Goal: Communication & Community: Answer question/provide support

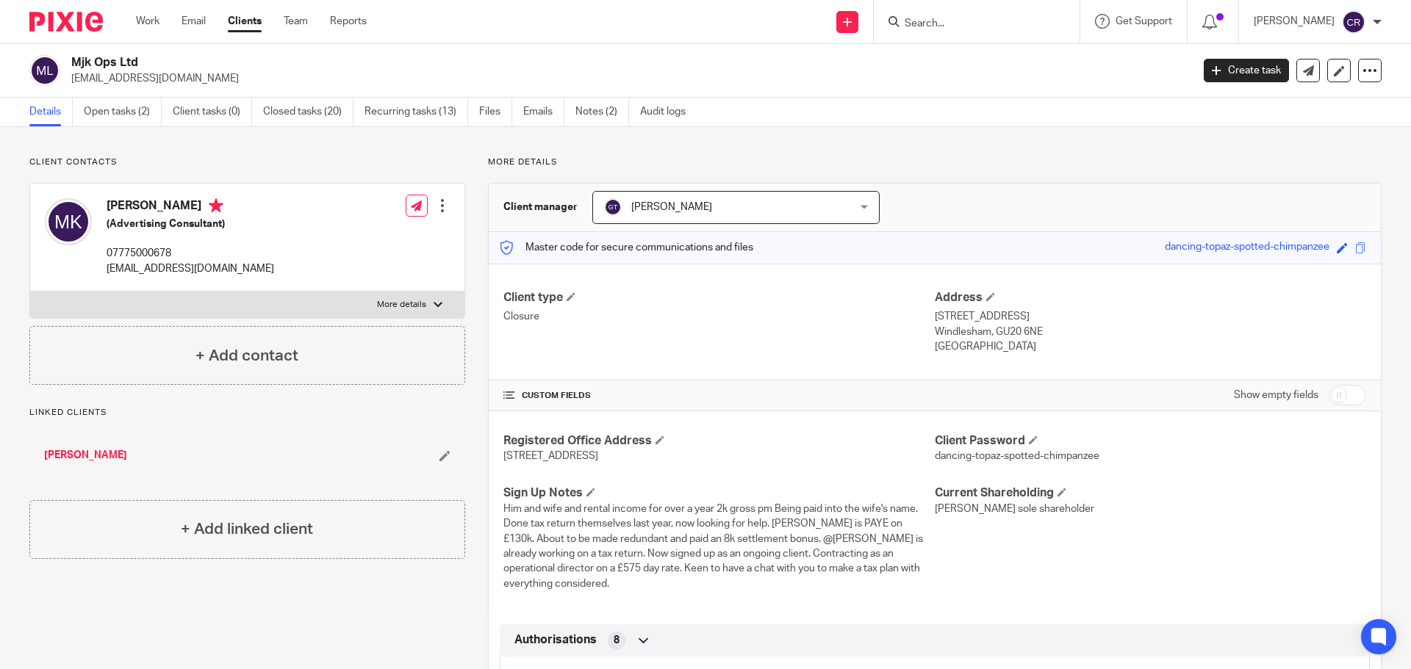
scroll to position [73, 0]
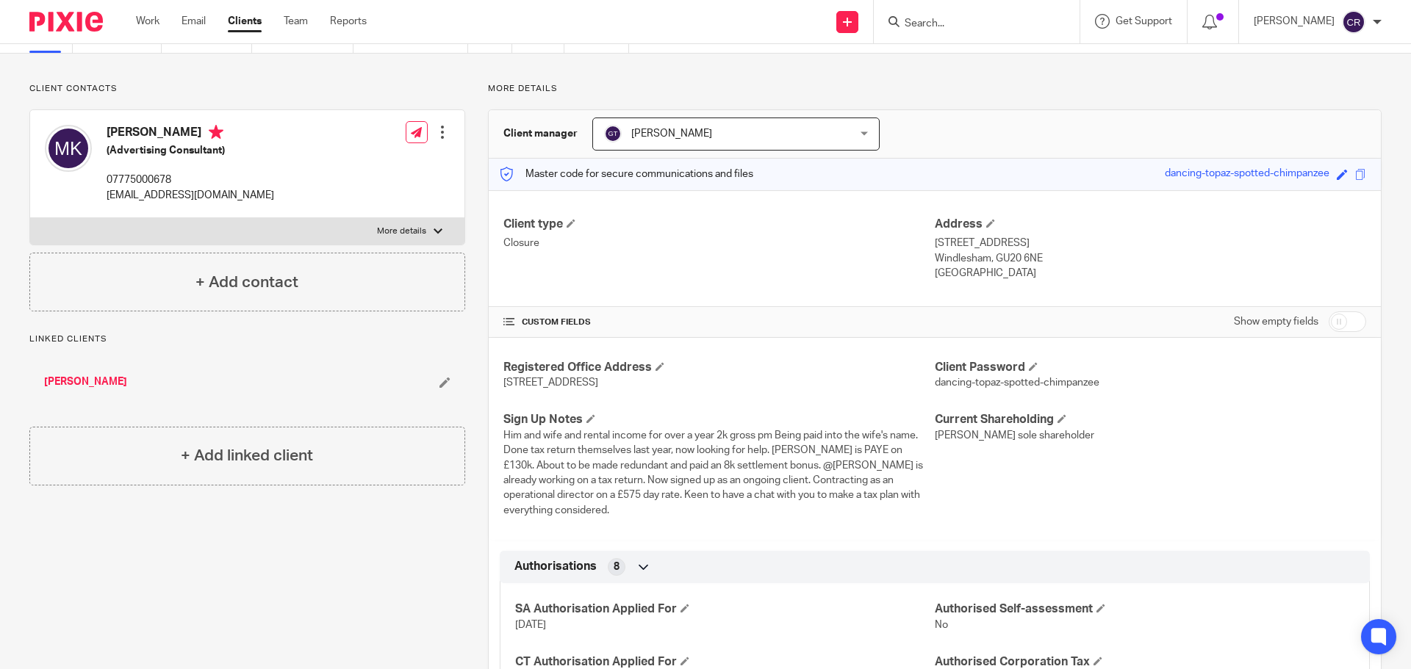
click at [936, 26] on input "Search" at bounding box center [969, 24] width 132 height 13
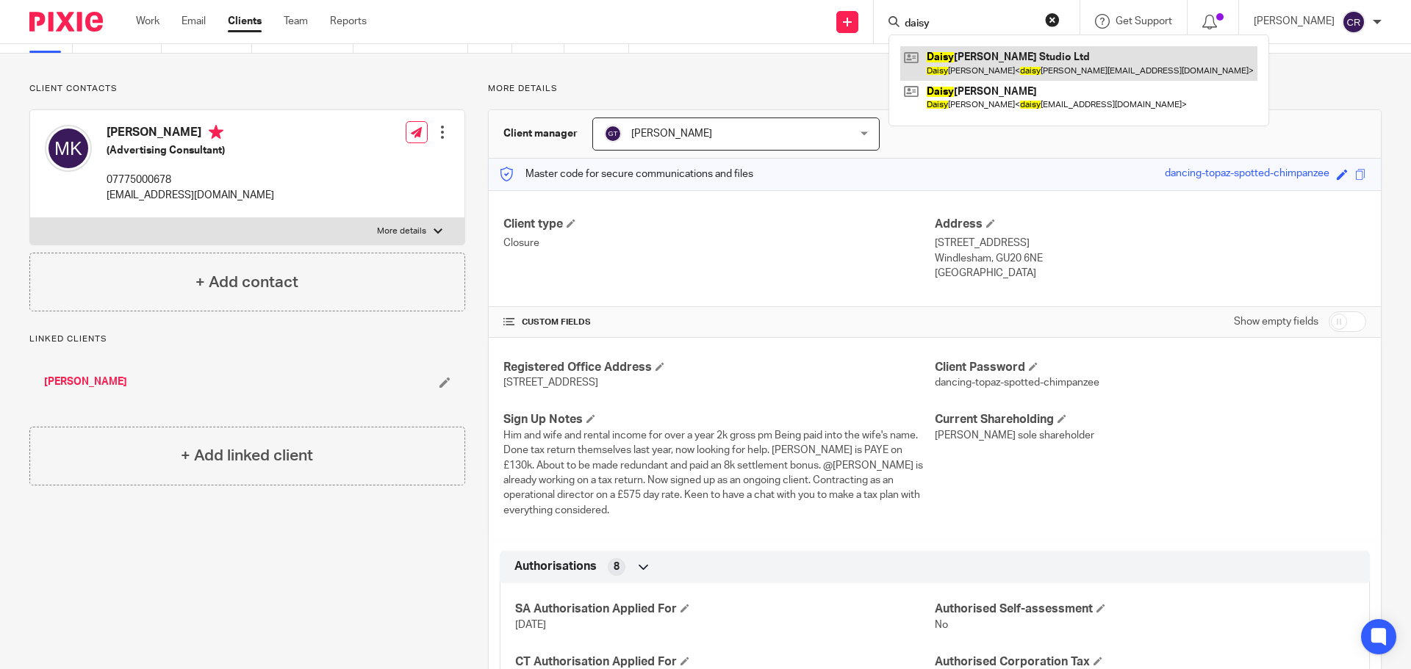
type input "daisy"
click at [980, 59] on link at bounding box center [1078, 63] width 357 height 34
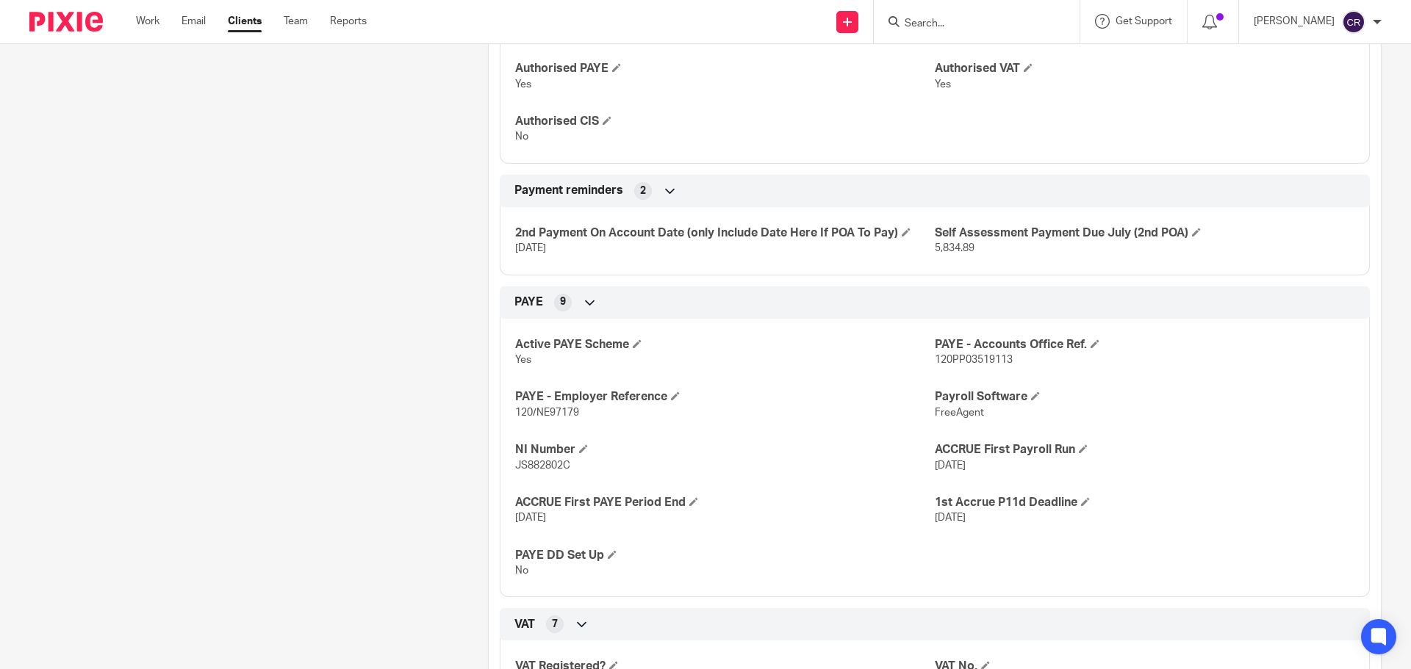
scroll to position [808, 0]
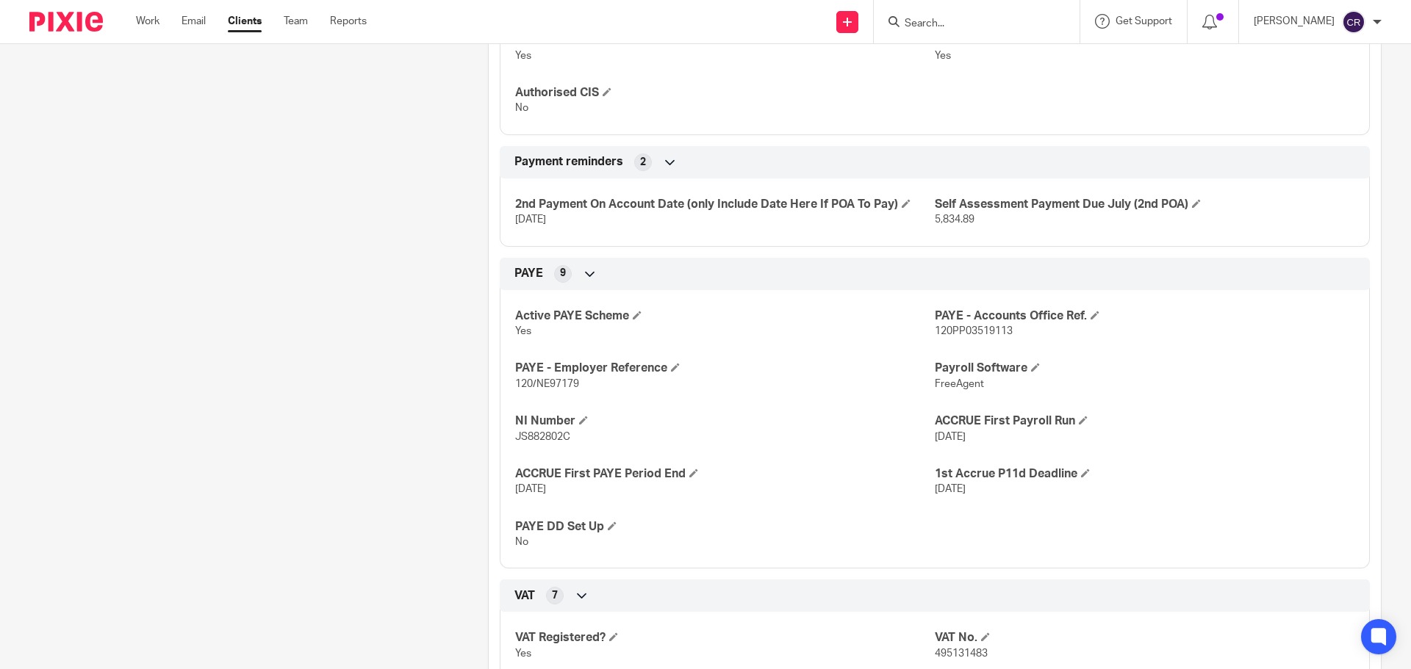
drag, startPoint x: 953, startPoint y: 10, endPoint x: 947, endPoint y: 14, distance: 7.9
click at [950, 12] on div at bounding box center [977, 21] width 206 height 43
click at [930, 19] on input "Search" at bounding box center [969, 24] width 132 height 13
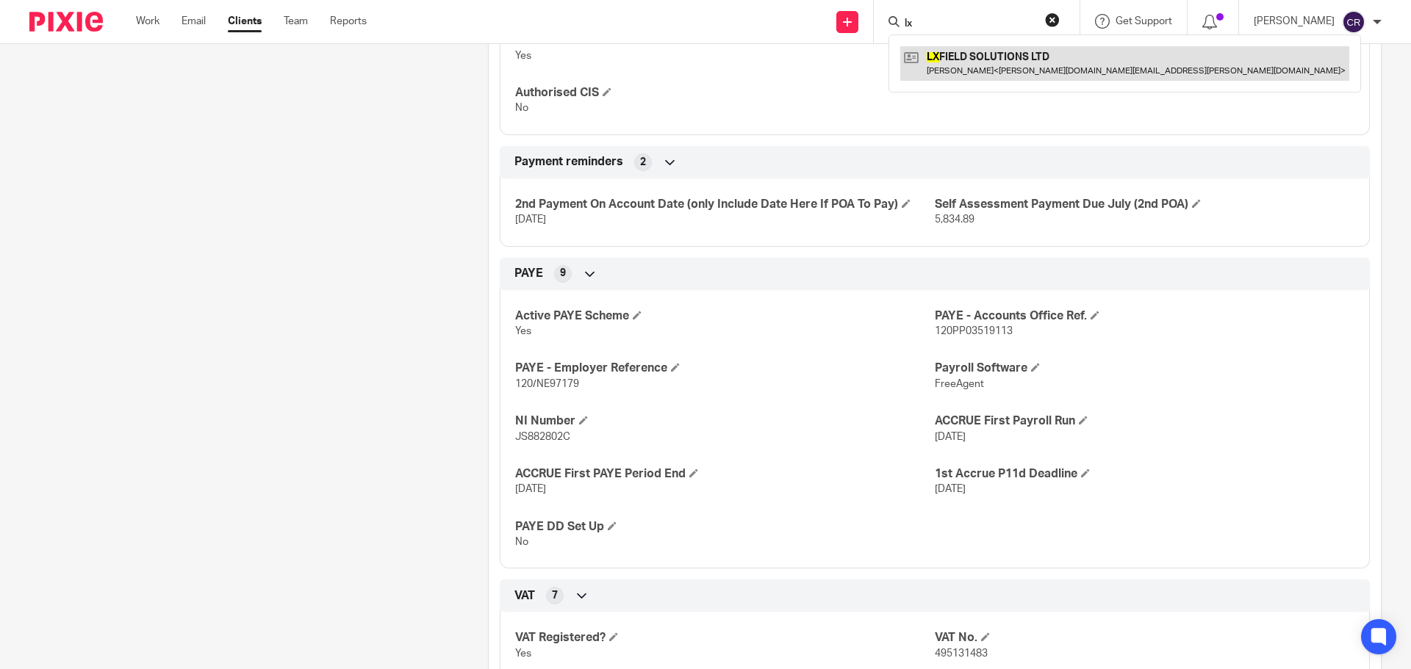
type input "lx"
click at [942, 53] on link at bounding box center [1124, 63] width 449 height 34
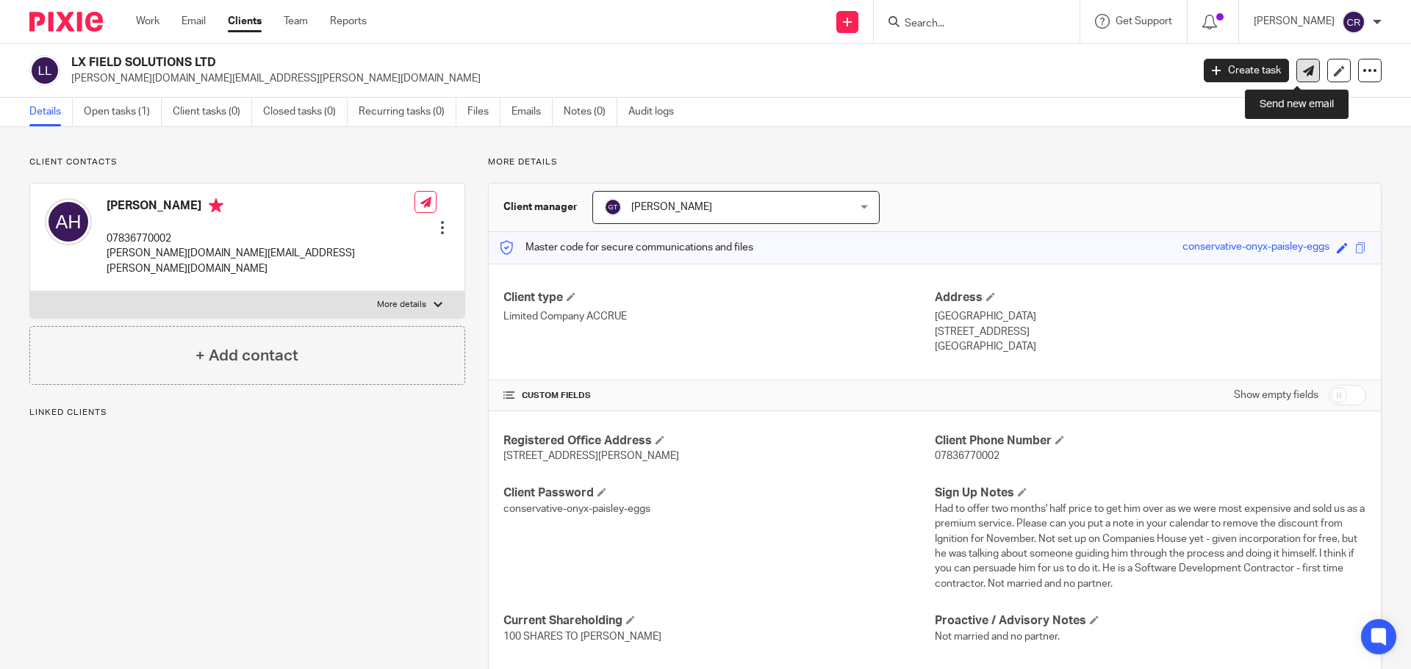
click at [1303, 78] on link at bounding box center [1308, 71] width 24 height 24
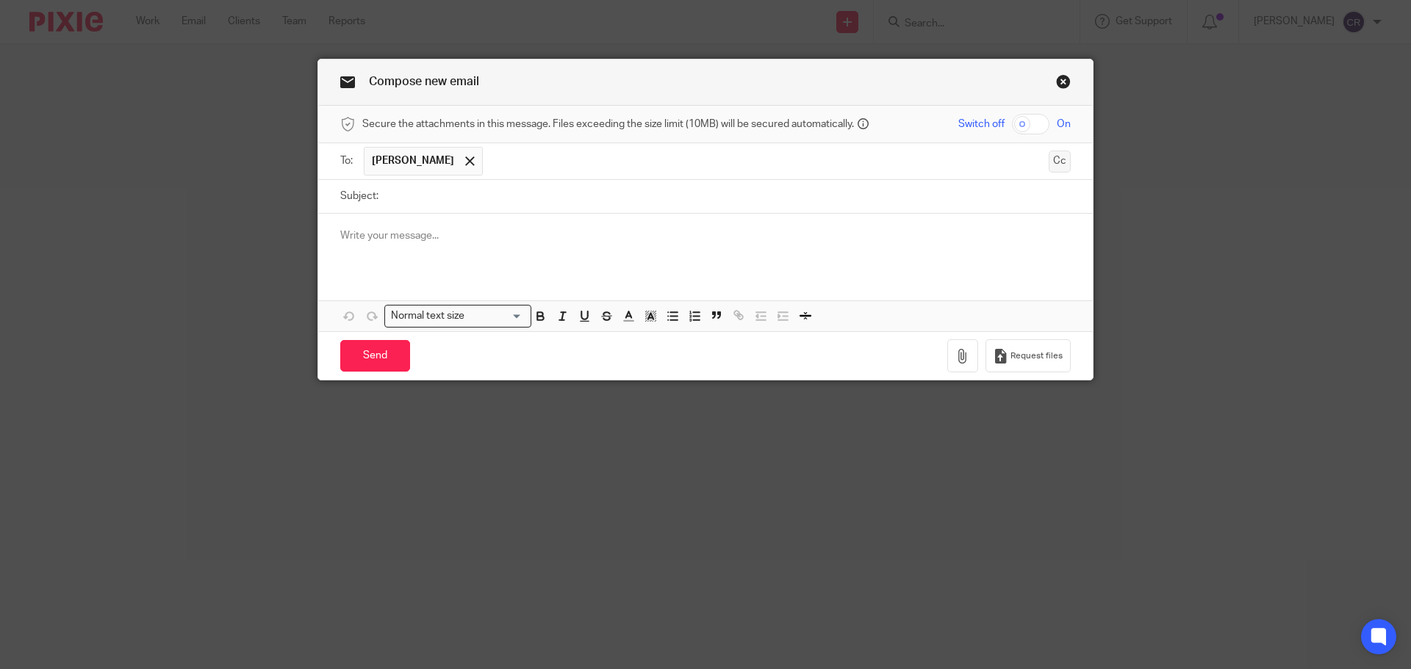
click at [1049, 157] on button "Cc" at bounding box center [1060, 162] width 22 height 22
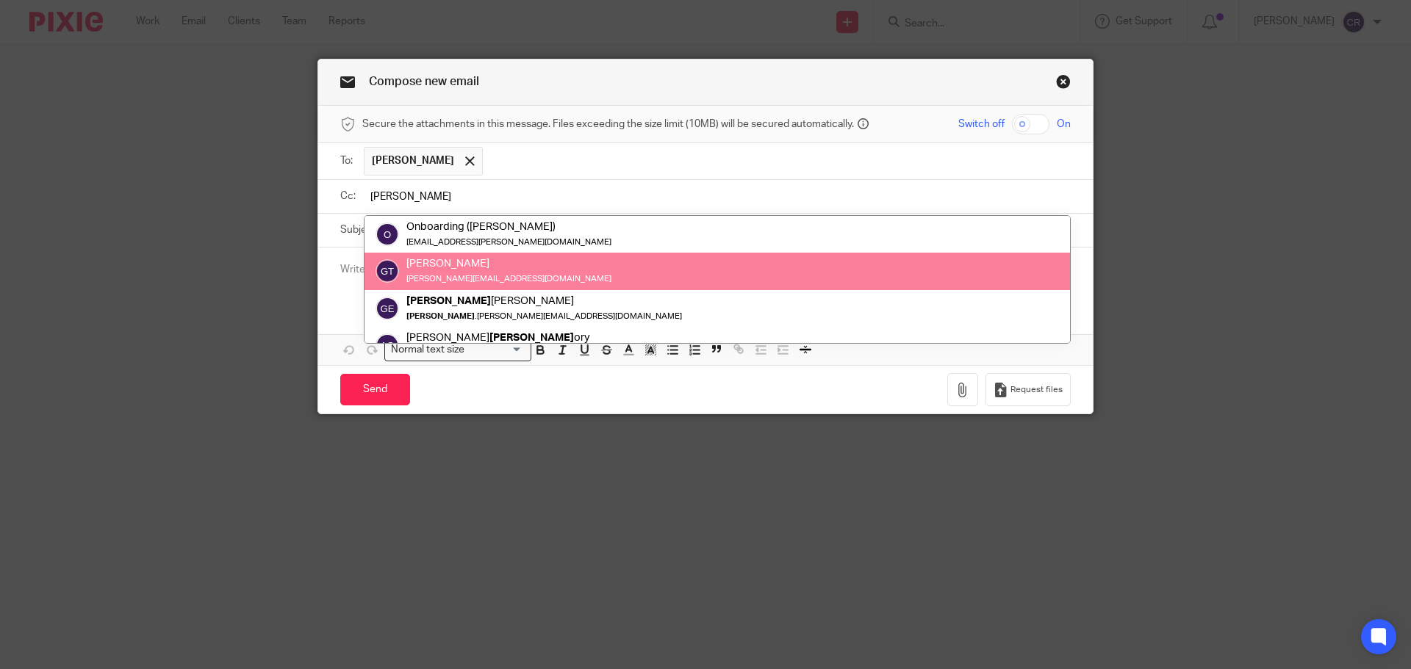
type input "greg"
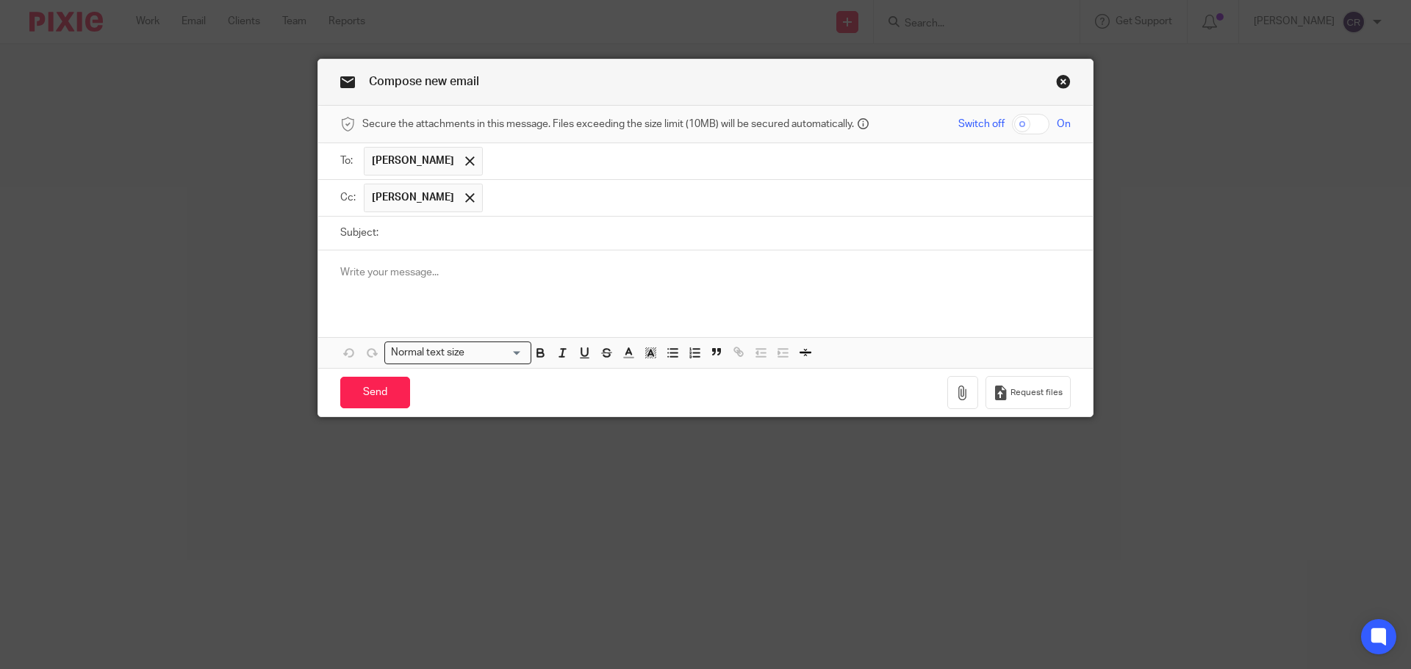
click at [525, 236] on input "Subject:" at bounding box center [728, 233] width 685 height 33
paste input "Letter - LX Field Solutions Ltd - CH Code"
click at [535, 229] on input "Letter - LX Field Solutions Ltd - CH Code" at bounding box center [728, 233] width 685 height 33
type input "Letter - LX Field Solutions Ltd - Companies House Code"
click at [645, 291] on div at bounding box center [705, 279] width 775 height 57
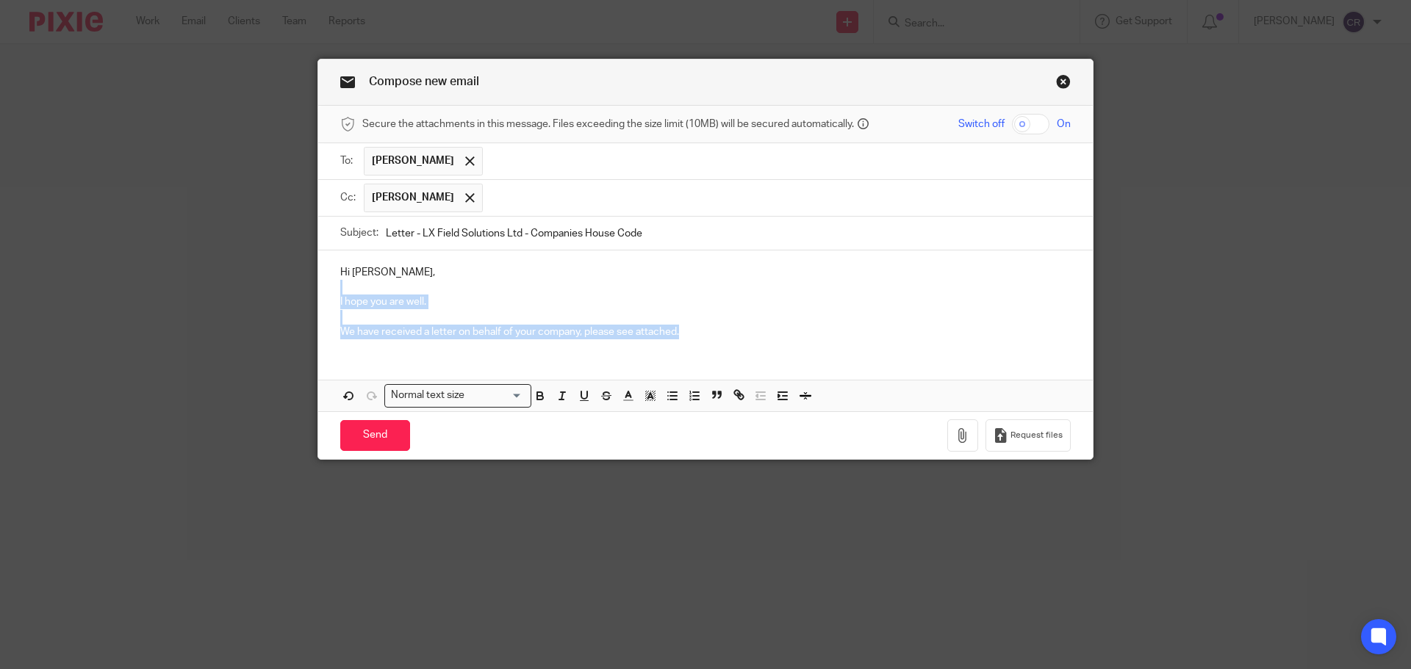
drag, startPoint x: 782, startPoint y: 331, endPoint x: 327, endPoint y: 288, distance: 456.9
click at [327, 288] on div "Hi Alex, I hope you are well. We have received a letter on behalf of your compa…" at bounding box center [705, 301] width 775 height 100
copy div "I hope you are well. We have received a letter on behalf of your company, pleas…"
click at [954, 444] on button "button" at bounding box center [962, 436] width 31 height 33
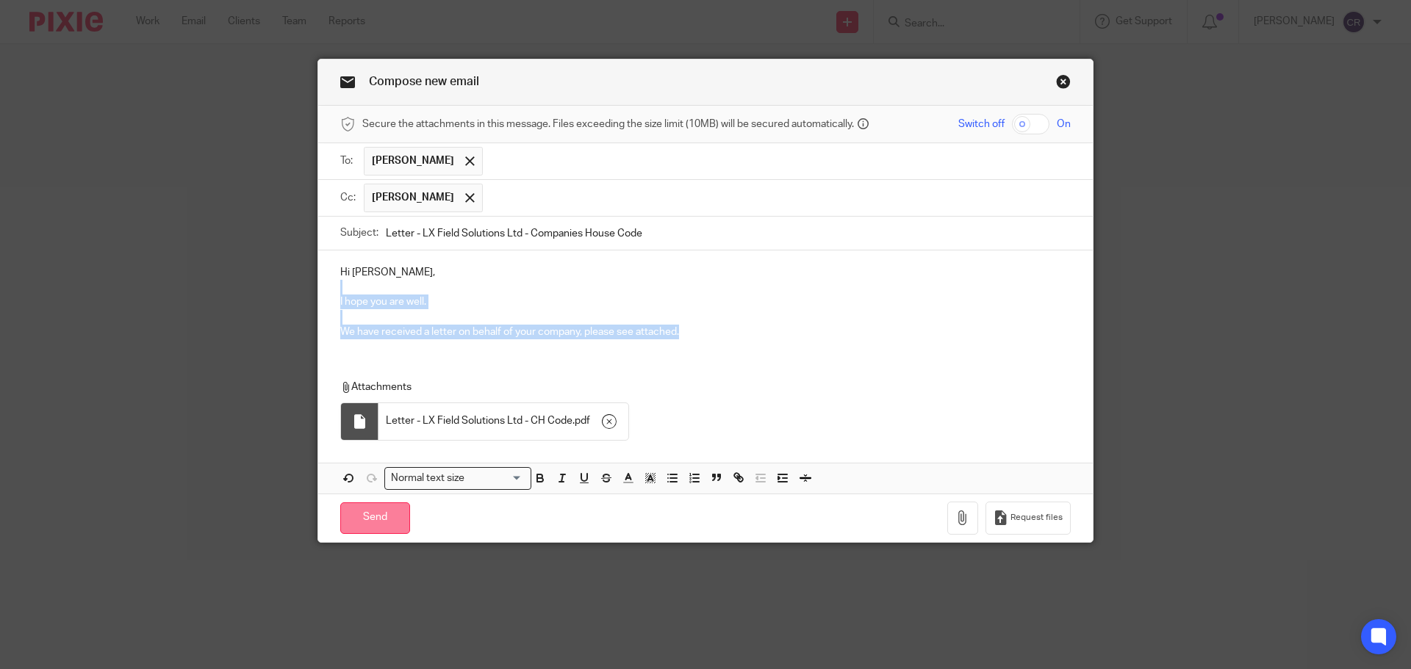
click at [381, 517] on input "Send" at bounding box center [375, 519] width 70 height 32
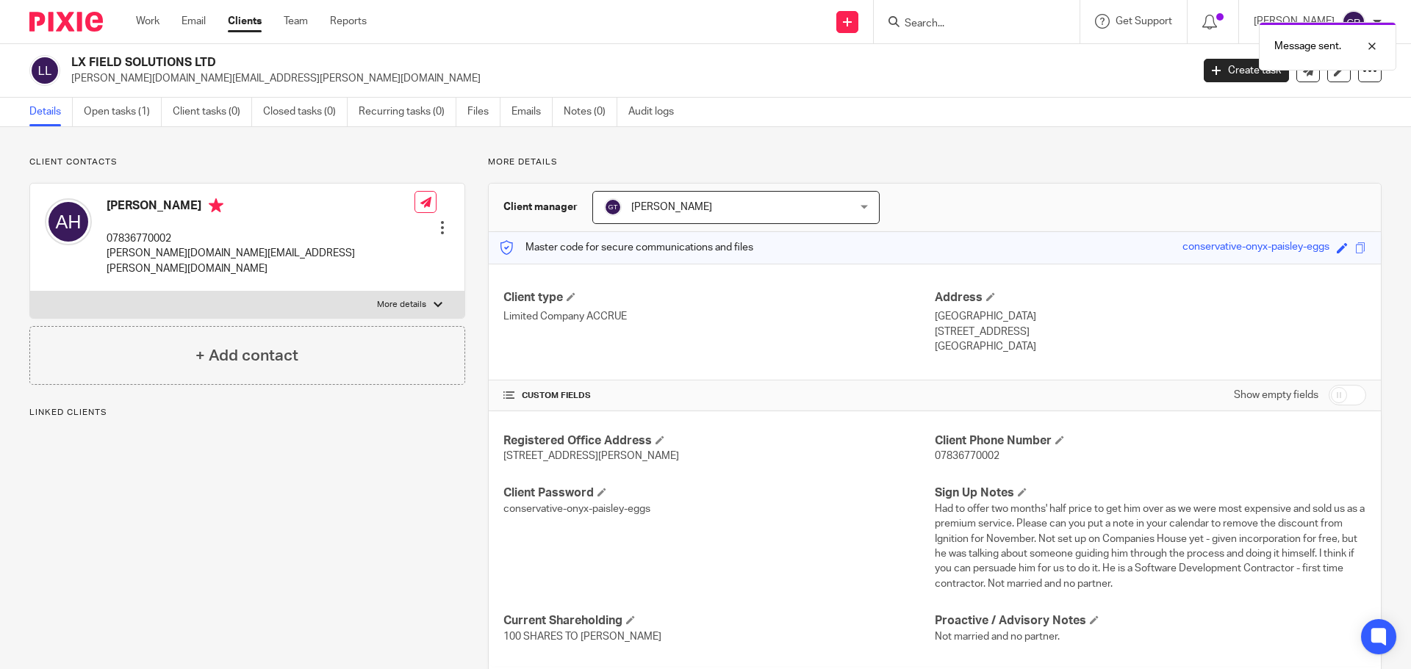
drag, startPoint x: 967, startPoint y: 25, endPoint x: 935, endPoint y: 22, distance: 32.5
click at [966, 25] on div "Message sent." at bounding box center [1051, 43] width 691 height 56
click at [1370, 49] on div at bounding box center [1361, 46] width 40 height 18
click at [986, 29] on div "Message sent." at bounding box center [1051, 43] width 691 height 56
click at [930, 23] on input "Search" at bounding box center [969, 24] width 132 height 13
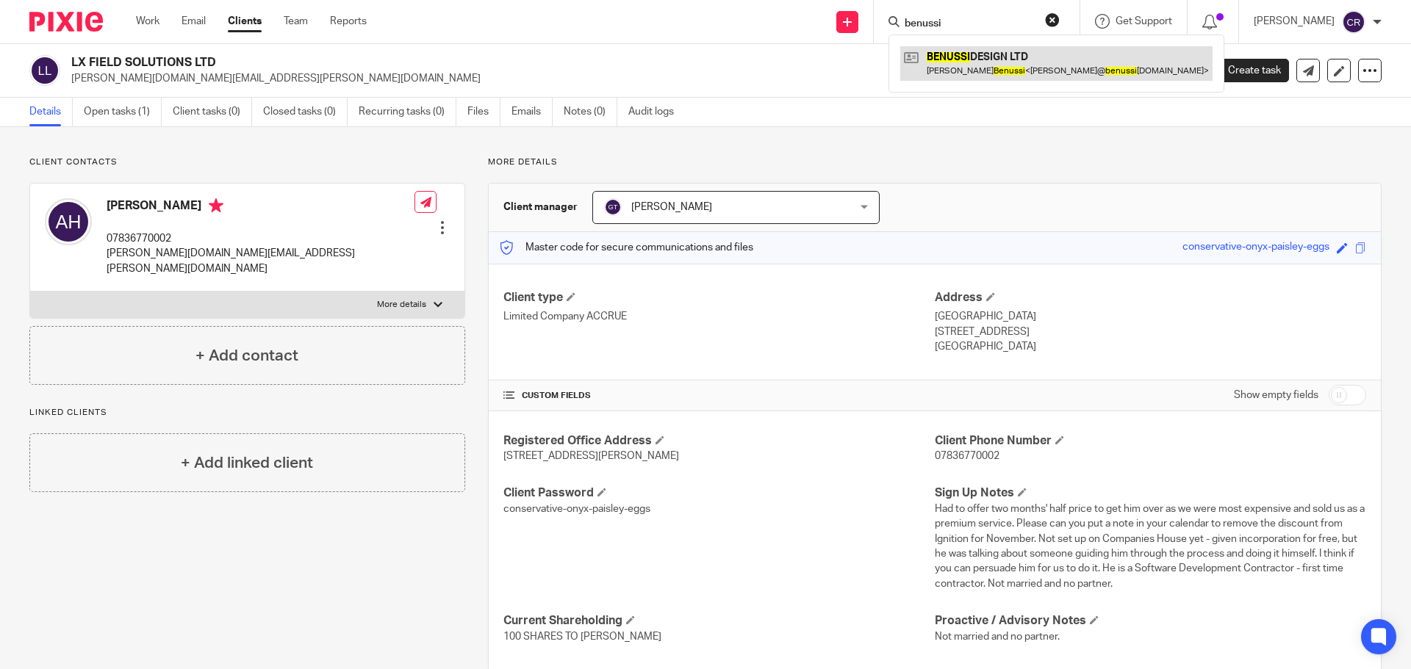
type input "benussi"
click at [1003, 62] on link at bounding box center [1056, 63] width 312 height 34
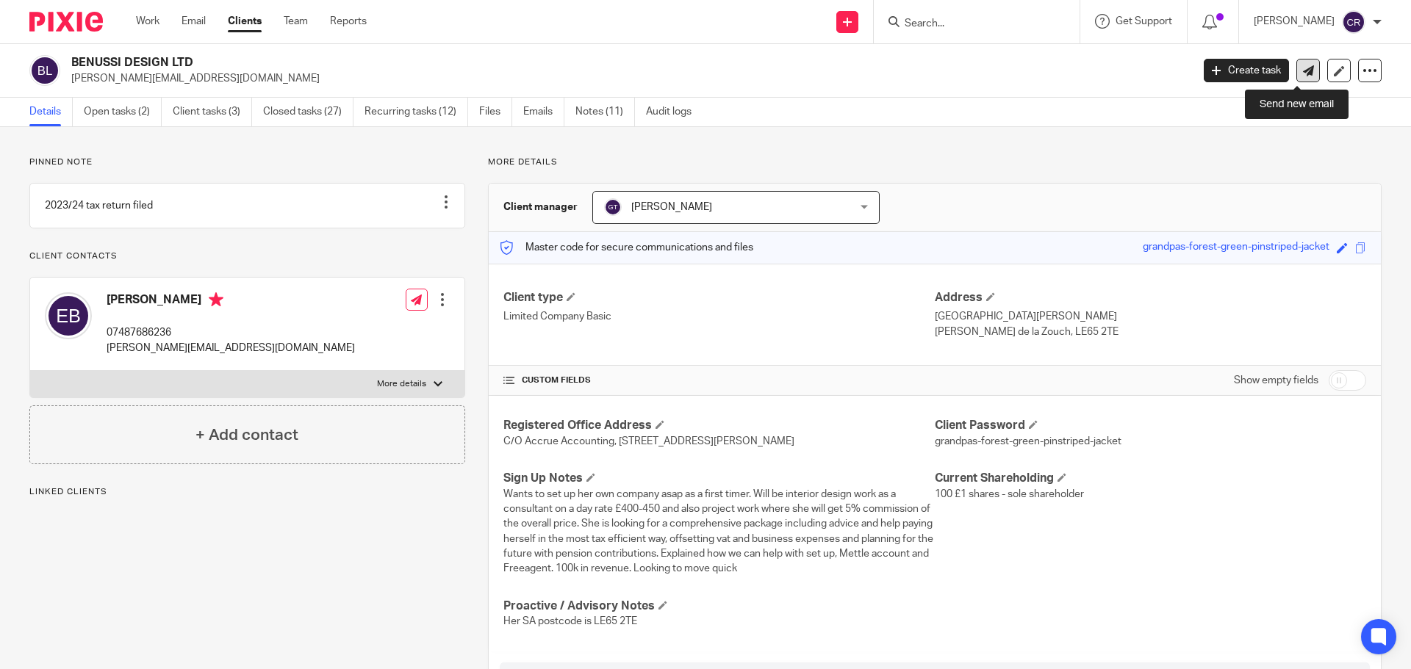
click at [1303, 75] on icon at bounding box center [1308, 70] width 11 height 11
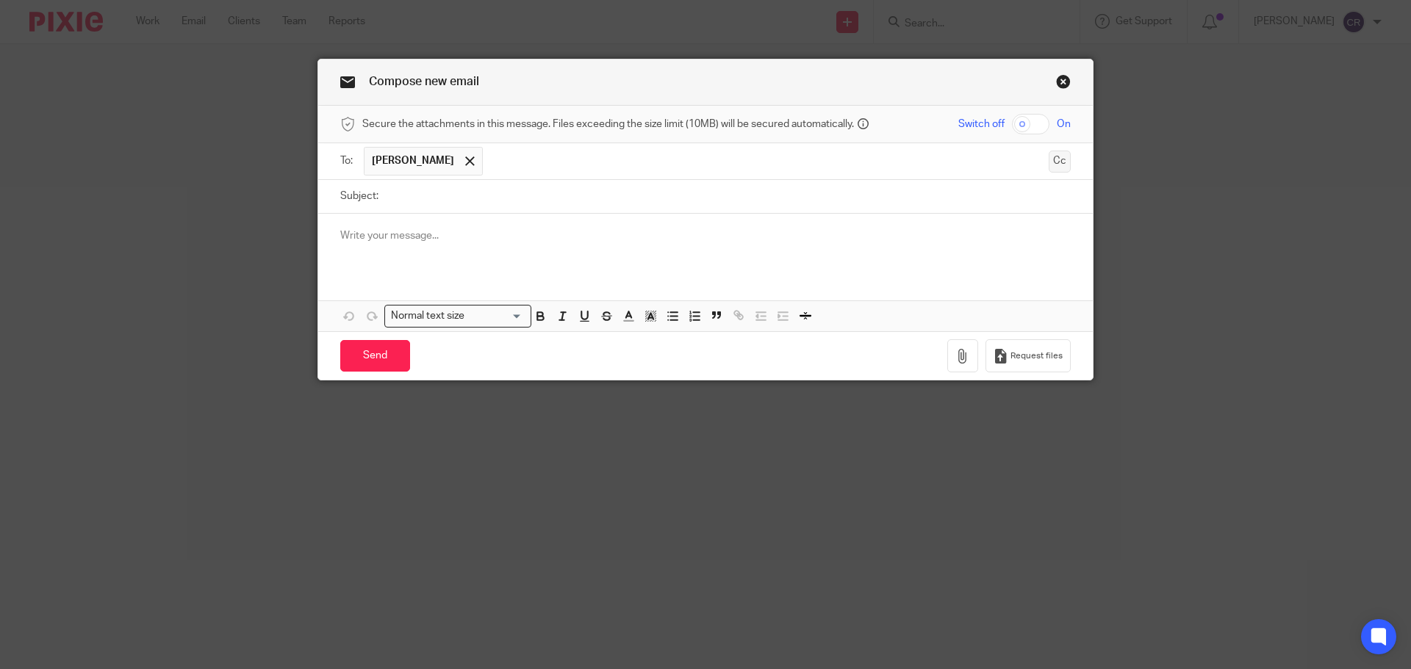
click at [1062, 158] on button "Cc" at bounding box center [1060, 162] width 22 height 22
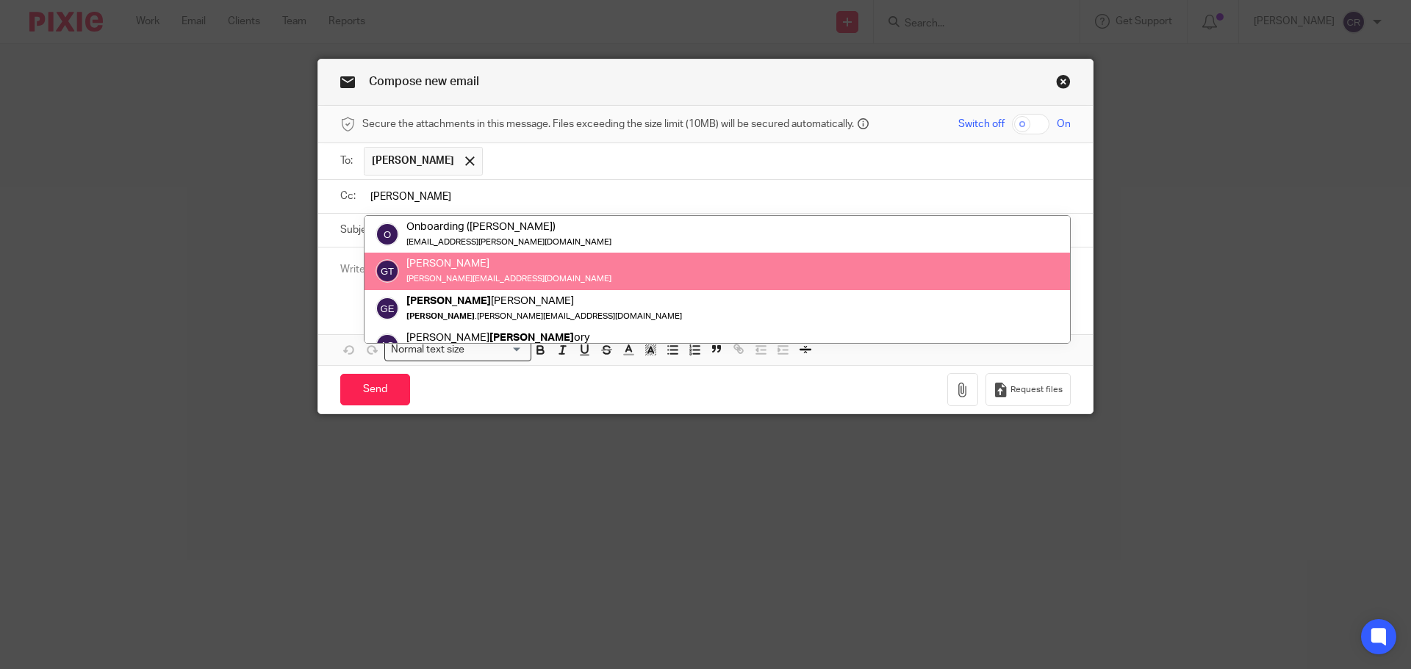
type input "greg"
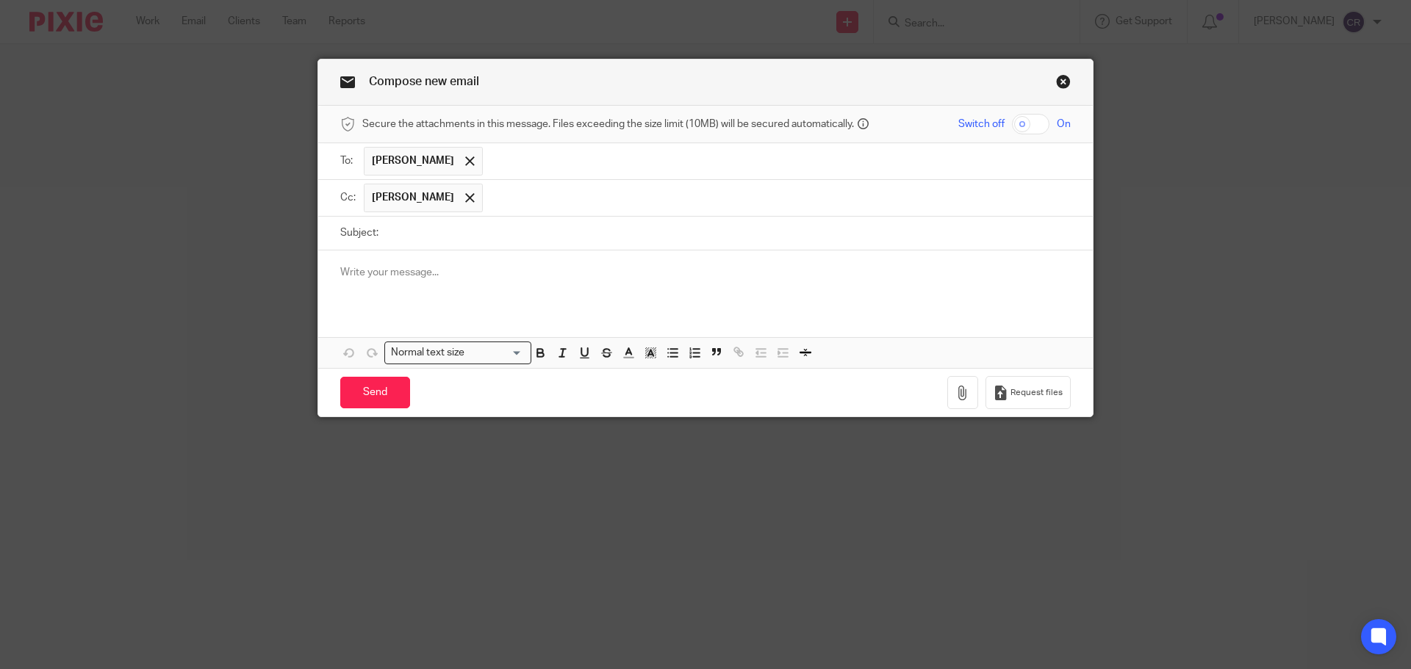
click at [409, 275] on p at bounding box center [705, 272] width 730 height 15
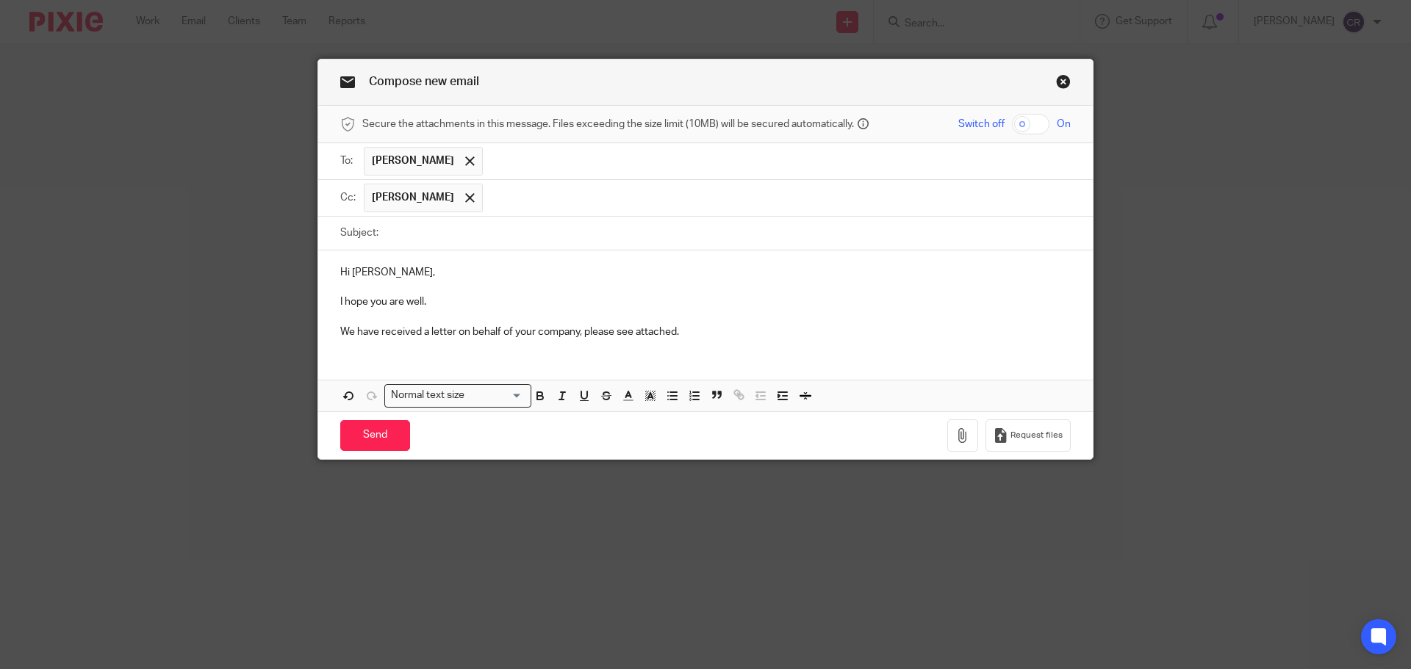
click at [705, 227] on input "Subject:" at bounding box center [728, 233] width 685 height 33
paste input "Letter - Benussi Design Ltd - Notice of Second Late payment penalty"
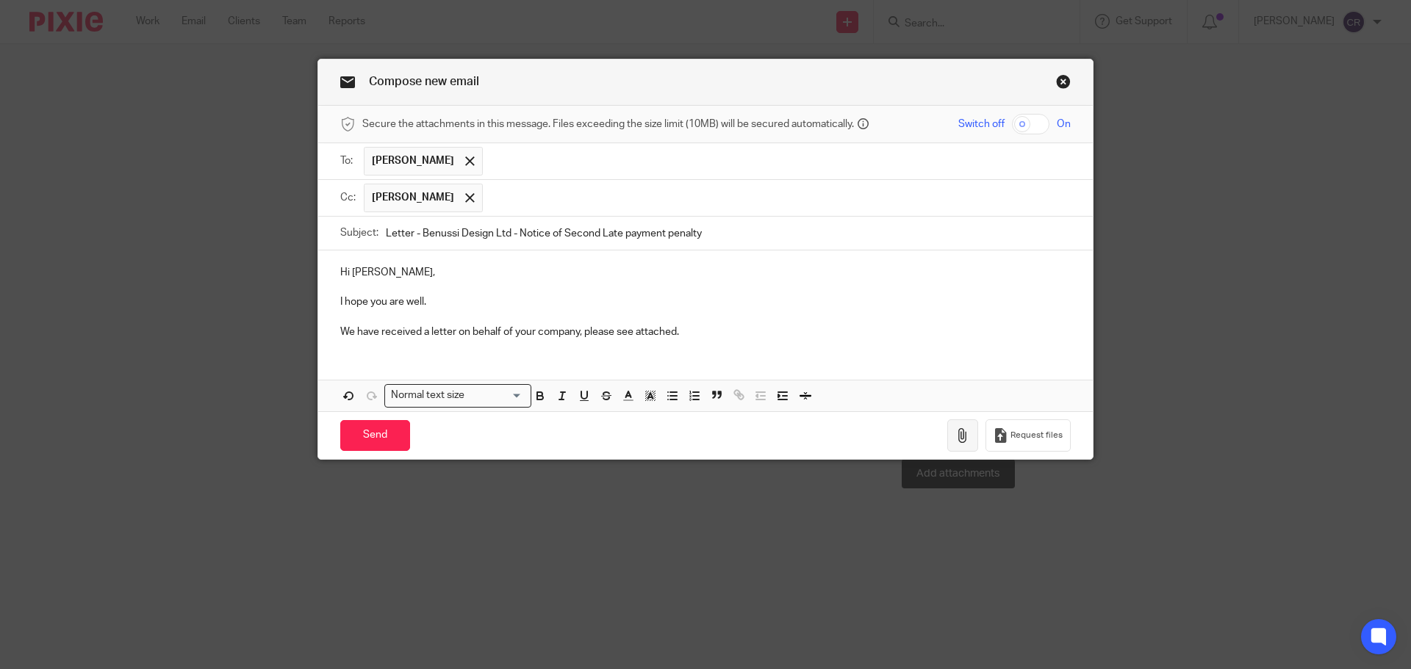
type input "Letter - Benussi Design Ltd - Notice of Second Late payment penalty"
click at [959, 423] on button "button" at bounding box center [962, 436] width 31 height 33
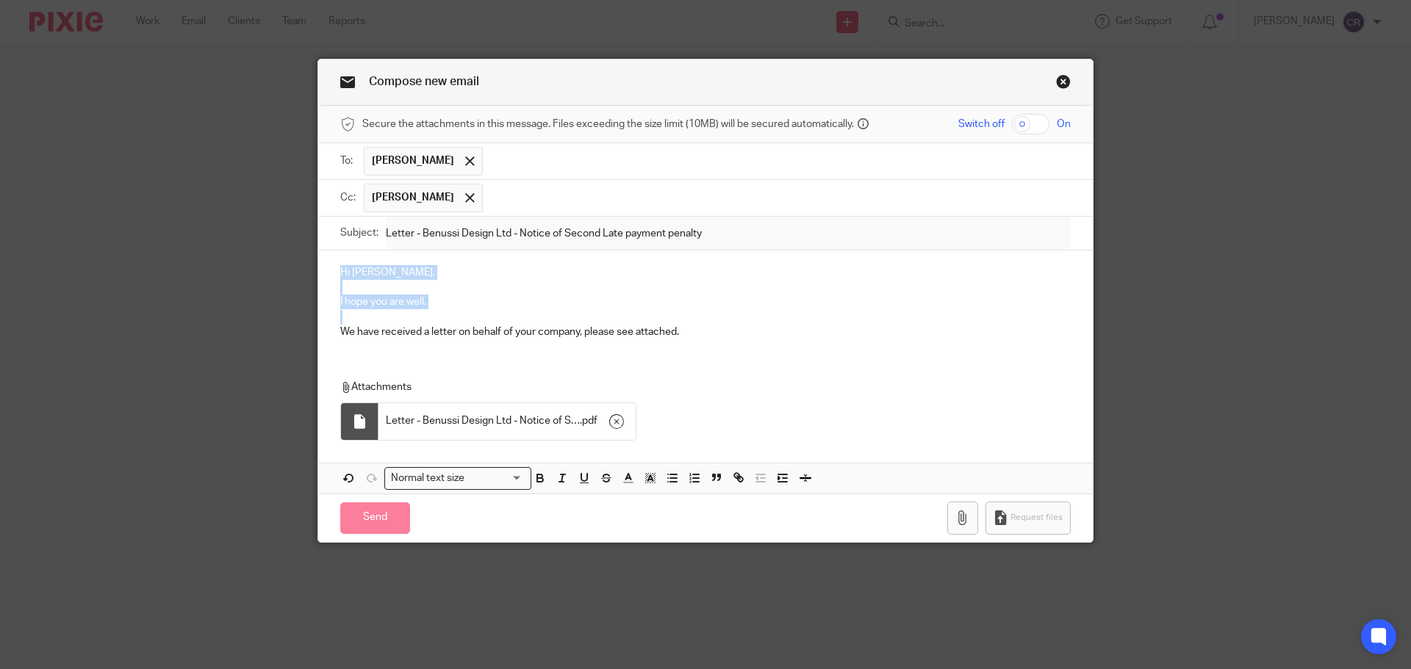
drag, startPoint x: 356, startPoint y: 304, endPoint x: 221, endPoint y: 273, distance: 138.5
click at [219, 275] on div "Compose new email Secure the attachments in this message. Files exceeding the s…" at bounding box center [705, 334] width 1411 height 669
click at [697, 333] on p "We have received a letter on behalf of your company, please see attached." at bounding box center [705, 332] width 730 height 15
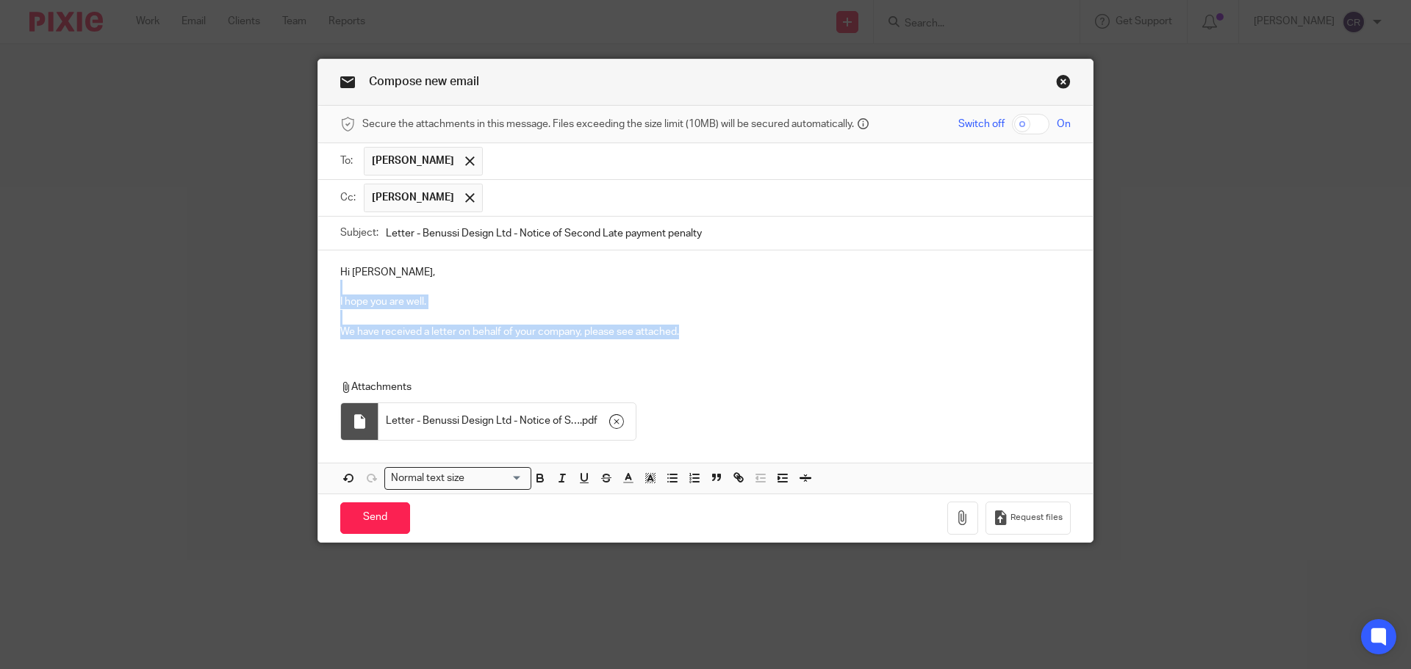
drag, startPoint x: 470, startPoint y: 334, endPoint x: 338, endPoint y: 291, distance: 139.0
click at [338, 291] on div "Hi Emily, I hope you are well. We have received a letter on behalf of your comp…" at bounding box center [705, 301] width 775 height 100
copy div "I hope you are well. We have received a letter on behalf of your company, pleas…"
drag, startPoint x: 379, startPoint y: 514, endPoint x: 718, endPoint y: 473, distance: 341.3
click at [380, 514] on input "Send" at bounding box center [375, 519] width 70 height 32
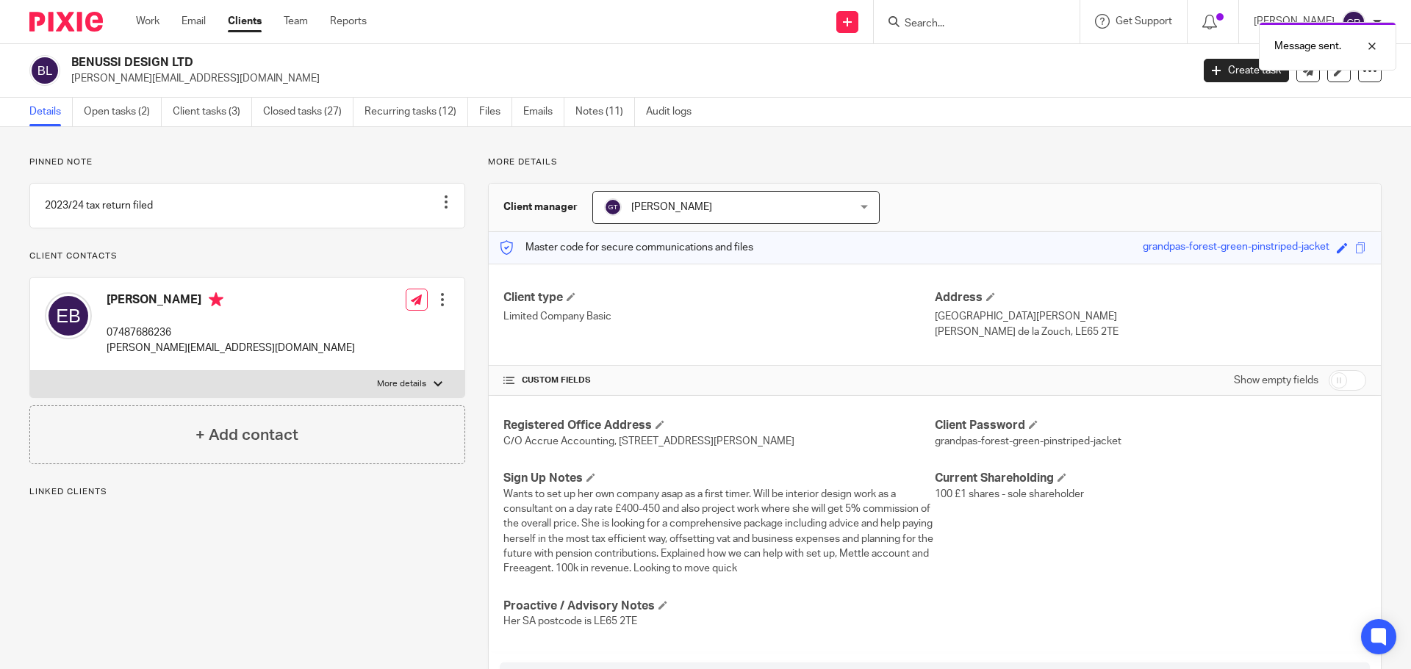
click at [981, 32] on div "Message sent." at bounding box center [1051, 43] width 691 height 56
click at [1368, 51] on div at bounding box center [1361, 46] width 40 height 18
click at [961, 24] on input "Search" at bounding box center [969, 24] width 132 height 13
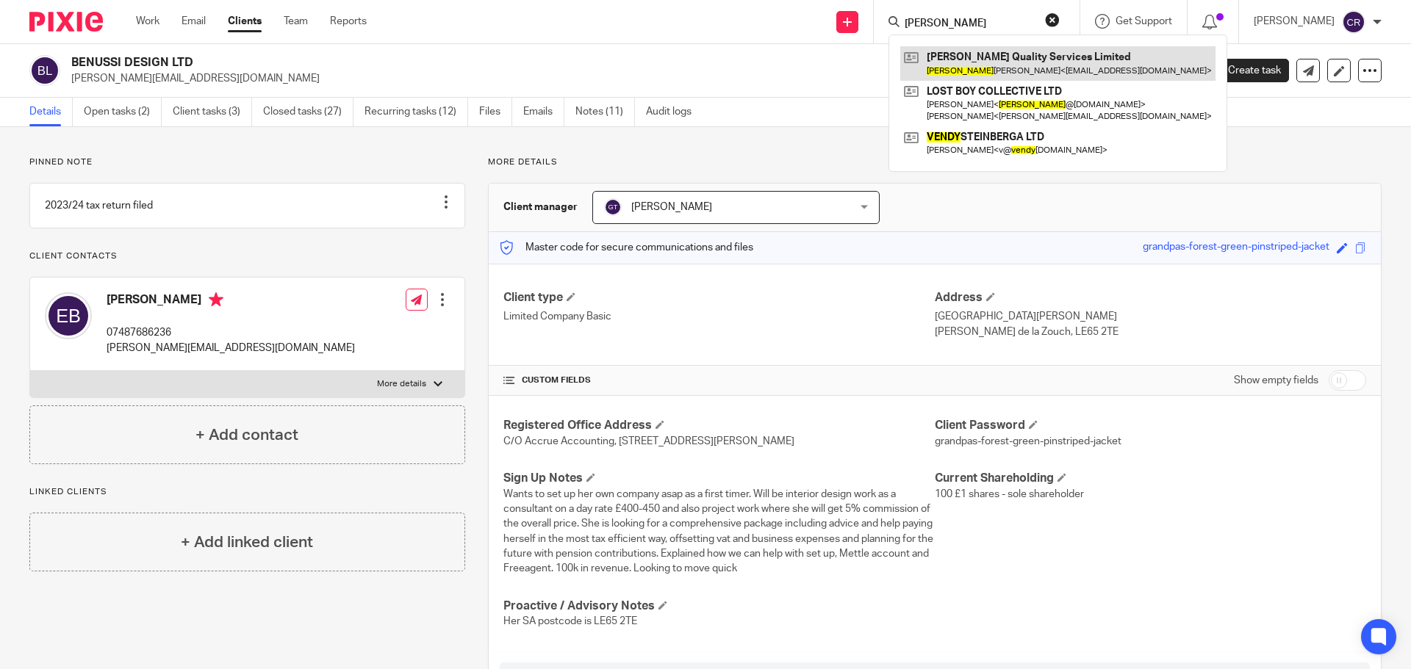
type input "[PERSON_NAME]"
click at [1016, 60] on link at bounding box center [1057, 63] width 315 height 34
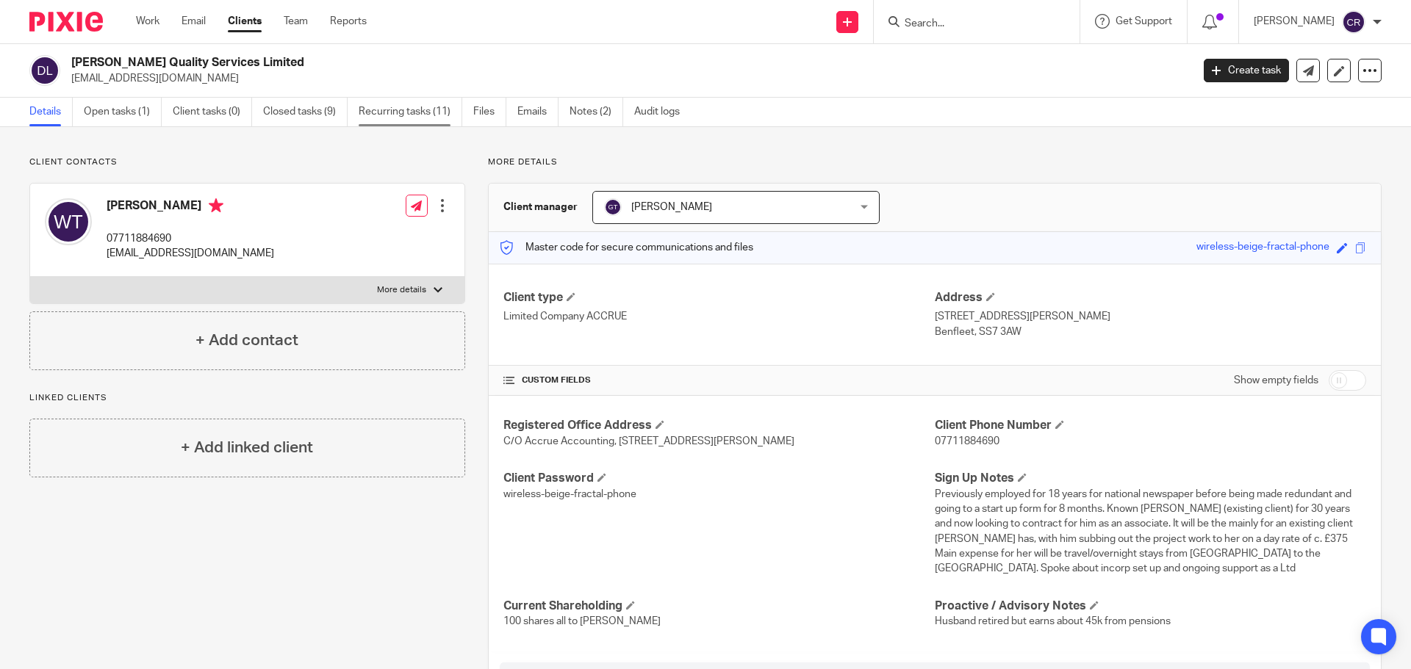
click at [408, 114] on link "Recurring tasks (11)" at bounding box center [411, 112] width 104 height 29
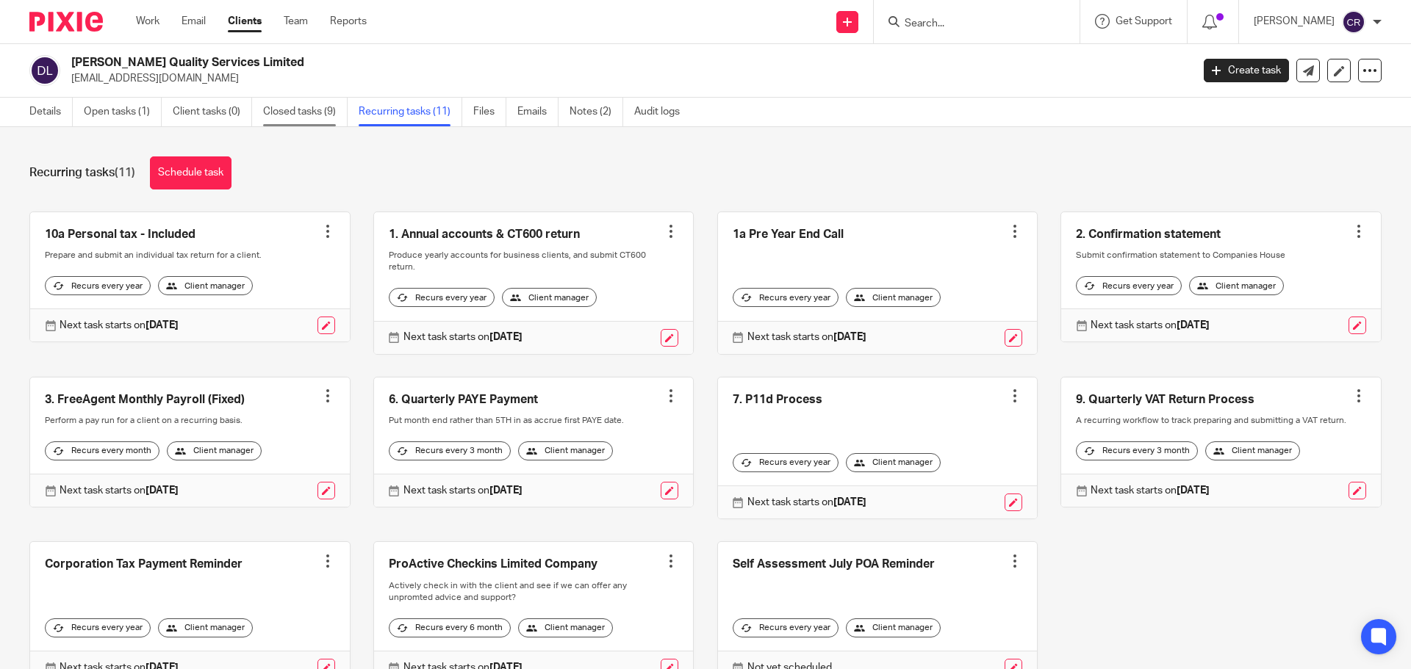
click at [286, 117] on link "Closed tasks (9)" at bounding box center [305, 112] width 85 height 29
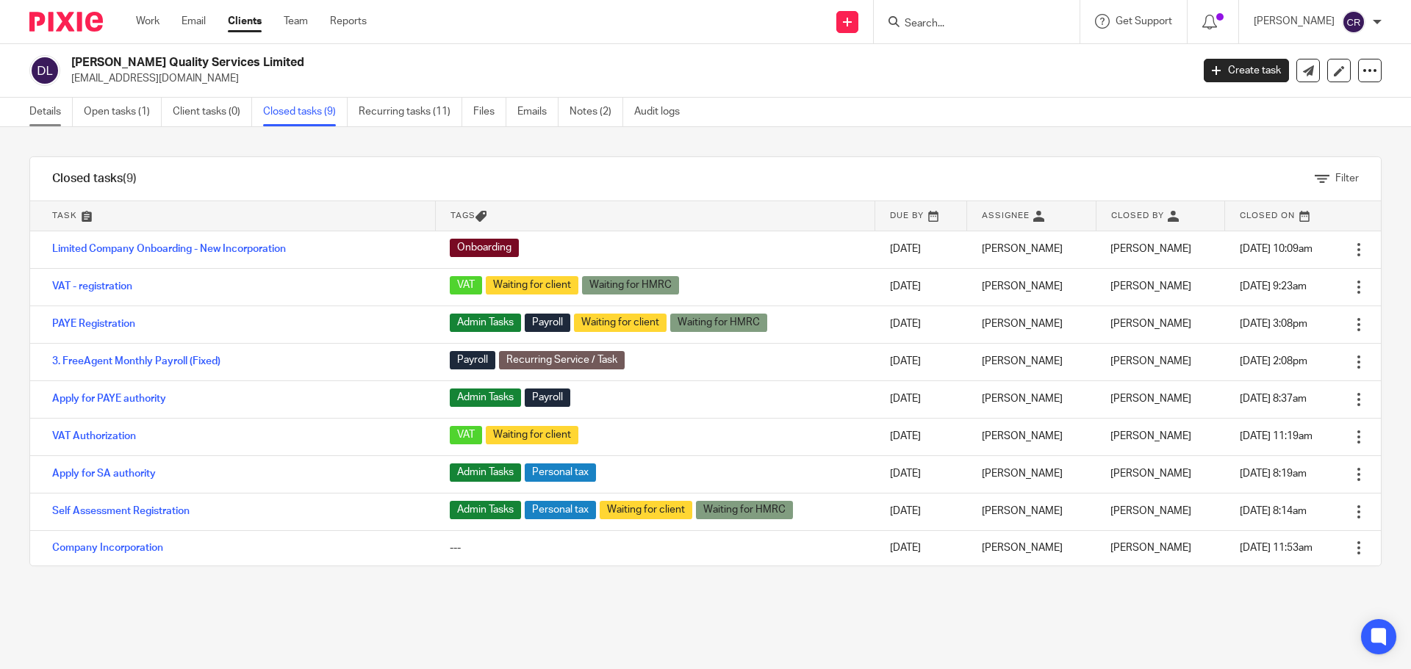
click at [53, 123] on link "Details" at bounding box center [50, 112] width 43 height 29
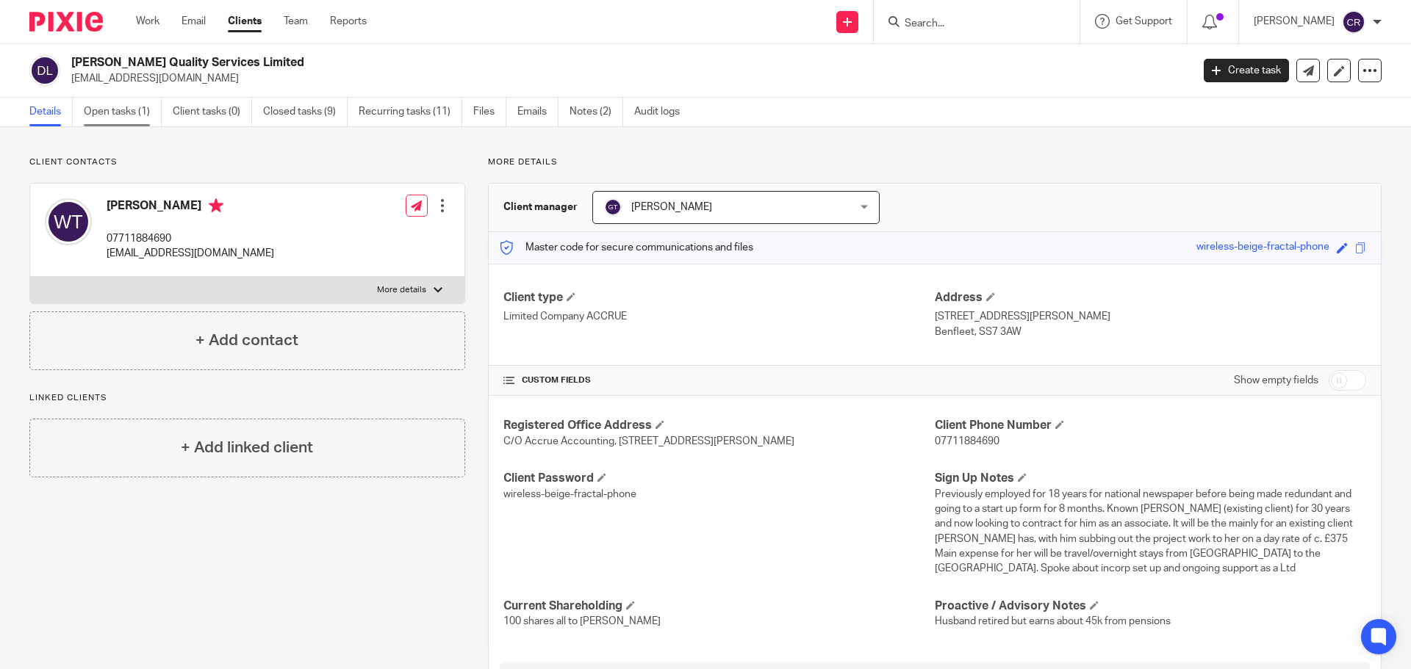
click at [108, 108] on link "Open tasks (1)" at bounding box center [123, 112] width 78 height 29
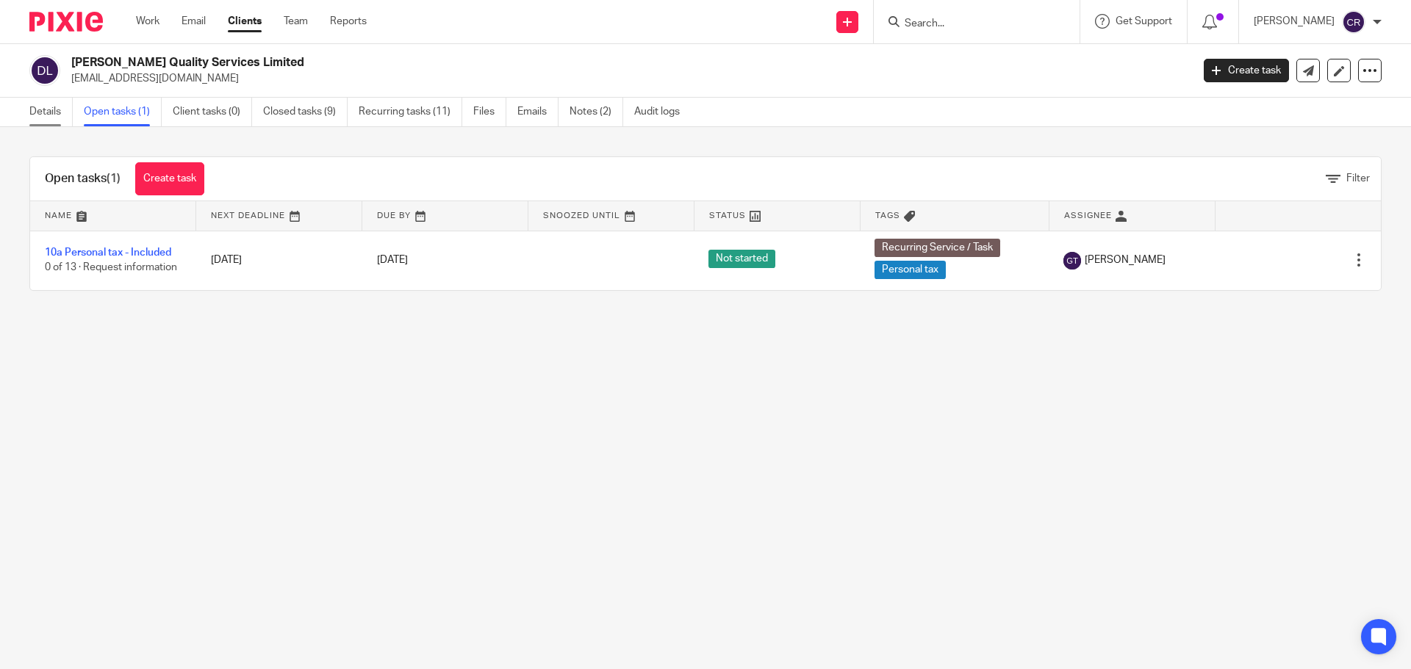
click at [55, 115] on link "Details" at bounding box center [50, 112] width 43 height 29
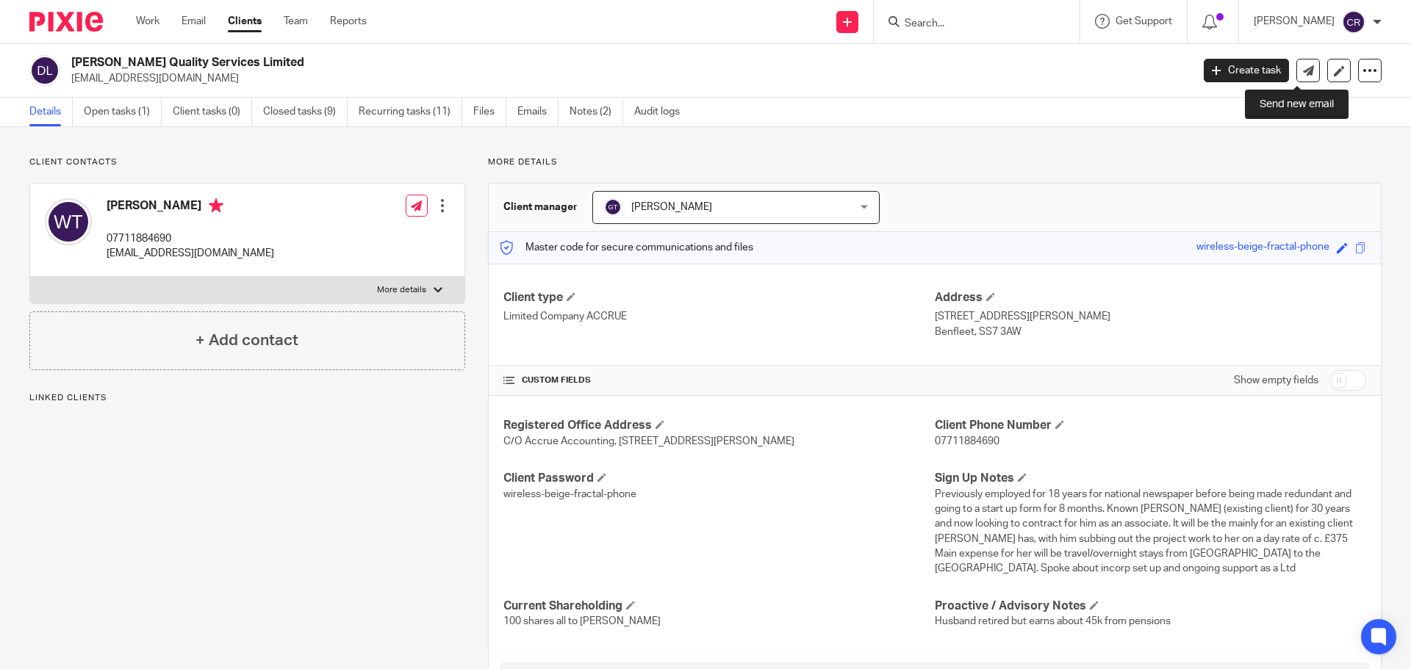
click at [1303, 75] on icon at bounding box center [1308, 70] width 11 height 11
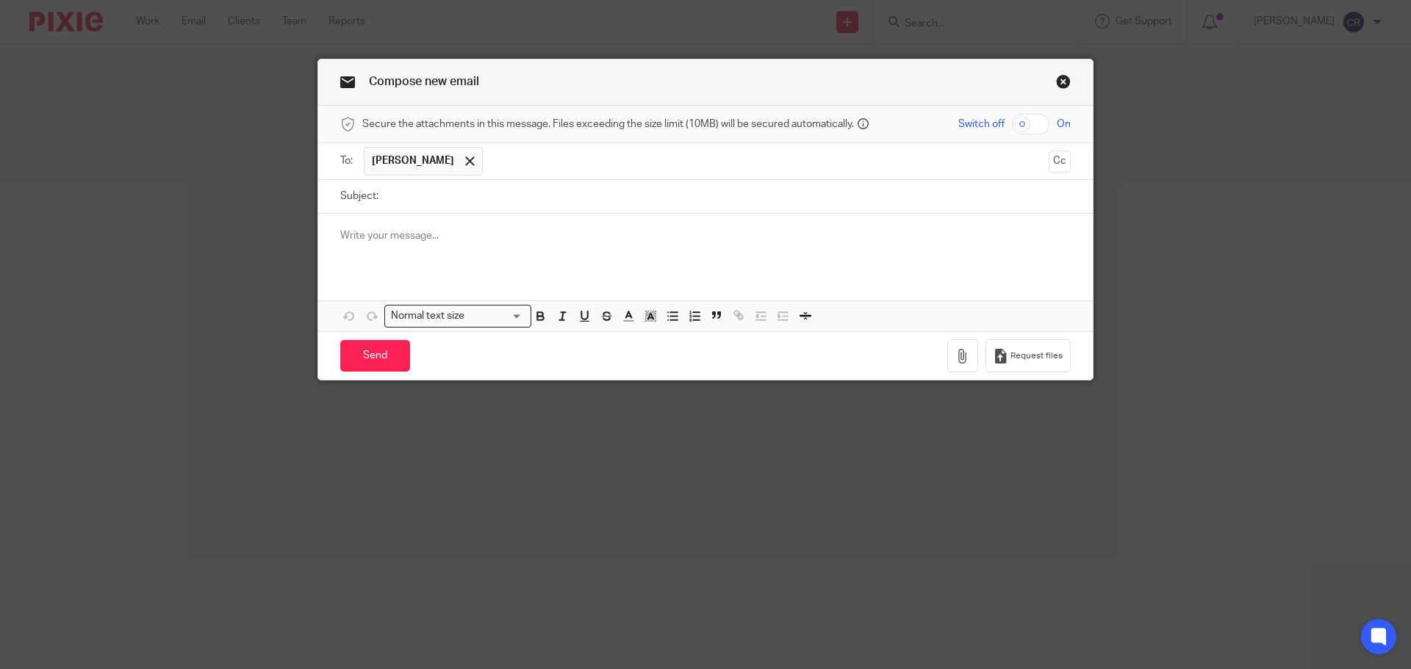
click at [1054, 149] on div "To: Wendy Thatcher Wendy Thatcher Cc" at bounding box center [705, 161] width 730 height 36
click at [1053, 164] on button "Cc" at bounding box center [1060, 162] width 22 height 22
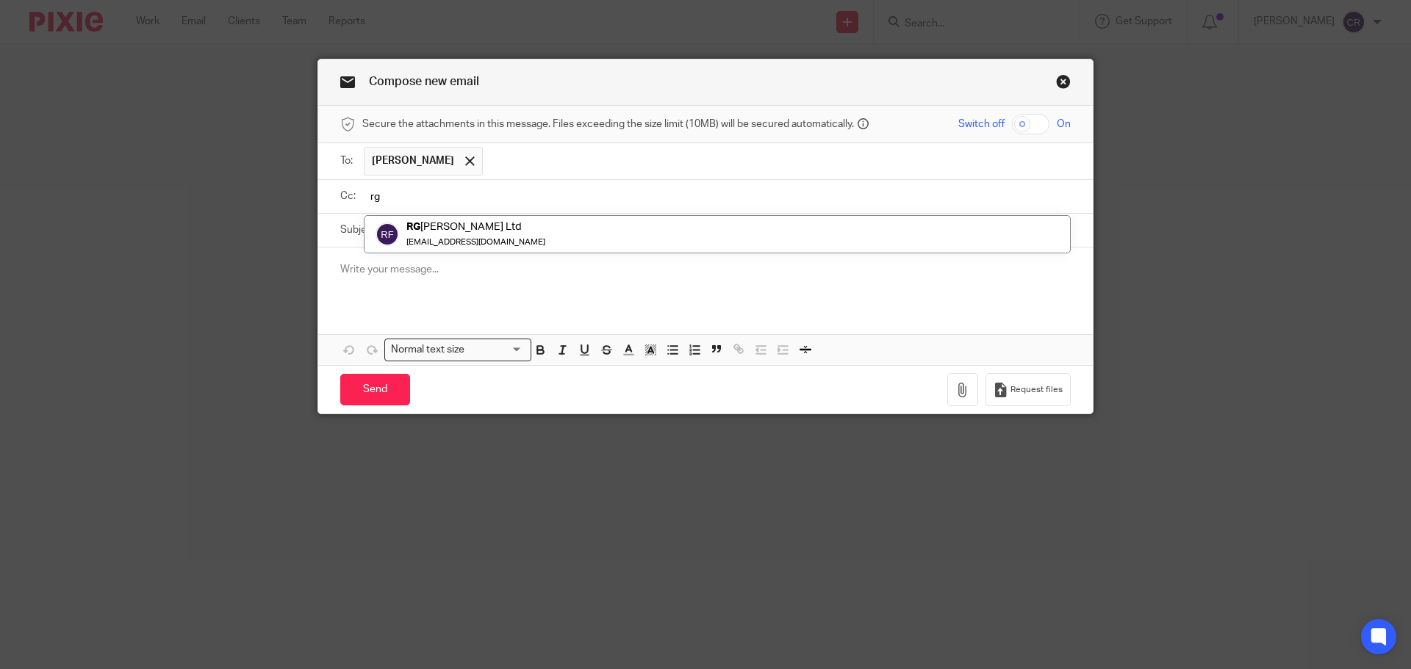
type input "r"
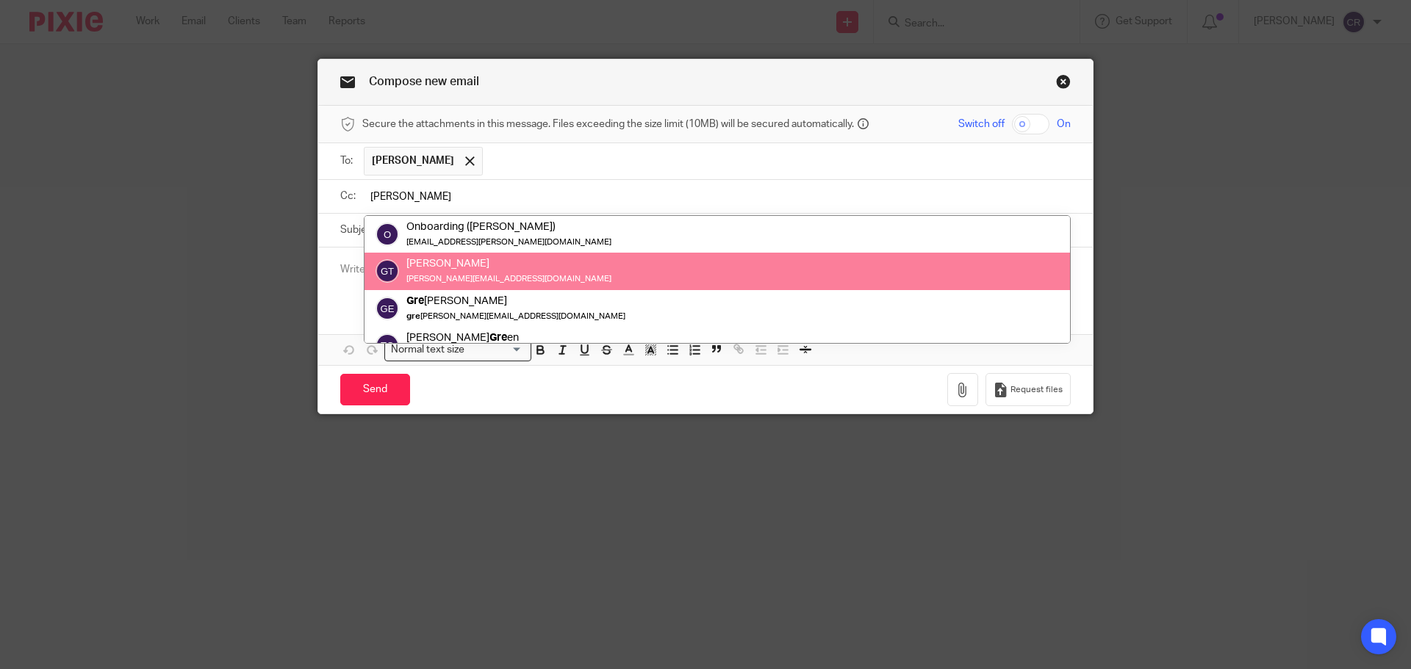
type input "greg"
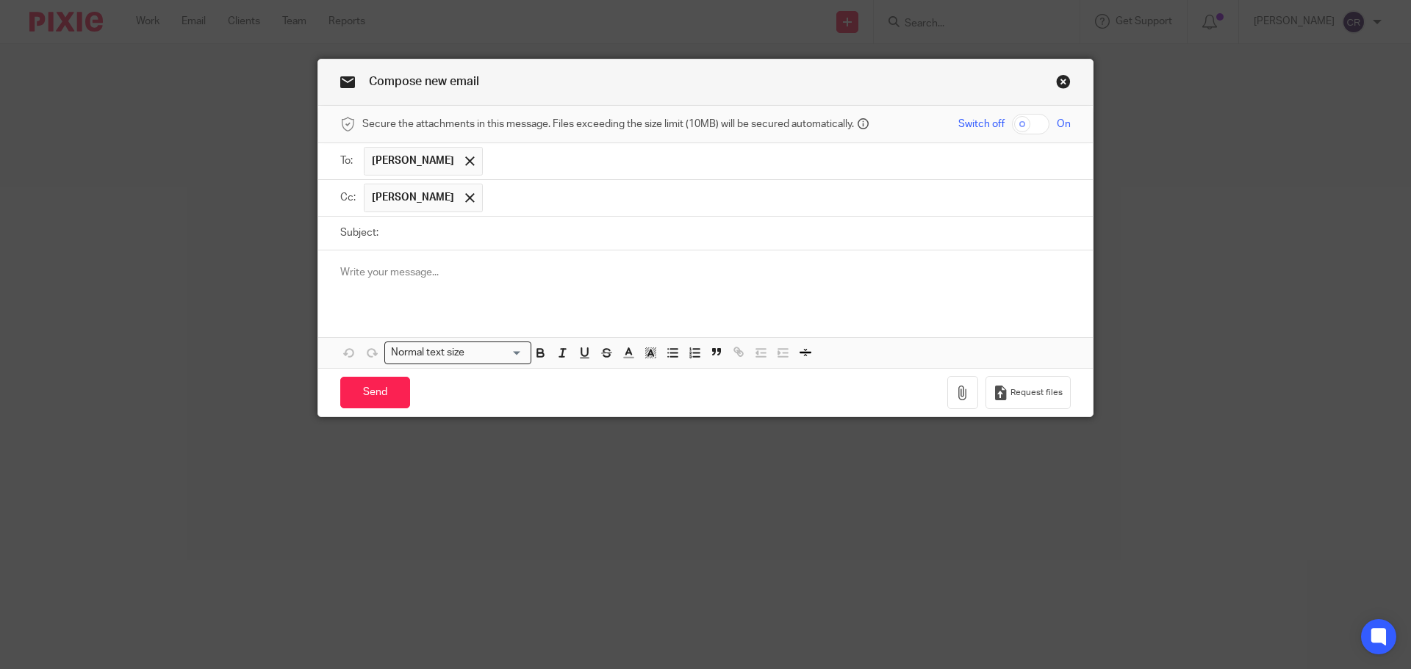
click at [439, 262] on div at bounding box center [705, 279] width 775 height 57
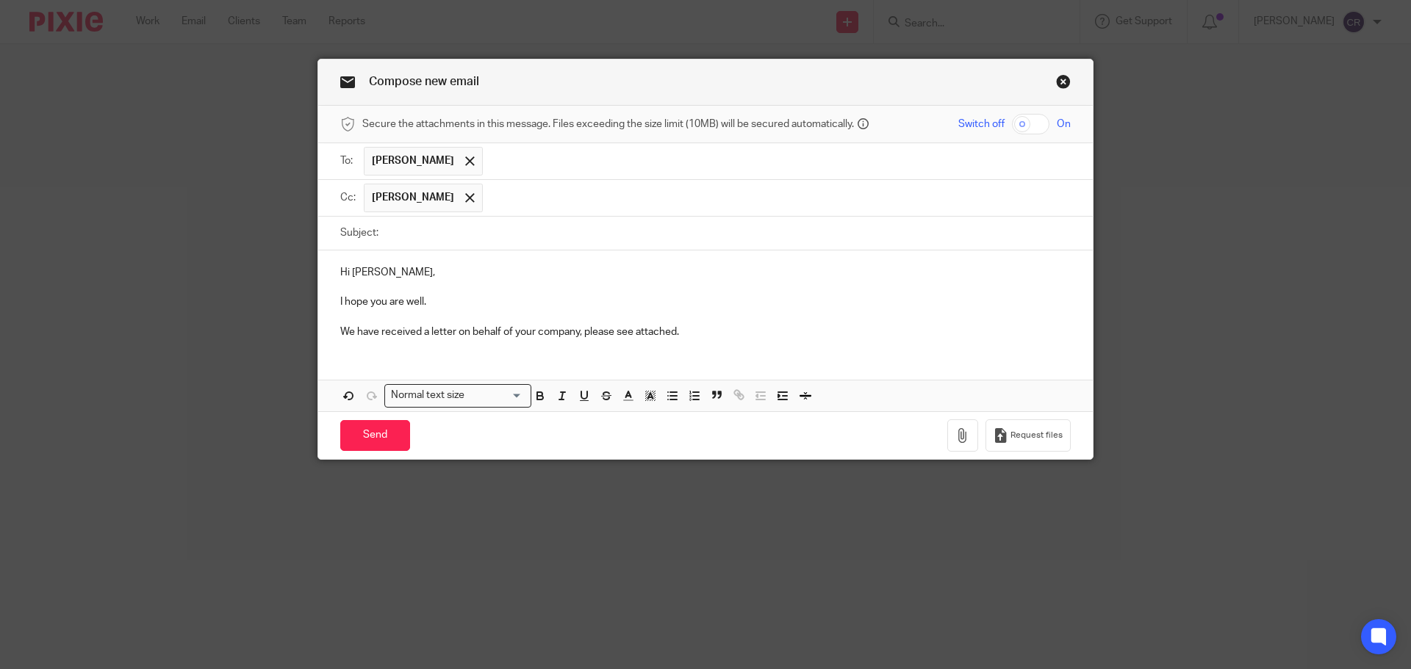
click at [484, 334] on p "We have received a letter on behalf of your company, please see attached." at bounding box center [705, 332] width 730 height 15
drag, startPoint x: 510, startPoint y: 332, endPoint x: 474, endPoint y: 340, distance: 36.8
click at [474, 340] on p "We have received a letter on behalf of your company, please see attached." at bounding box center [705, 332] width 730 height 15
drag, startPoint x: 719, startPoint y: 331, endPoint x: 305, endPoint y: 302, distance: 414.7
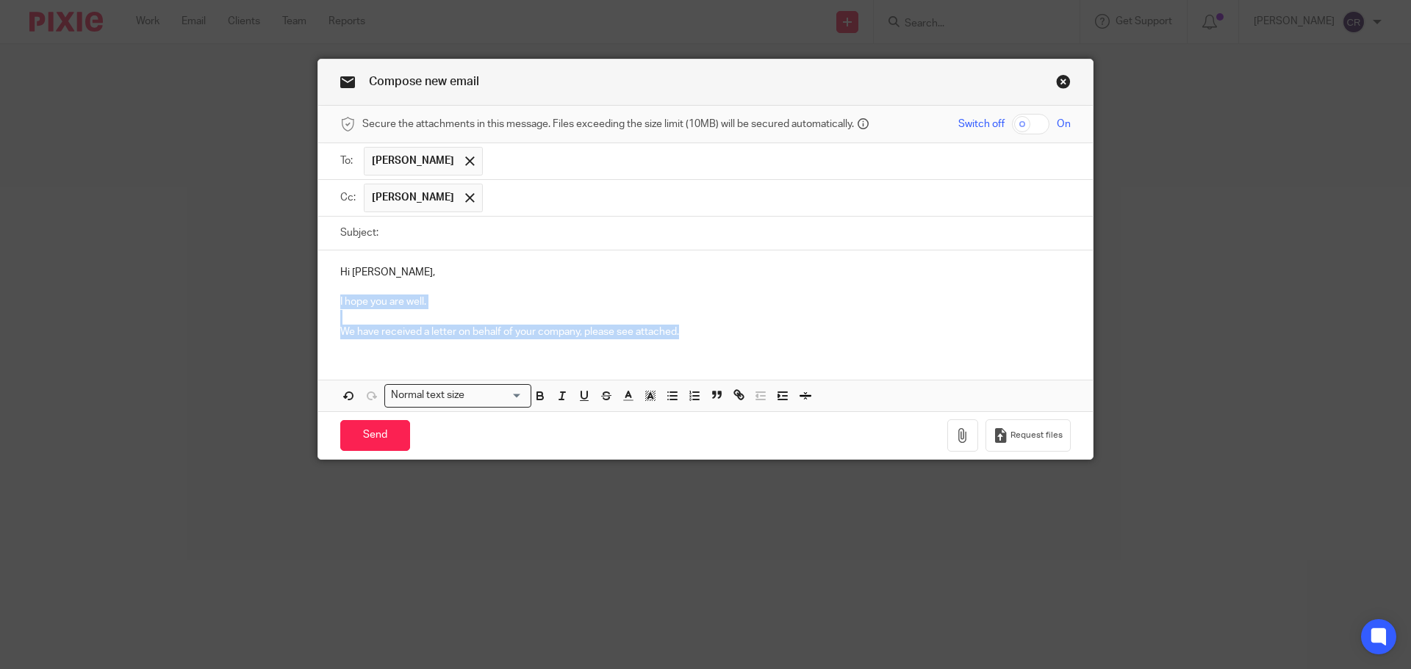
click at [305, 302] on div "Compose new email Secure the attachments in this message. Files exceeding the s…" at bounding box center [705, 334] width 1411 height 669
click at [630, 226] on input "Subject:" at bounding box center [728, 233] width 685 height 33
paste input "Letter - Wendy Thatcher - Tax Calculation"
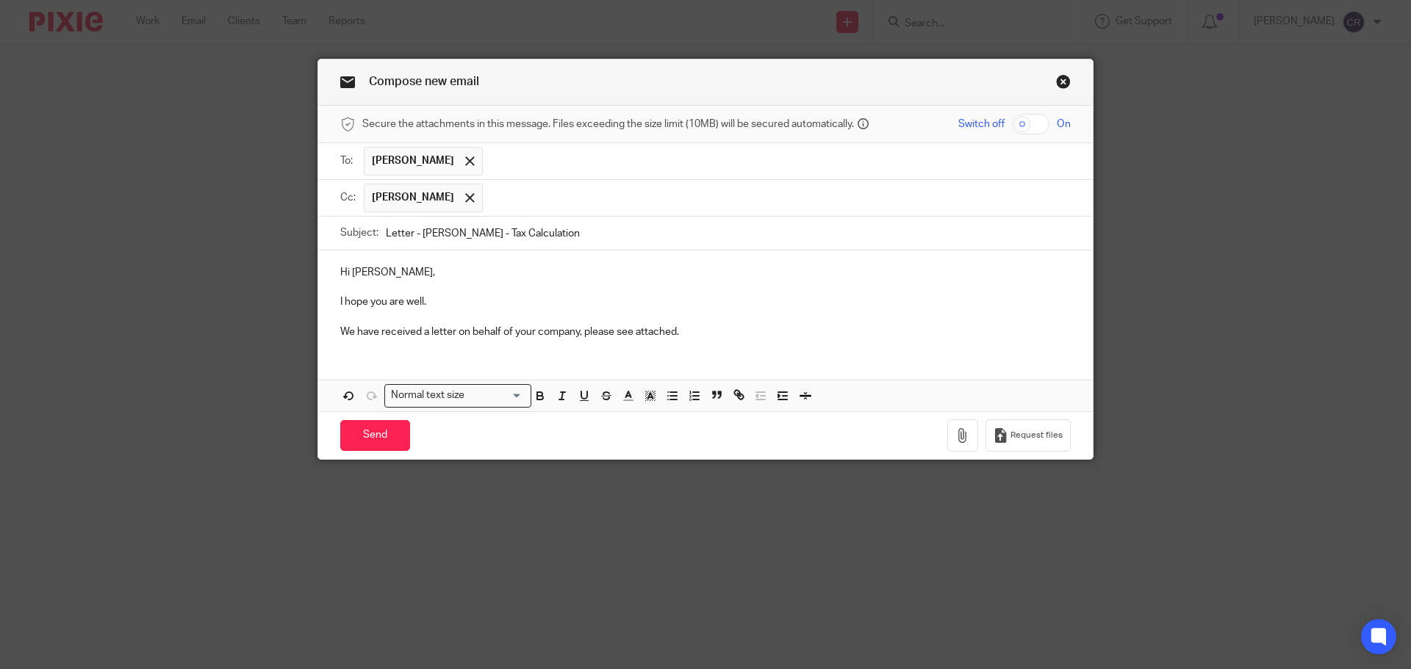
type input "Letter - Wendy Thatcher - Tax Calculation"
drag, startPoint x: 531, startPoint y: 337, endPoint x: 321, endPoint y: 289, distance: 215.0
click at [321, 289] on div "Hi Wendy, I hope you are well. We have received a letter on behalf of your comp…" at bounding box center [705, 301] width 775 height 100
copy div "I hope you are well. We have received a letter on behalf of your company, pleas…"
click at [532, 311] on p at bounding box center [705, 317] width 730 height 15
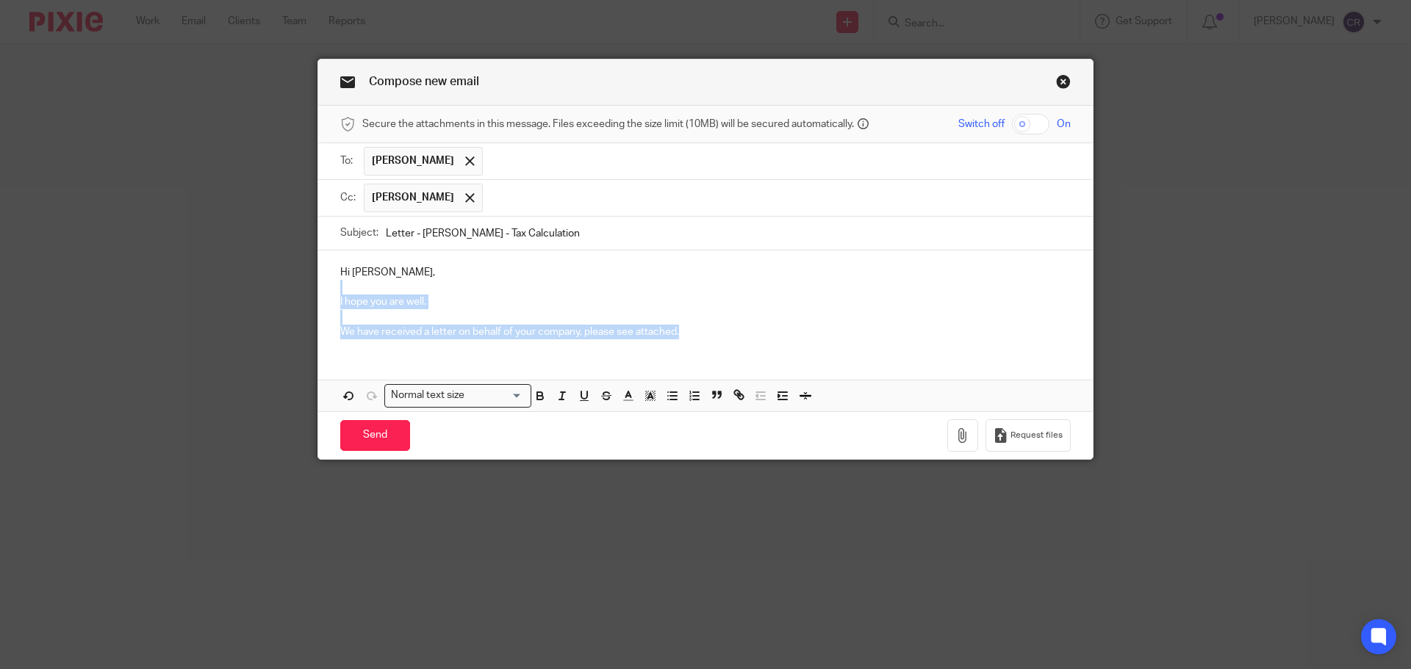
click at [487, 329] on p "We have received a letter on behalf of your company, please see attached." at bounding box center [705, 332] width 730 height 15
click at [514, 326] on p "We have received a letter on your company, please see attached." at bounding box center [705, 332] width 730 height 15
click at [512, 328] on p "We have received a letter on your company, please see attached." at bounding box center [705, 332] width 730 height 15
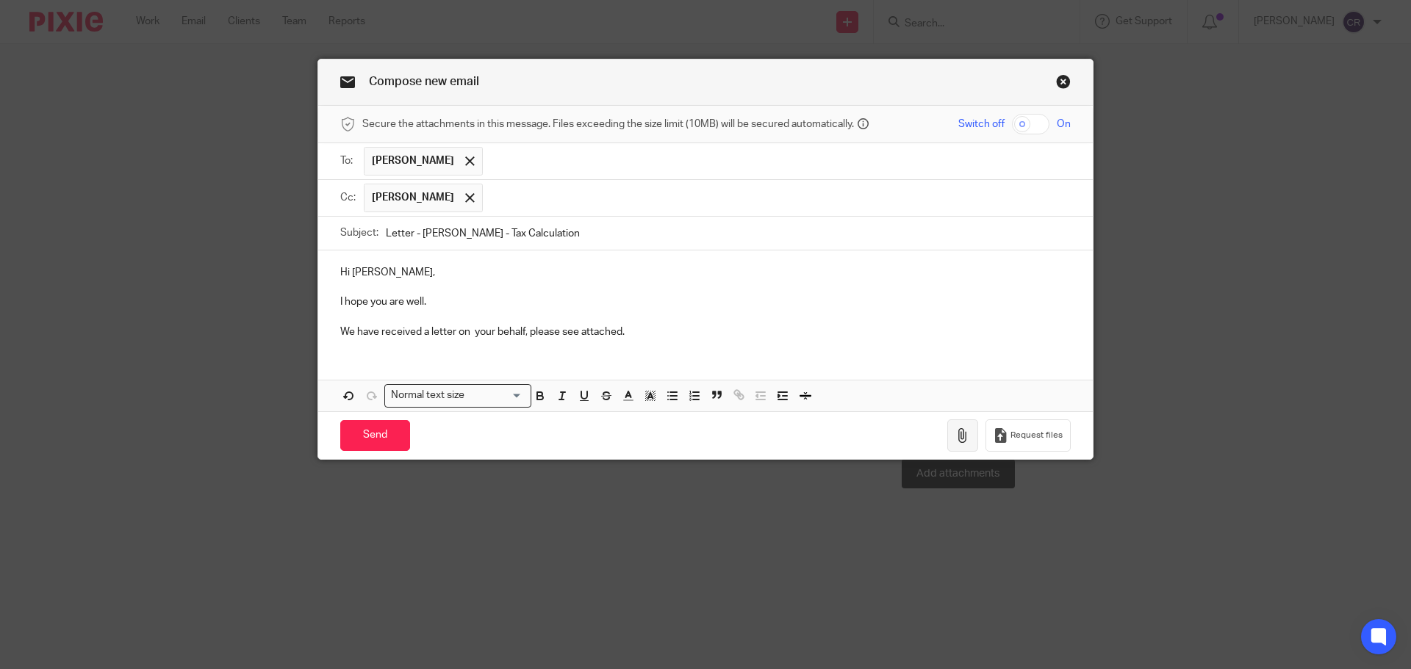
click at [962, 434] on icon "button" at bounding box center [962, 435] width 15 height 15
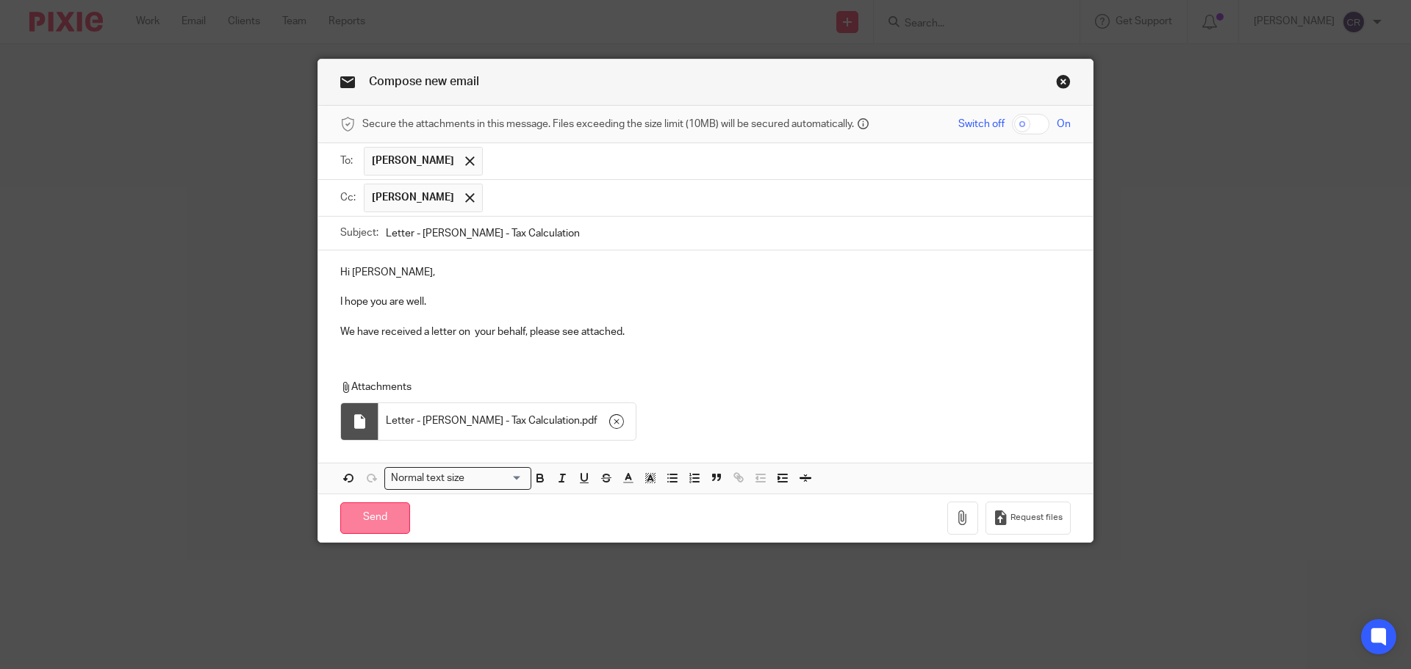
click at [381, 530] on input "Send" at bounding box center [375, 519] width 70 height 32
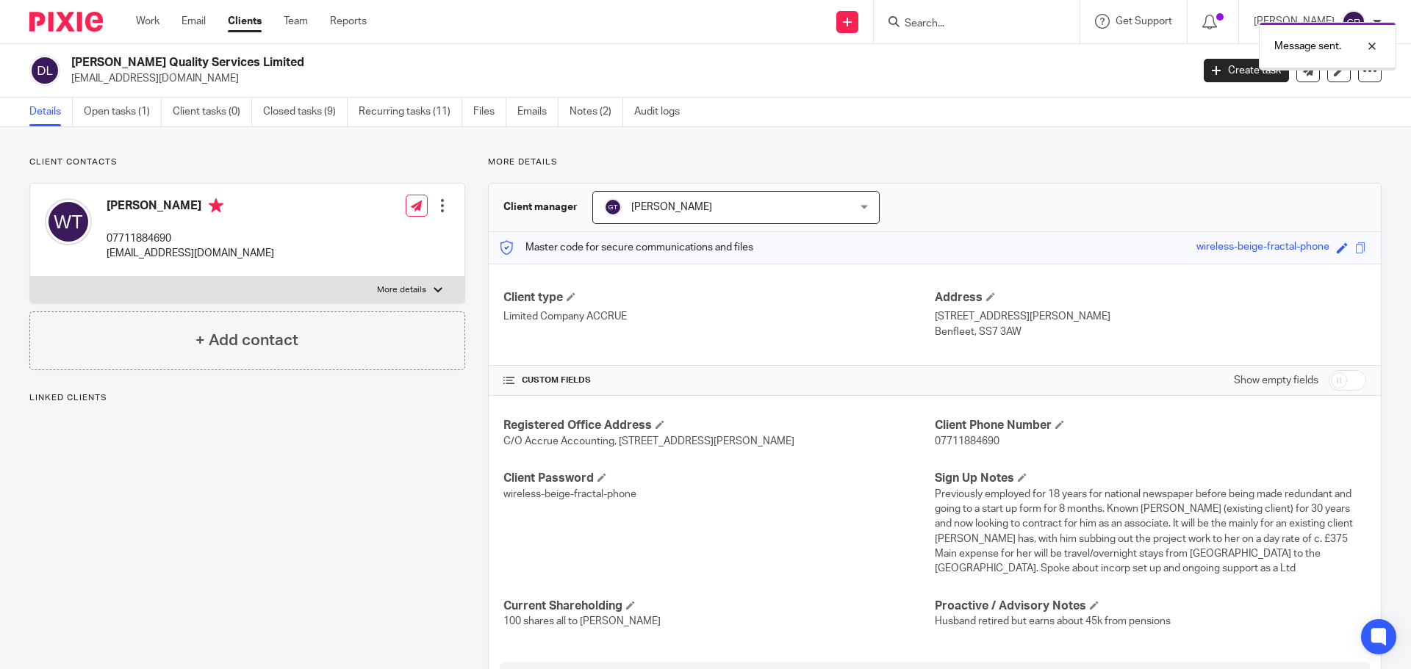
click at [958, 26] on div "Message sent." at bounding box center [1051, 43] width 691 height 56
drag, startPoint x: 1369, startPoint y: 48, endPoint x: 1242, endPoint y: 35, distance: 127.8
click at [1364, 48] on div at bounding box center [1361, 46] width 40 height 18
click at [953, 21] on input "Search" at bounding box center [969, 24] width 132 height 13
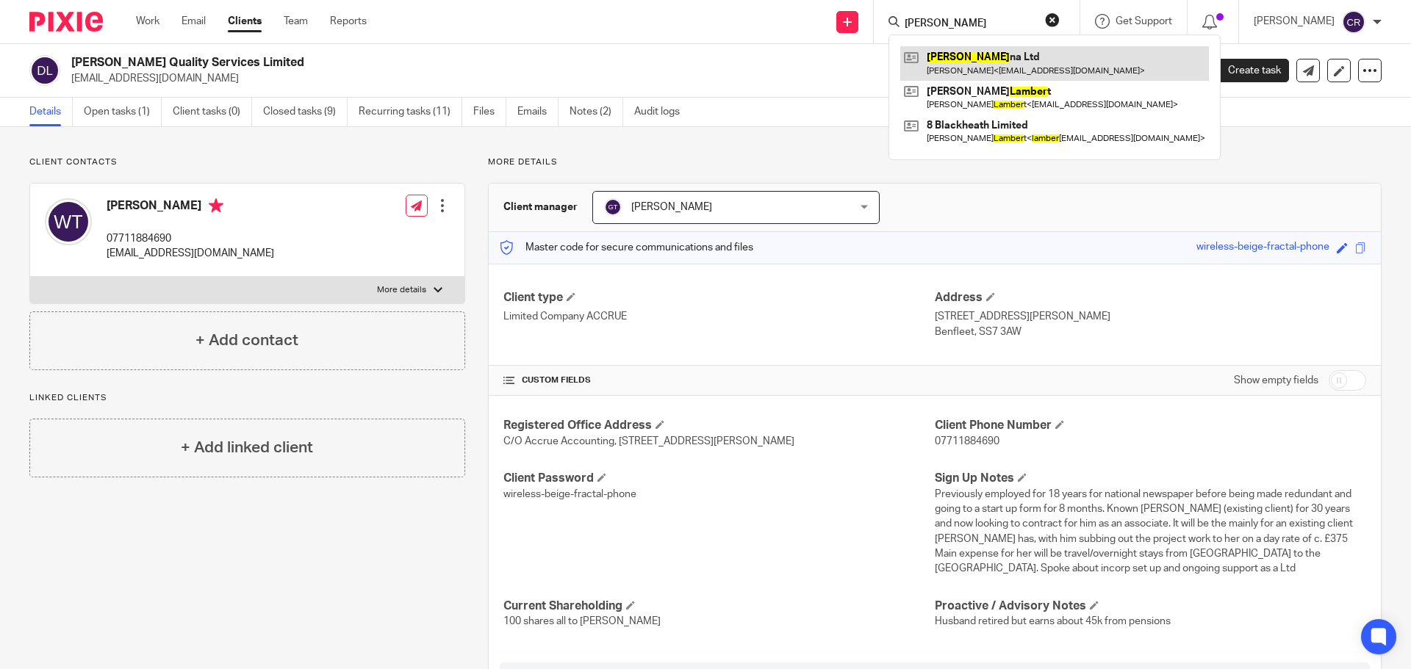
type input "[PERSON_NAME]"
click at [973, 49] on link at bounding box center [1054, 63] width 309 height 34
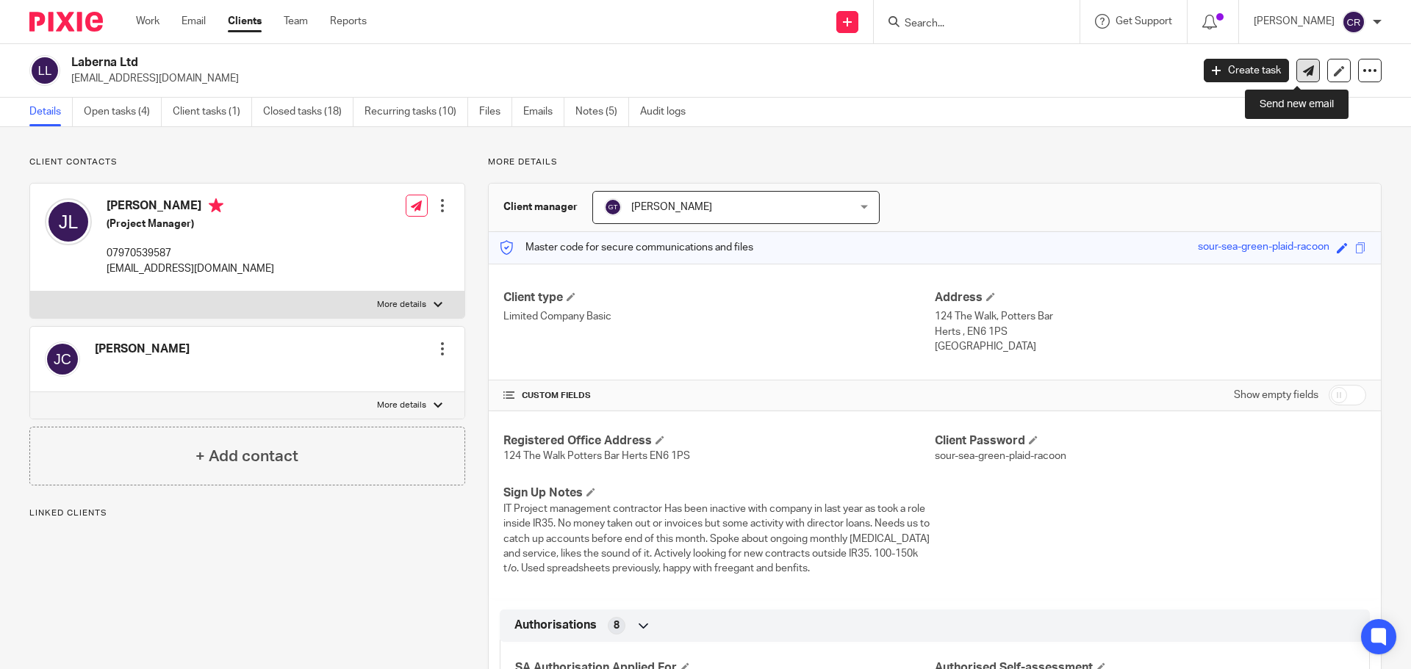
click at [1303, 72] on icon at bounding box center [1308, 70] width 11 height 11
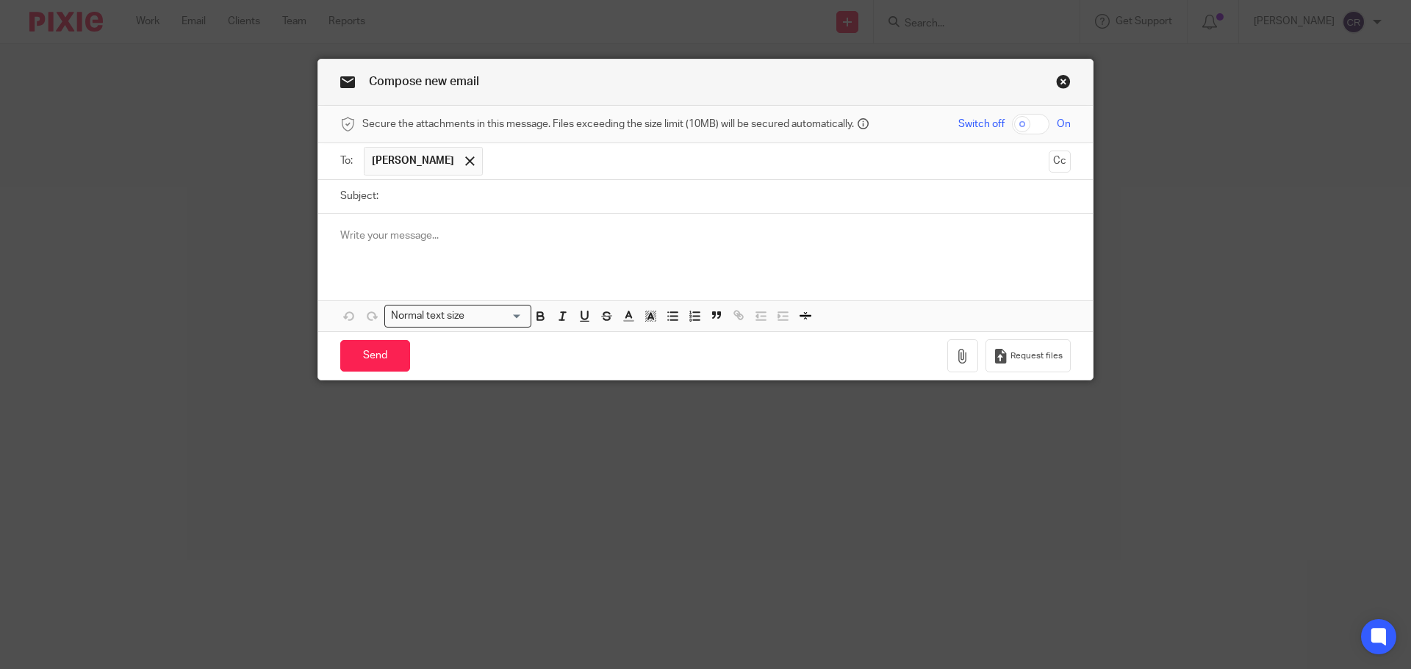
click at [496, 183] on input "Subject:" at bounding box center [728, 196] width 685 height 33
type input "g"
click at [1055, 163] on button "Cc" at bounding box center [1060, 162] width 22 height 22
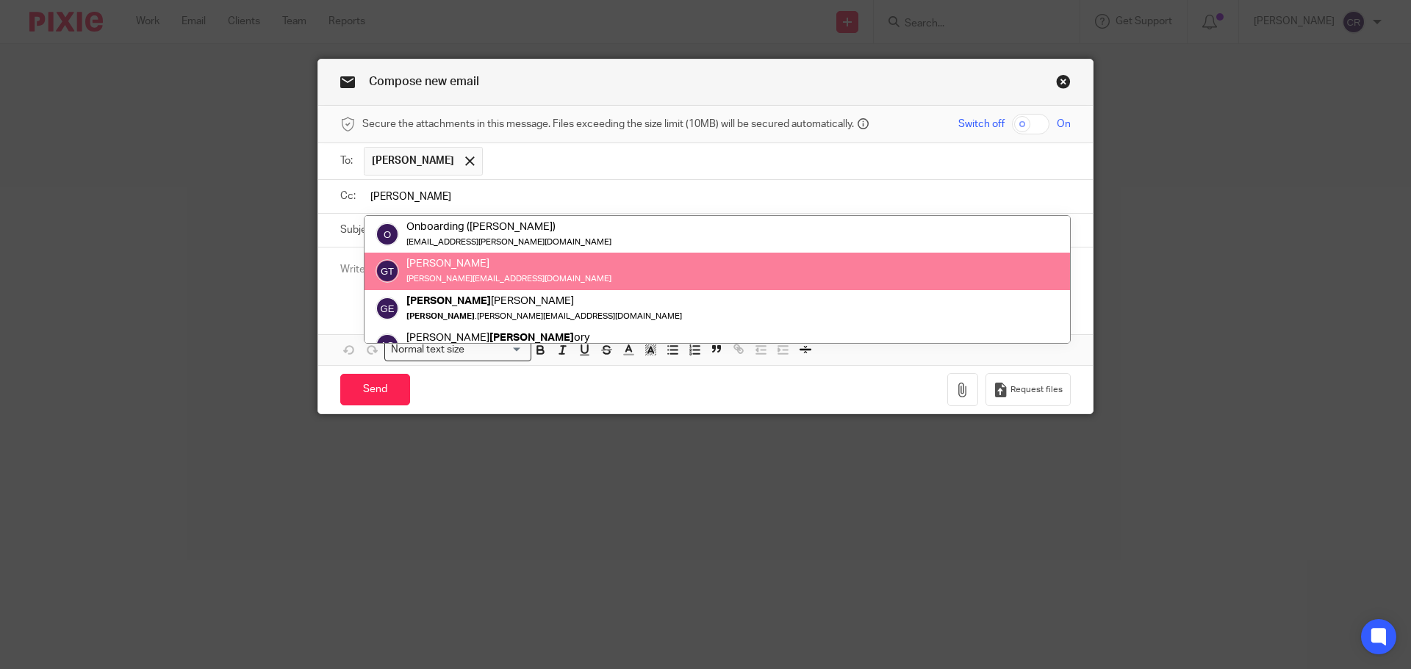
type input "[PERSON_NAME]"
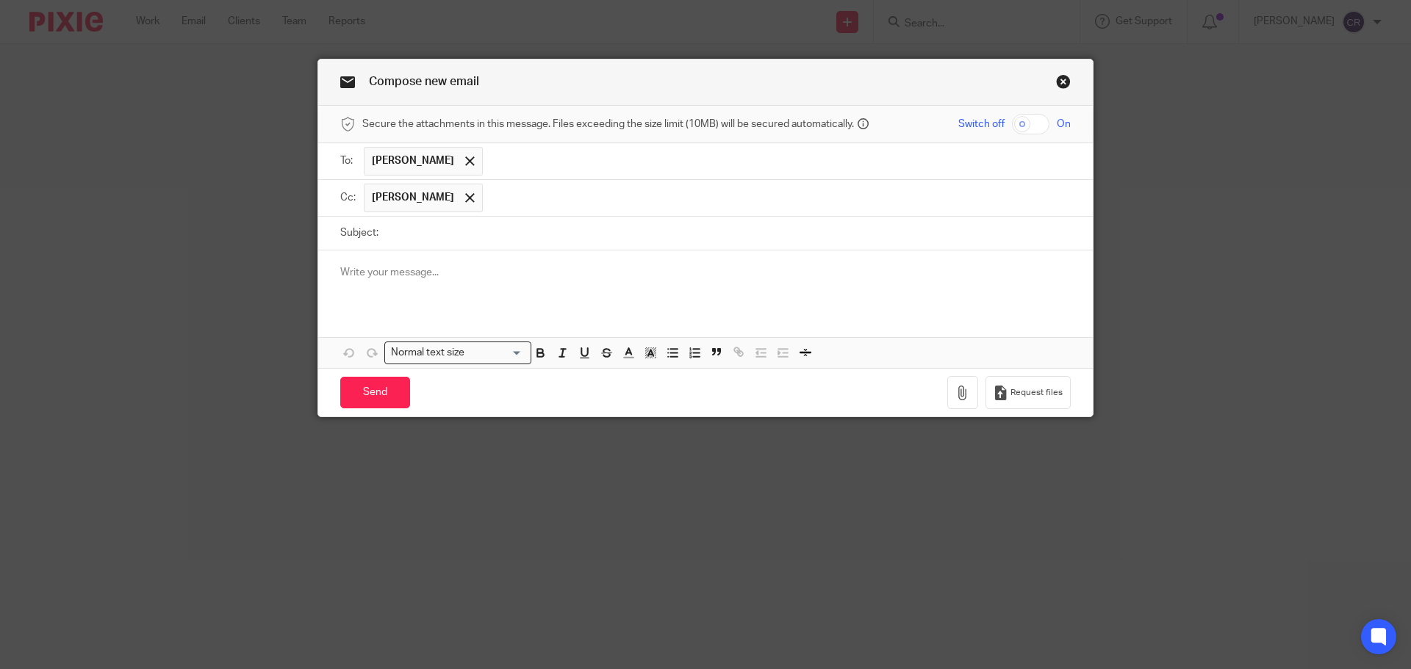
click at [780, 259] on div at bounding box center [705, 279] width 775 height 57
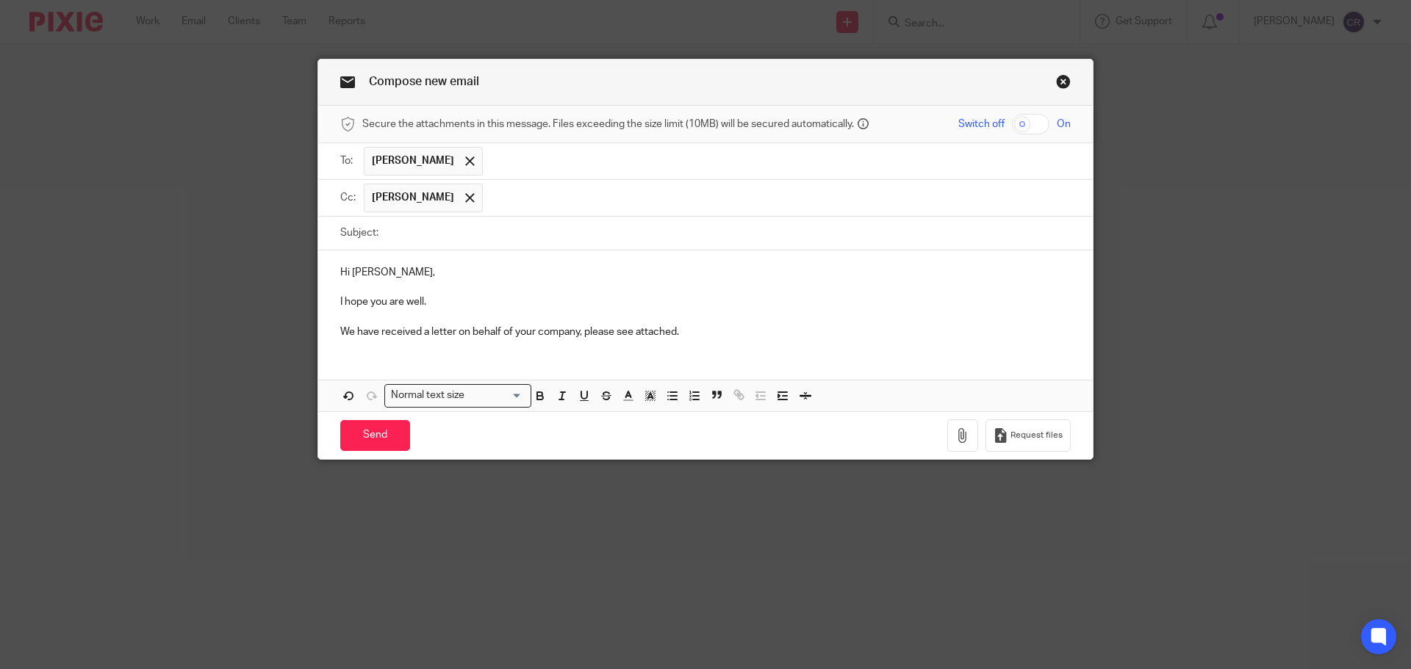
click at [621, 229] on input "Subject:" at bounding box center [728, 233] width 685 height 33
paste input "Letter - Laberna Ltd - Notice of Second Late payment penalty"
type input "Letter - Laberna Ltd - Notice of Second Late payment penalty"
click at [958, 437] on icon "button" at bounding box center [962, 435] width 15 height 15
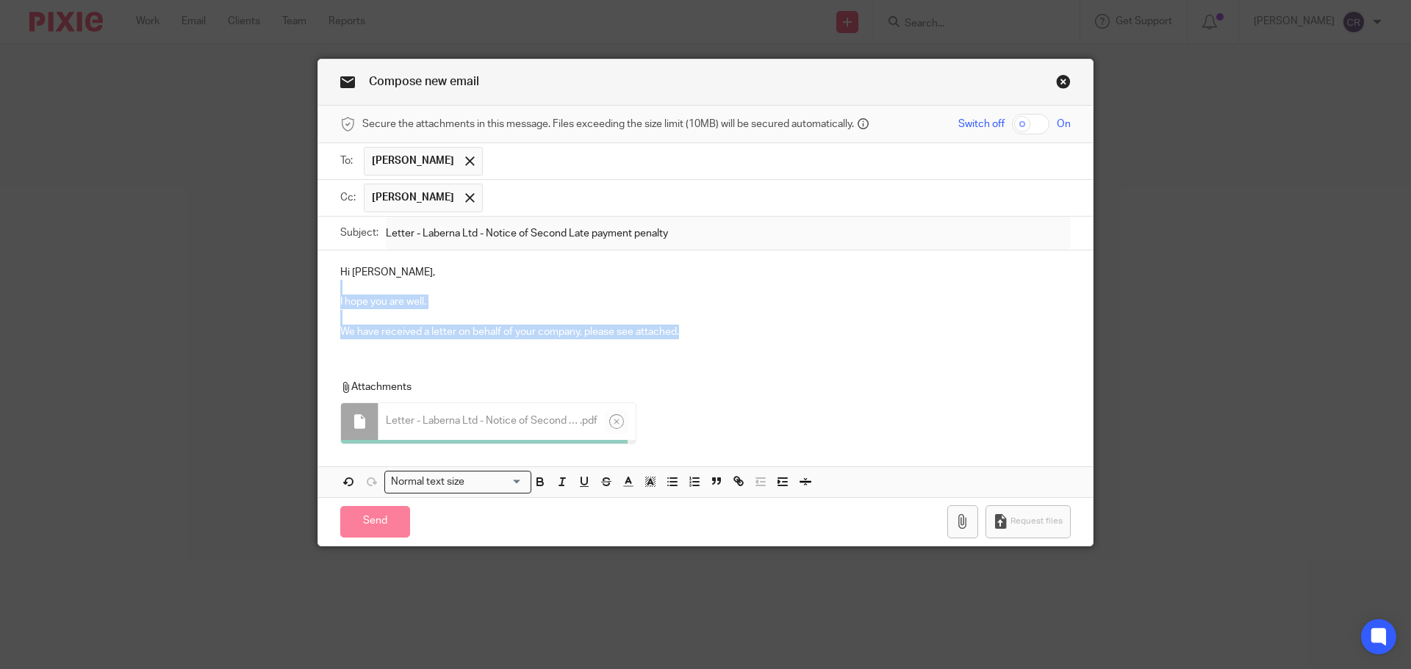
drag, startPoint x: 704, startPoint y: 331, endPoint x: 317, endPoint y: 292, distance: 389.3
click at [318, 292] on div "Hi James, I hope you are well. We have received a letter on behalf of your comp…" at bounding box center [705, 301] width 775 height 100
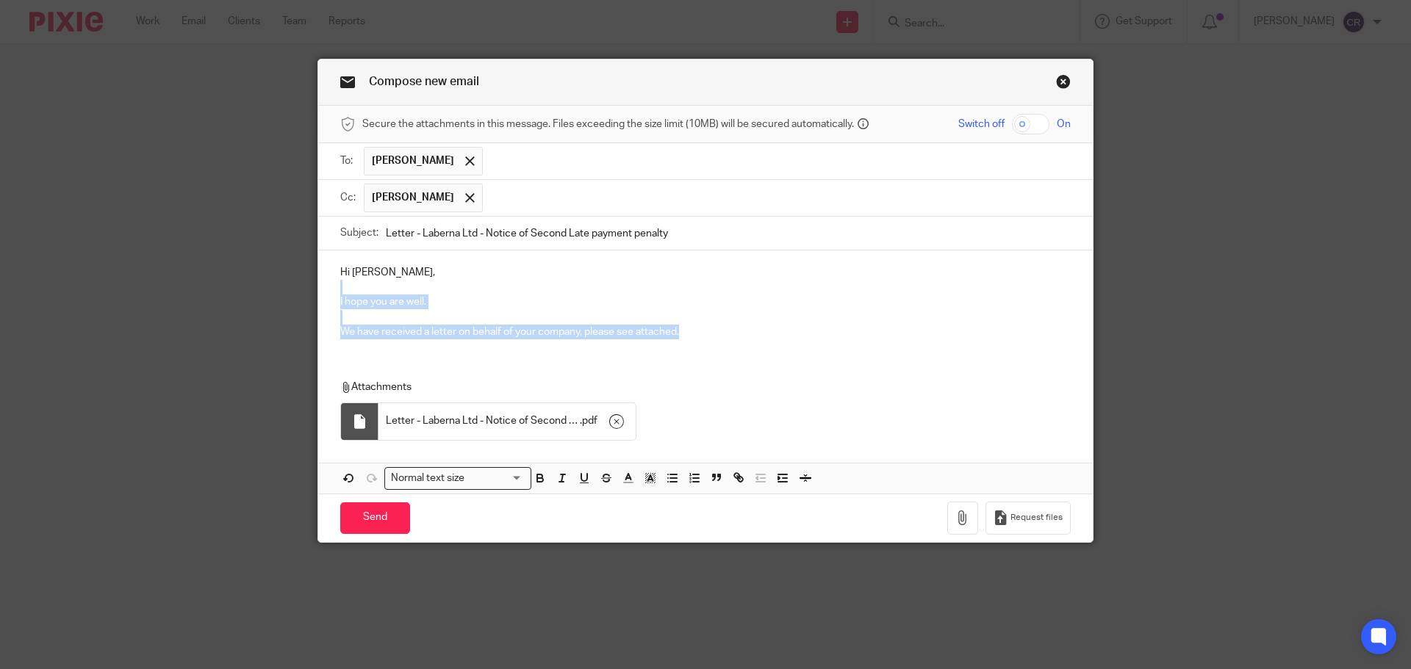
copy div "I hope you are well. We have received a letter on behalf of your company, pleas…"
click at [379, 509] on input "Send" at bounding box center [375, 519] width 70 height 32
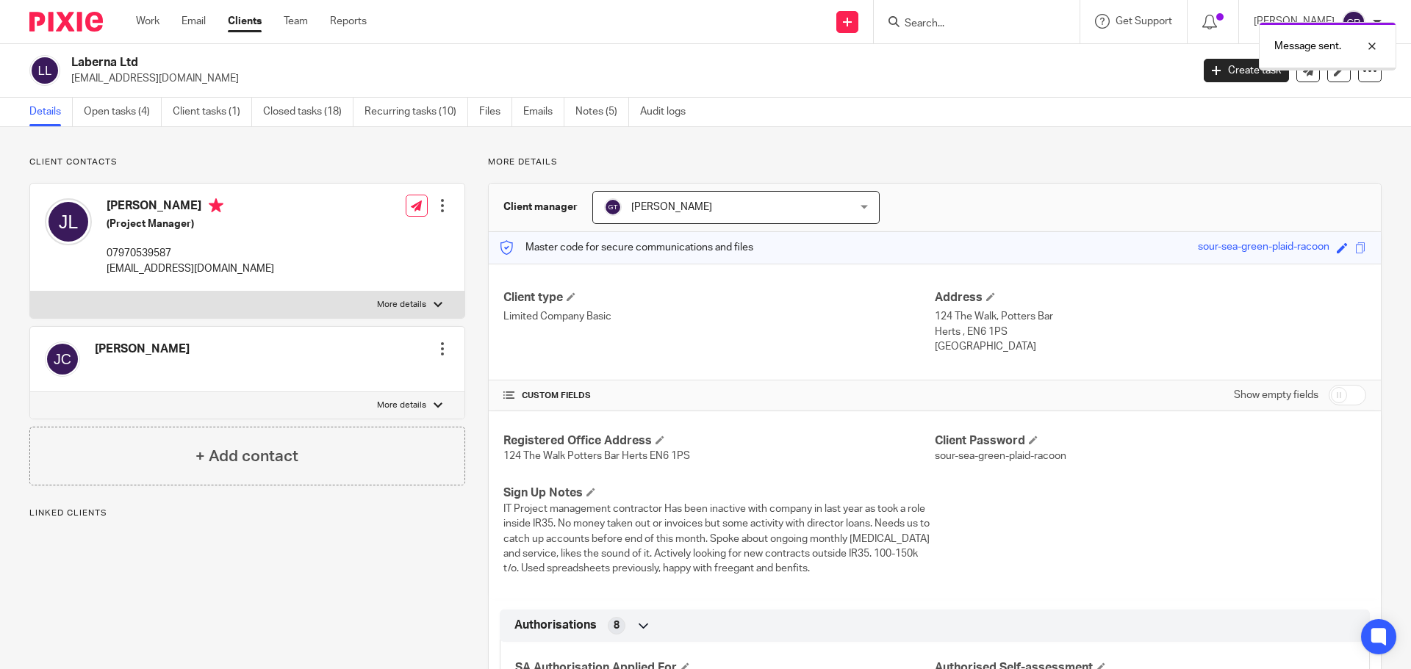
drag, startPoint x: 1369, startPoint y: 46, endPoint x: 1225, endPoint y: 49, distance: 144.1
click at [1369, 46] on div at bounding box center [1361, 46] width 40 height 18
click at [980, 24] on input "Search" at bounding box center [969, 24] width 132 height 13
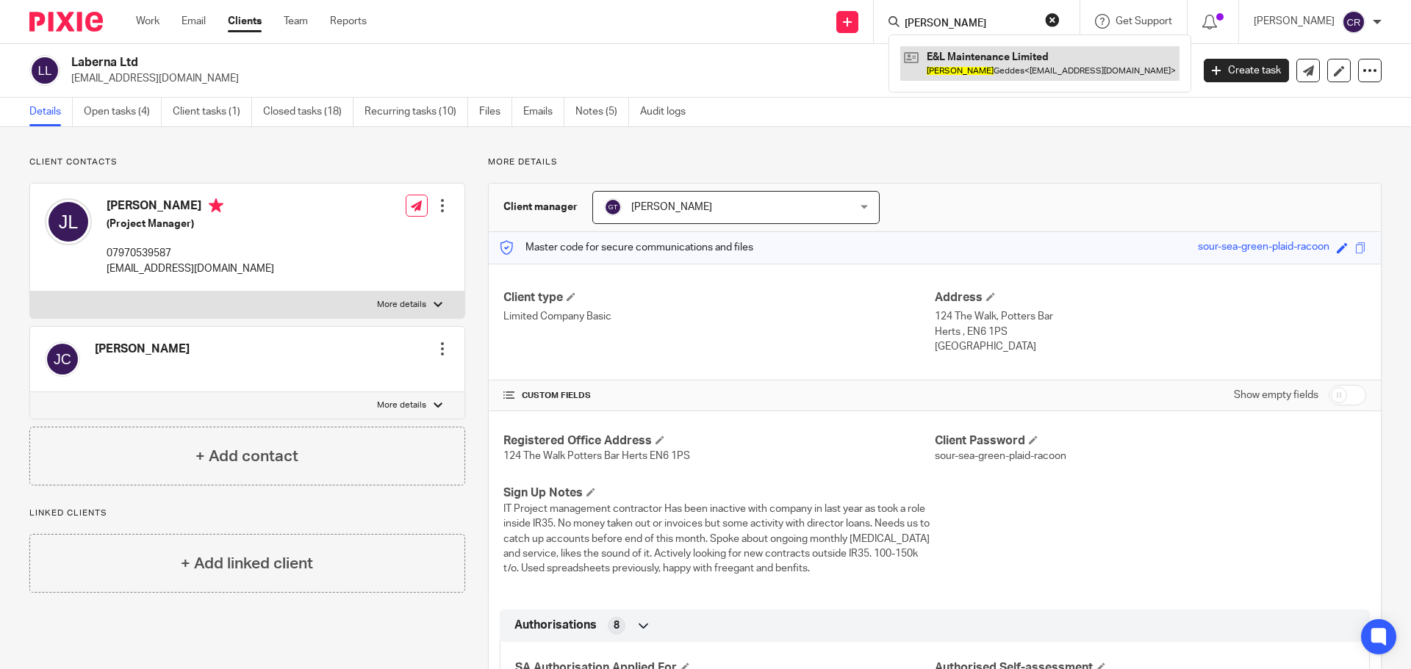
type input "edwin"
click at [982, 72] on link at bounding box center [1039, 63] width 279 height 34
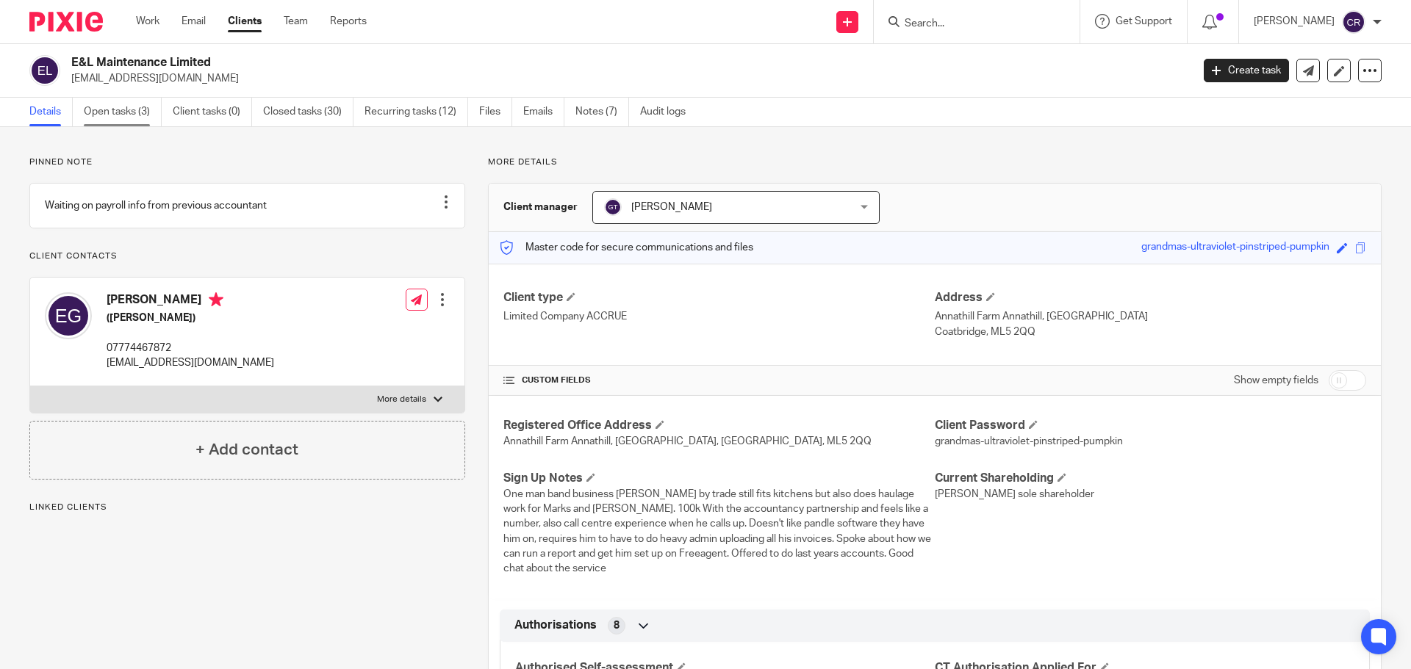
click at [131, 111] on link "Open tasks (3)" at bounding box center [123, 112] width 78 height 29
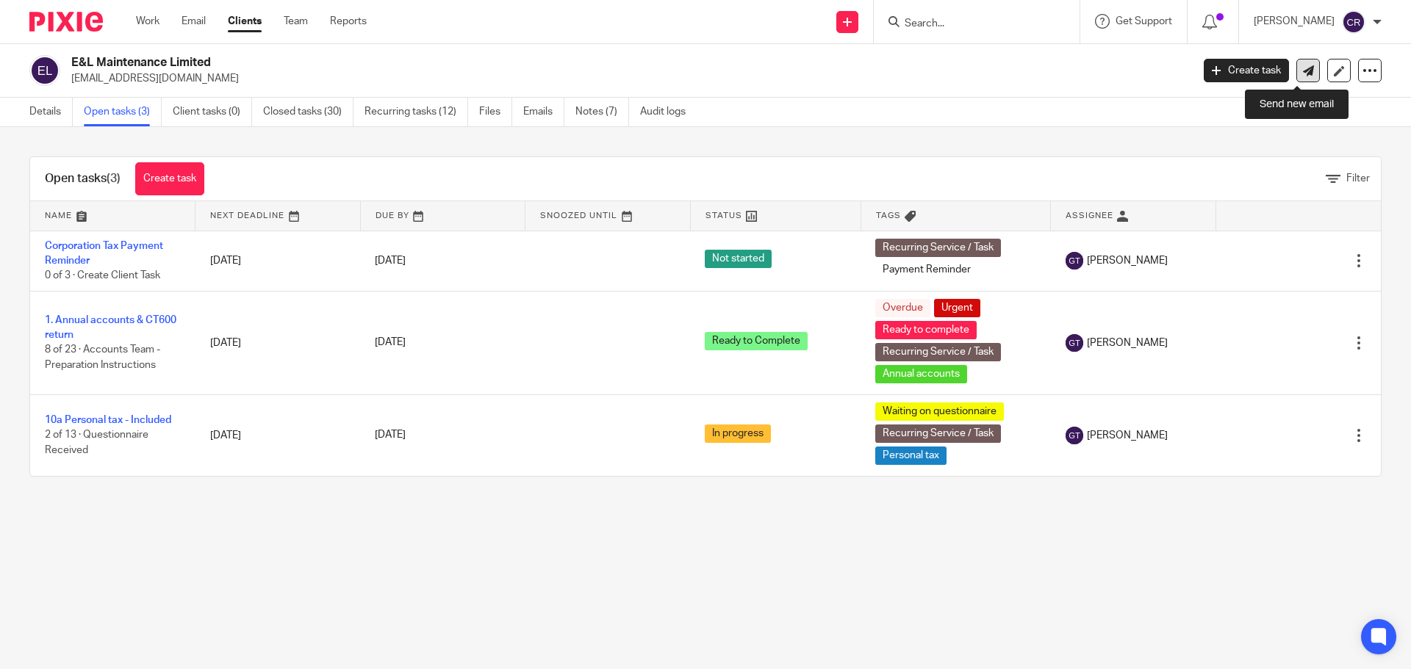
click at [1303, 73] on icon at bounding box center [1308, 70] width 11 height 11
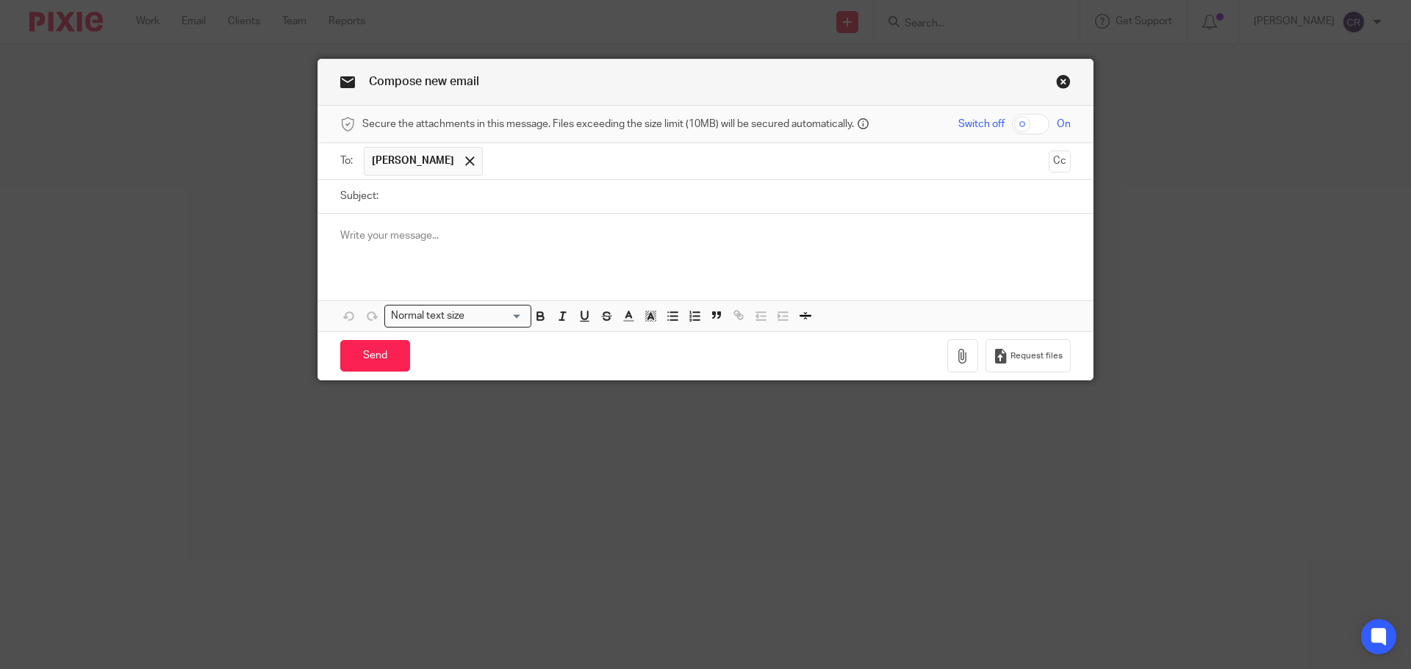
click at [478, 218] on div at bounding box center [705, 242] width 775 height 57
paste div
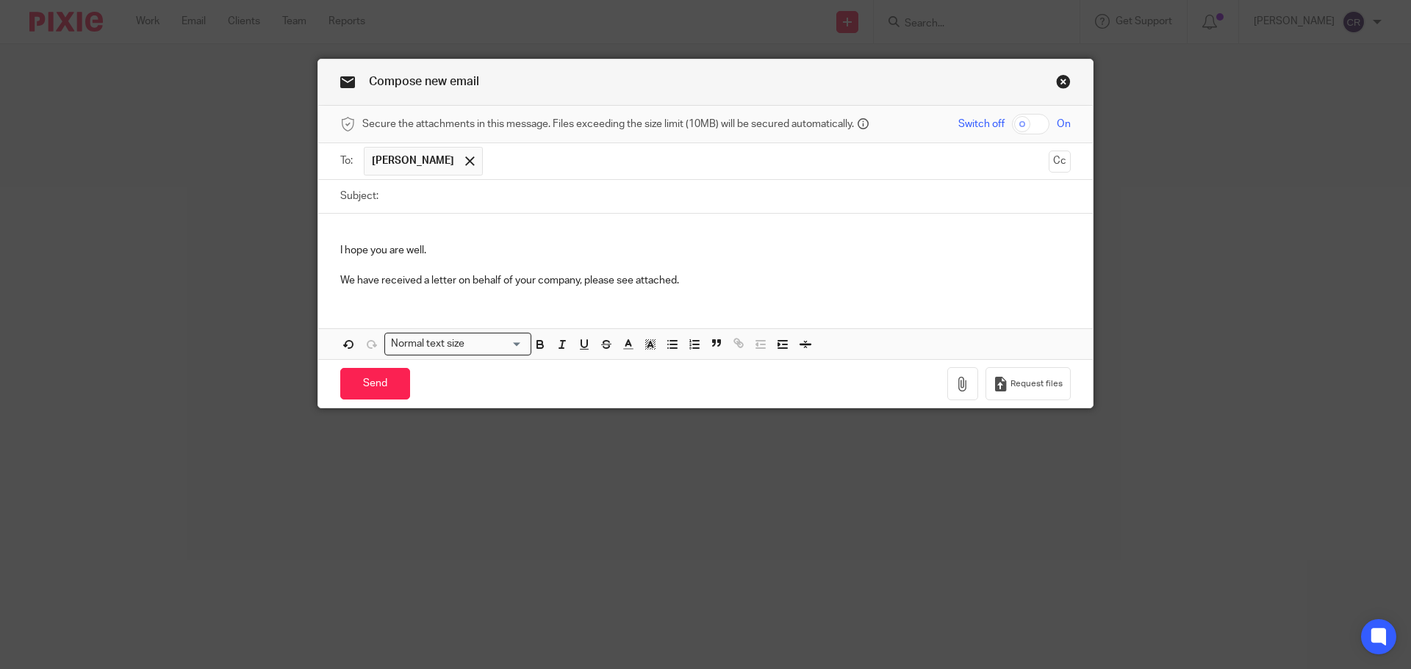
click at [402, 230] on p at bounding box center [705, 236] width 730 height 15
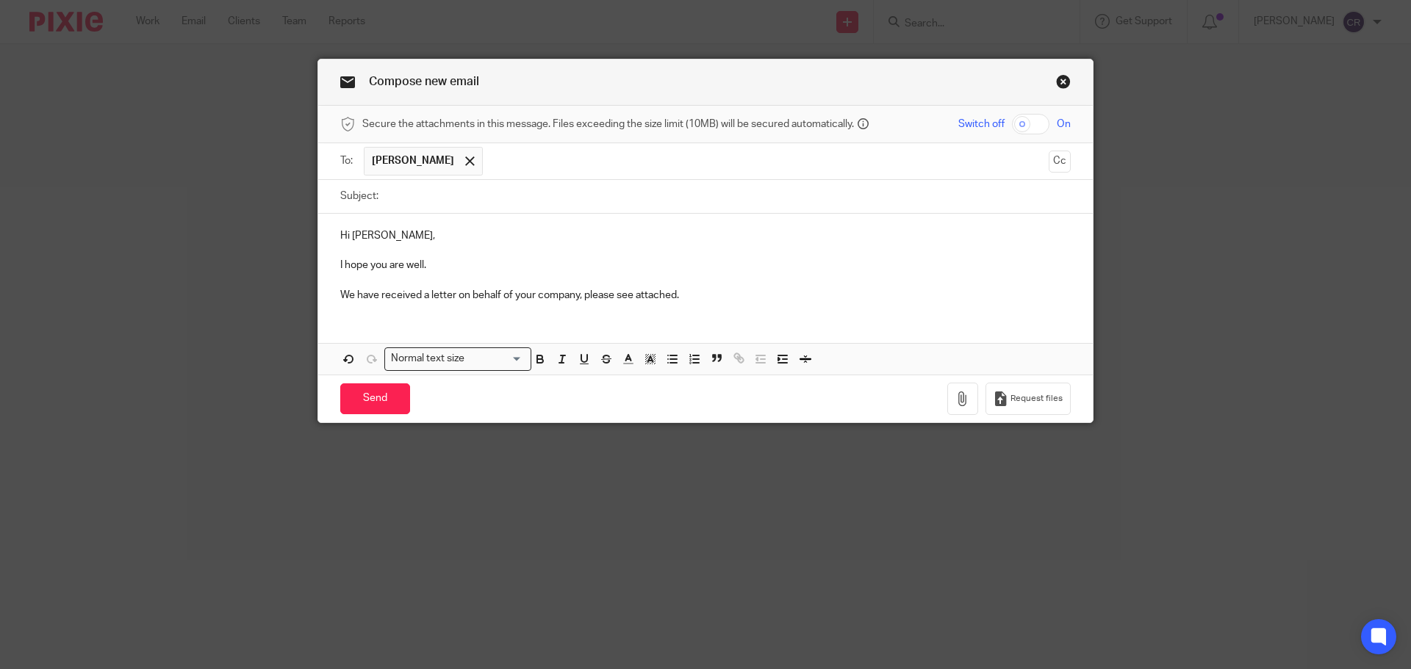
click at [453, 209] on input "Subject:" at bounding box center [728, 196] width 685 height 33
paste input "Letter - Edwin Geddes - Tax Calculation"
type input "Letter - Edwin Geddes - Tax Calculation"
click at [955, 399] on icon "button" at bounding box center [962, 399] width 15 height 15
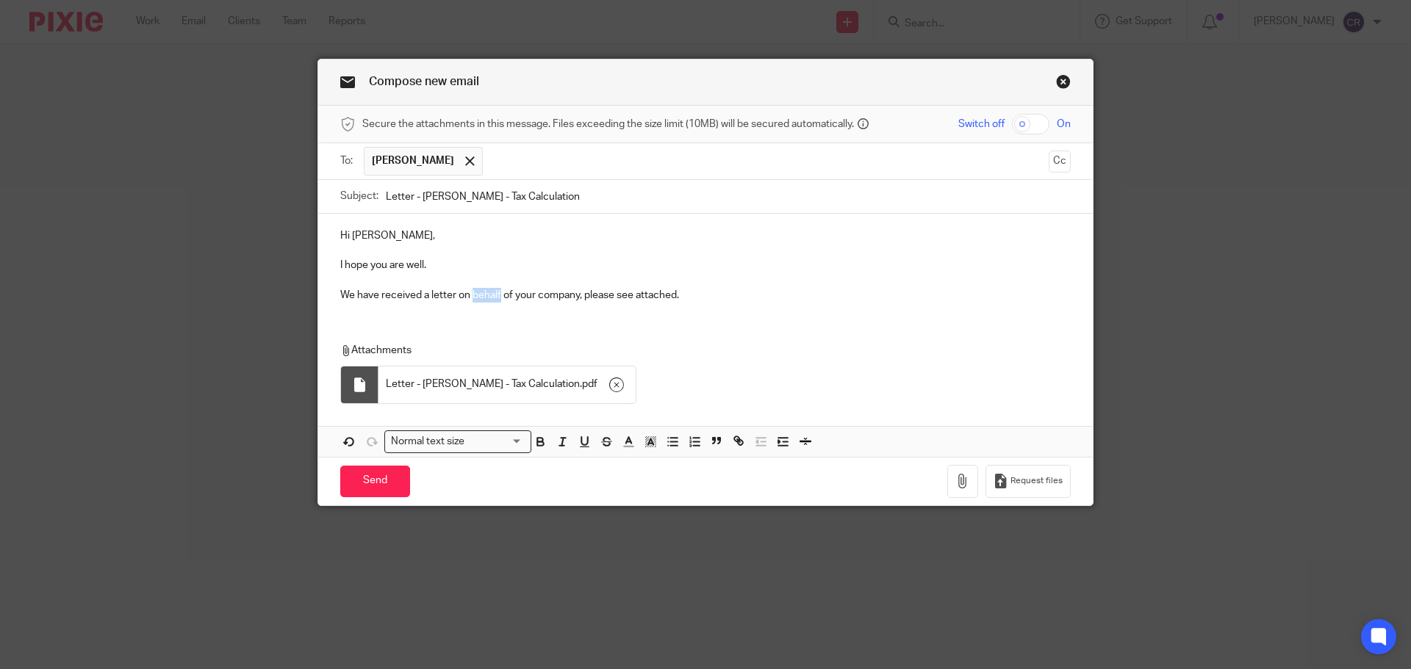
drag, startPoint x: 469, startPoint y: 292, endPoint x: 497, endPoint y: 297, distance: 28.3
click at [497, 297] on p "We have received a letter on behalf of your company, please see attached." at bounding box center [705, 295] width 730 height 15
click at [482, 294] on p "We have received a letter on of yourbehalf company, please see attached." at bounding box center [705, 295] width 730 height 15
click at [545, 303] on p "We have received a letter on your behalf company, please see attached." at bounding box center [705, 295] width 730 height 15
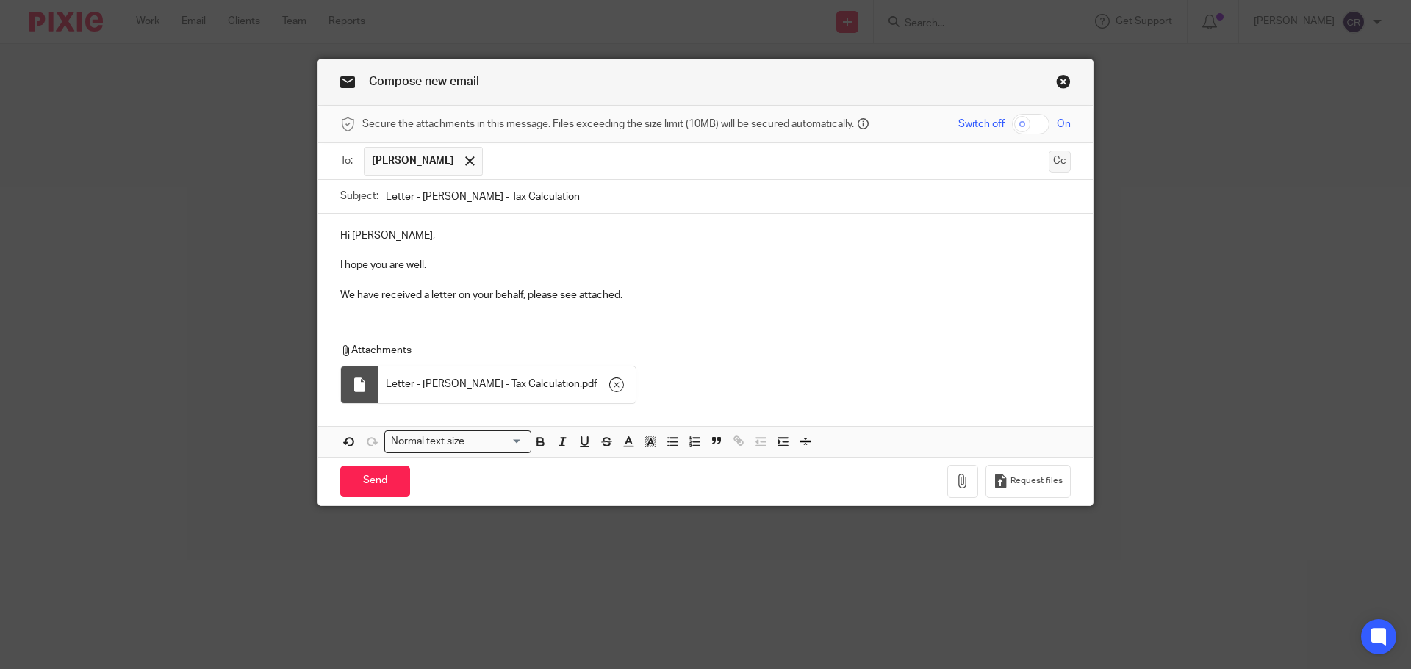
click at [1049, 164] on button "Cc" at bounding box center [1060, 162] width 22 height 22
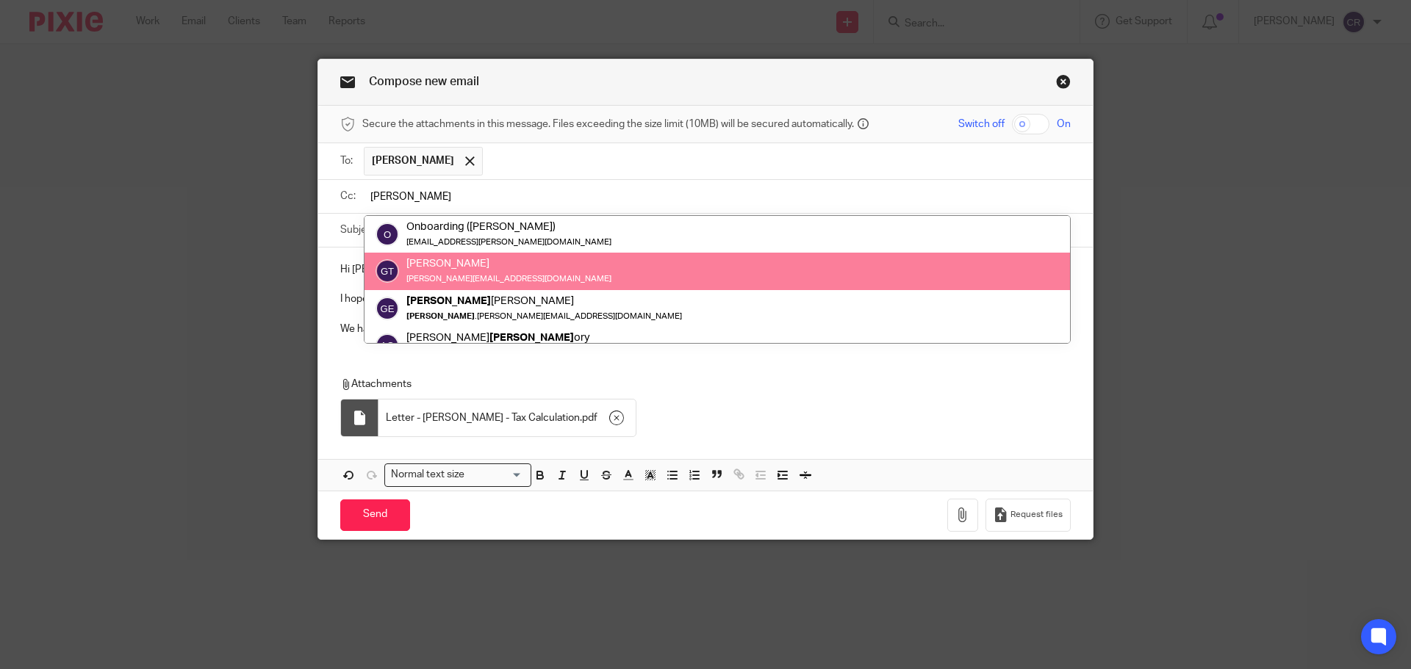
type input "greg"
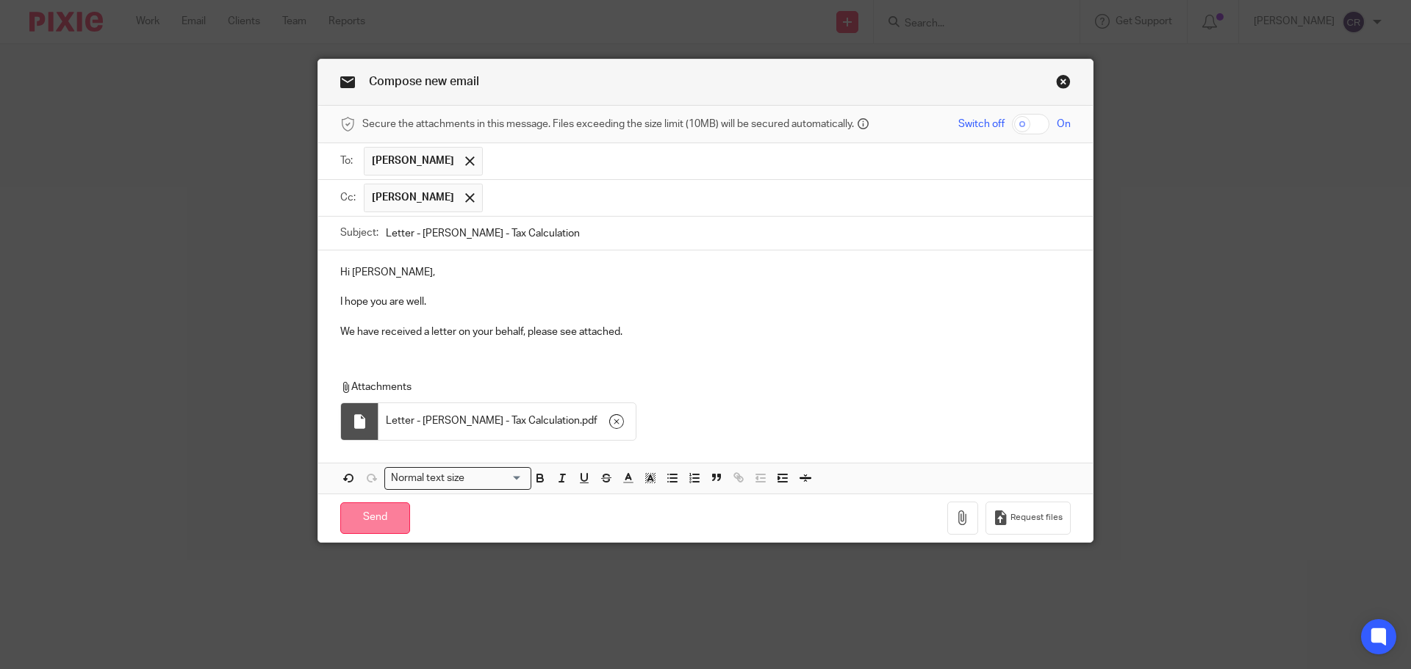
click at [370, 528] on input "Send" at bounding box center [375, 519] width 70 height 32
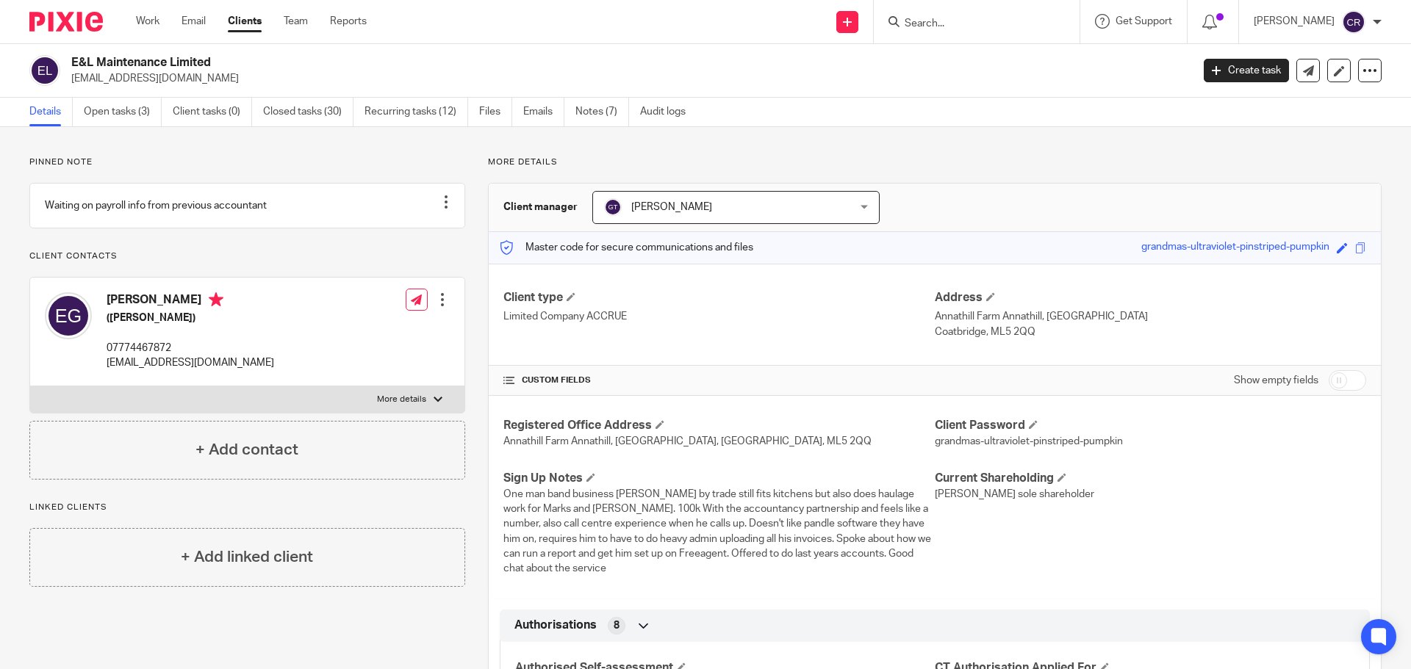
click at [1026, 71] on p "edwingeddes@yahoo.co.uk" at bounding box center [626, 78] width 1110 height 15
click at [143, 10] on div "Work Email Clients Team Reports Work Email Clients Team Reports Settings" at bounding box center [255, 21] width 268 height 43
click at [148, 26] on link "Work" at bounding box center [148, 21] width 24 height 15
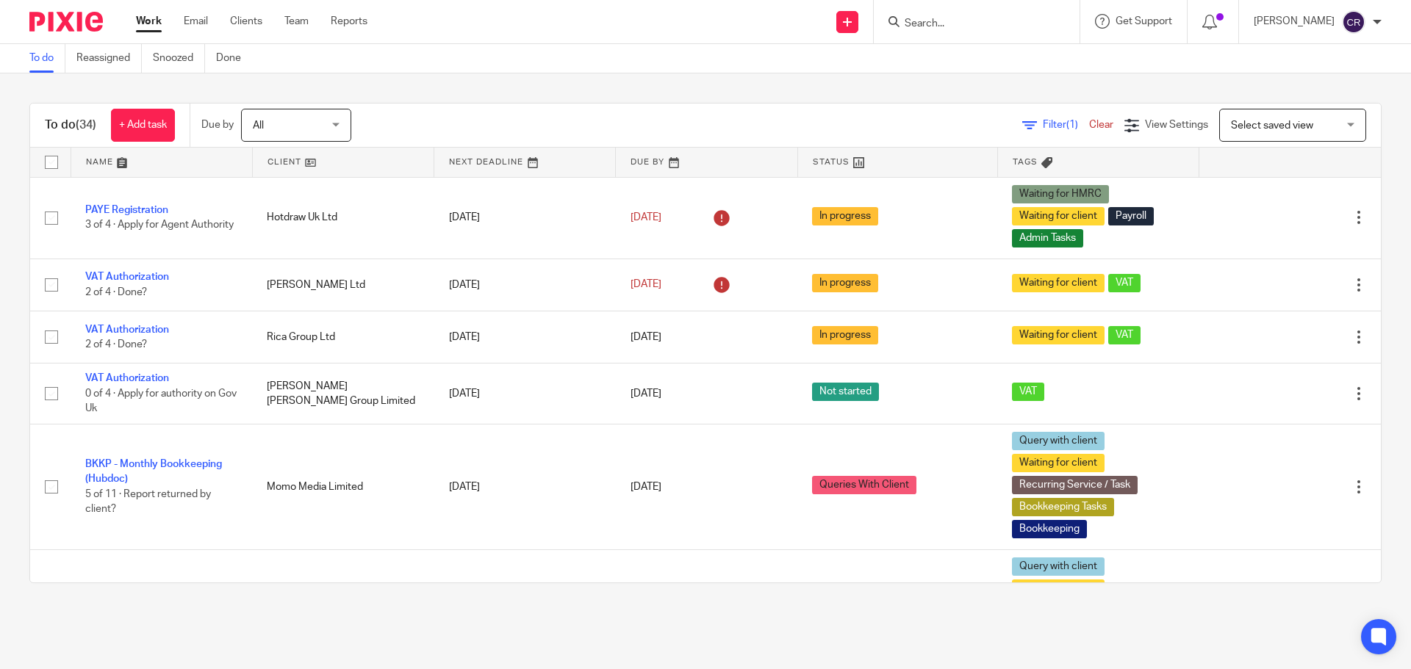
click at [1231, 134] on span "Select saved view" at bounding box center [1284, 125] width 107 height 31
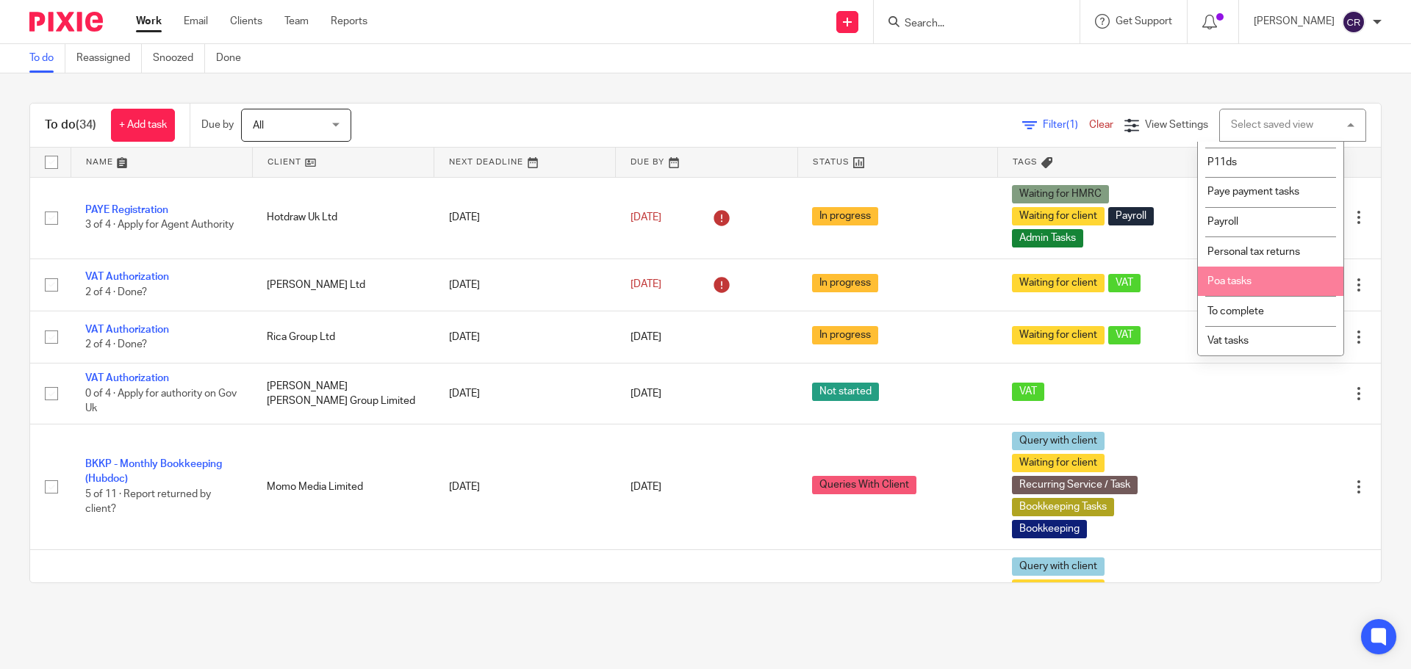
scroll to position [248, 0]
click at [1275, 308] on li "To complete" at bounding box center [1271, 311] width 146 height 30
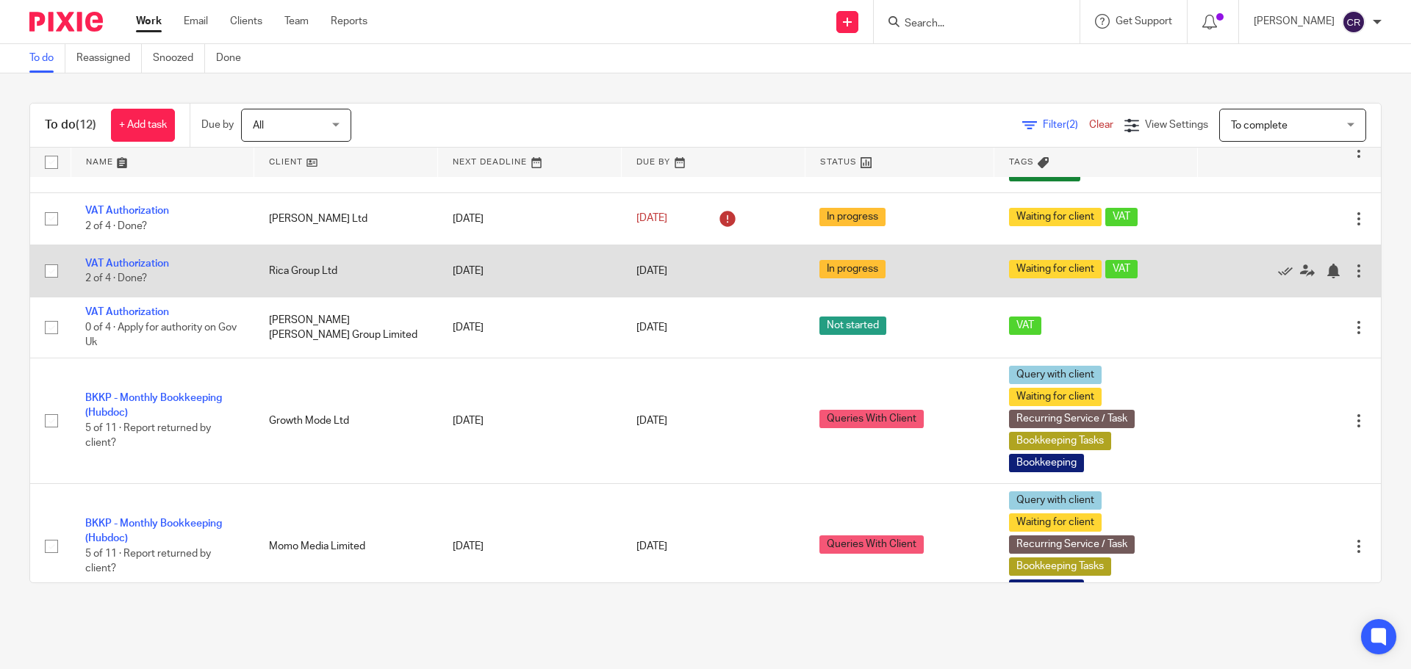
scroll to position [73, 0]
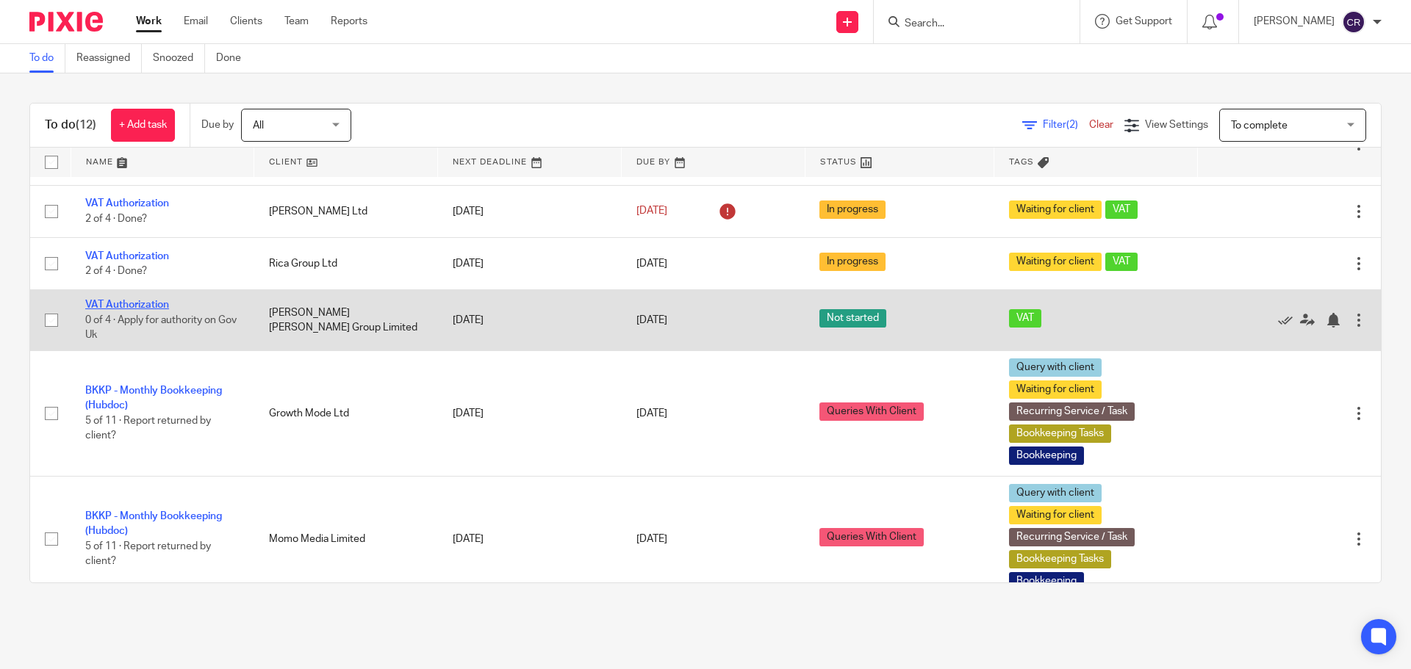
click at [140, 306] on link "VAT Authorization" at bounding box center [127, 305] width 84 height 10
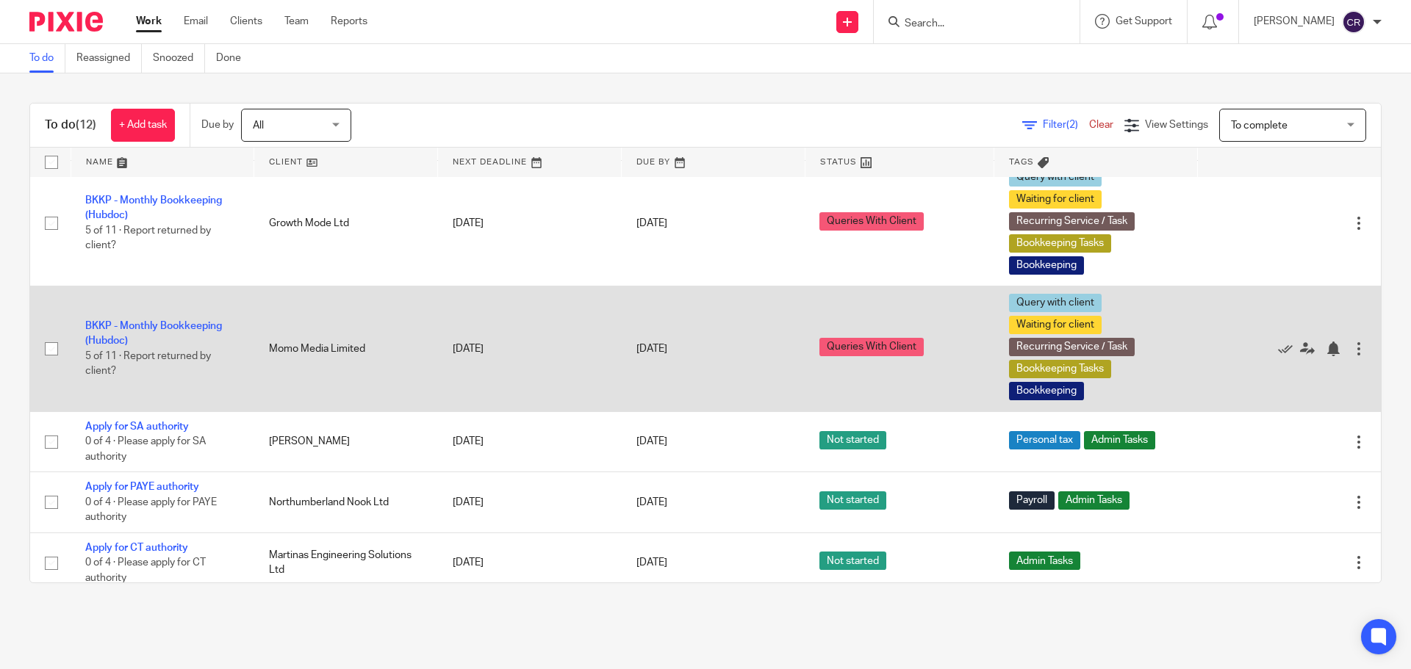
scroll to position [294, 0]
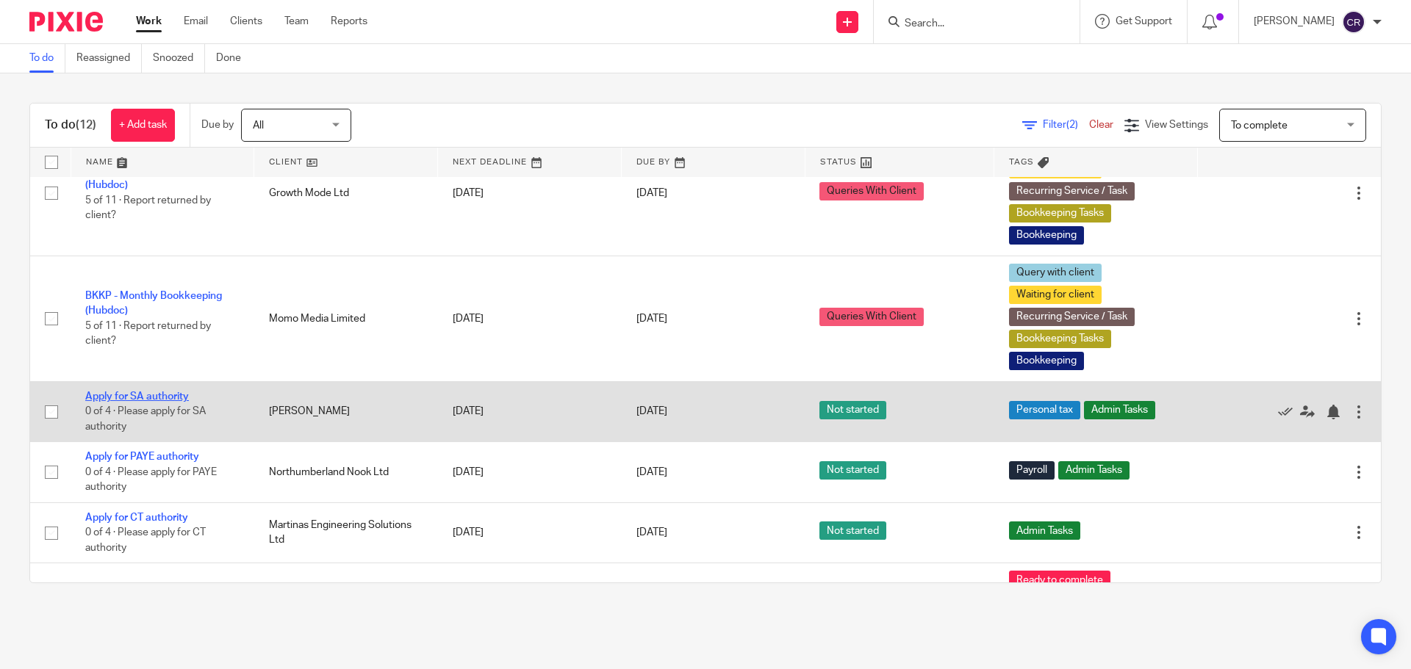
click at [157, 394] on link "Apply for SA authority" at bounding box center [137, 397] width 104 height 10
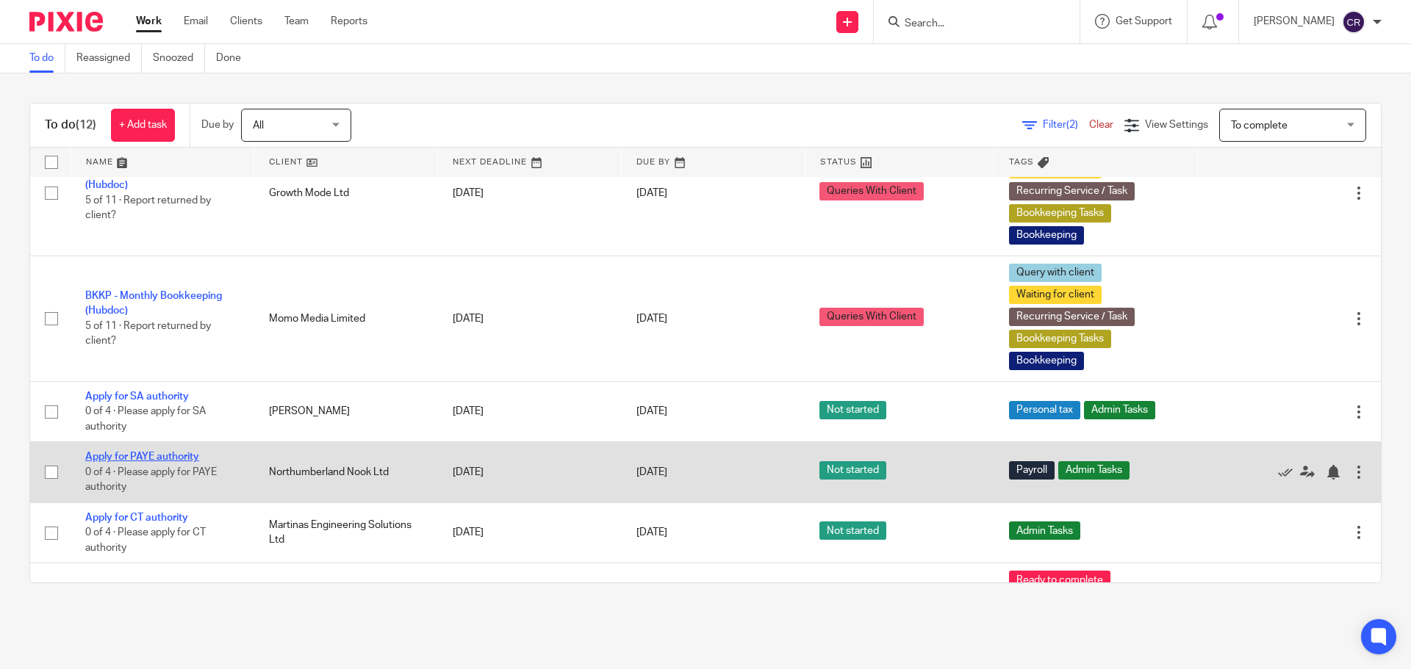
click link "Apply for PAYE authority"
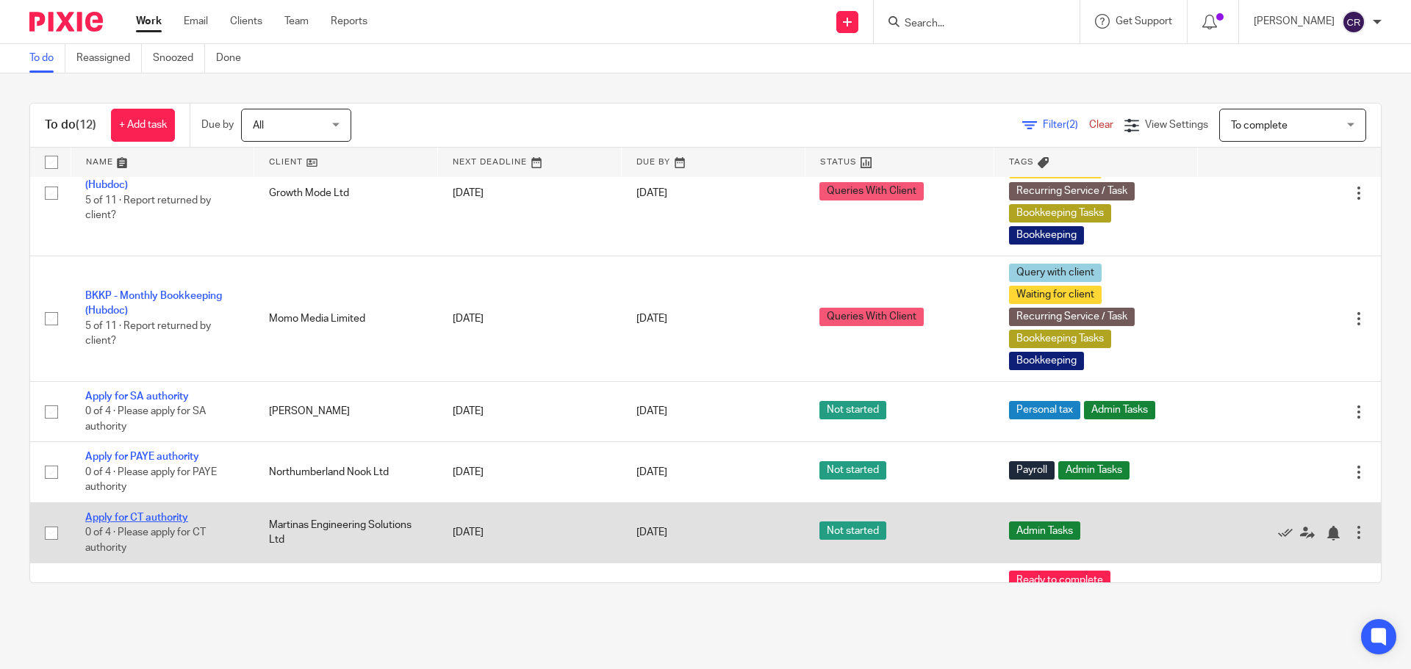
click link "Apply for CT authority"
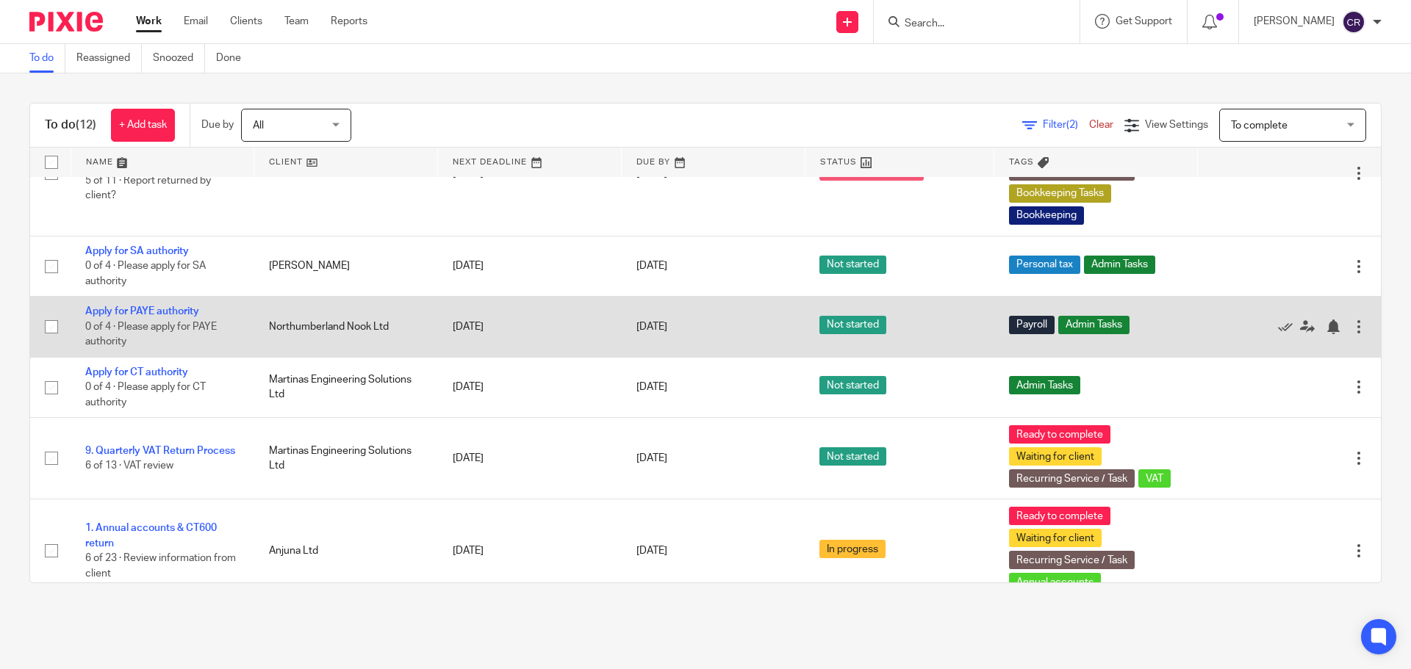
scroll to position [441, 0]
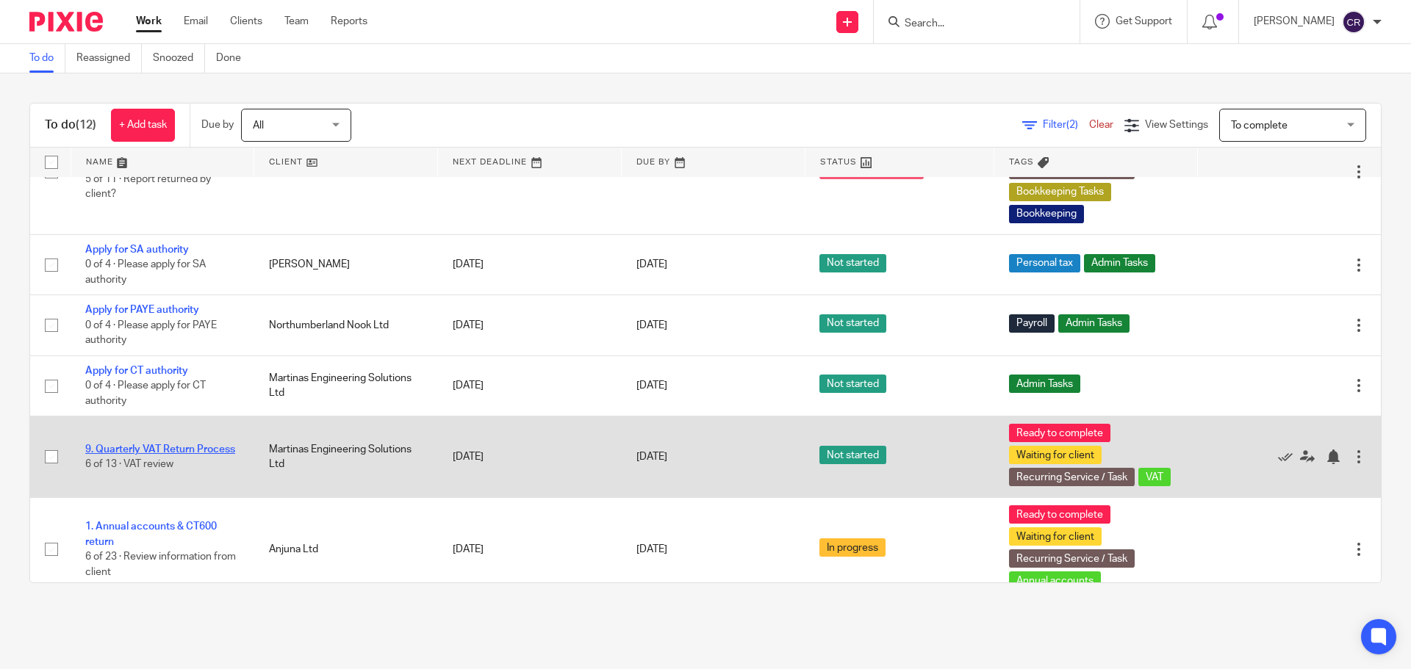
click link "9. Quarterly VAT Return Process"
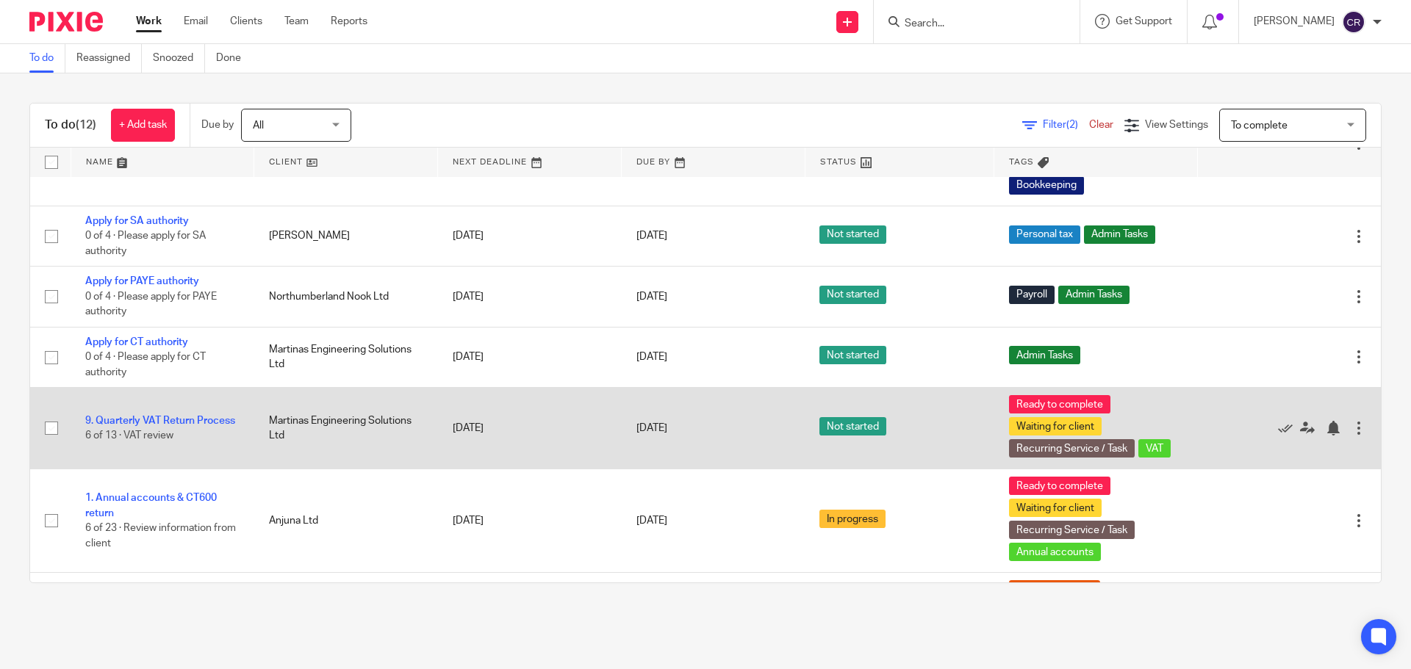
scroll to position [467, 0]
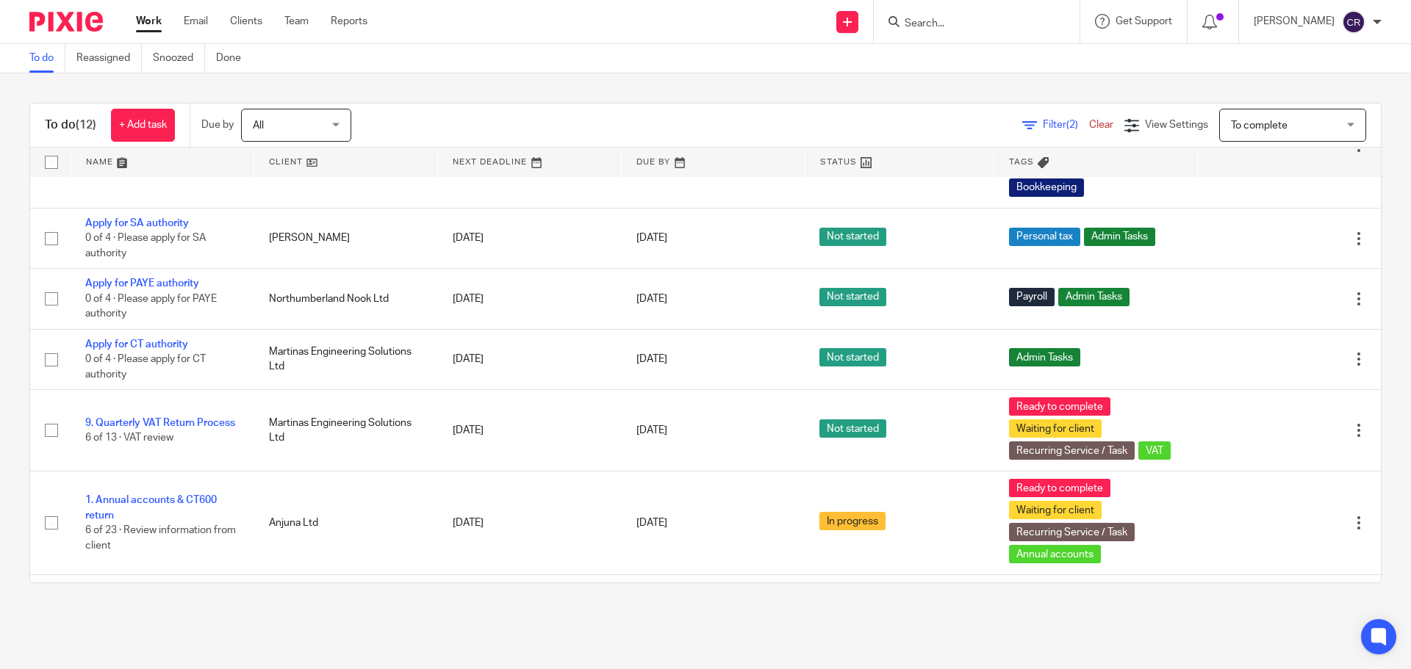
click form
click div
click input "Search"
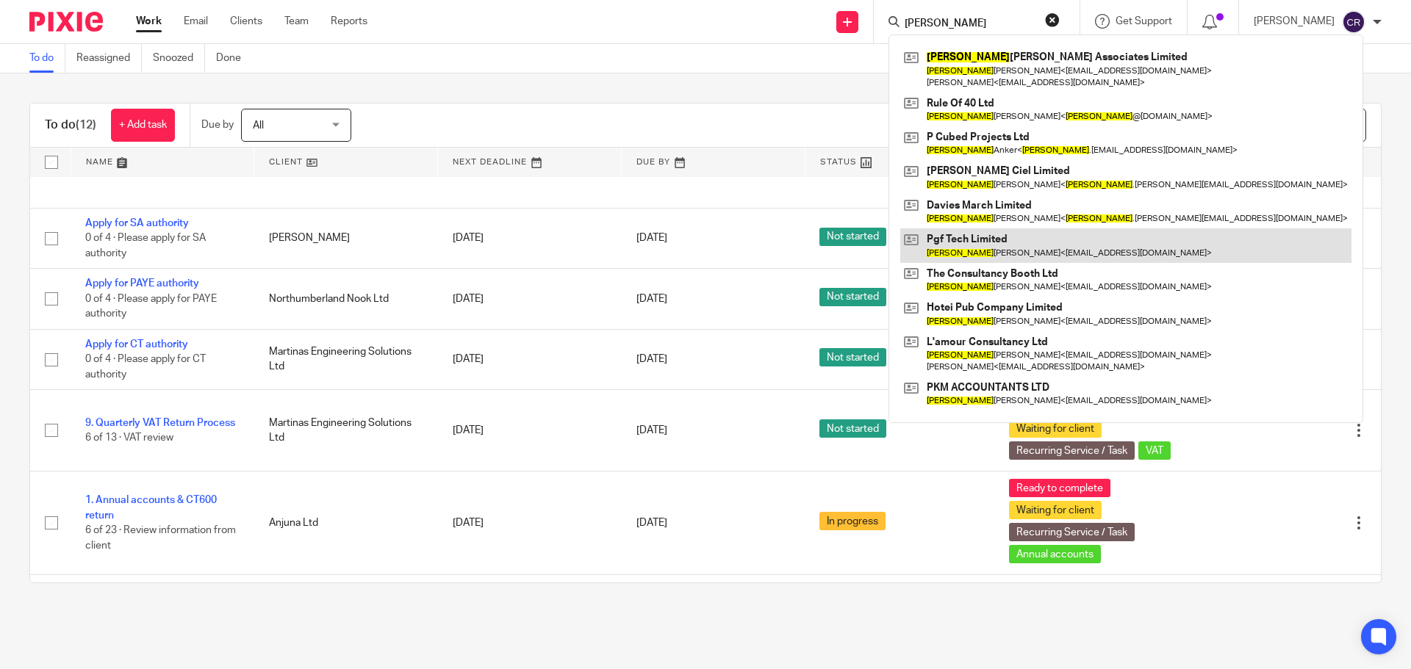
type input "paul"
click link
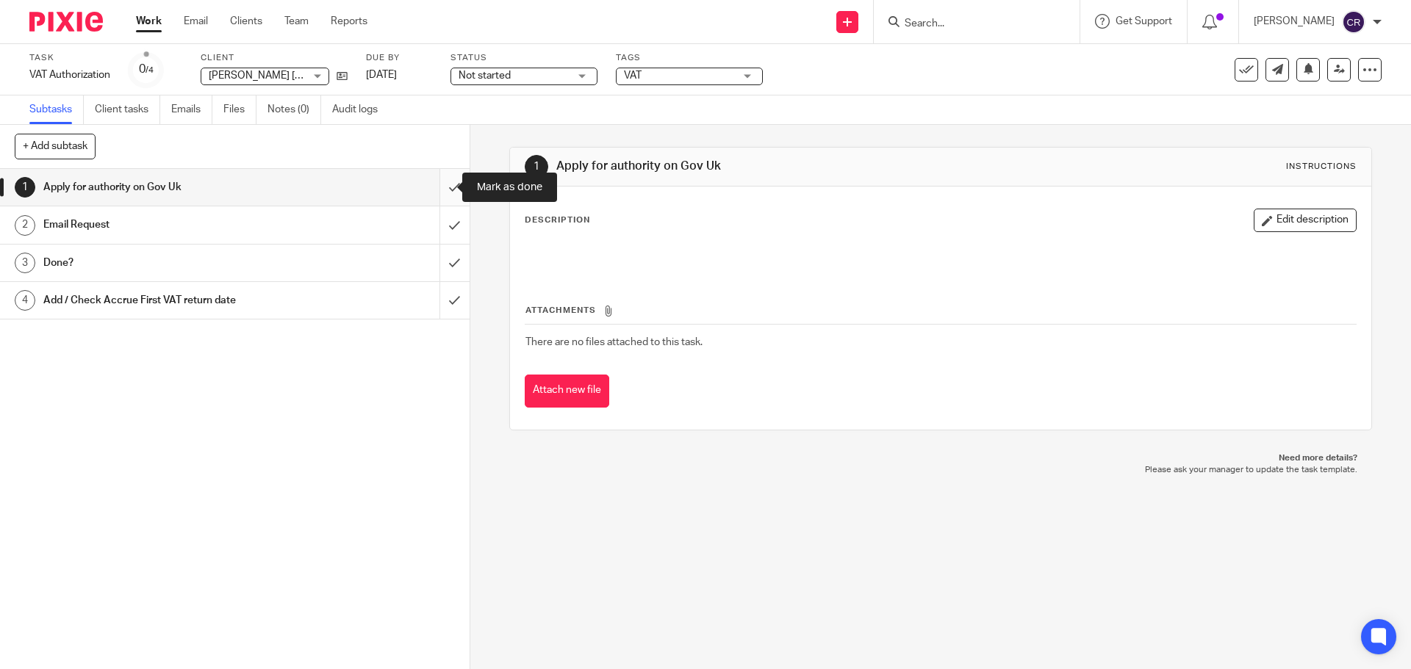
click at [445, 179] on input "submit" at bounding box center [235, 187] width 470 height 37
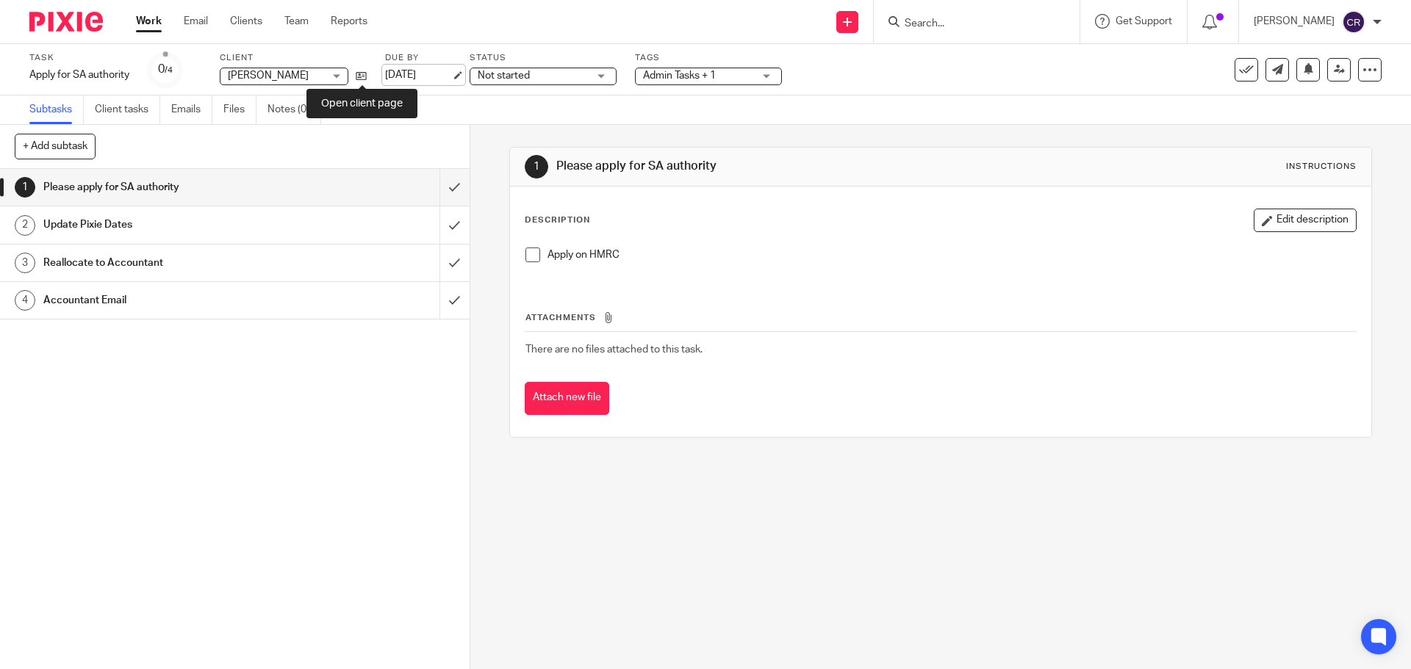
drag, startPoint x: 366, startPoint y: 76, endPoint x: 401, endPoint y: 79, distance: 34.7
click at [366, 76] on icon at bounding box center [361, 76] width 11 height 11
click at [280, 299] on h1 "Accountant Email" at bounding box center [170, 301] width 254 height 22
click at [375, 76] on icon at bounding box center [372, 76] width 11 height 11
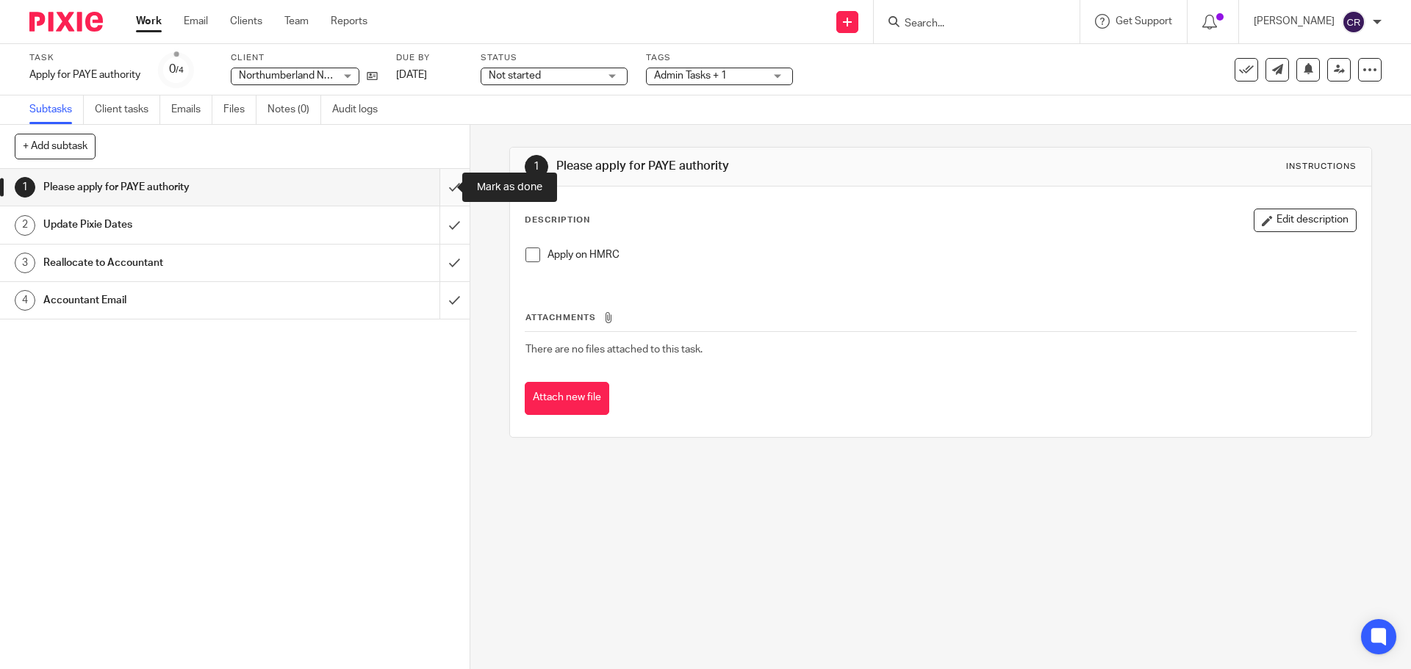
click at [433, 191] on input "submit" at bounding box center [235, 187] width 470 height 37
drag, startPoint x: 441, startPoint y: 227, endPoint x: 435, endPoint y: 260, distance: 33.6
click at [441, 228] on input "submit" at bounding box center [235, 225] width 470 height 37
click at [435, 265] on input "submit" at bounding box center [235, 263] width 470 height 37
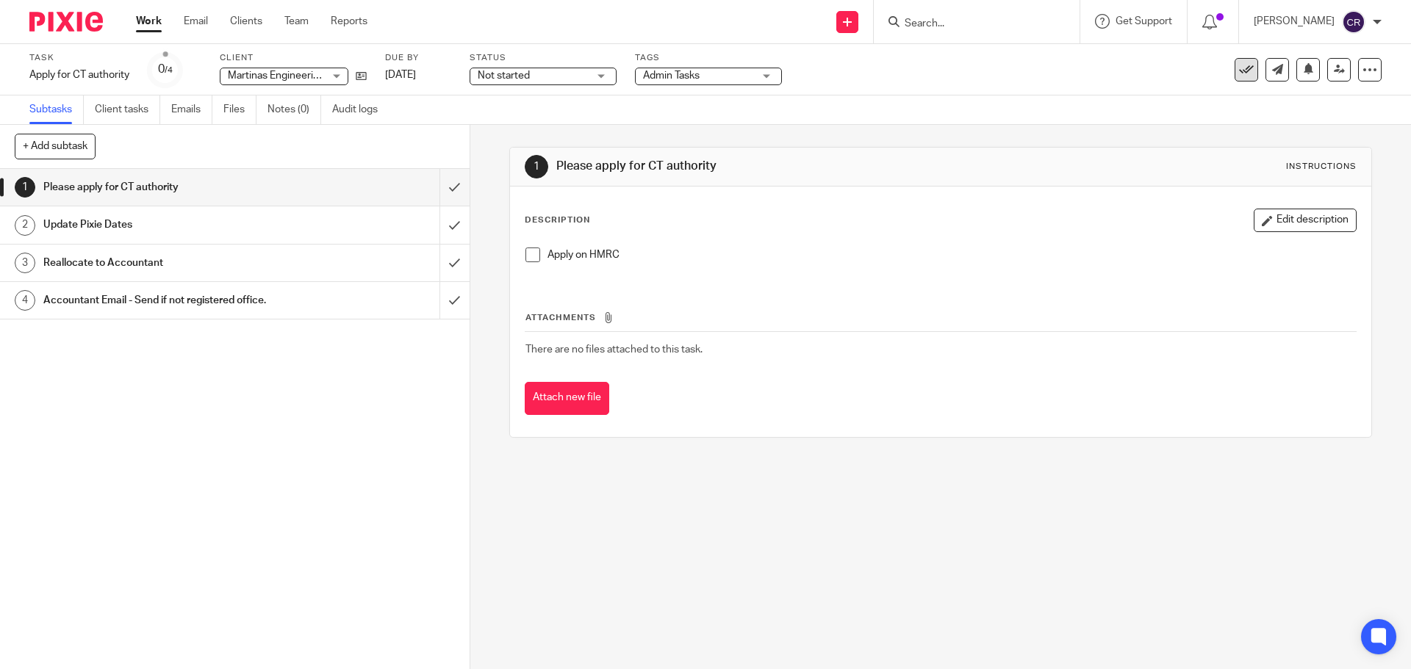
click at [1239, 66] on icon at bounding box center [1246, 69] width 15 height 15
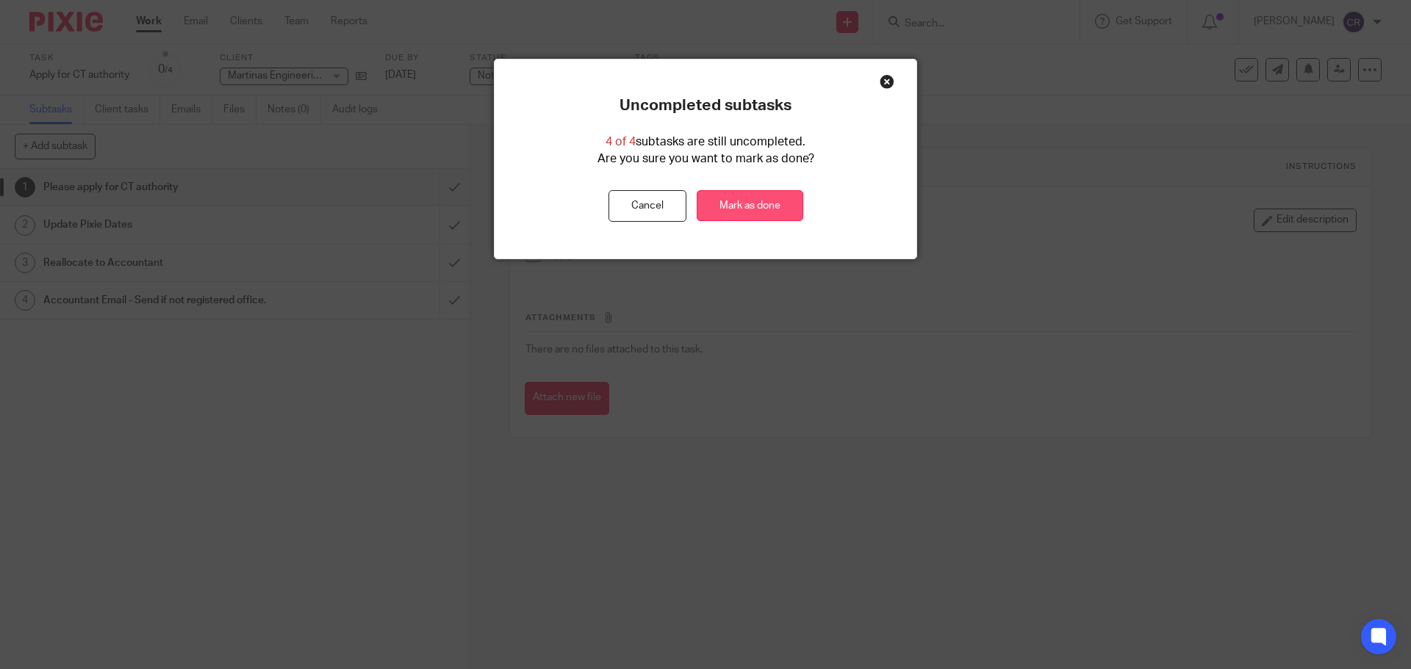
click at [758, 210] on link "Mark as done" at bounding box center [750, 206] width 107 height 32
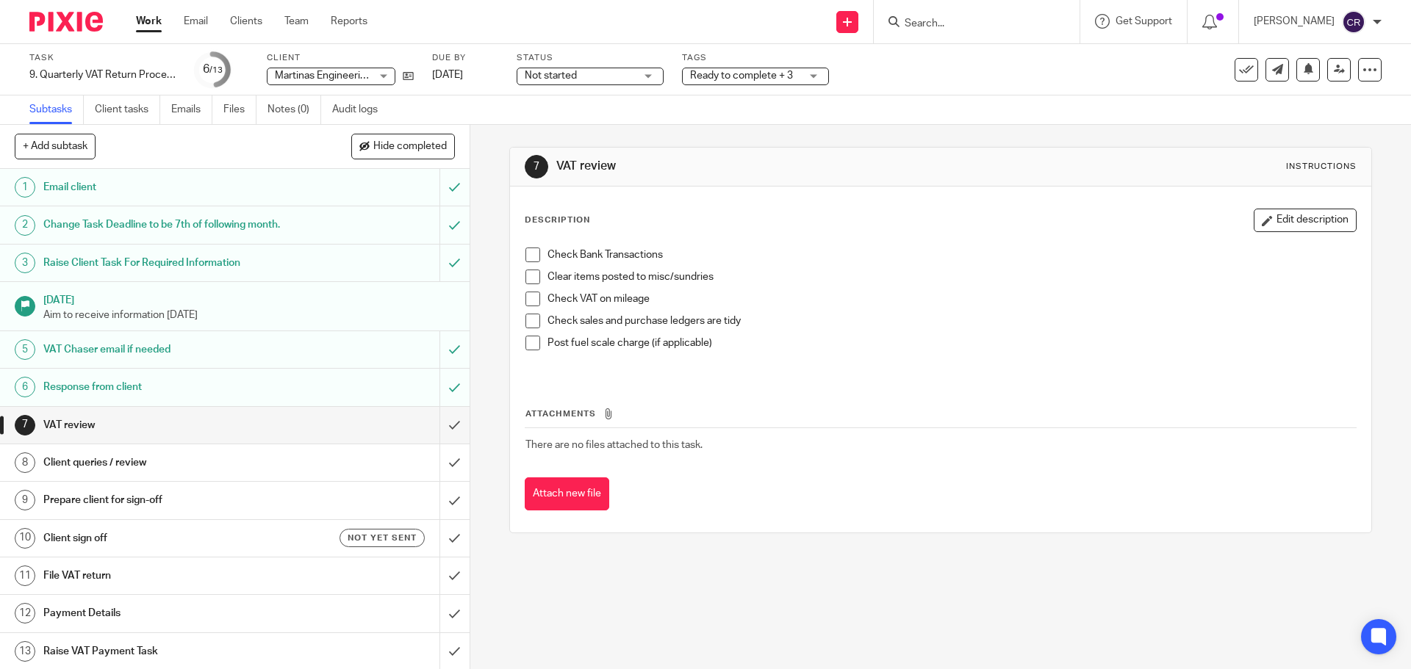
click at [628, 82] on span "Not started" at bounding box center [580, 75] width 110 height 15
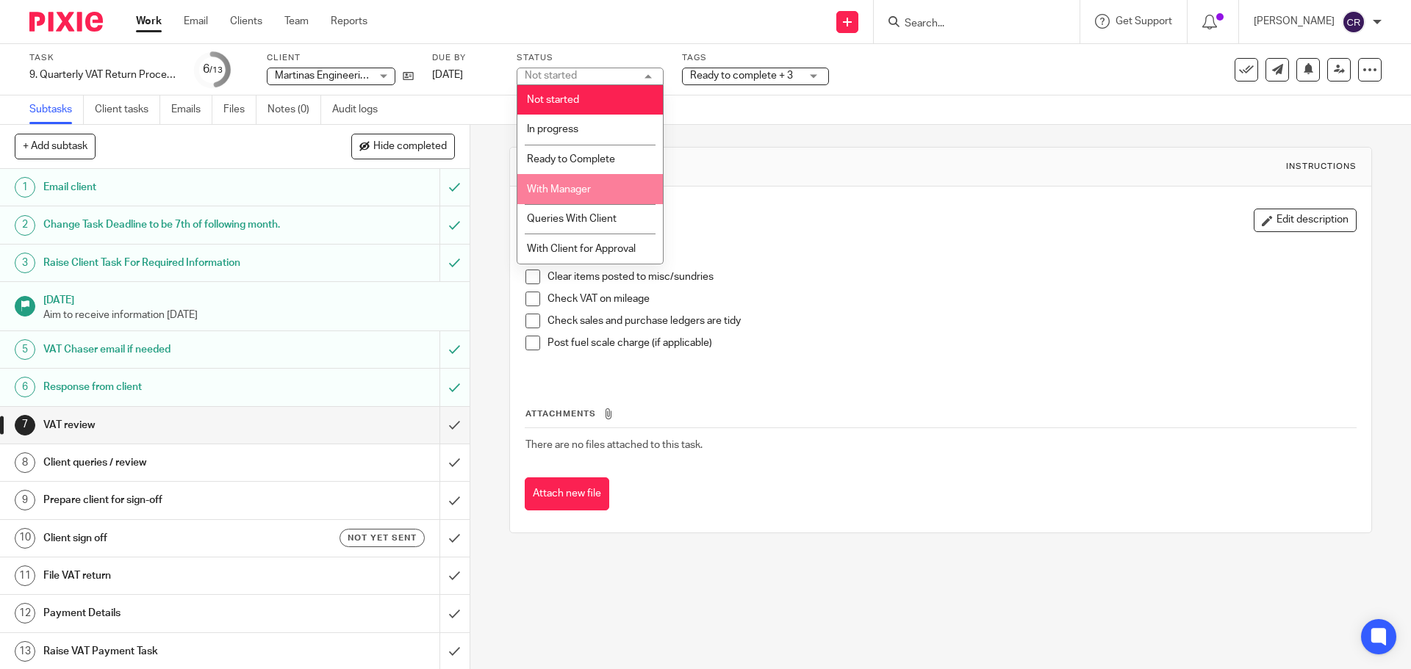
click at [614, 176] on li "With Manager" at bounding box center [590, 189] width 146 height 30
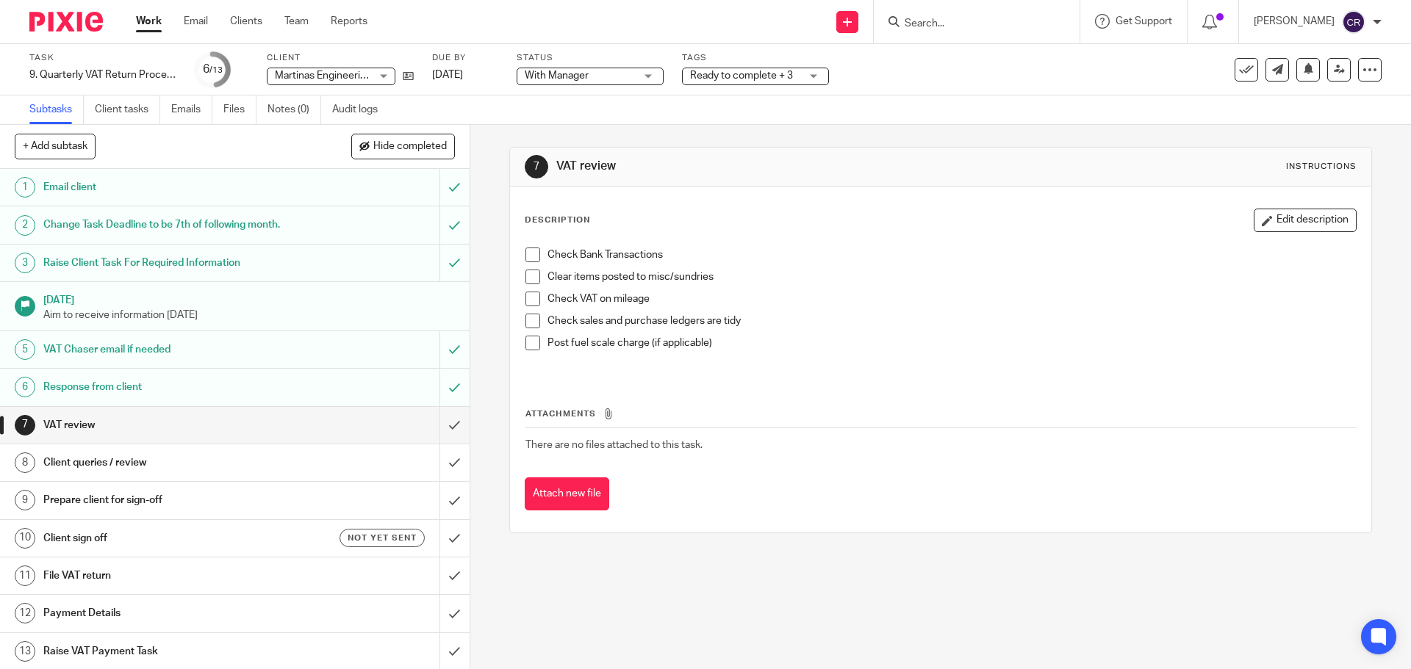
click at [747, 62] on label "Tags" at bounding box center [755, 58] width 147 height 12
click at [747, 71] on span "Ready to complete + 3" at bounding box center [741, 76] width 103 height 10
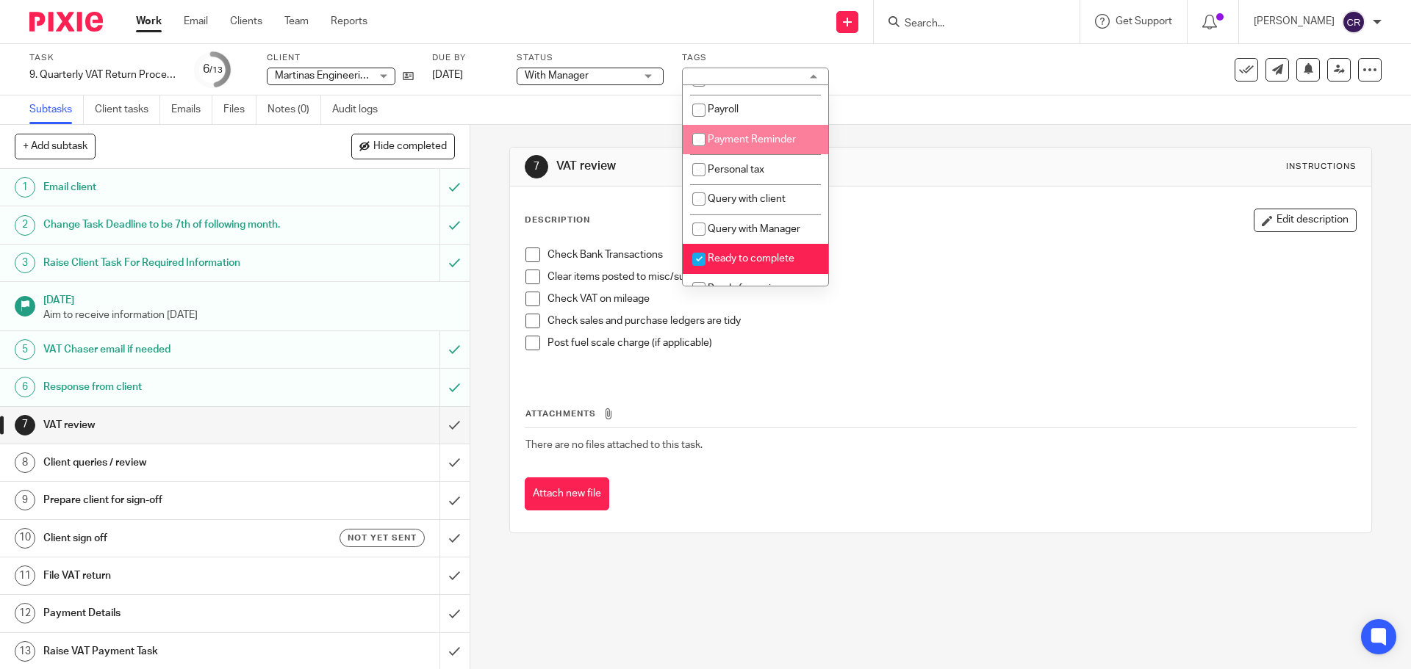
scroll to position [441, 0]
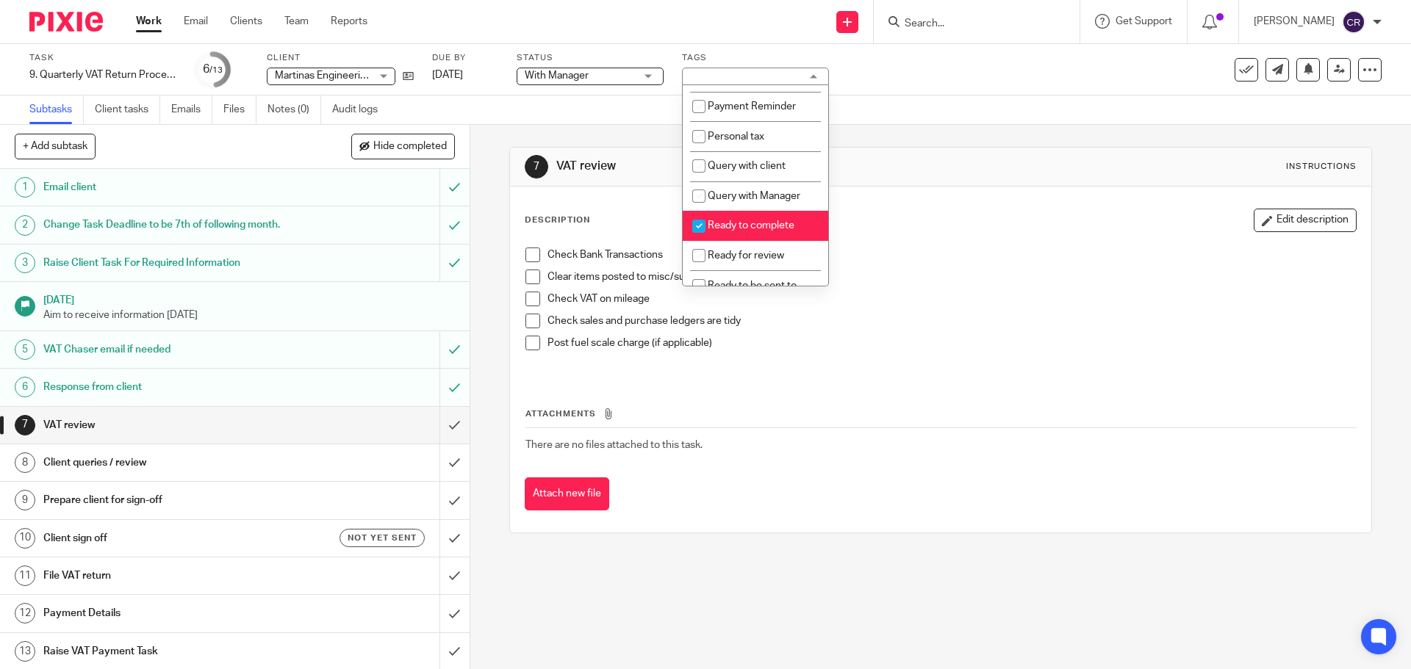
click at [750, 229] on li "Ready to complete" at bounding box center [756, 226] width 146 height 30
checkbox input "false"
click at [747, 258] on li "Ready for review" at bounding box center [756, 256] width 146 height 30
checkbox input "true"
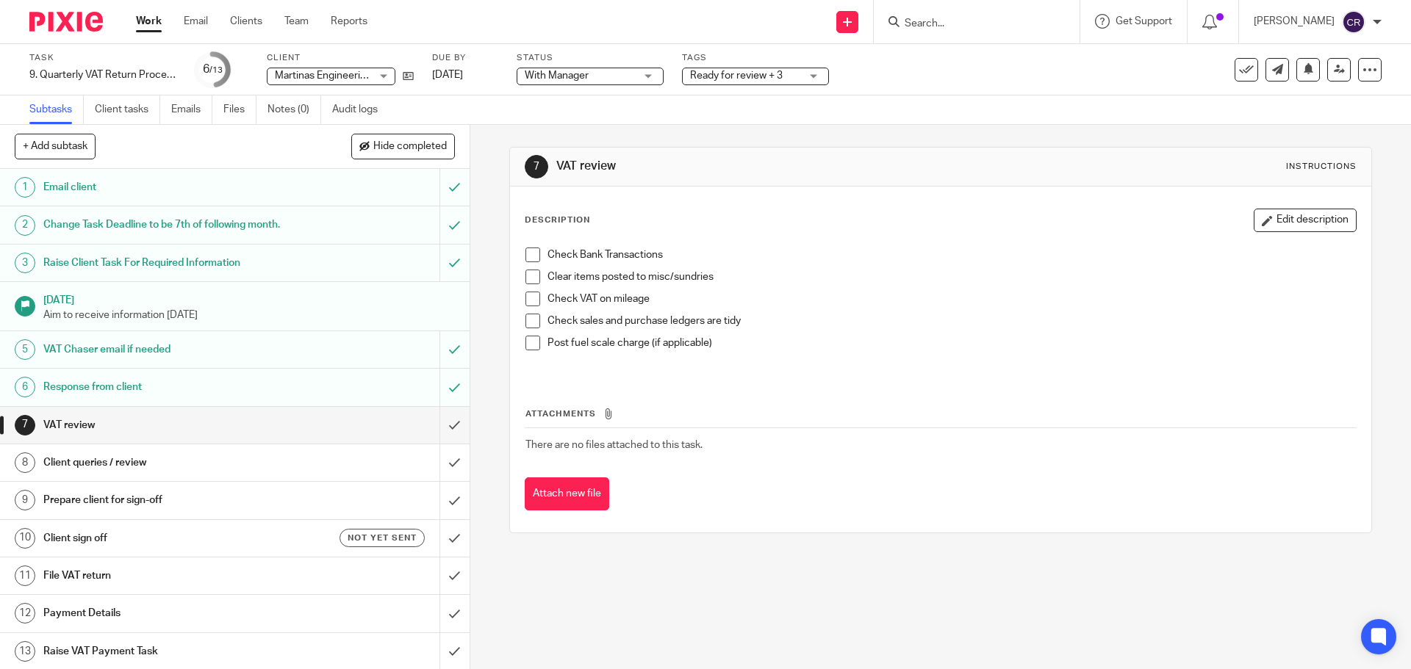
click at [913, 27] on input "Search" at bounding box center [969, 24] width 132 height 13
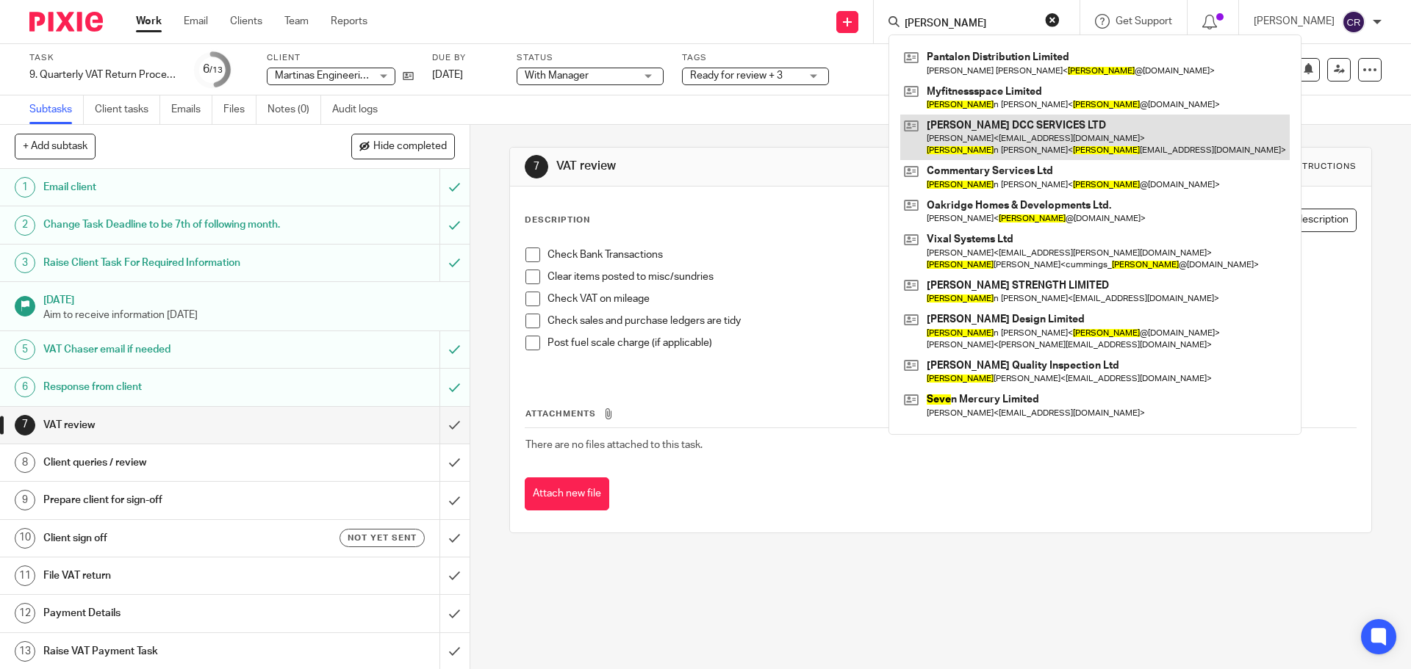
type input "steve"
click at [1007, 140] on link at bounding box center [1094, 138] width 389 height 46
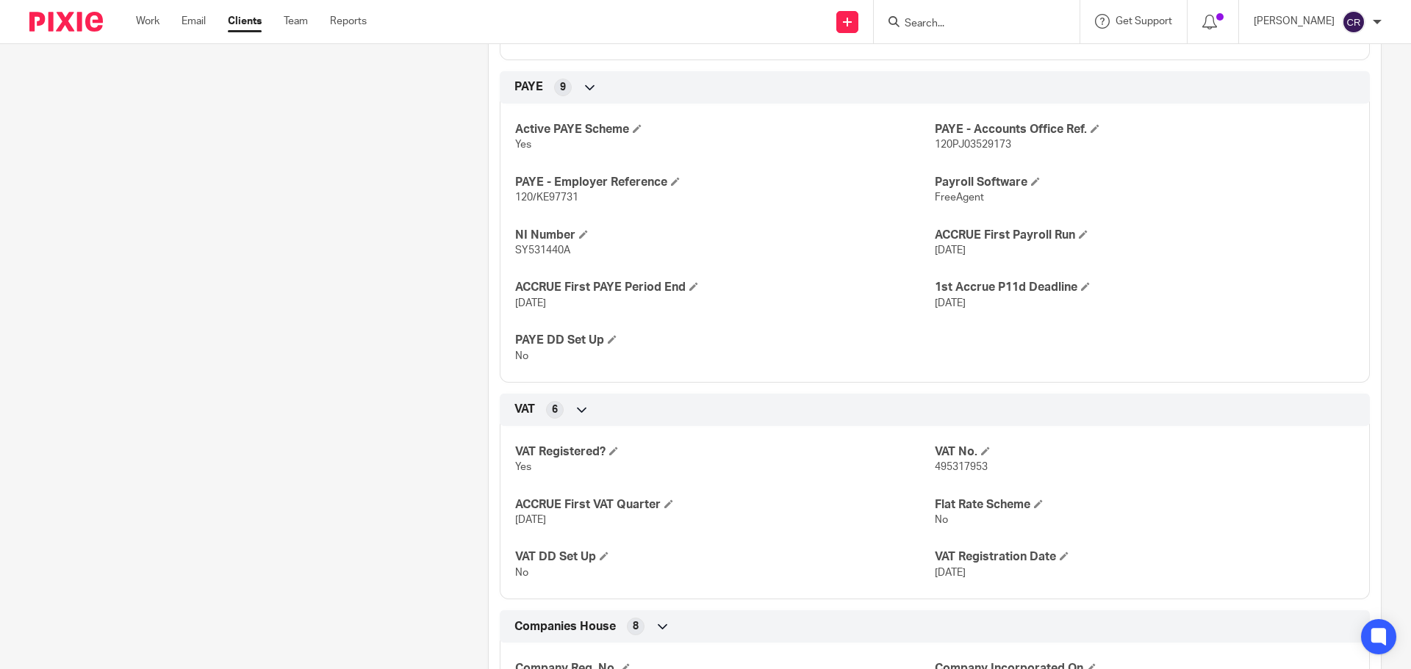
scroll to position [1249, 0]
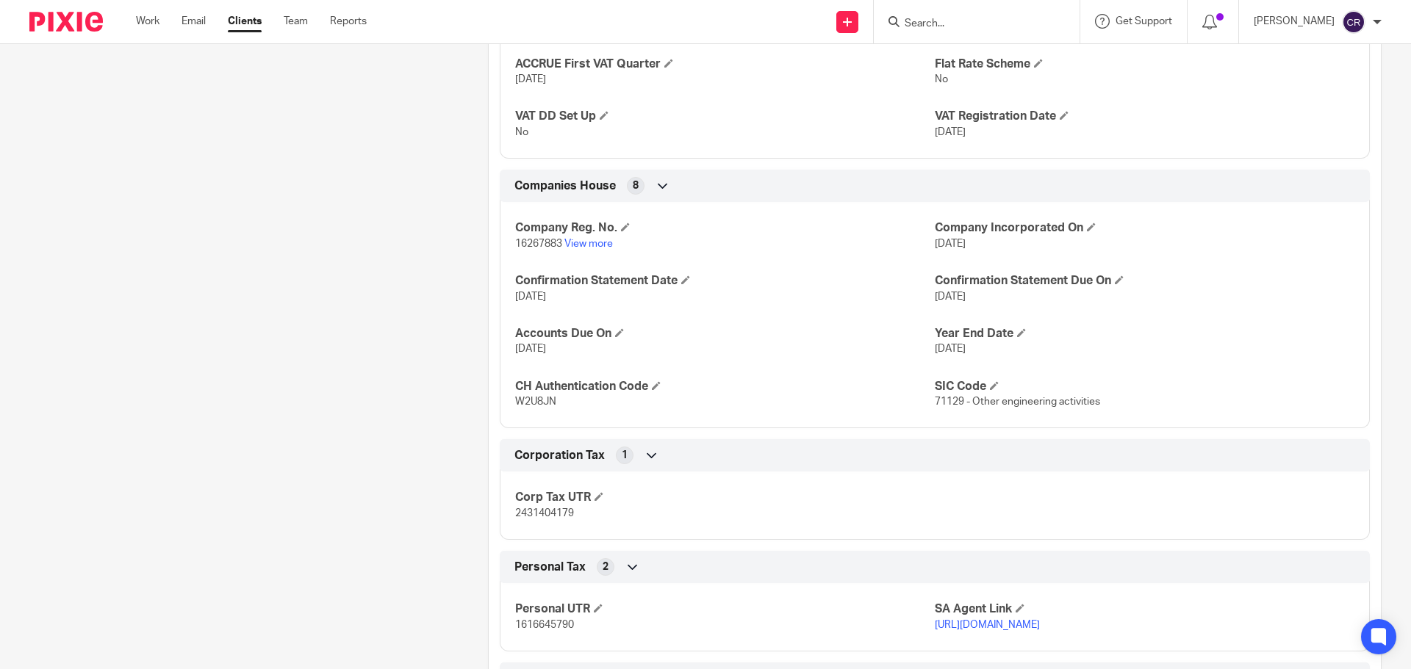
click at [544, 514] on span "2431404179" at bounding box center [544, 514] width 59 height 10
copy span "2431404179"
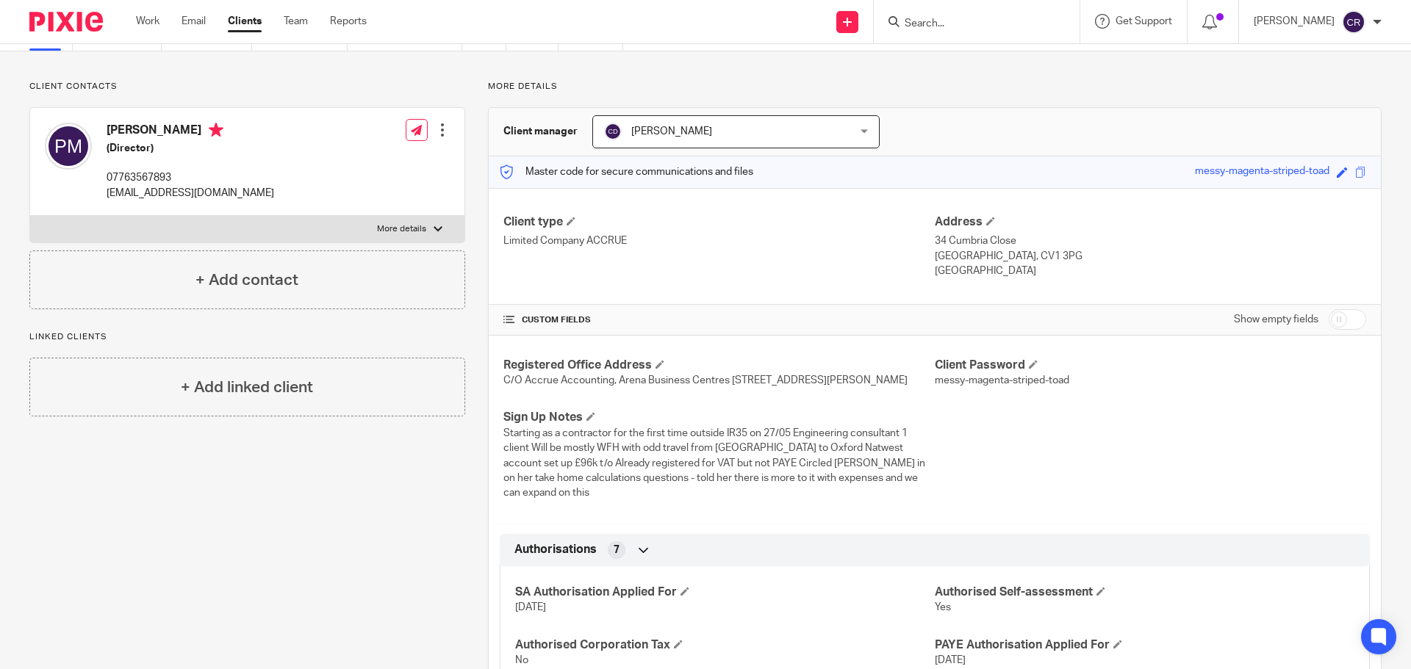
scroll to position [73, 0]
drag, startPoint x: 546, startPoint y: 395, endPoint x: 473, endPoint y: 399, distance: 73.6
copy span "BH17 7FP"
click at [1340, 321] on input "checkbox" at bounding box center [1347, 322] width 37 height 21
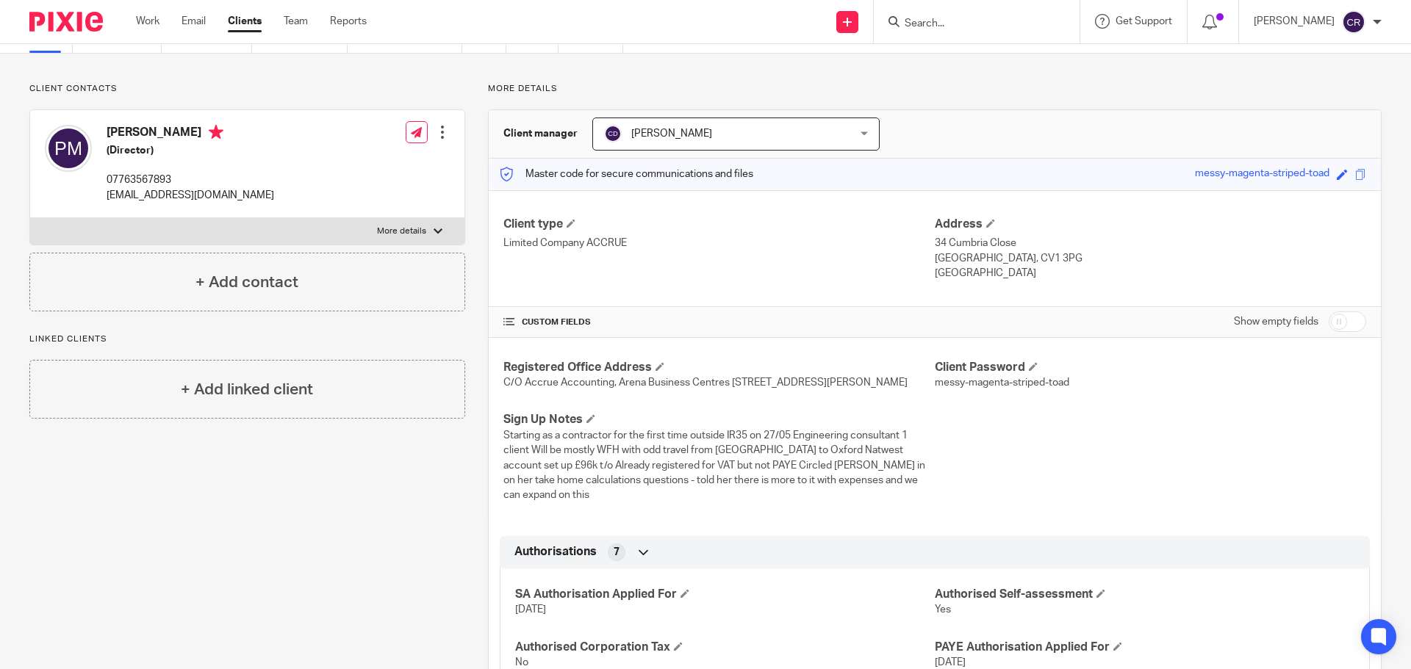
checkbox input "true"
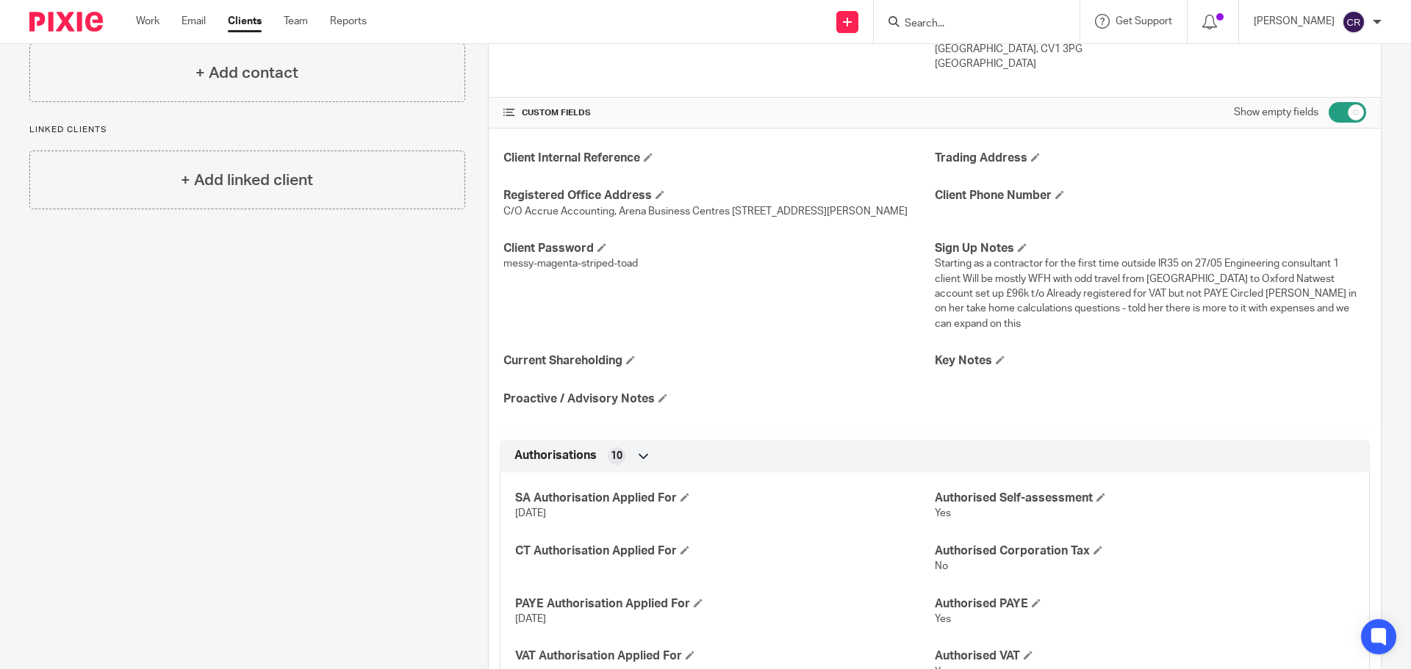
scroll to position [294, 0]
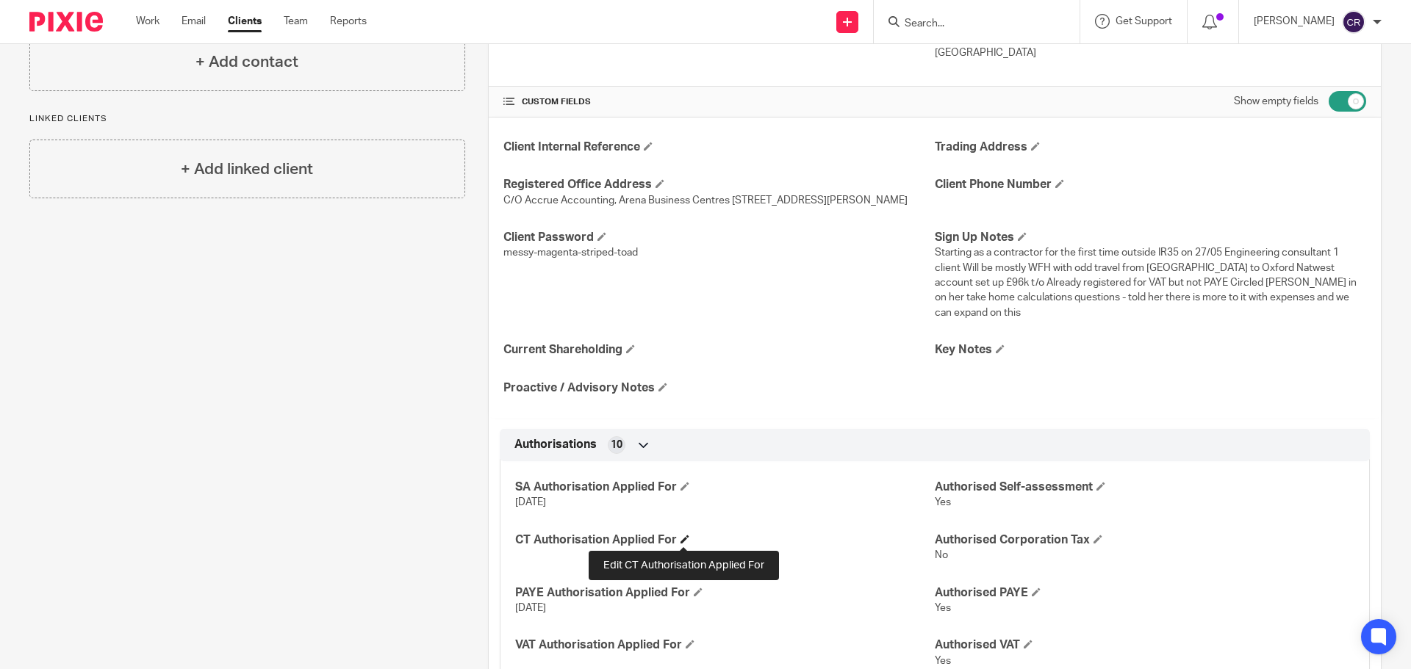
click at [683, 536] on span at bounding box center [685, 539] width 9 height 9
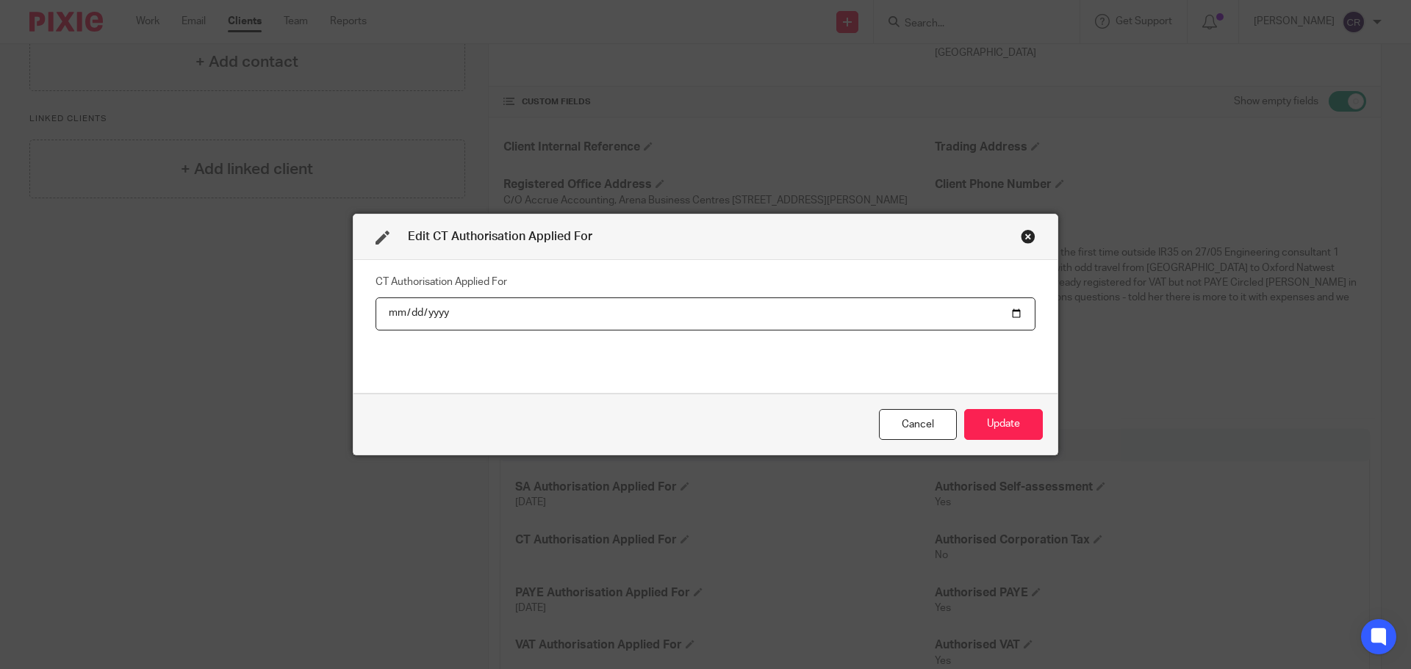
click at [1009, 309] on input "date" at bounding box center [706, 314] width 660 height 33
type input "2025-09-18"
click at [1019, 420] on button "Update" at bounding box center [1003, 425] width 79 height 32
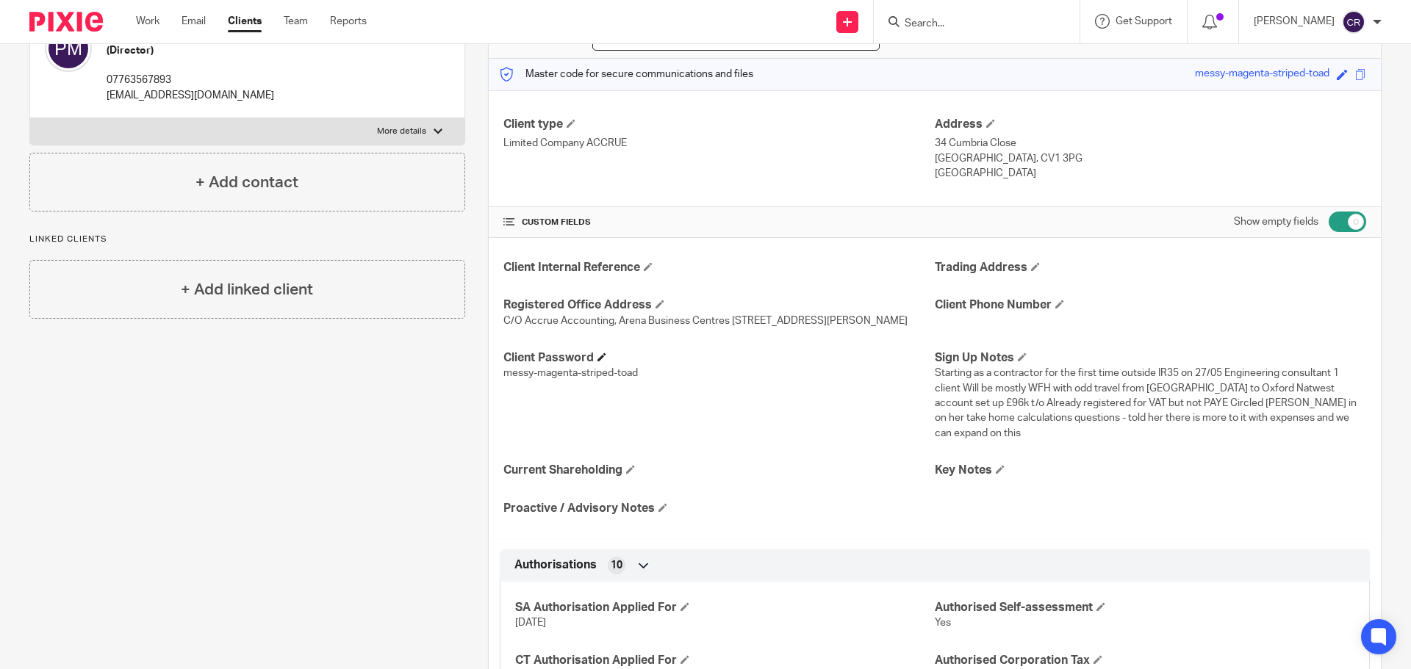
scroll to position [147, 0]
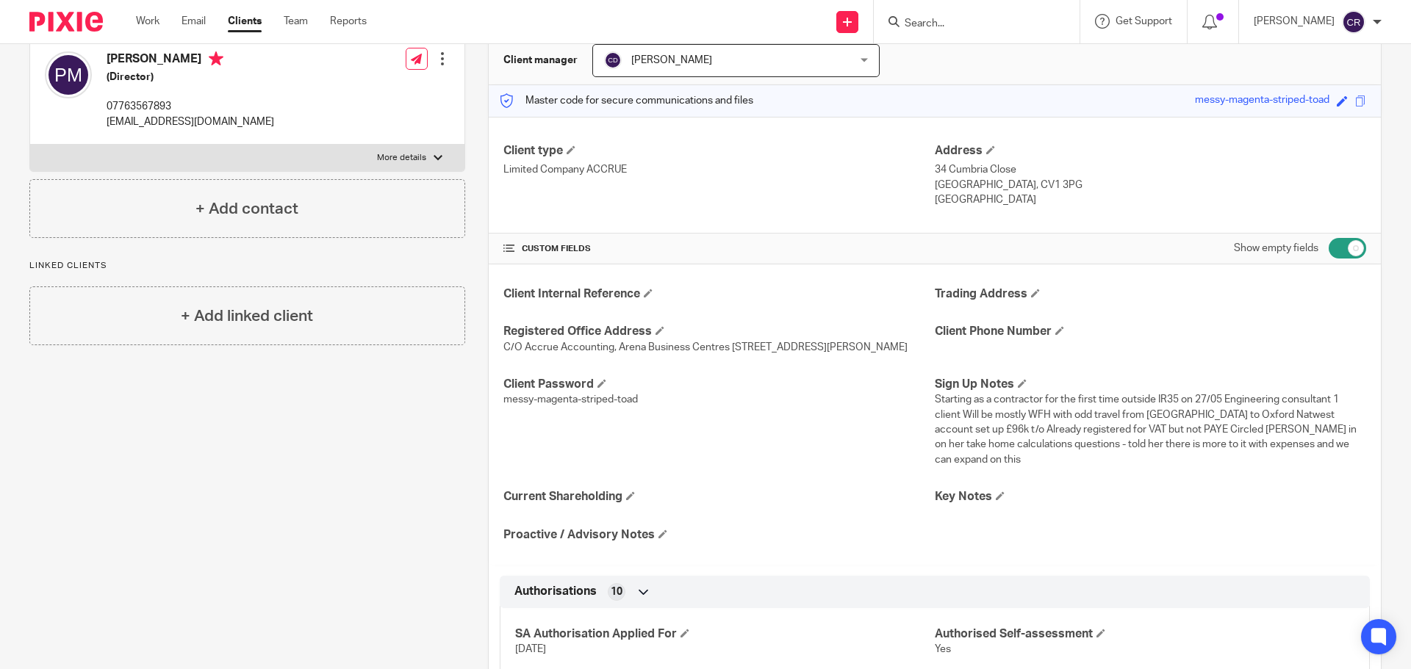
drag, startPoint x: 566, startPoint y: 360, endPoint x: 500, endPoint y: 361, distance: 65.4
click at [503, 355] on p "C/O Accrue Accounting, Arena Business Centres Unit E4 Holyrood Close, Poole, Do…" at bounding box center [718, 347] width 431 height 15
copy span "BH17 7FP"
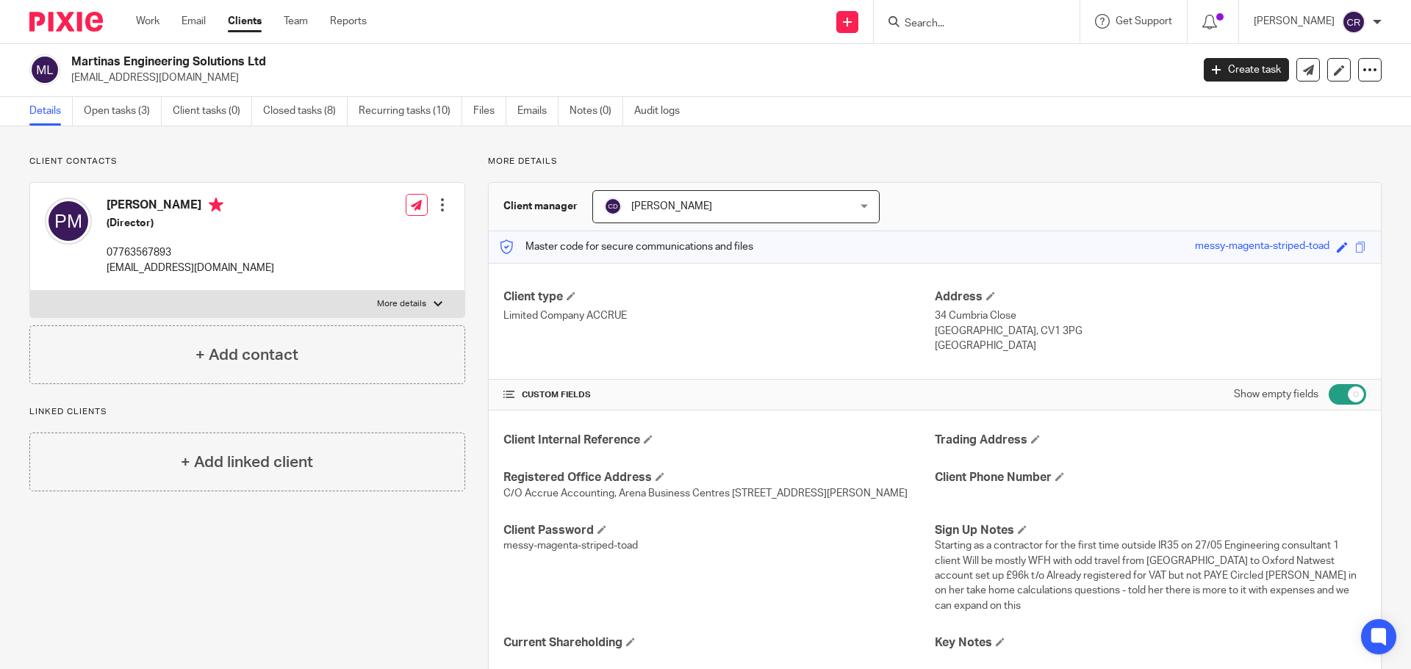
scroll to position [0, 0]
click at [134, 63] on h2 "Martinas Engineering Solutions Ltd" at bounding box center [515, 62] width 888 height 15
copy div "Martinas Engineering Solutions Ltd"
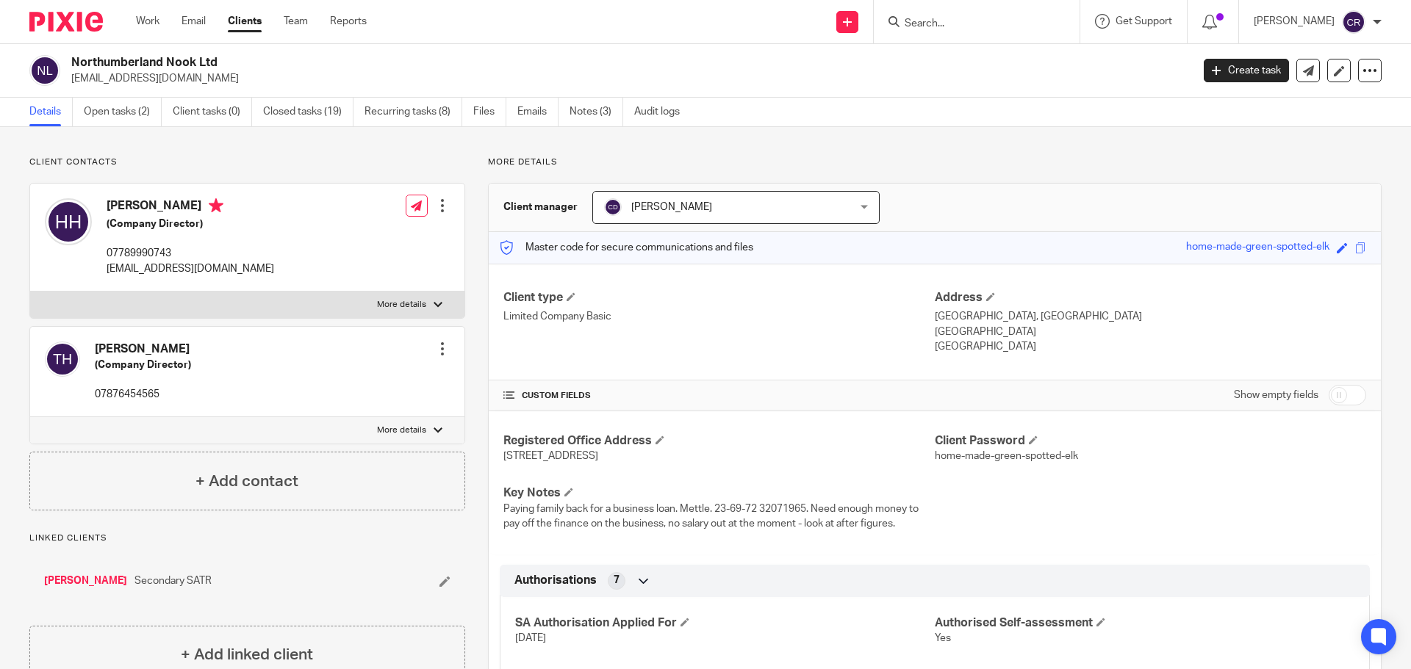
scroll to position [367, 0]
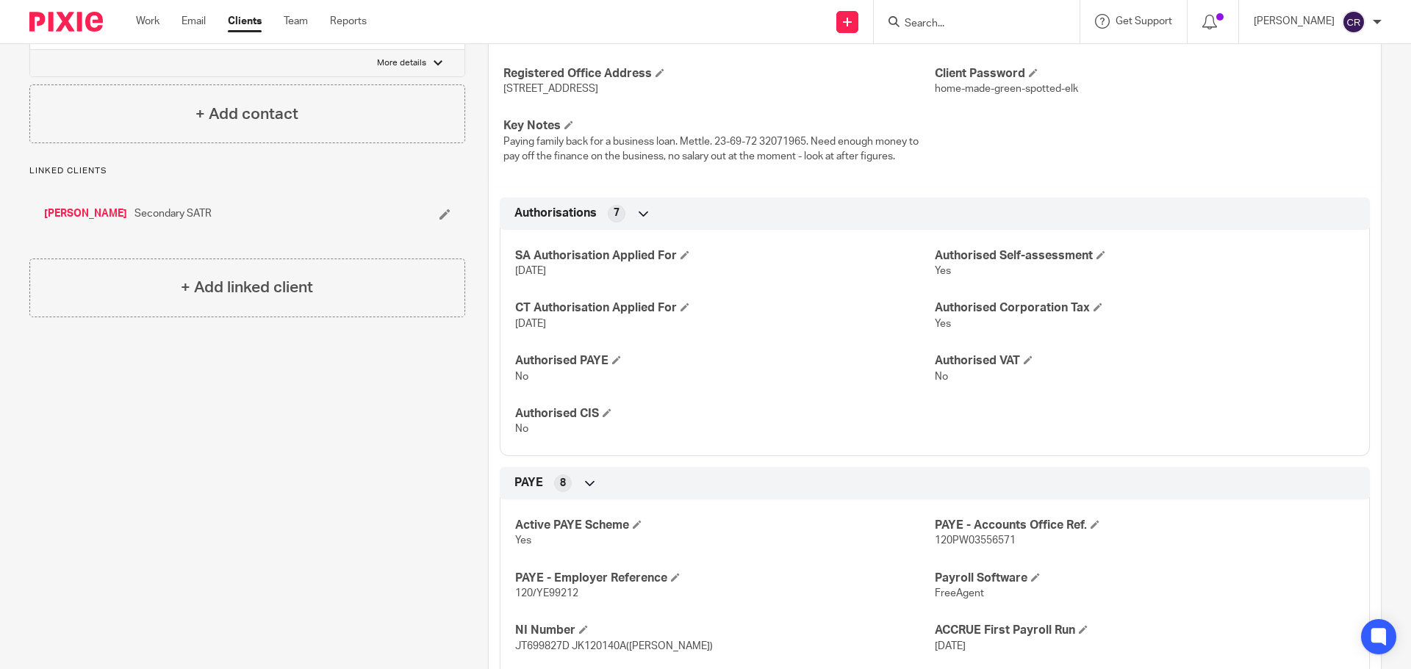
click at [979, 535] on p "120PW03556571" at bounding box center [1145, 541] width 420 height 15
copy span "120PW03556571"
click at [547, 592] on span "120/YE99212" at bounding box center [546, 594] width 63 height 10
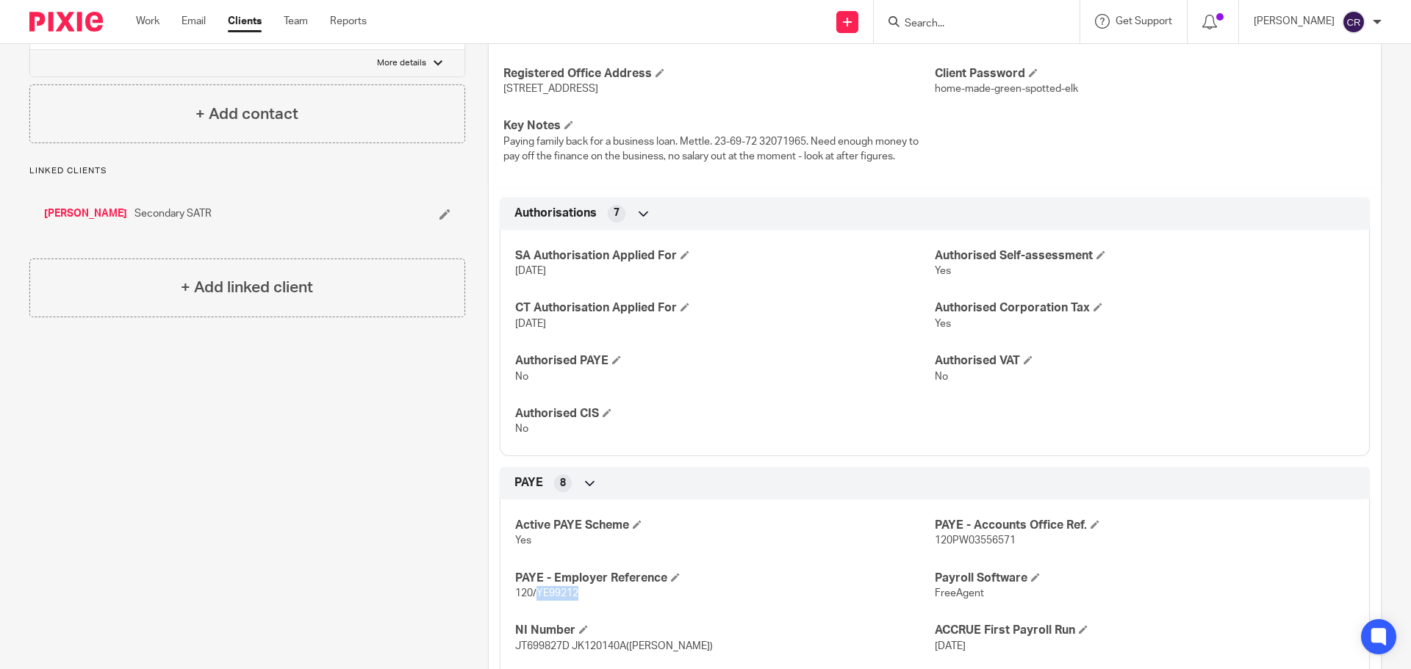
copy span "YE99212"
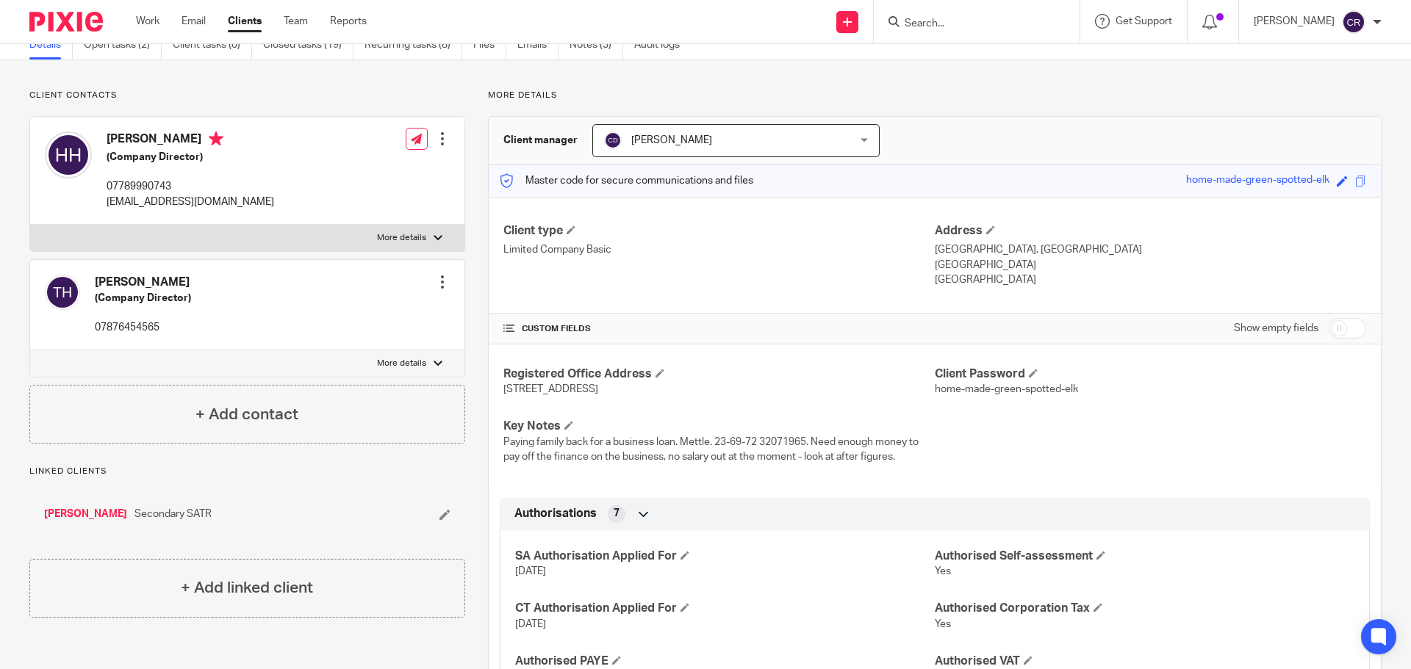
scroll to position [0, 0]
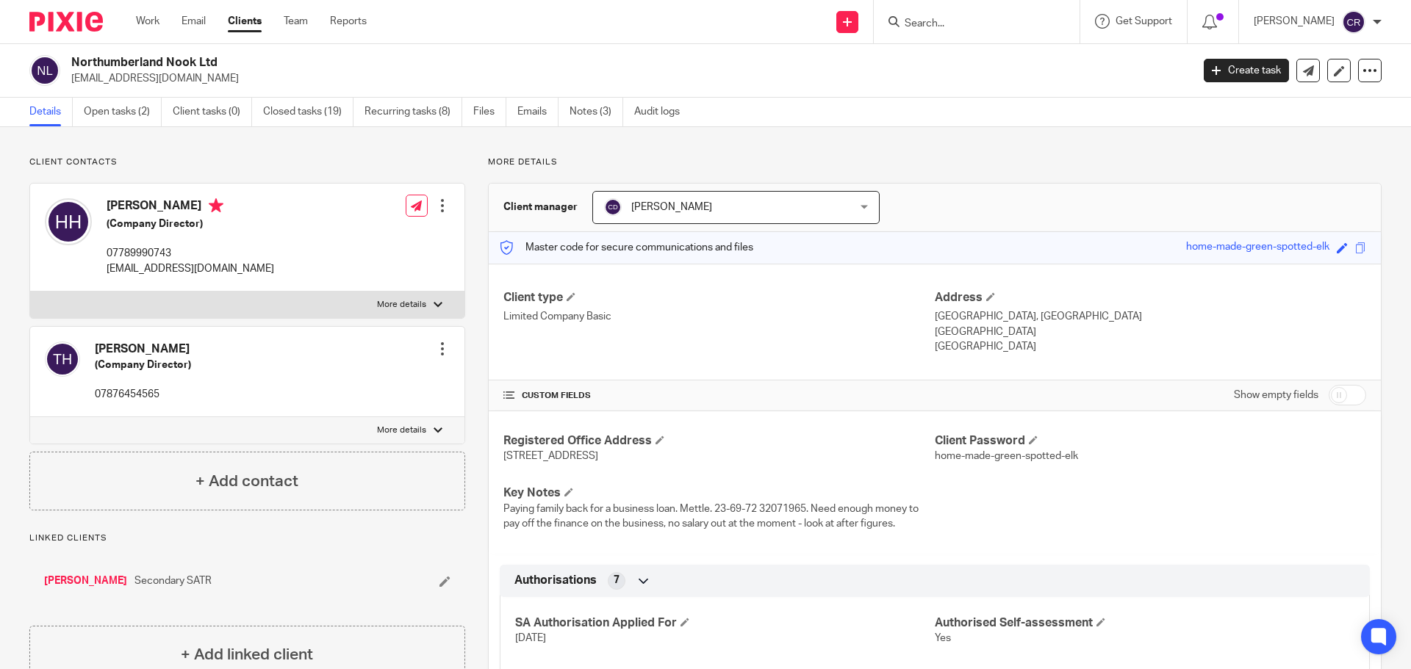
click at [124, 64] on h2 "Northumberland Nook Ltd" at bounding box center [515, 62] width 888 height 15
copy div "Northumberland Nook Ltd"
click at [1337, 387] on input "checkbox" at bounding box center [1347, 395] width 37 height 21
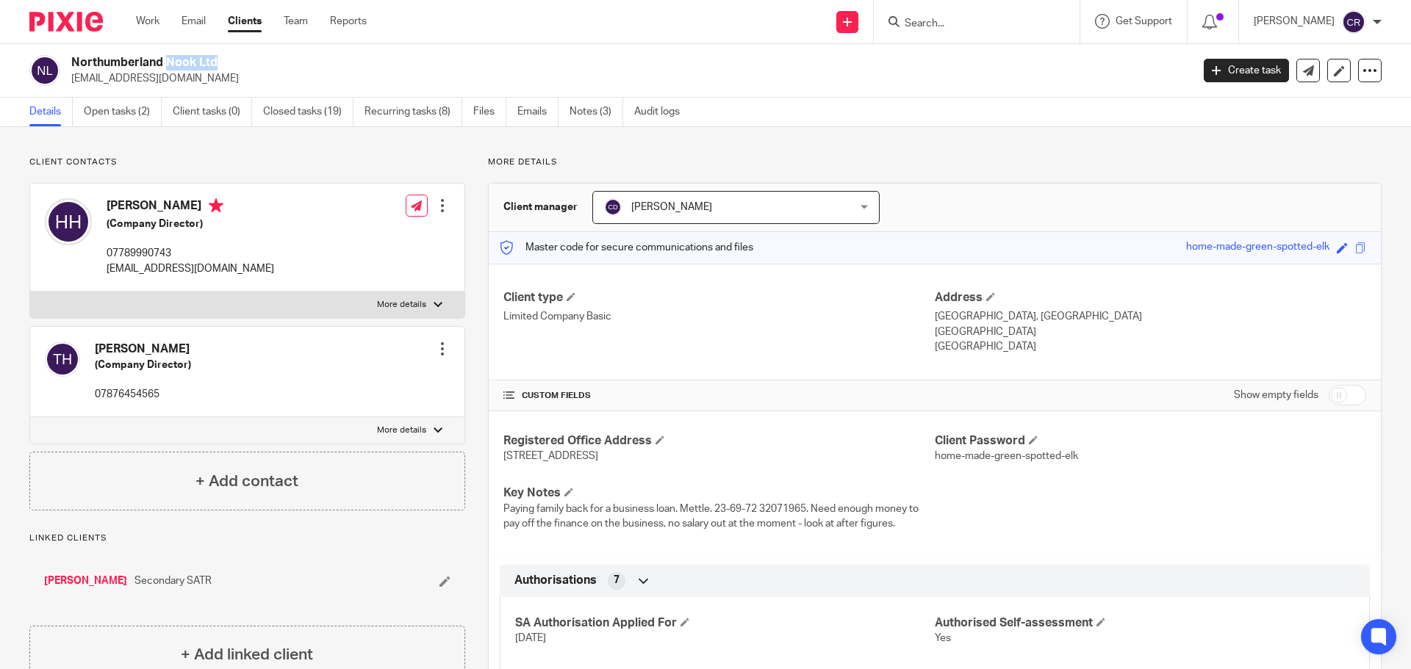
checkbox input "true"
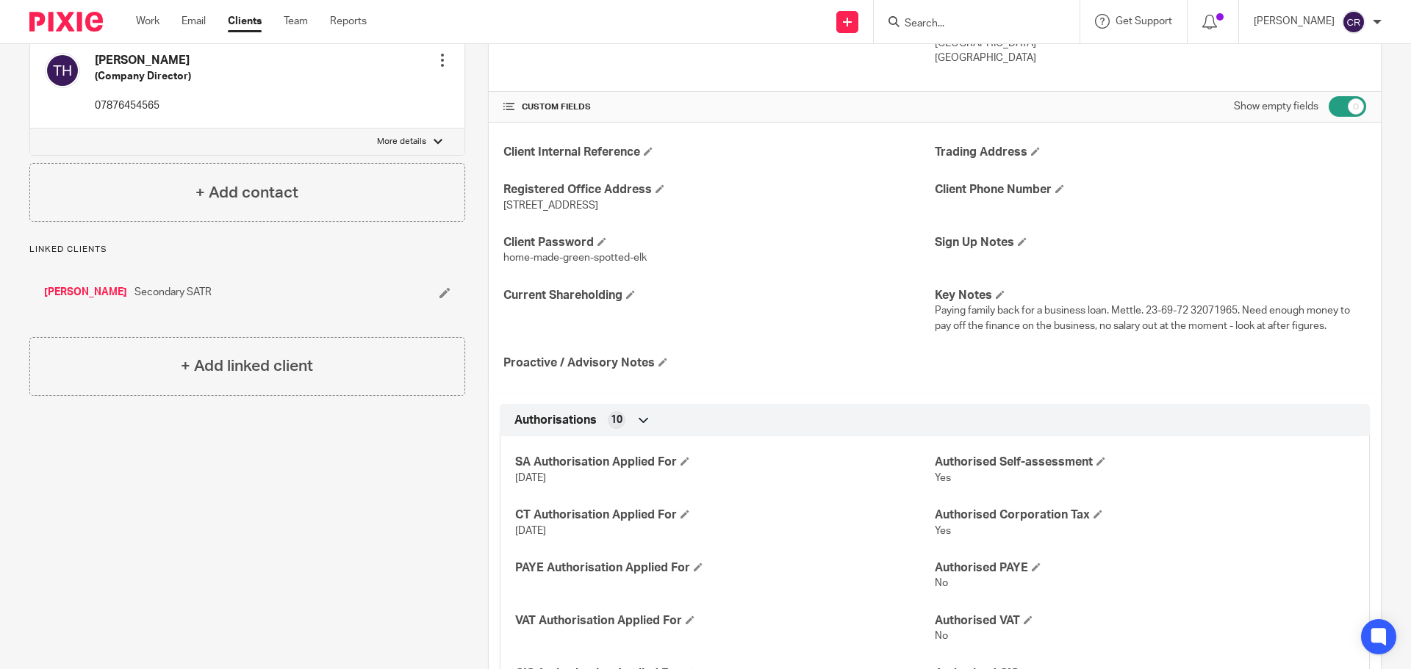
scroll to position [294, 0]
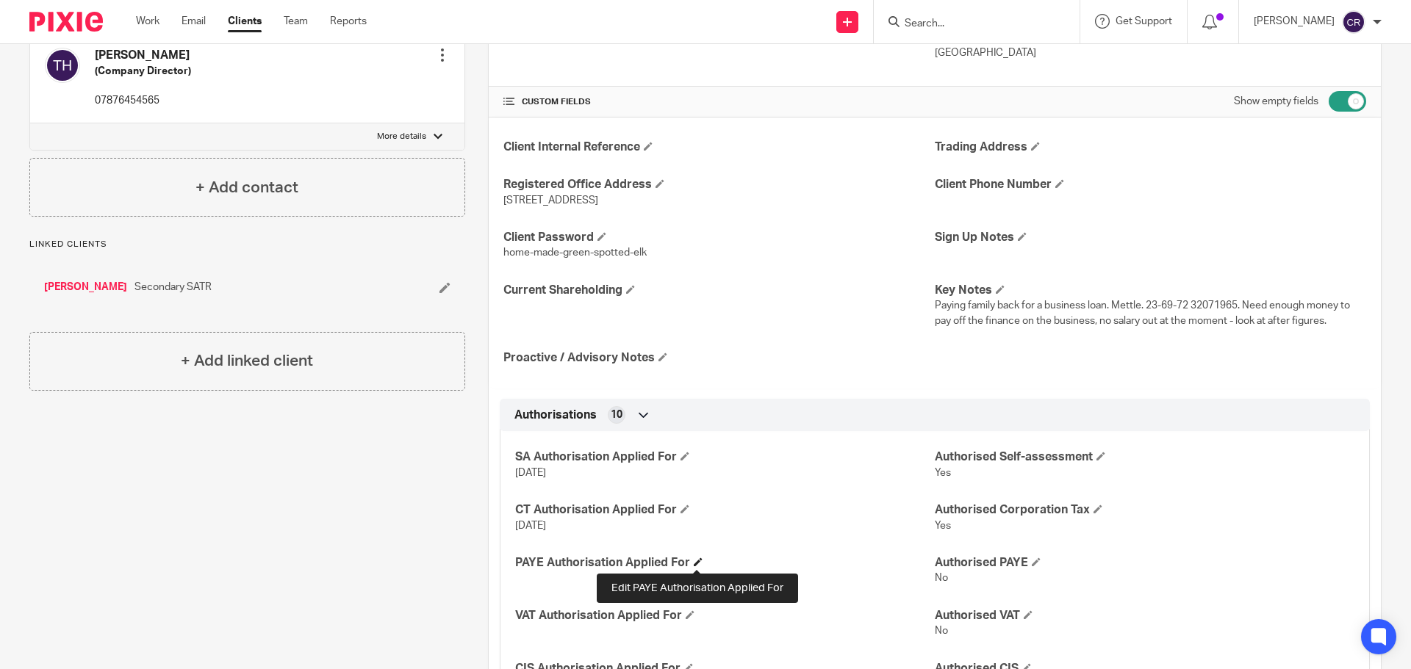
click at [695, 562] on span at bounding box center [698, 562] width 9 height 9
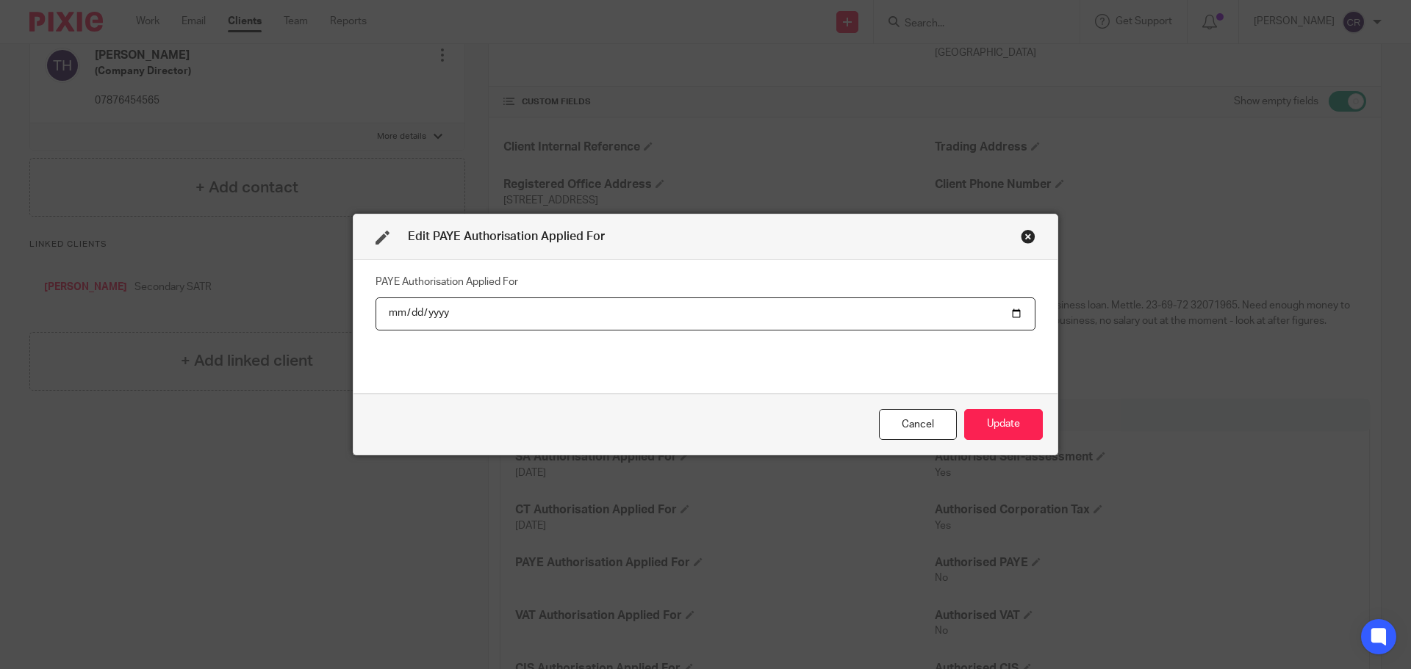
click at [1006, 311] on input "date" at bounding box center [706, 314] width 660 height 33
type input "[DATE]"
drag, startPoint x: 1008, startPoint y: 431, endPoint x: 1069, endPoint y: 462, distance: 68.7
click at [1008, 429] on button "Update" at bounding box center [1003, 425] width 79 height 32
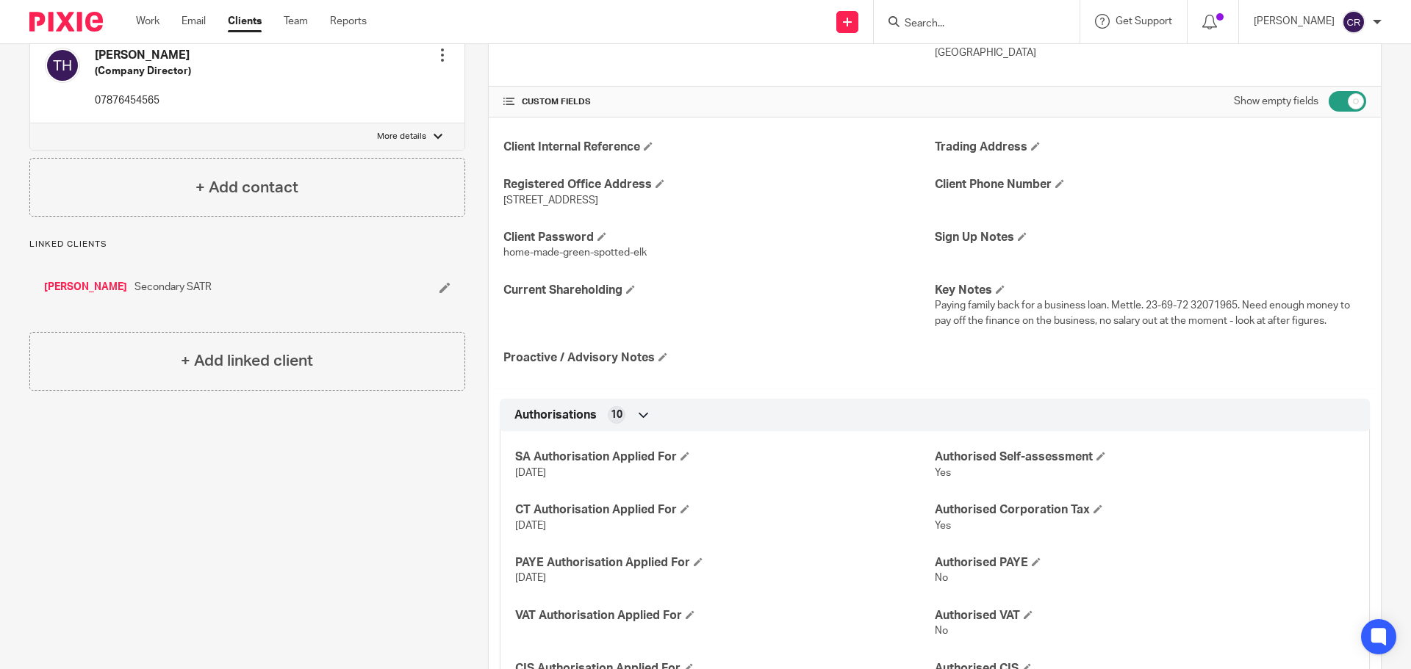
scroll to position [0, 0]
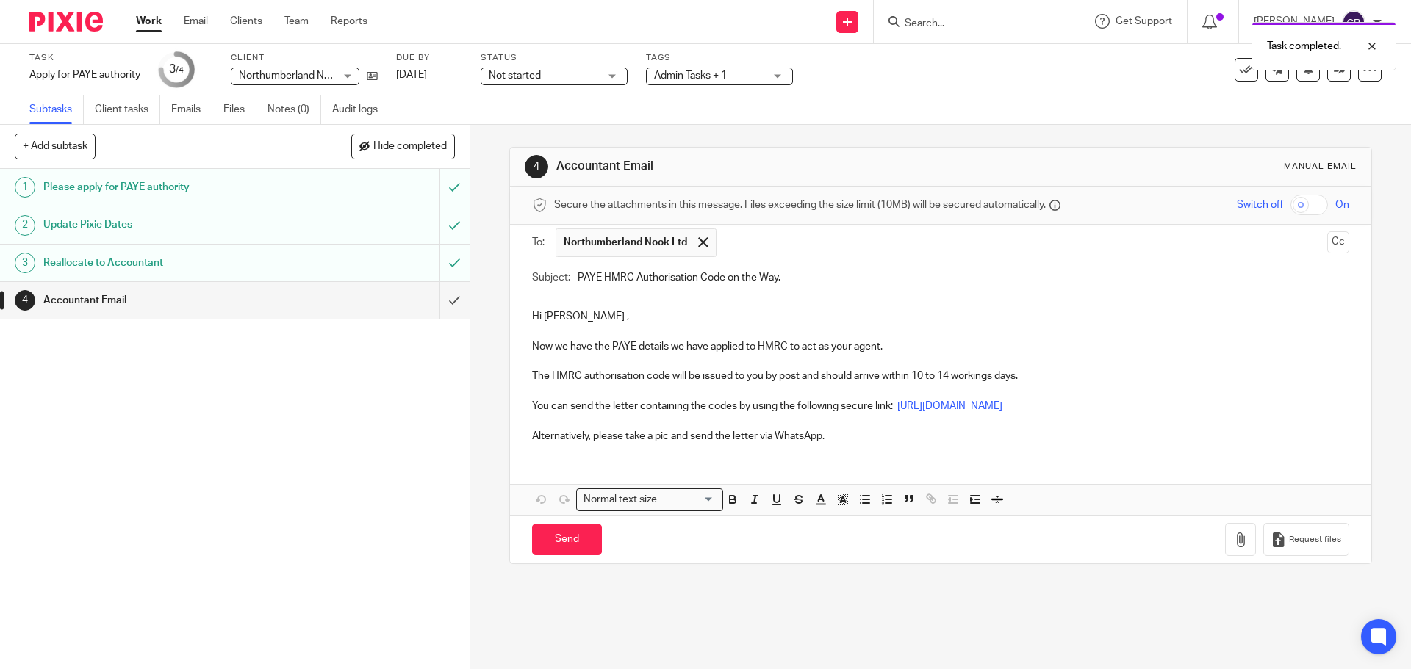
drag, startPoint x: 893, startPoint y: 457, endPoint x: 561, endPoint y: 431, distance: 332.4
click at [561, 431] on div "Hi [PERSON_NAME] , Now we have the PAYE details we have applied to HMRC to act …" at bounding box center [940, 405] width 861 height 220
drag, startPoint x: 891, startPoint y: 436, endPoint x: 512, endPoint y: 419, distance: 379.6
click at [512, 419] on div "Hi [PERSON_NAME] , Now we have the PAYE details we have applied to HMRC to act …" at bounding box center [940, 374] width 861 height 159
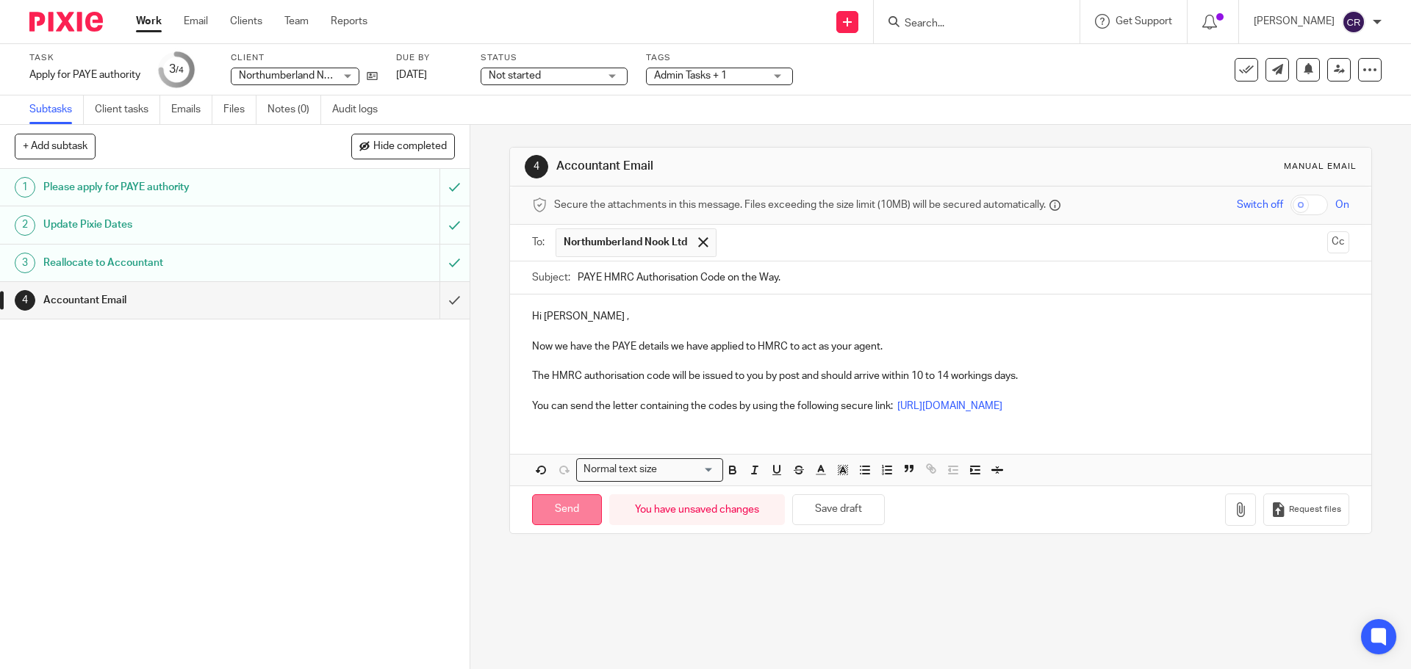
click at [550, 504] on input "Send" at bounding box center [567, 511] width 70 height 32
type input "Sent"
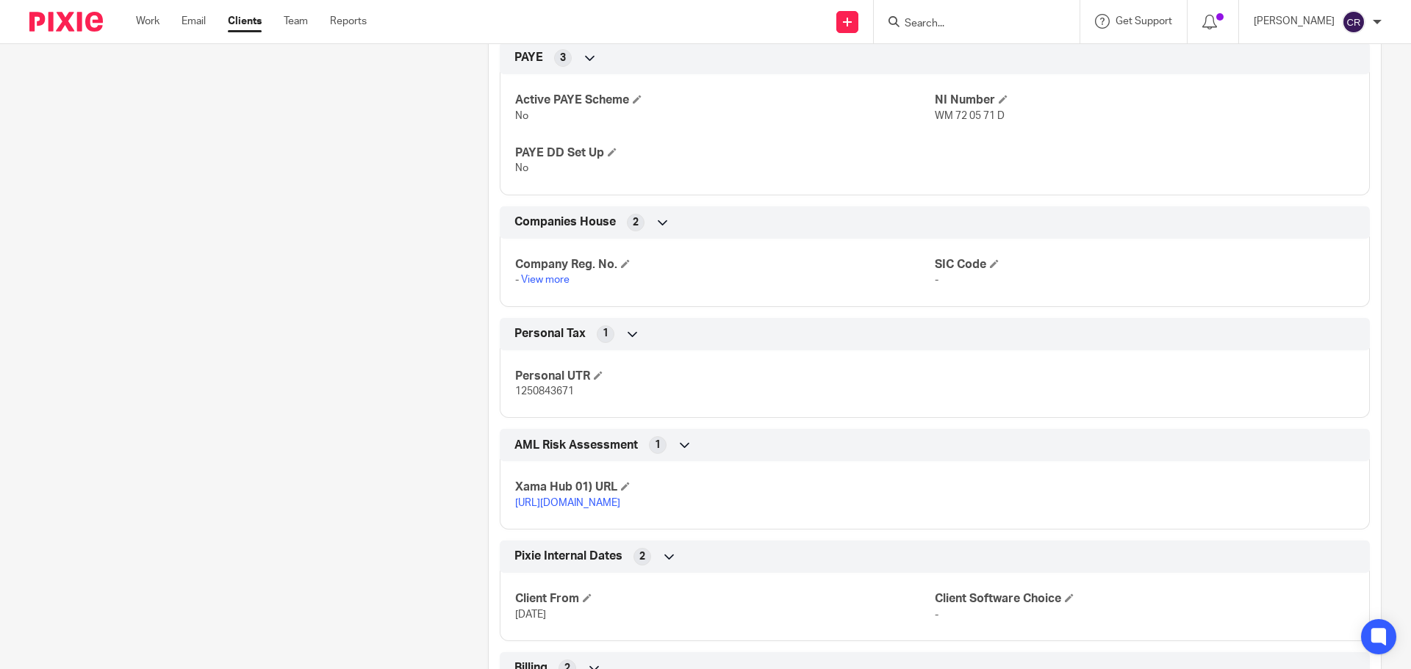
scroll to position [441, 0]
click at [548, 389] on span "1250843671" at bounding box center [544, 391] width 59 height 10
copy span "1250843671"
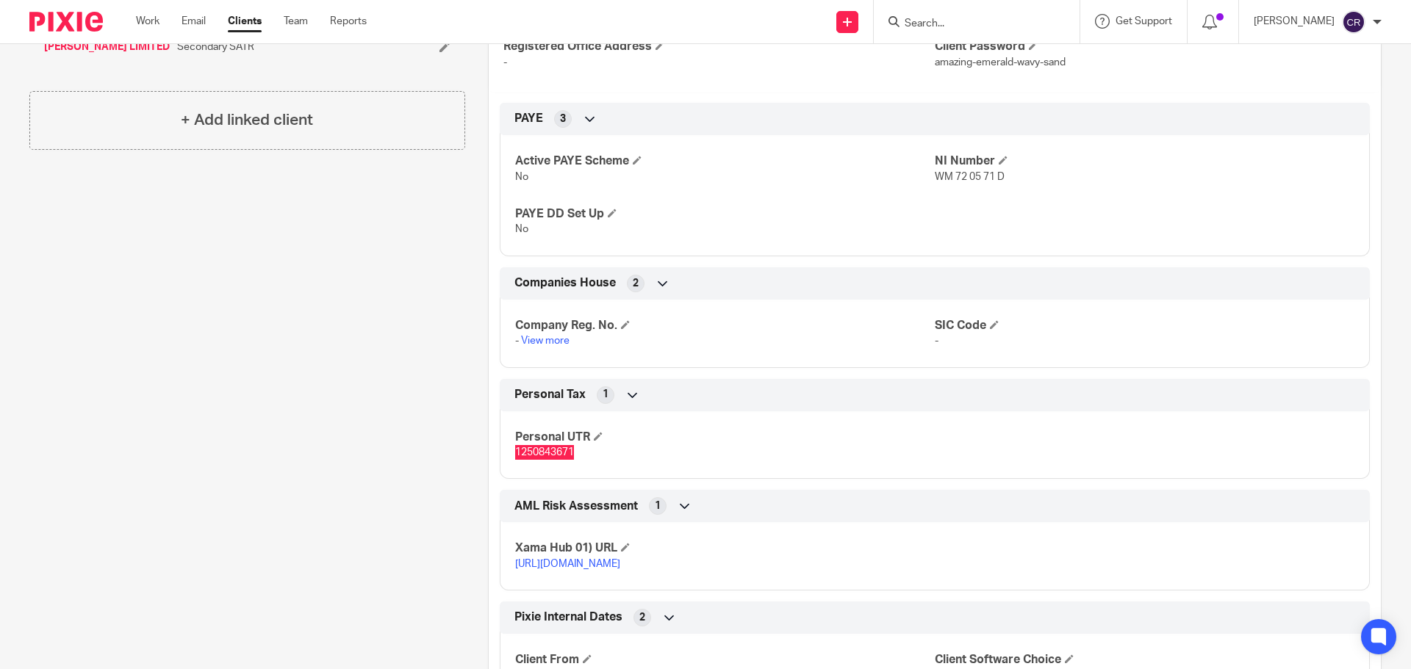
scroll to position [73, 0]
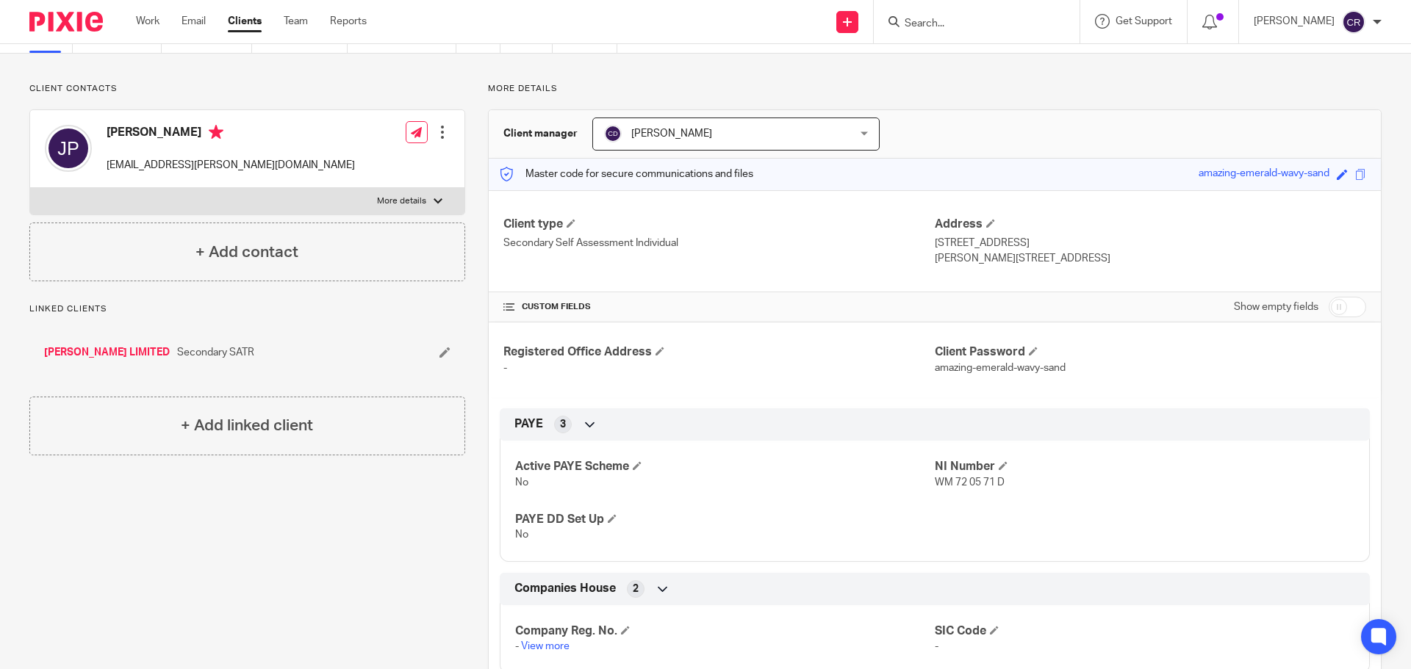
drag, startPoint x: 246, startPoint y: 192, endPoint x: 240, endPoint y: 216, distance: 25.1
click at [246, 192] on label "More details" at bounding box center [247, 201] width 434 height 26
click at [30, 188] on input "More details" at bounding box center [29, 187] width 1 height 1
checkbox input "true"
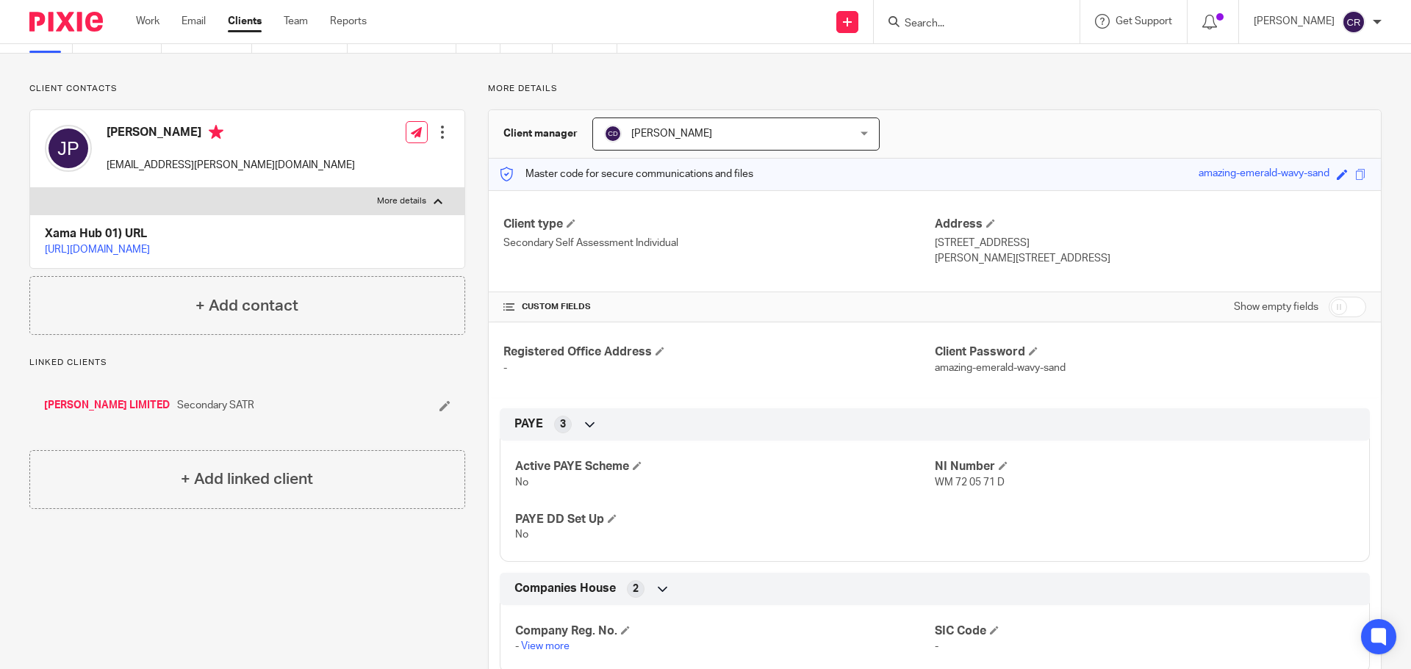
click at [221, 256] on p "[URL][DOMAIN_NAME]" at bounding box center [247, 250] width 405 height 15
click at [150, 248] on link "[URL][DOMAIN_NAME]" at bounding box center [97, 250] width 105 height 10
drag, startPoint x: 1007, startPoint y: 255, endPoint x: 961, endPoint y: 266, distance: 46.9
click at [961, 266] on p "[PERSON_NAME][STREET_ADDRESS]" at bounding box center [1150, 258] width 431 height 15
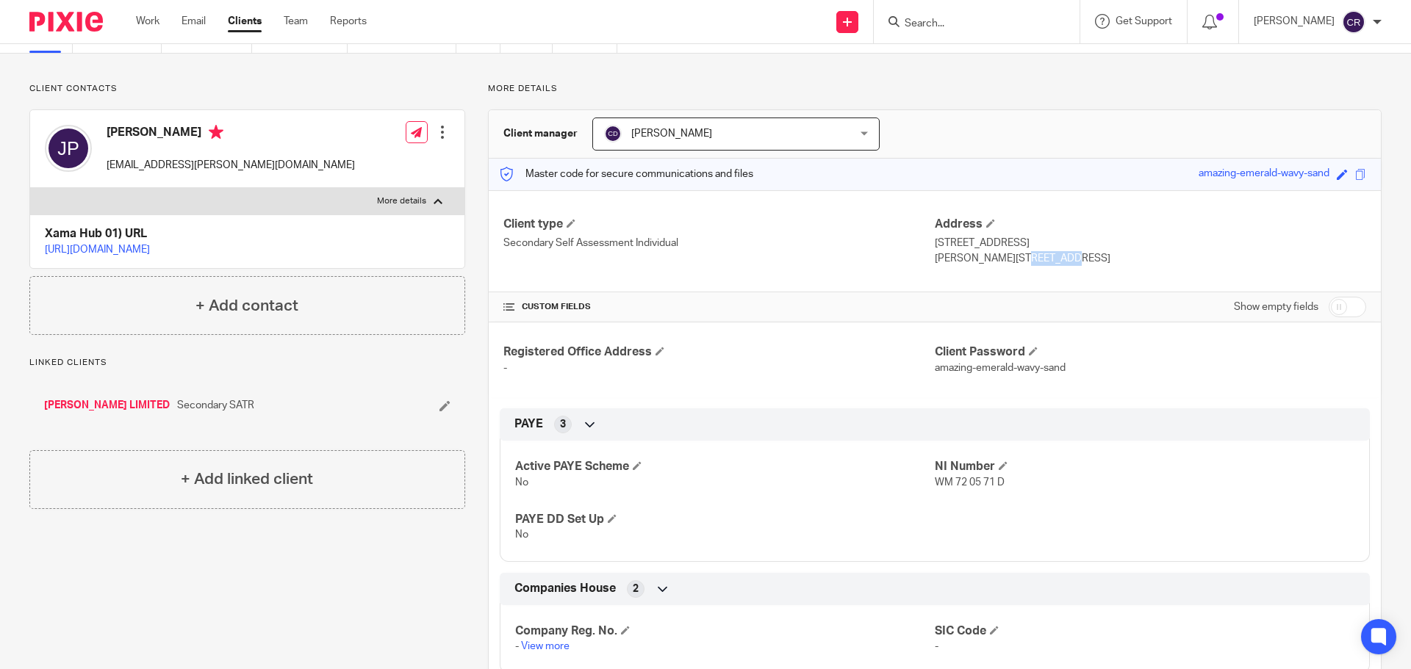
drag, startPoint x: 1007, startPoint y: 260, endPoint x: 958, endPoint y: 263, distance: 48.6
click at [958, 263] on p "[PERSON_NAME][STREET_ADDRESS]" at bounding box center [1150, 258] width 431 height 15
copy p "BH17 7HL"
click at [123, 123] on div "[PERSON_NAME] [EMAIL_ADDRESS][PERSON_NAME][DOMAIN_NAME]" at bounding box center [200, 149] width 310 height 62
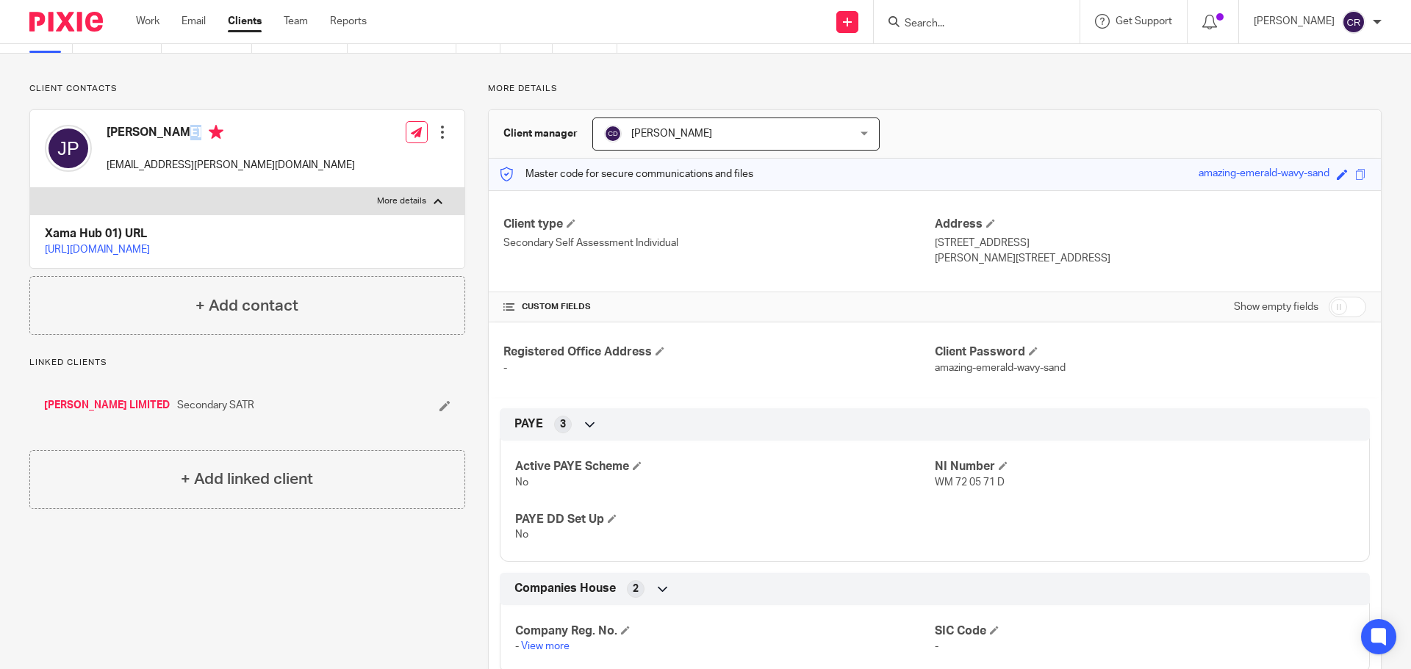
click at [123, 123] on div "[PERSON_NAME] [EMAIL_ADDRESS][PERSON_NAME][DOMAIN_NAME]" at bounding box center [200, 149] width 310 height 62
copy h4 "[PERSON_NAME]"
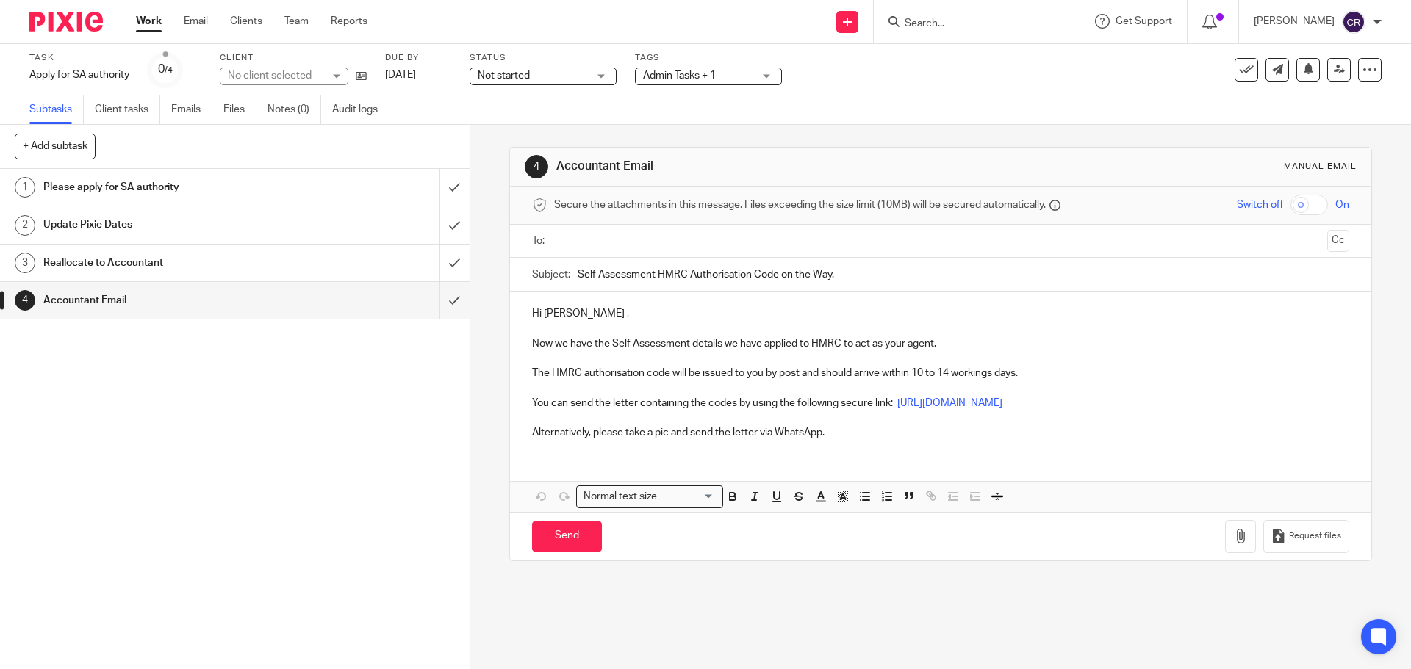
click at [642, 240] on input "text" at bounding box center [939, 241] width 761 height 17
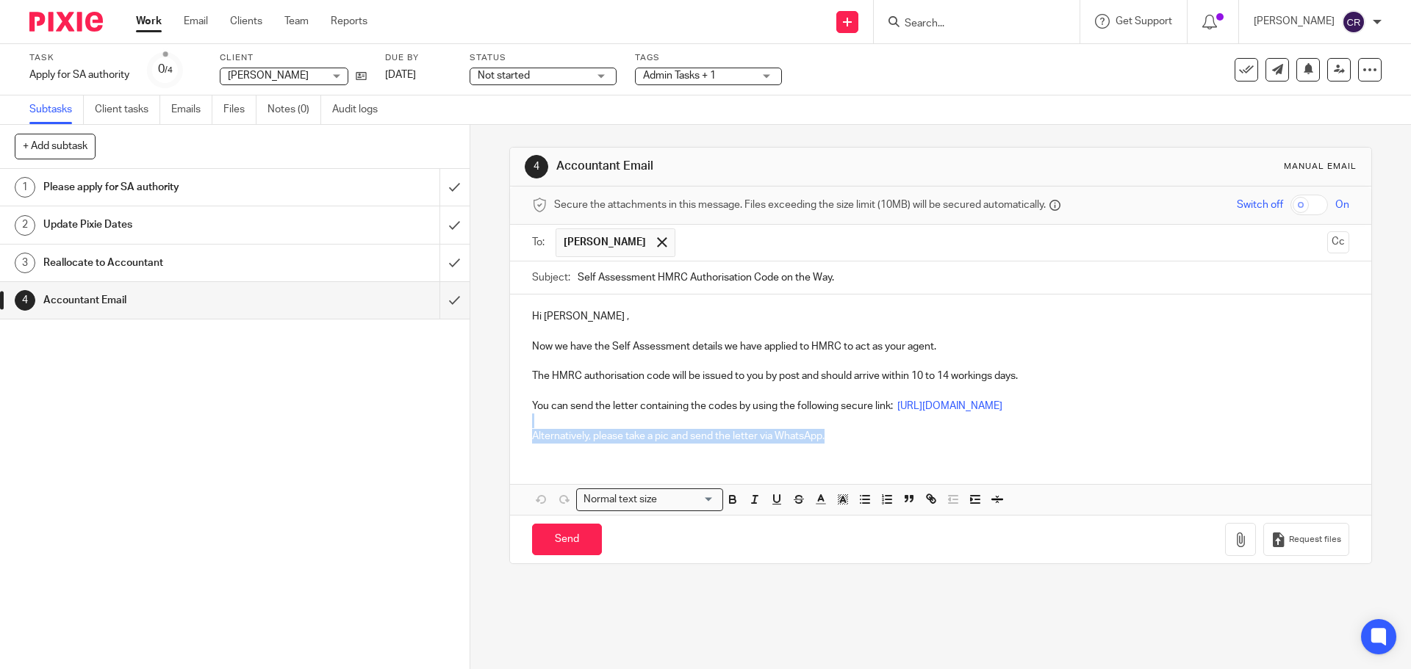
drag, startPoint x: 876, startPoint y: 447, endPoint x: 522, endPoint y: 426, distance: 354.9
click at [522, 426] on div "Hi [PERSON_NAME] , Now we have the Self Assessment details we have applied to H…" at bounding box center [940, 374] width 861 height 159
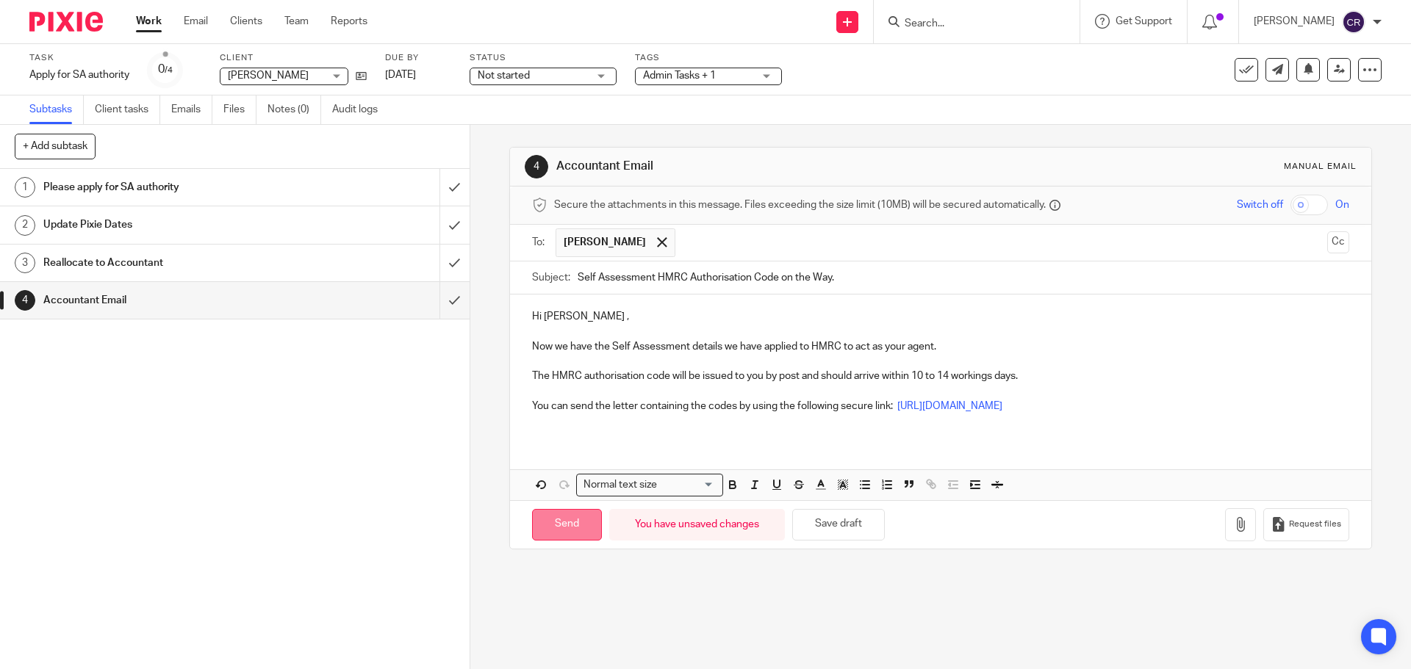
click at [567, 528] on input "Send" at bounding box center [567, 525] width 70 height 32
type input "Sent"
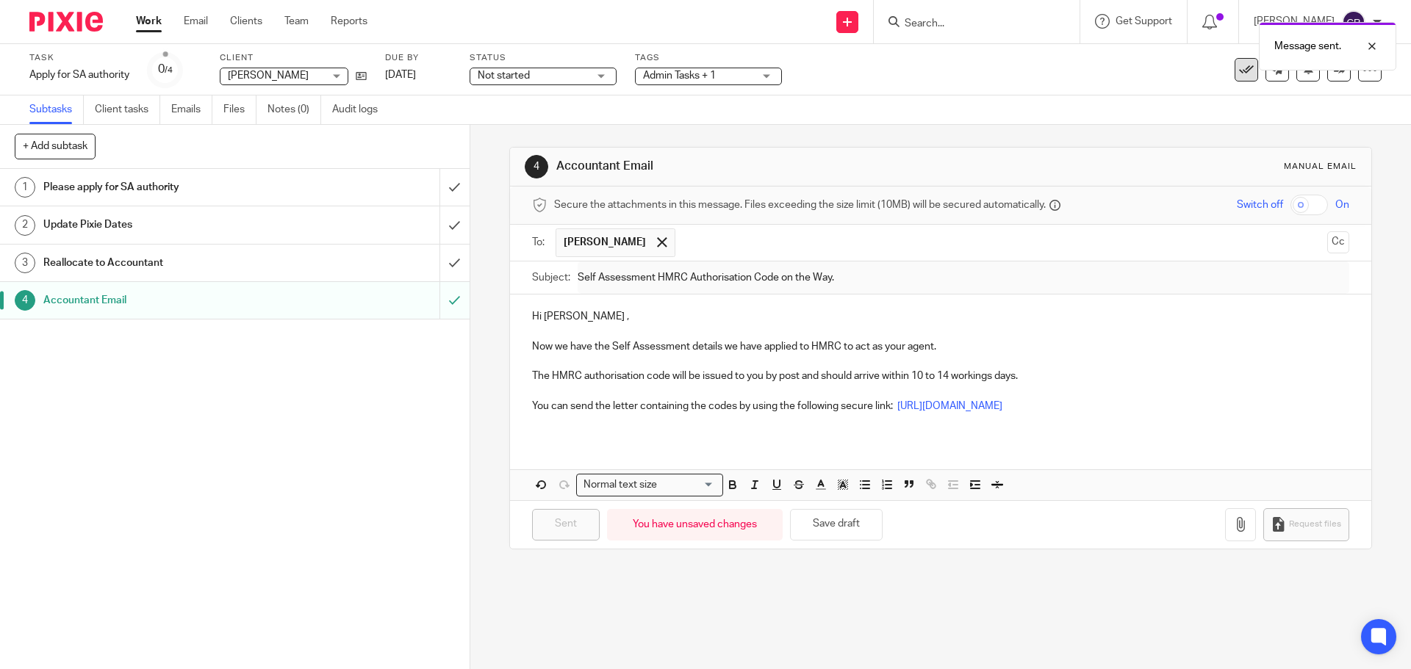
click at [1239, 73] on icon at bounding box center [1246, 69] width 15 height 15
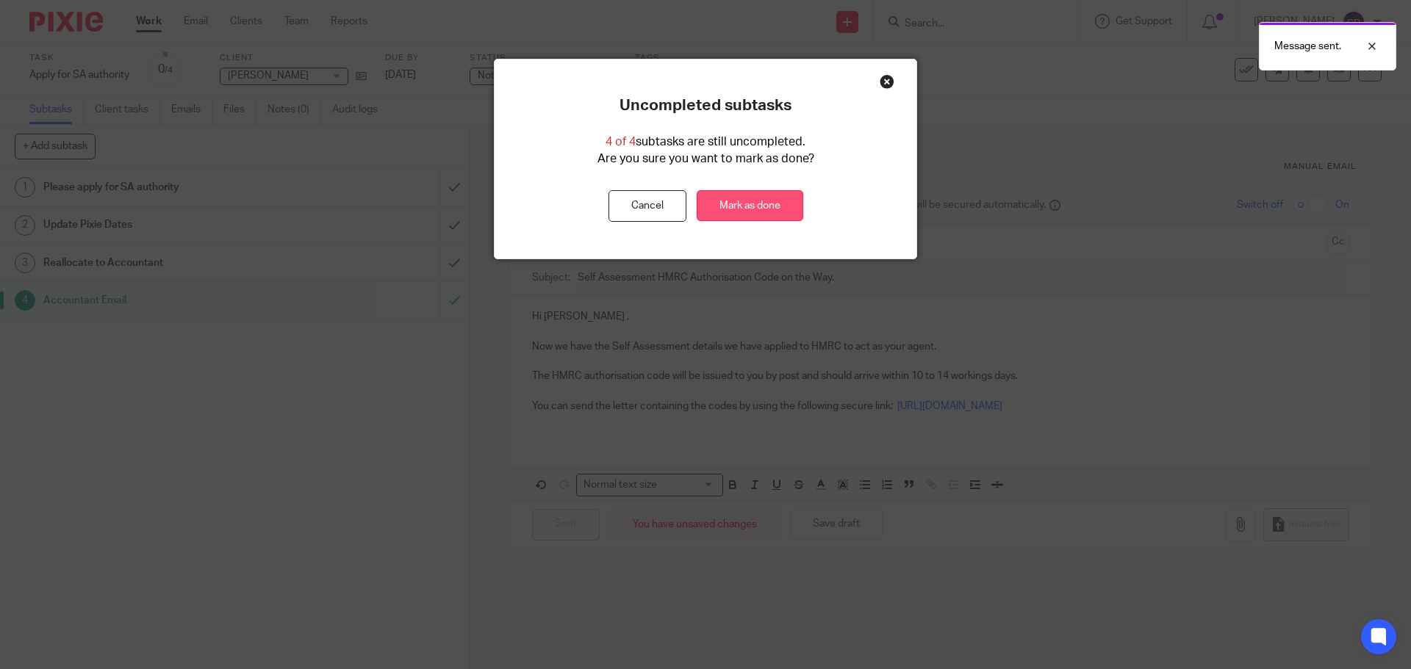
click at [762, 198] on link "Mark as done" at bounding box center [750, 206] width 107 height 32
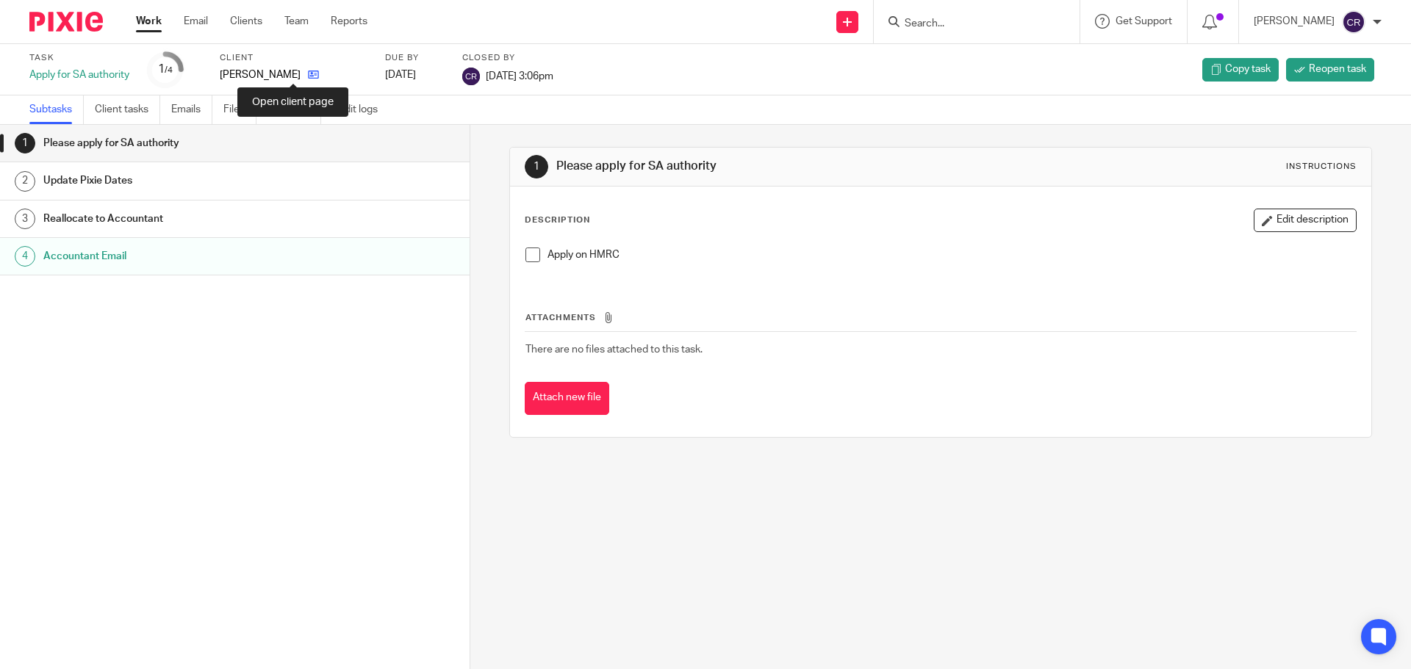
click at [308, 69] on icon at bounding box center [313, 74] width 11 height 11
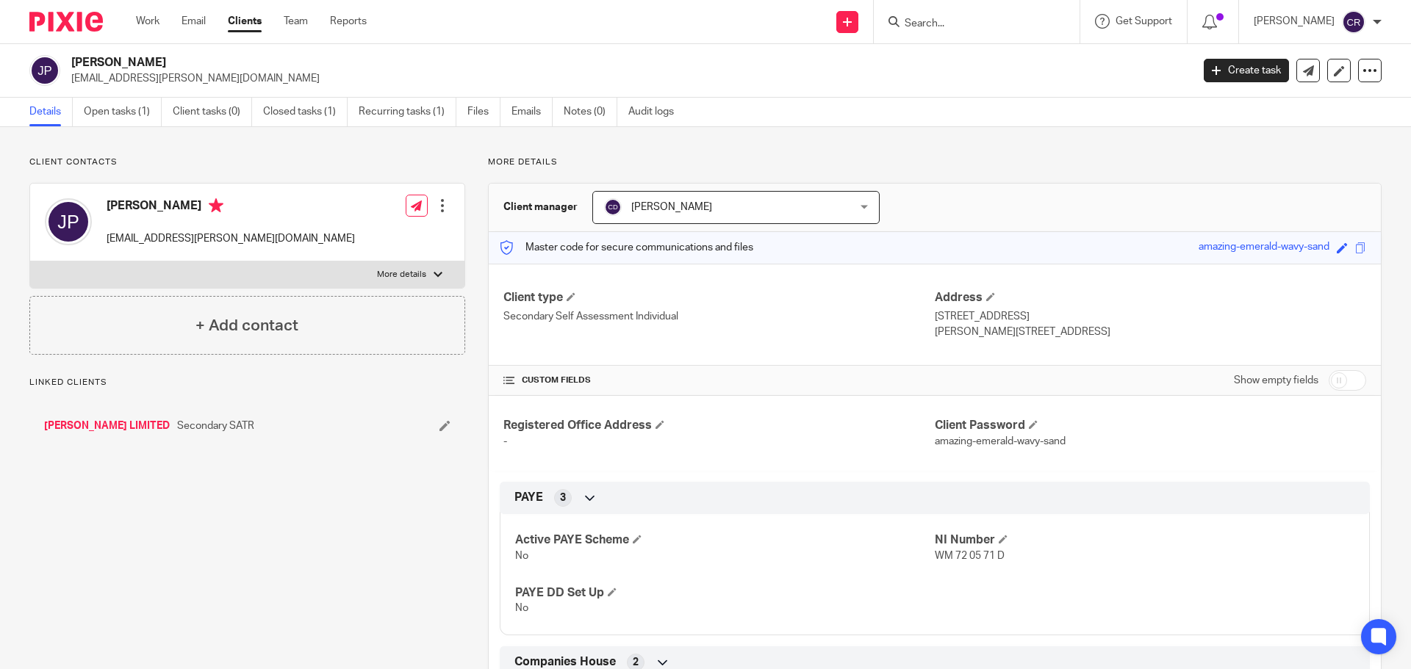
click at [1329, 384] on input "checkbox" at bounding box center [1347, 380] width 37 height 21
checkbox input "true"
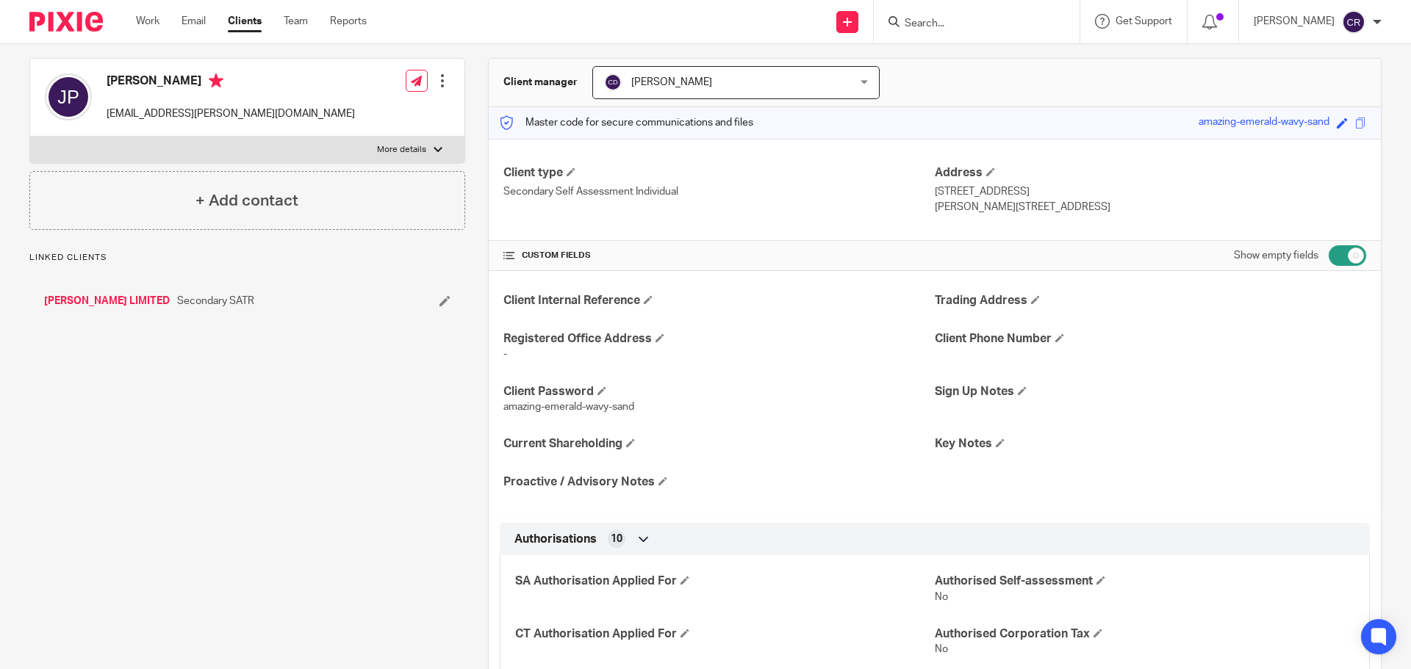
scroll to position [147, 0]
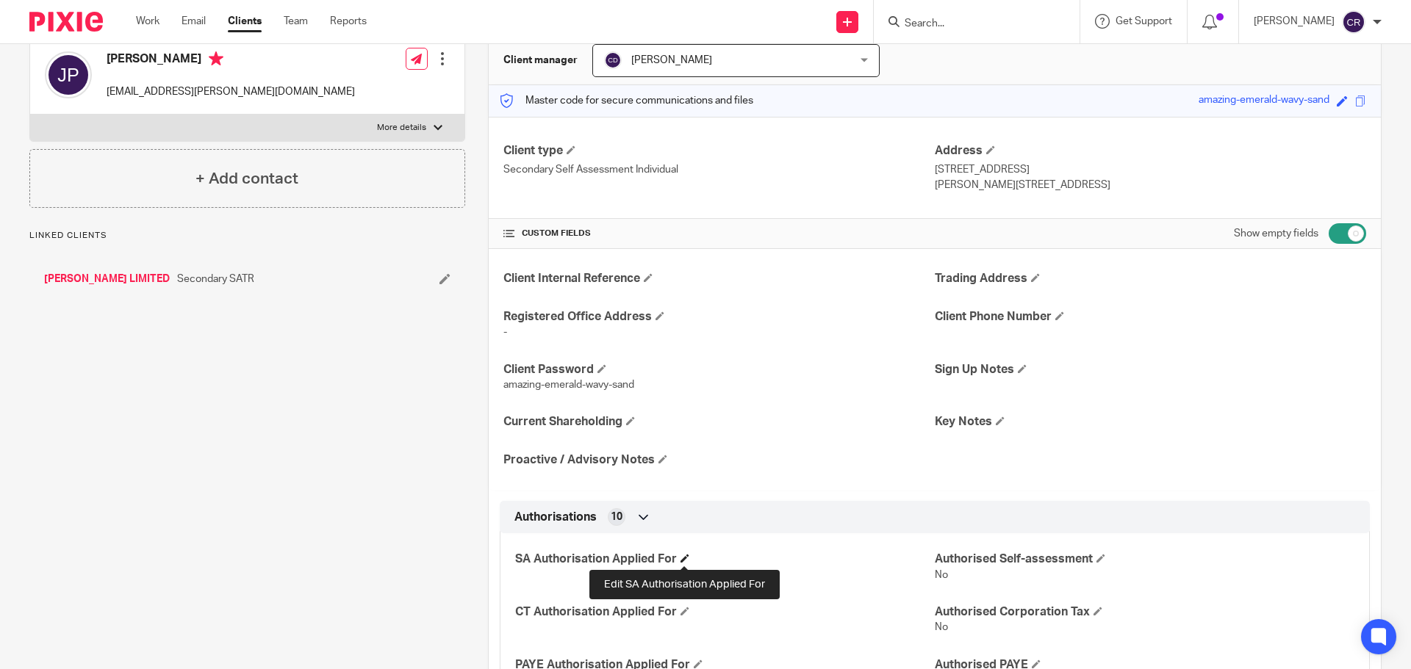
click at [681, 561] on span at bounding box center [685, 558] width 9 height 9
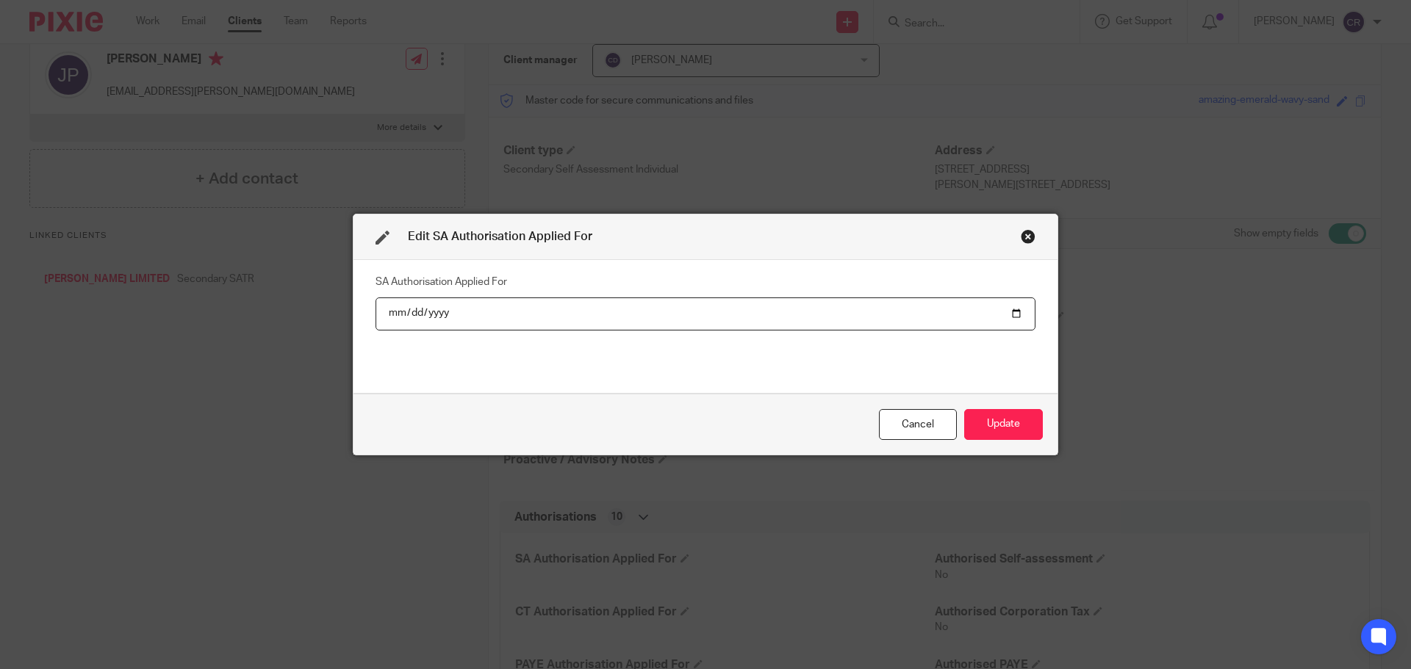
click at [1008, 312] on input "date" at bounding box center [706, 314] width 660 height 33
type input "2025-09-18"
click at [986, 419] on button "Update" at bounding box center [1003, 425] width 79 height 32
click at [1018, 417] on button "Update" at bounding box center [1003, 425] width 79 height 32
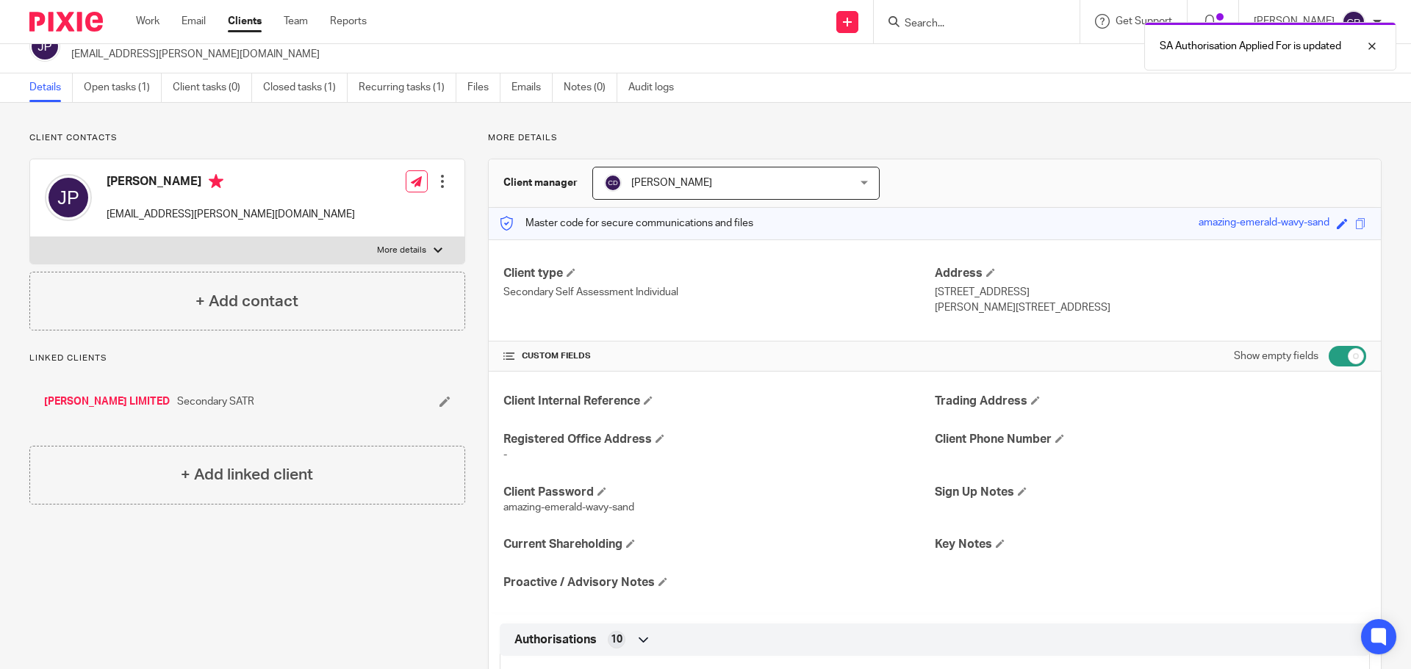
scroll to position [0, 0]
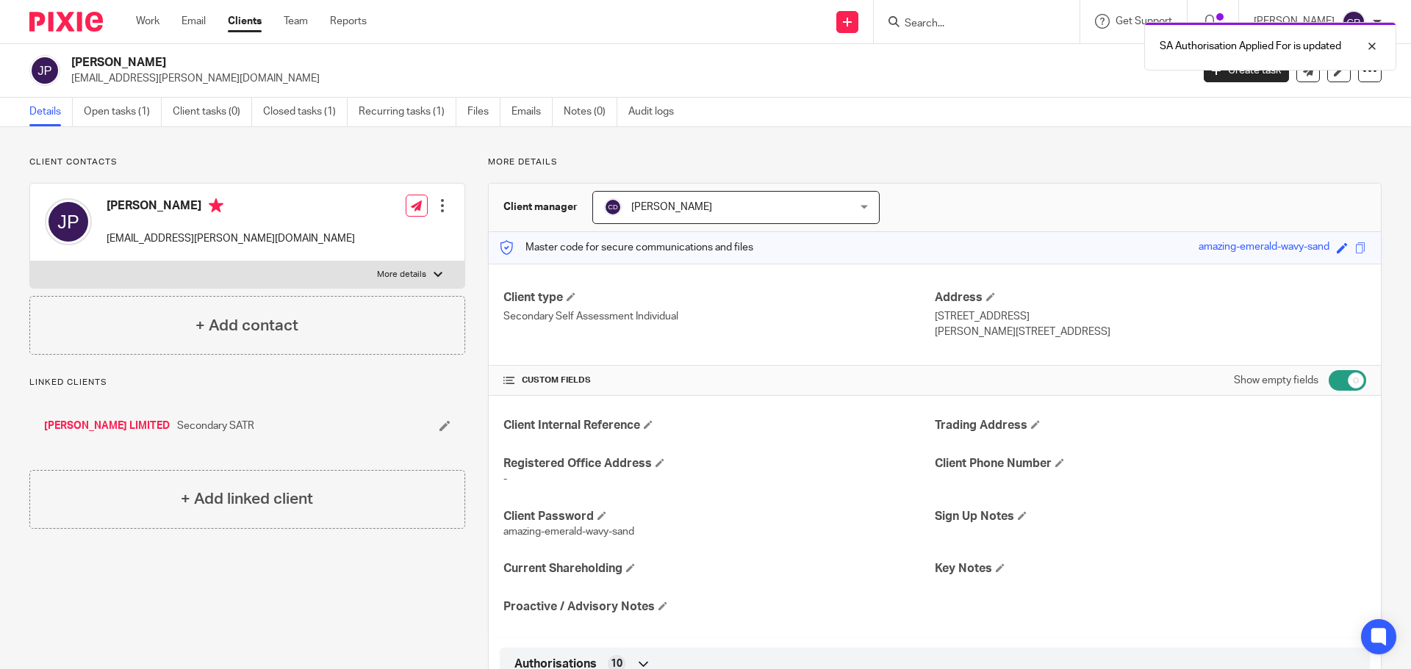
click at [97, 423] on link "[PERSON_NAME] LIMITED" at bounding box center [107, 426] width 126 height 15
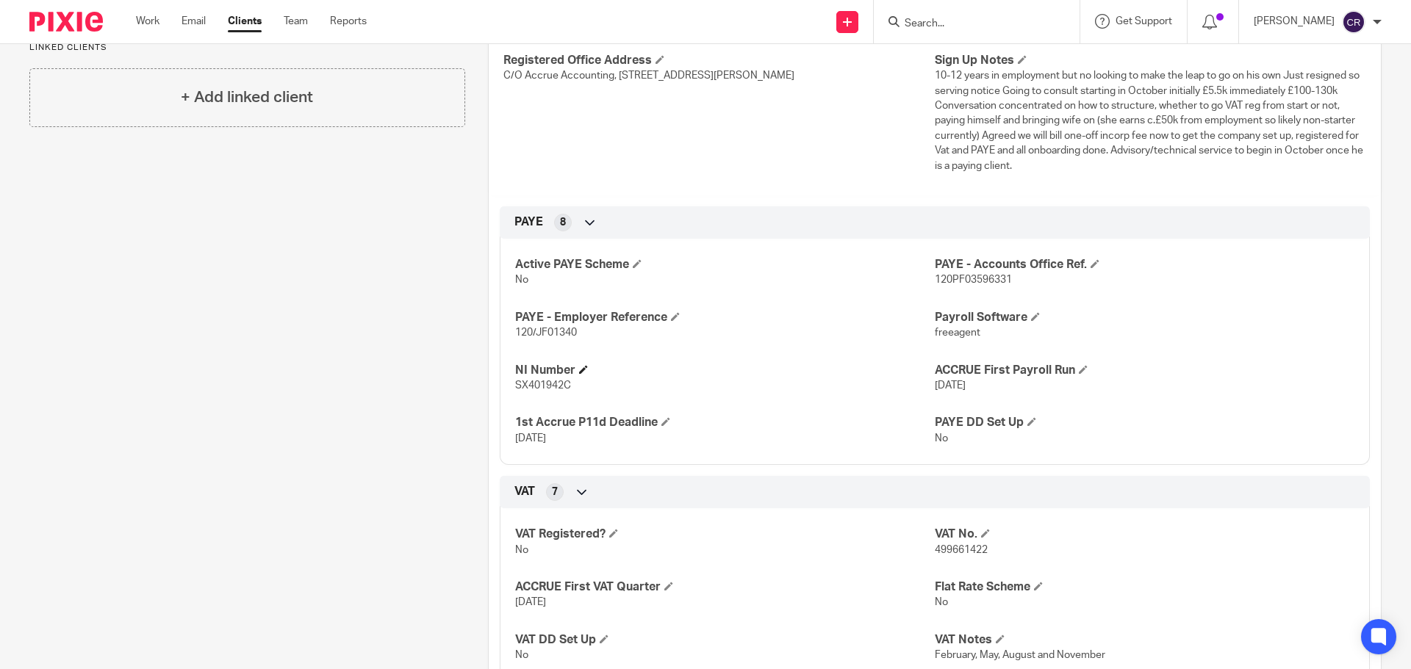
scroll to position [367, 0]
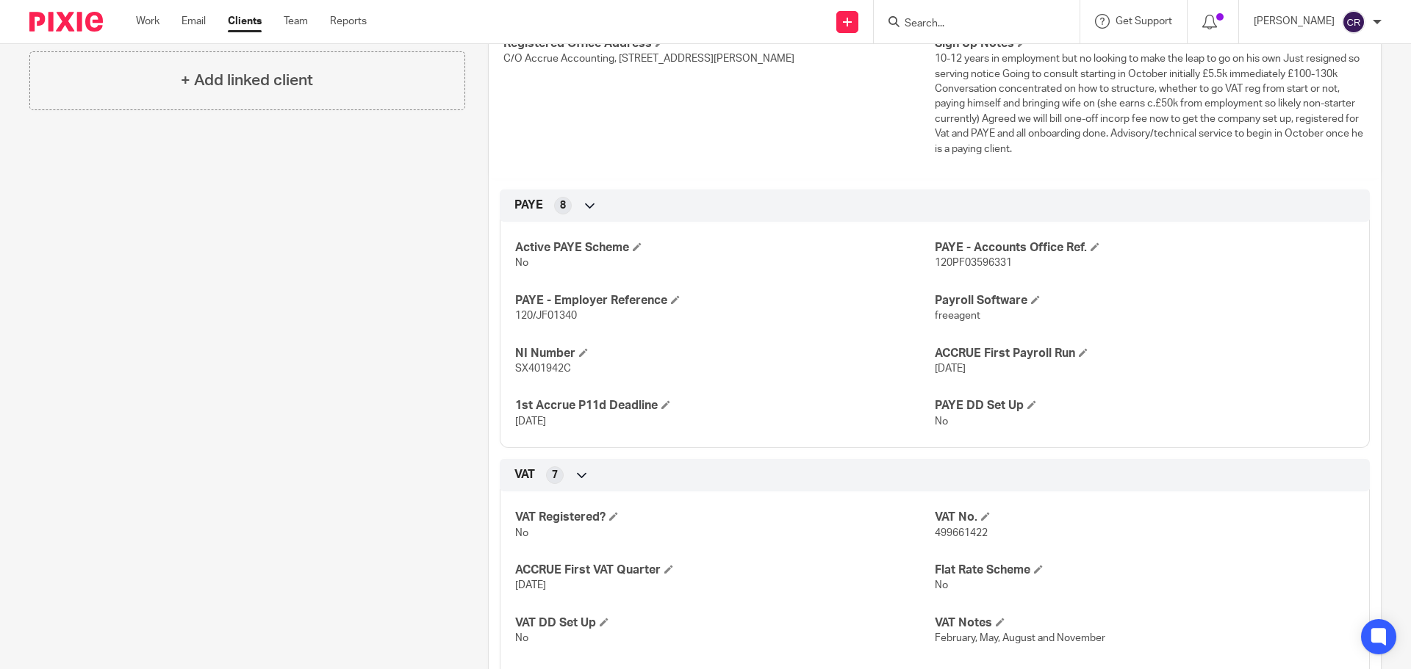
click at [961, 536] on span "499661422" at bounding box center [961, 533] width 53 height 10
copy span "499661422"
click at [614, 517] on span at bounding box center [613, 516] width 9 height 9
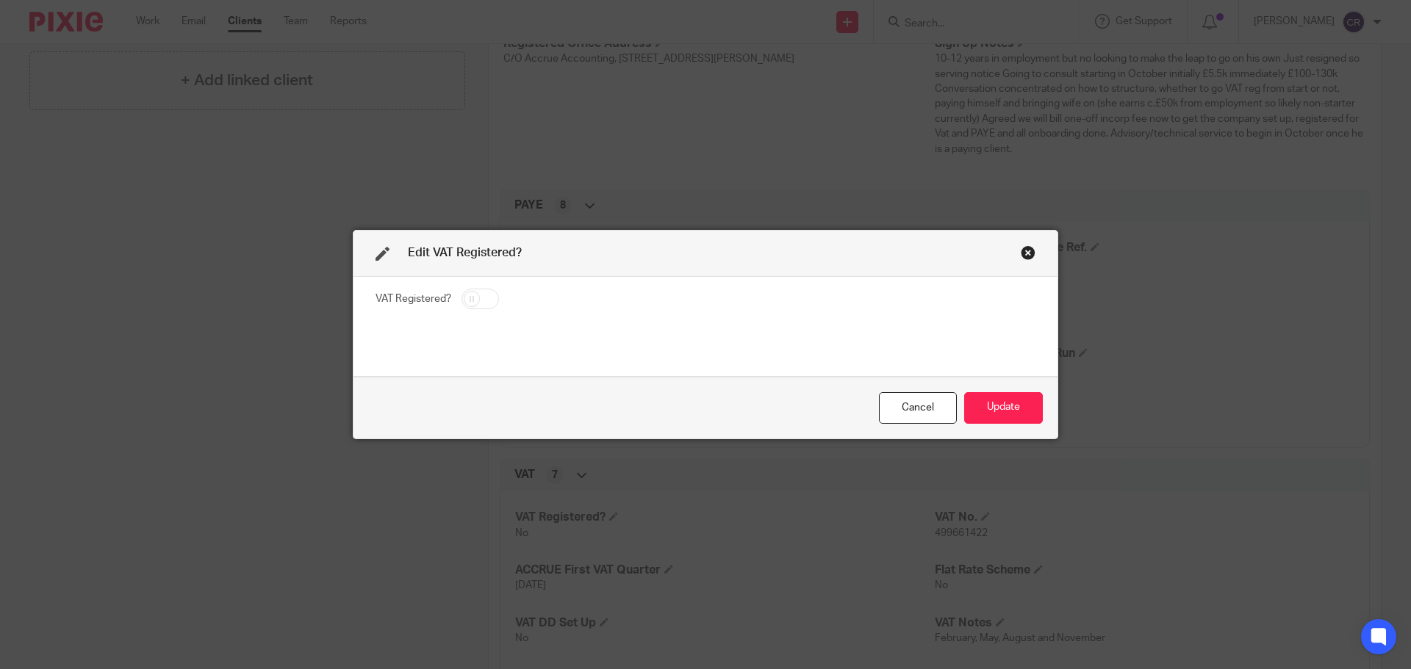
click at [462, 293] on input "checkbox" at bounding box center [480, 299] width 37 height 21
checkbox input "true"
click at [1007, 403] on button "Update" at bounding box center [1003, 408] width 79 height 32
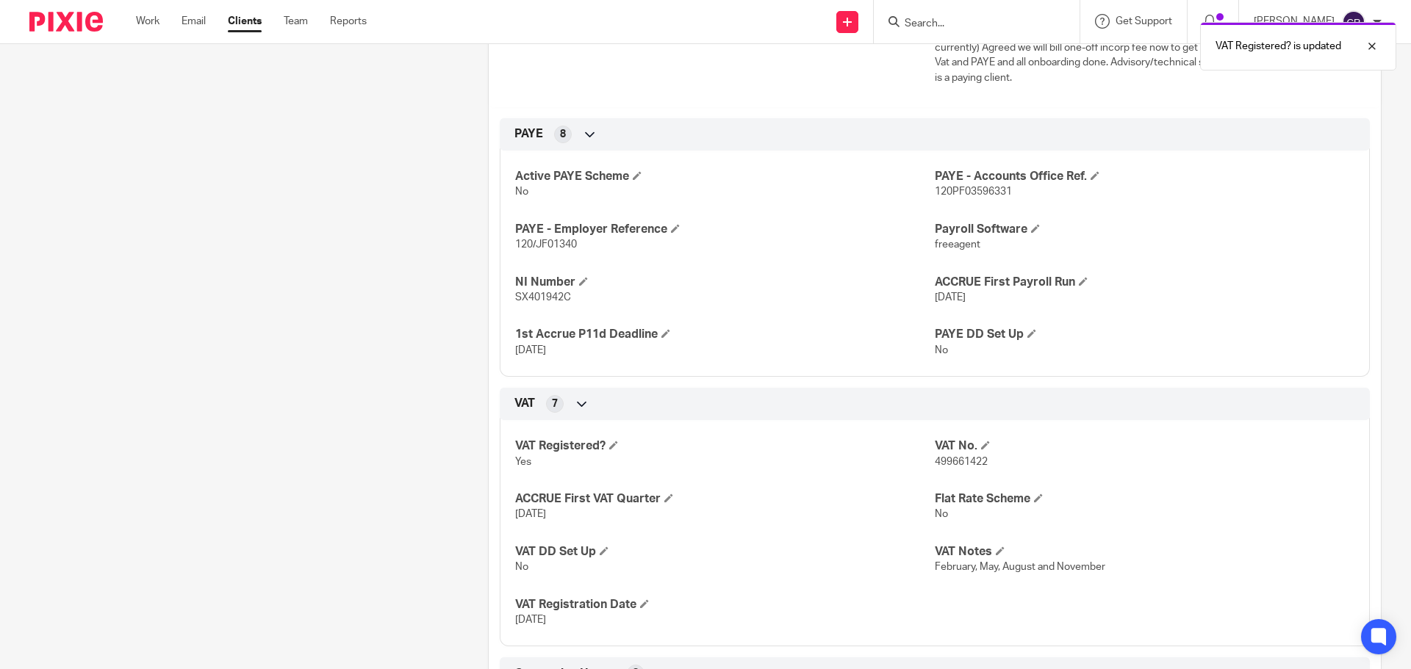
scroll to position [441, 0]
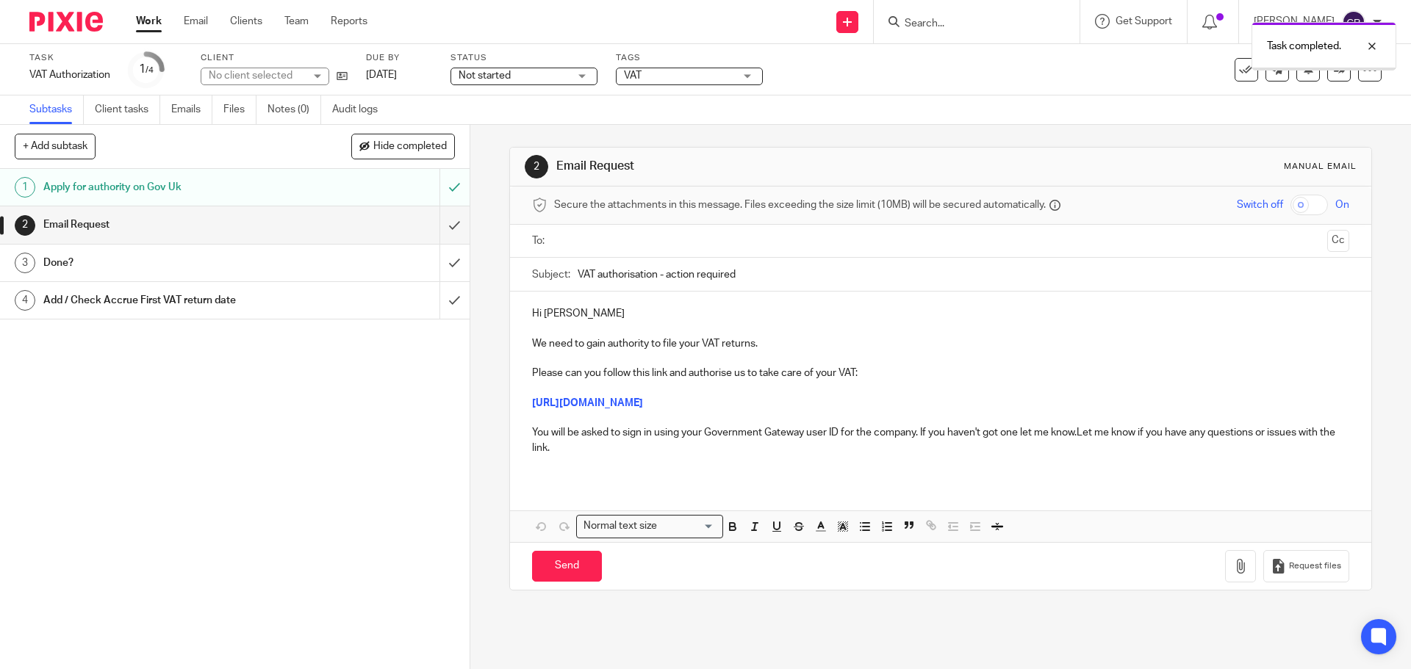
click at [618, 235] on input "text" at bounding box center [939, 241] width 761 height 17
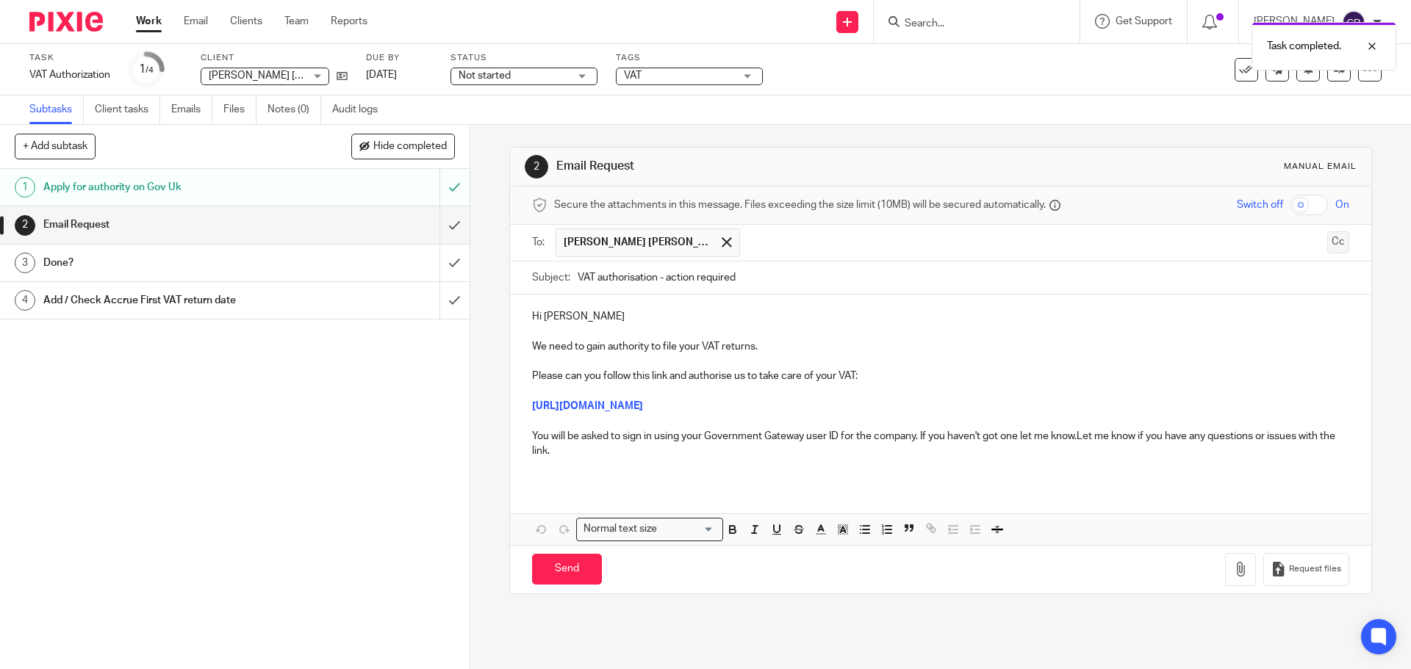
click at [1327, 243] on button "Cc" at bounding box center [1338, 242] width 22 height 22
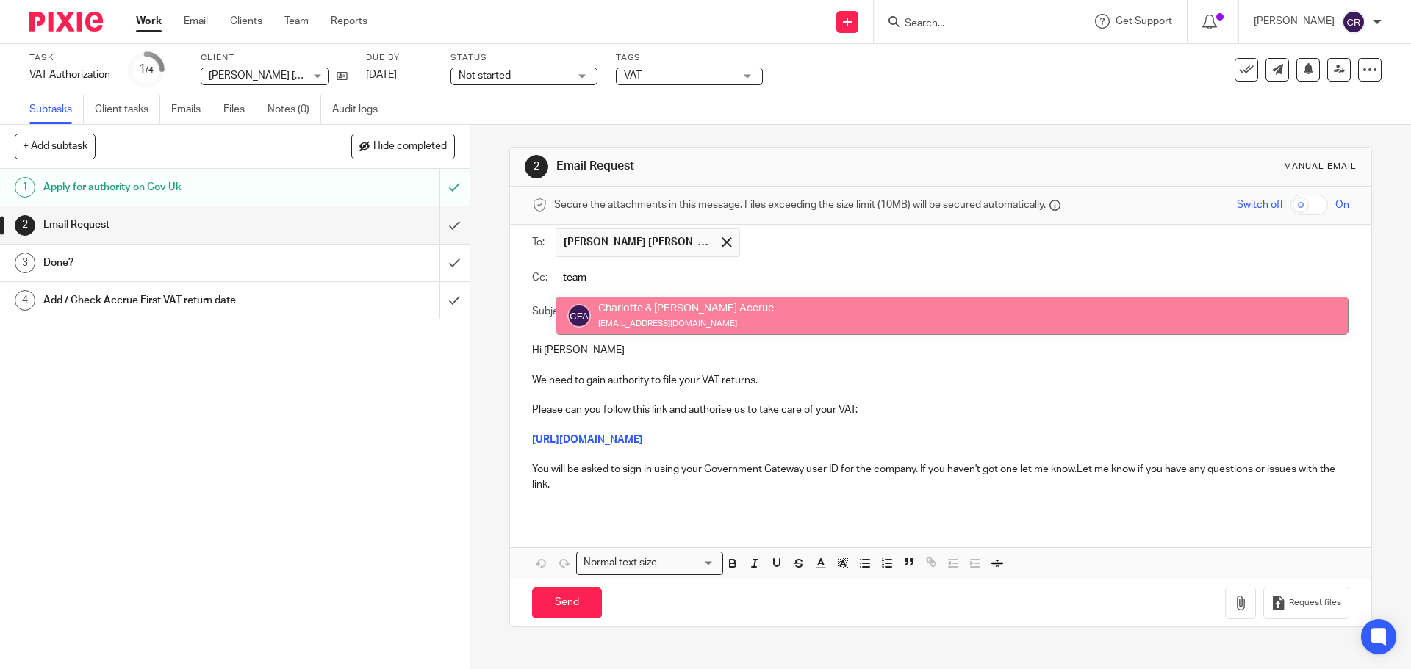
type input "team"
click at [766, 296] on form "Secure the attachments in this message. Files exceeding the size limit (10MB) w…" at bounding box center [940, 407] width 861 height 440
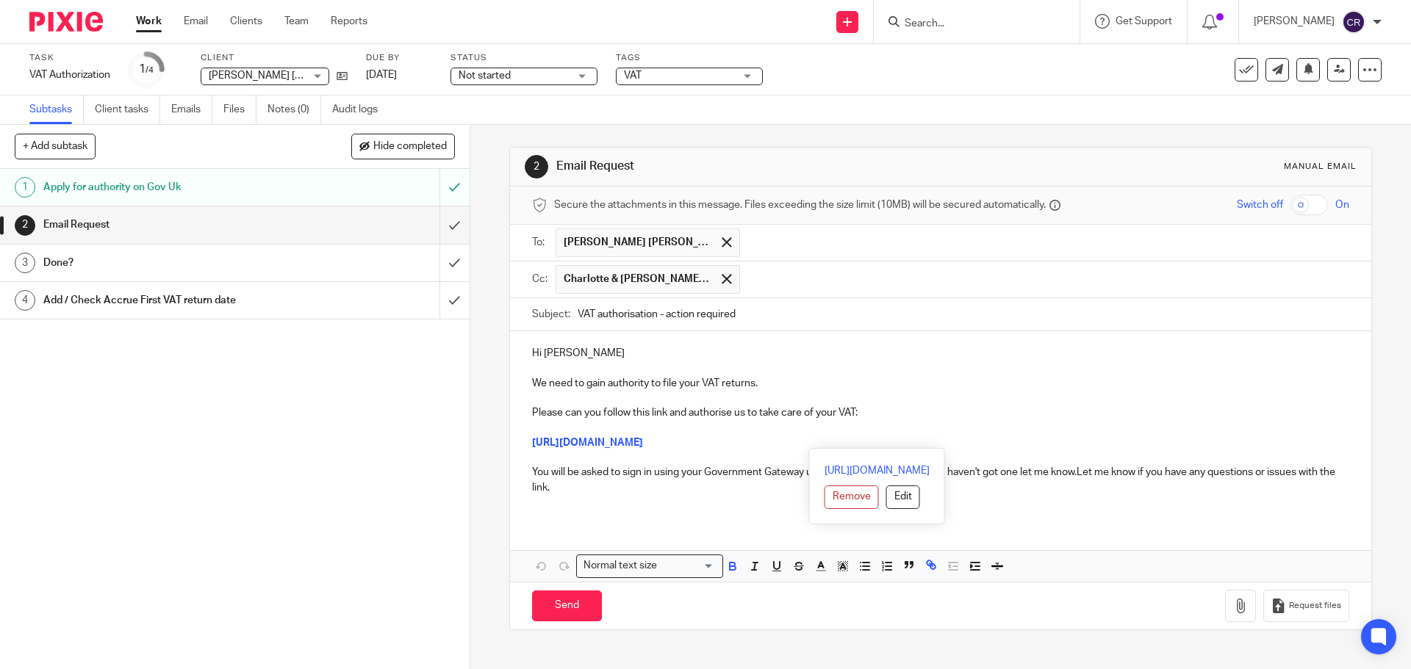
drag, startPoint x: 1238, startPoint y: 435, endPoint x: 1225, endPoint y: 448, distance: 17.7
click at [1225, 448] on div "Hi Jackson We need to gain authority to file your VAT returns. Please can you f…" at bounding box center [940, 426] width 861 height 190
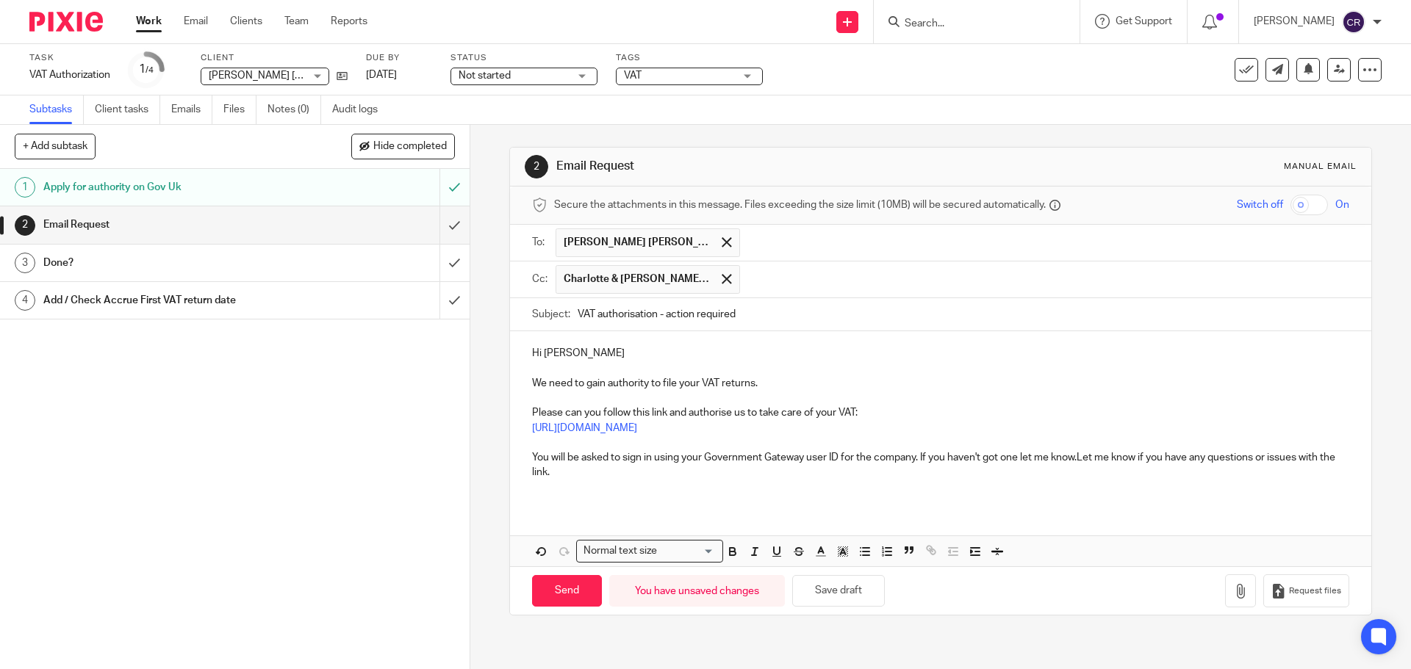
click at [1077, 459] on p "You will be asked to sign in using your Government Gateway user ID for the comp…" at bounding box center [940, 465] width 816 height 30
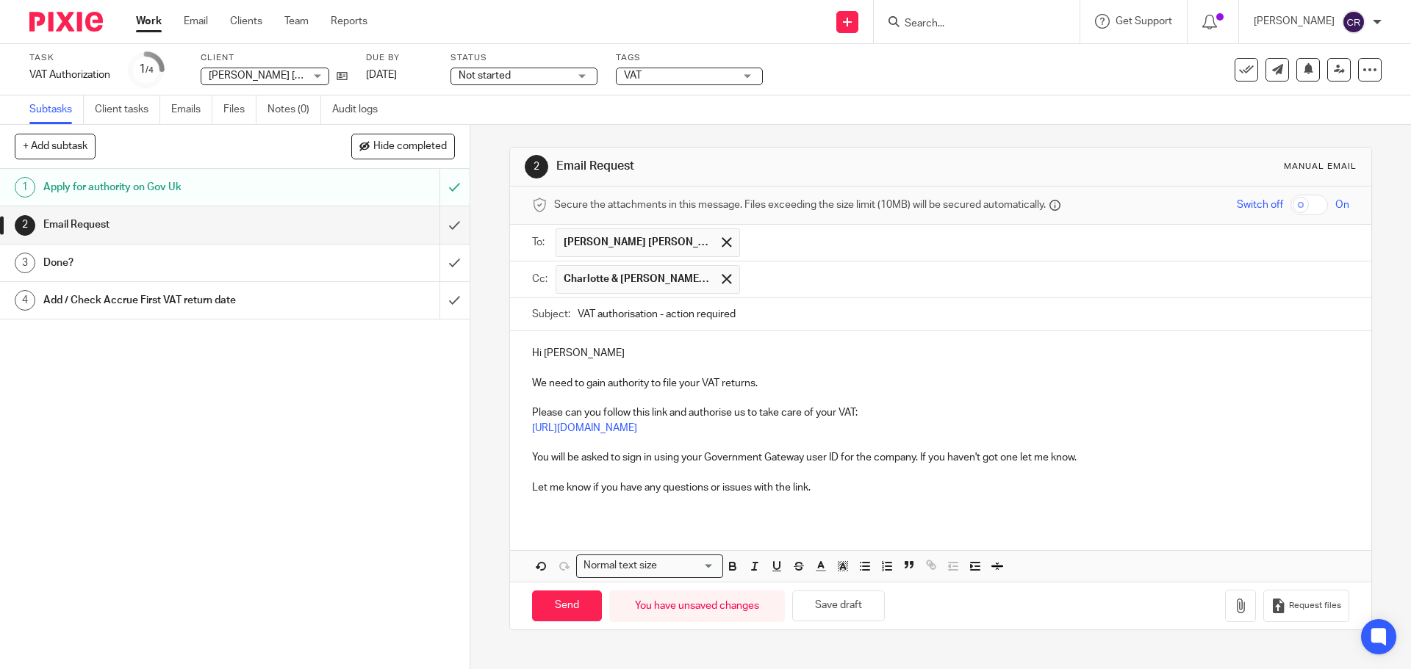
click at [699, 459] on p "You will be asked to sign in using your Government Gateway user ID for the comp…" at bounding box center [940, 457] width 816 height 15
click at [1115, 459] on p "You will be asked to sign in using your business Government Gateway user ID for…" at bounding box center [940, 457] width 816 height 15
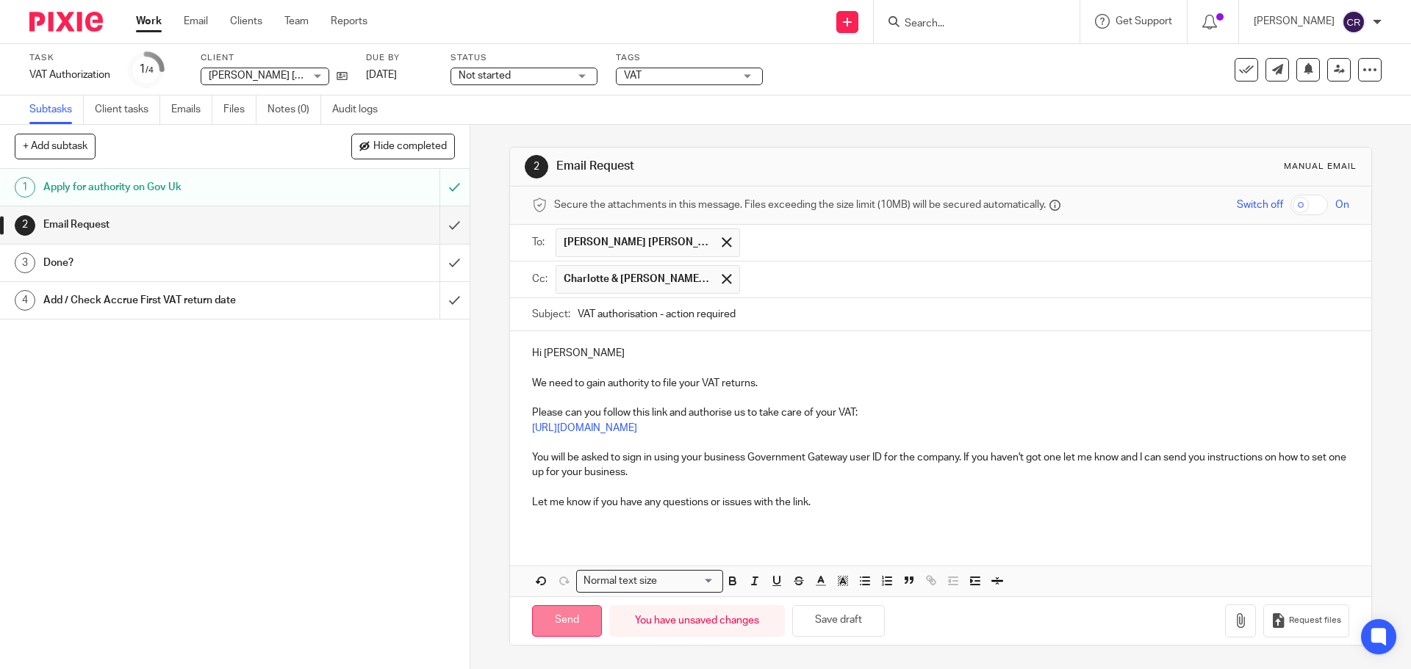
click at [562, 622] on input "Send" at bounding box center [567, 622] width 70 height 32
click at [528, 75] on span "Not started" at bounding box center [514, 75] width 110 height 15
type input "Sent"
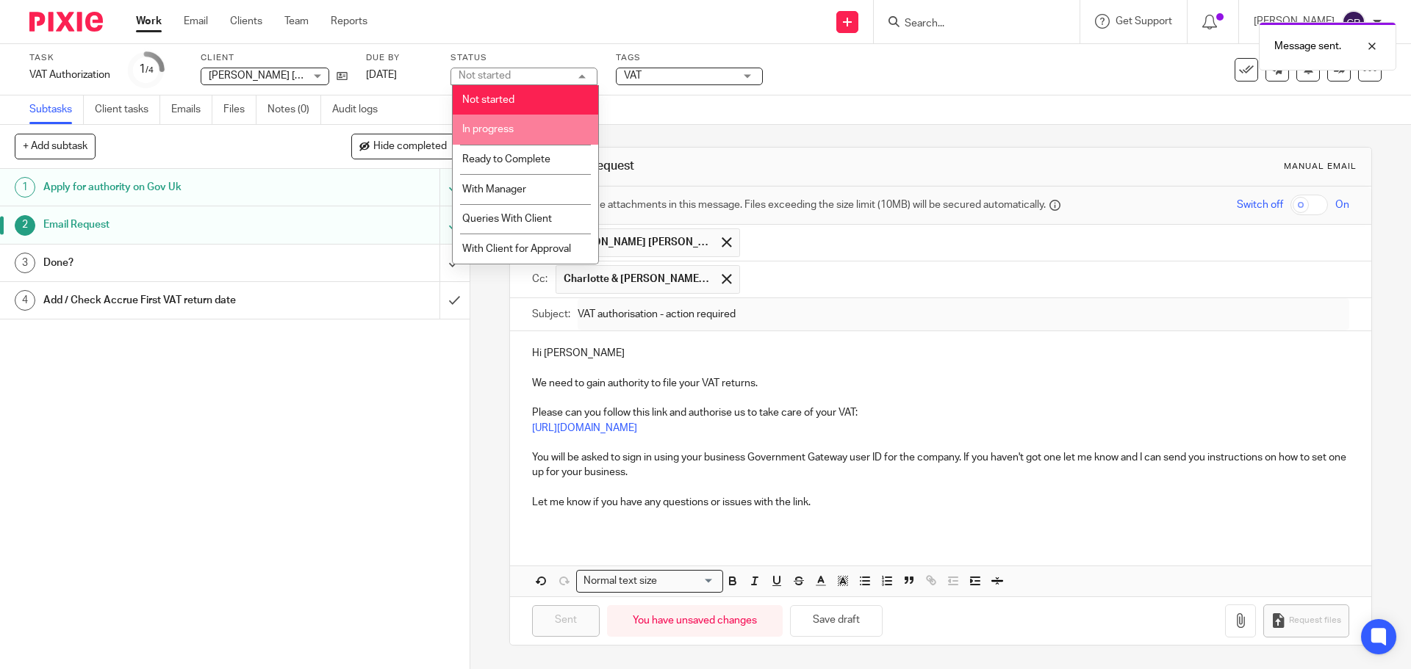
click at [534, 134] on li "In progress" at bounding box center [526, 130] width 146 height 30
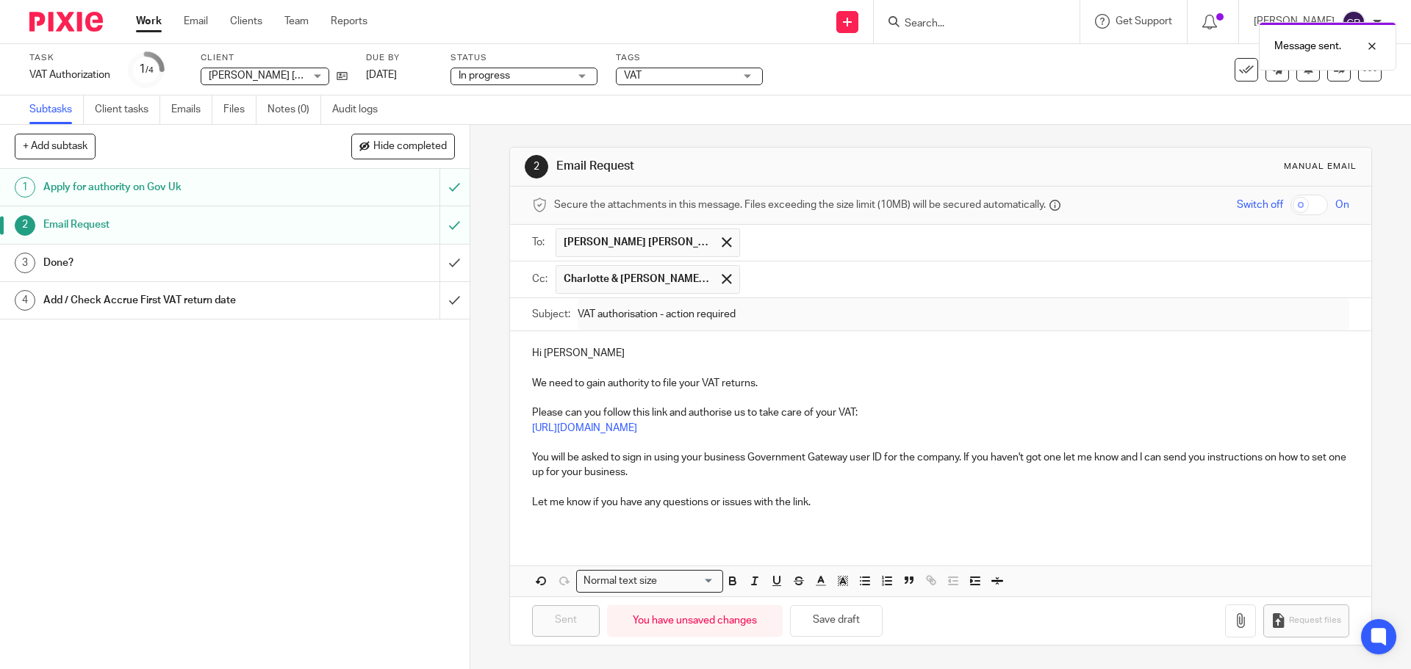
click at [704, 79] on span "VAT" at bounding box center [679, 75] width 110 height 15
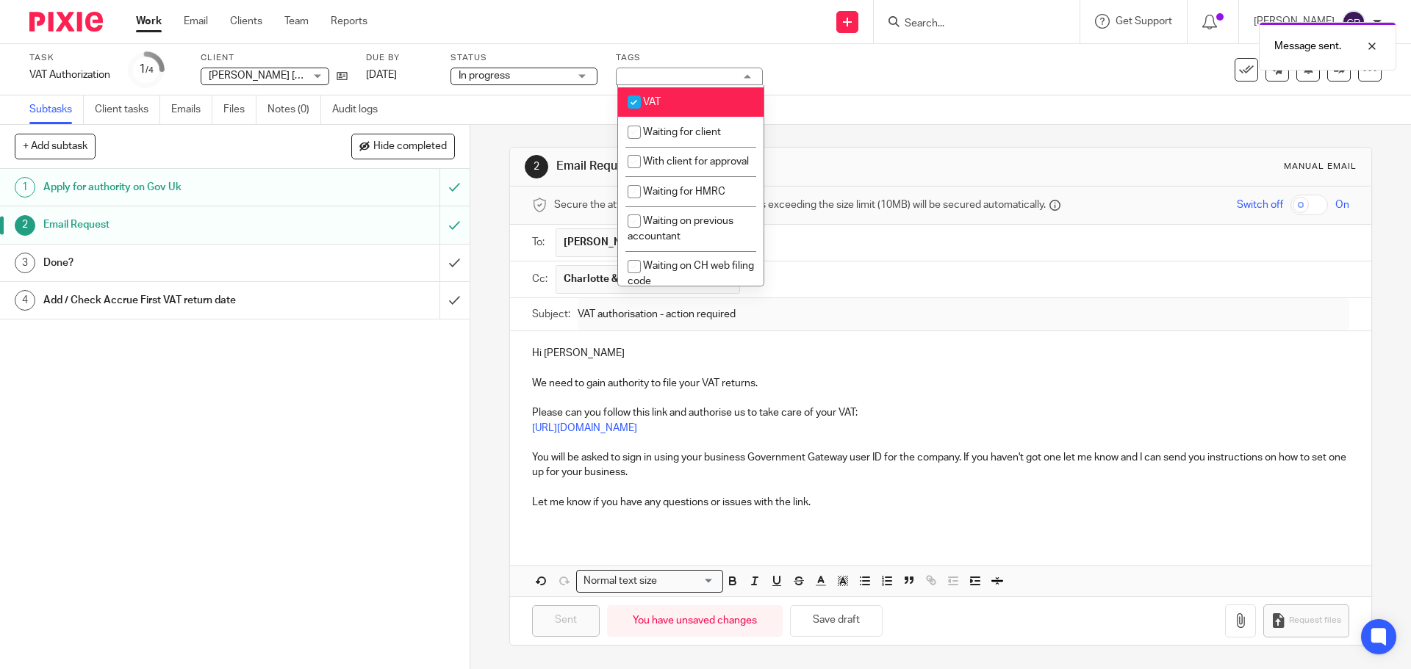
scroll to position [808, 0]
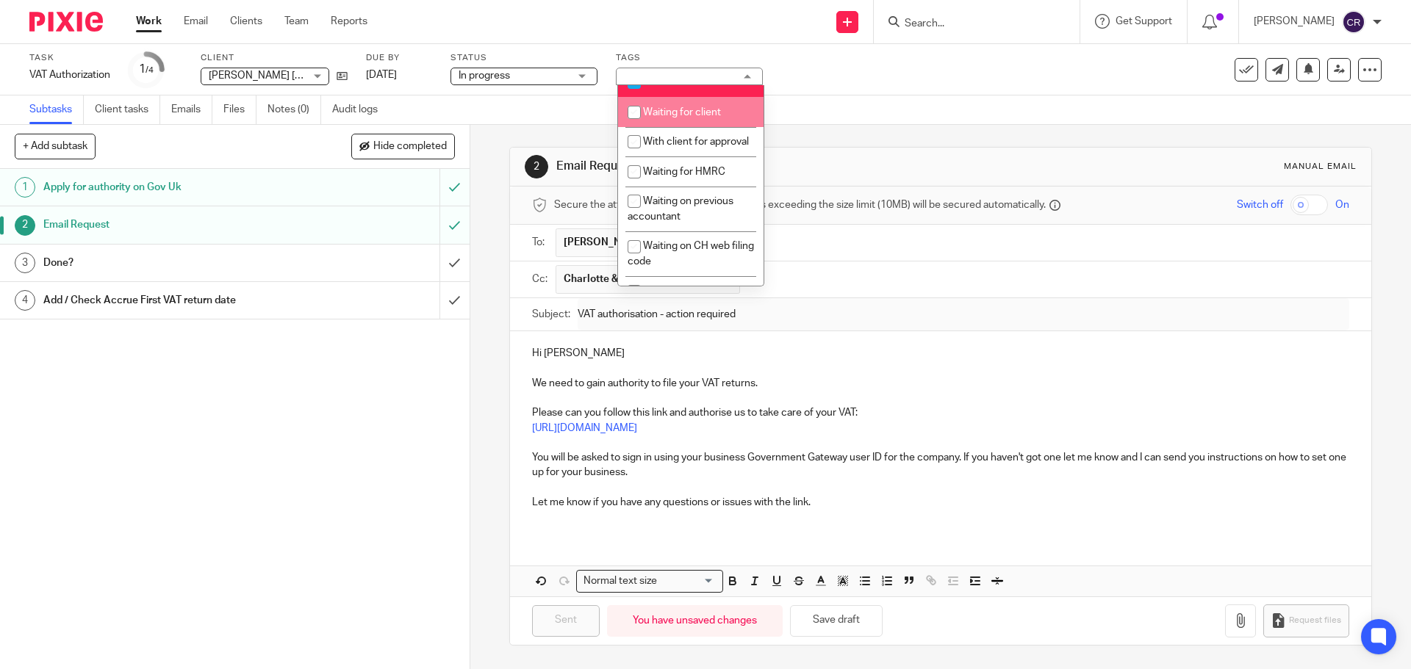
drag, startPoint x: 691, startPoint y: 150, endPoint x: 827, endPoint y: 115, distance: 140.3
click at [692, 127] on li "Waiting for client" at bounding box center [691, 112] width 146 height 30
checkbox input "true"
drag, startPoint x: 855, startPoint y: 110, endPoint x: 656, endPoint y: 91, distance: 200.7
click at [852, 109] on div "Subtasks Client tasks Emails Files Notes (0) Audit logs" at bounding box center [705, 110] width 1411 height 29
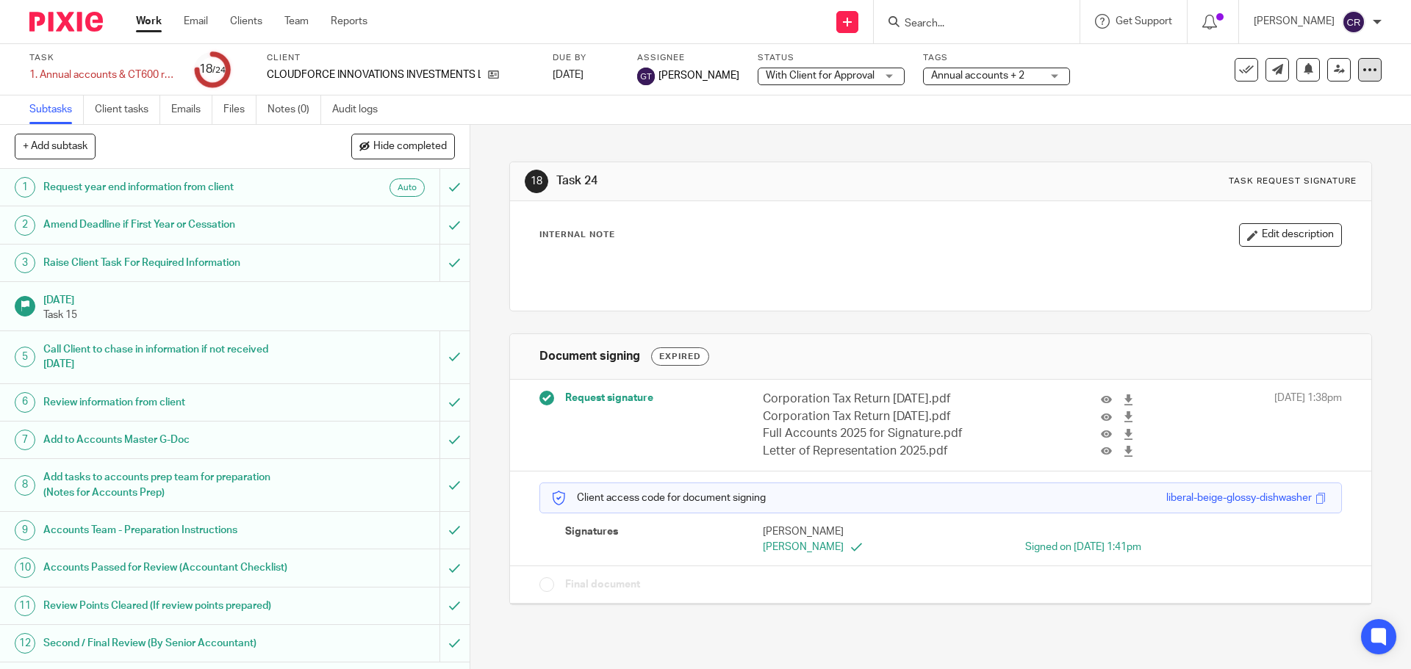
click at [1363, 71] on icon at bounding box center [1370, 69] width 15 height 15
click at [1330, 126] on link "Advanced task editor" at bounding box center [1313, 128] width 97 height 10
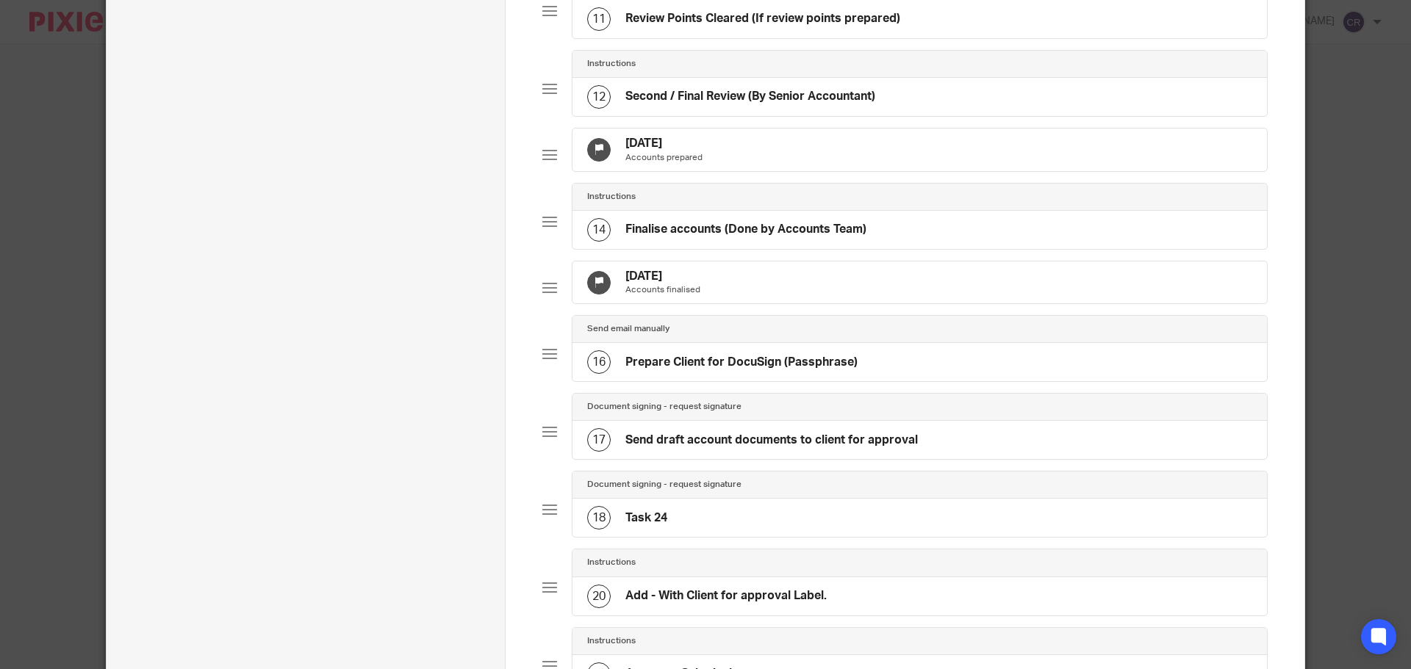
scroll to position [1470, 0]
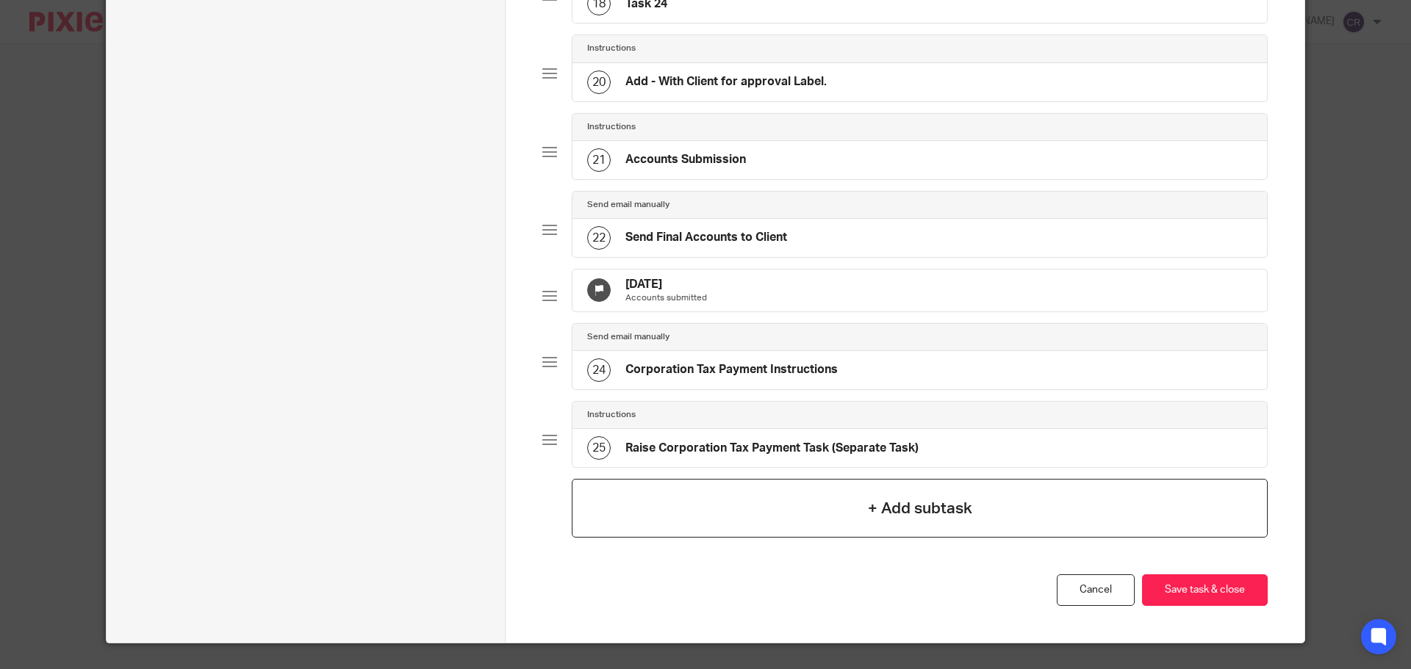
click at [869, 520] on h4 "+ Add subtask" at bounding box center [920, 509] width 104 height 23
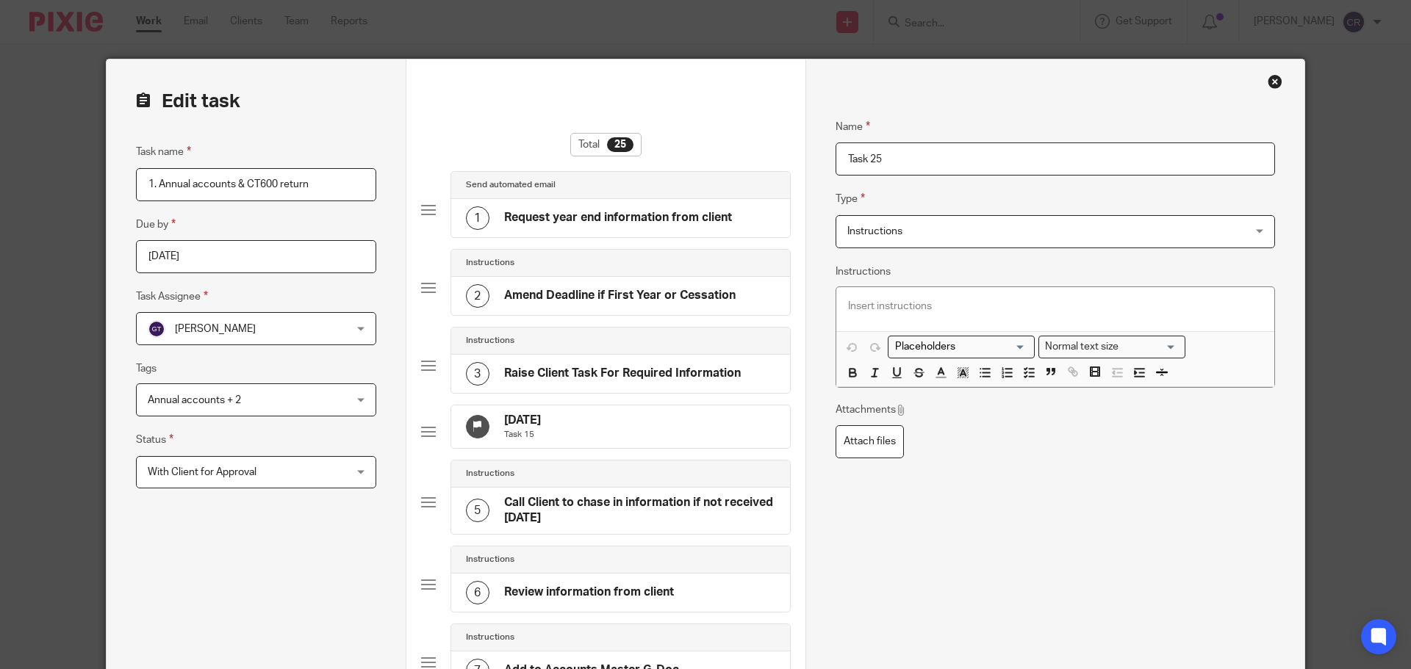
click at [928, 233] on span "Instructions" at bounding box center [1018, 231] width 342 height 31
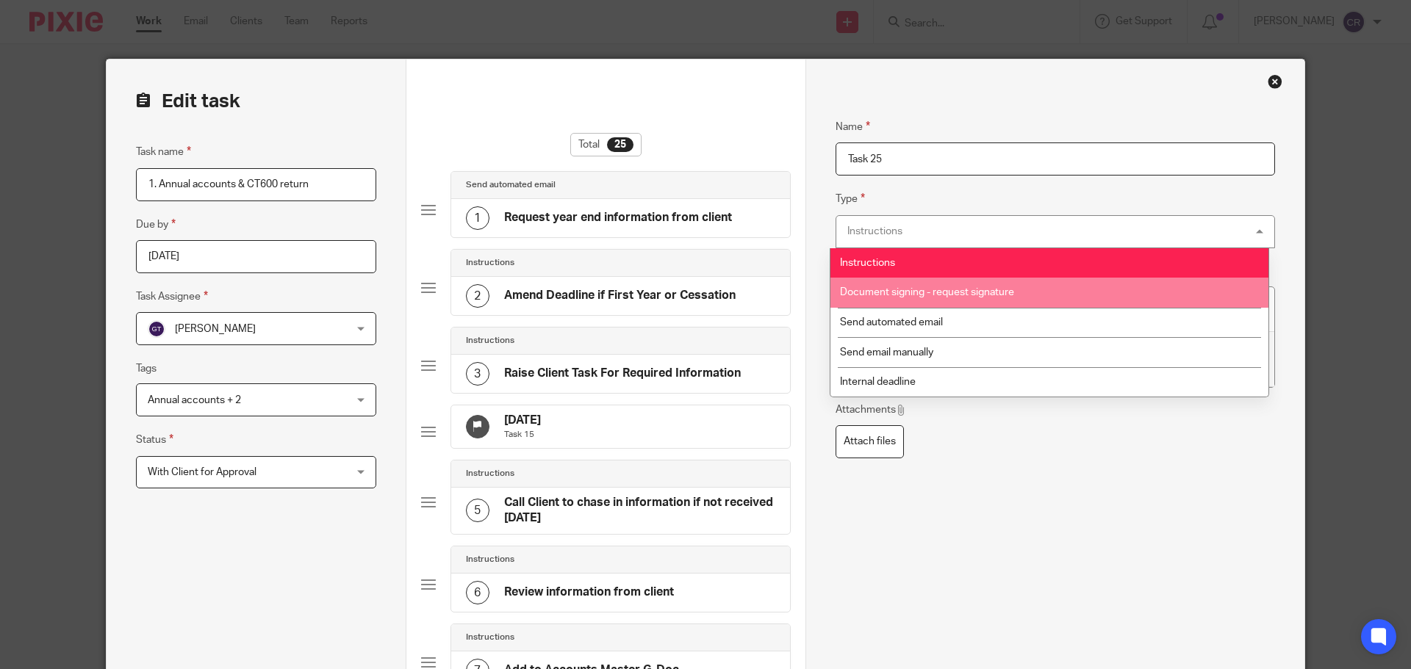
click at [1021, 299] on li "Document signing - request signature" at bounding box center [1049, 293] width 438 height 30
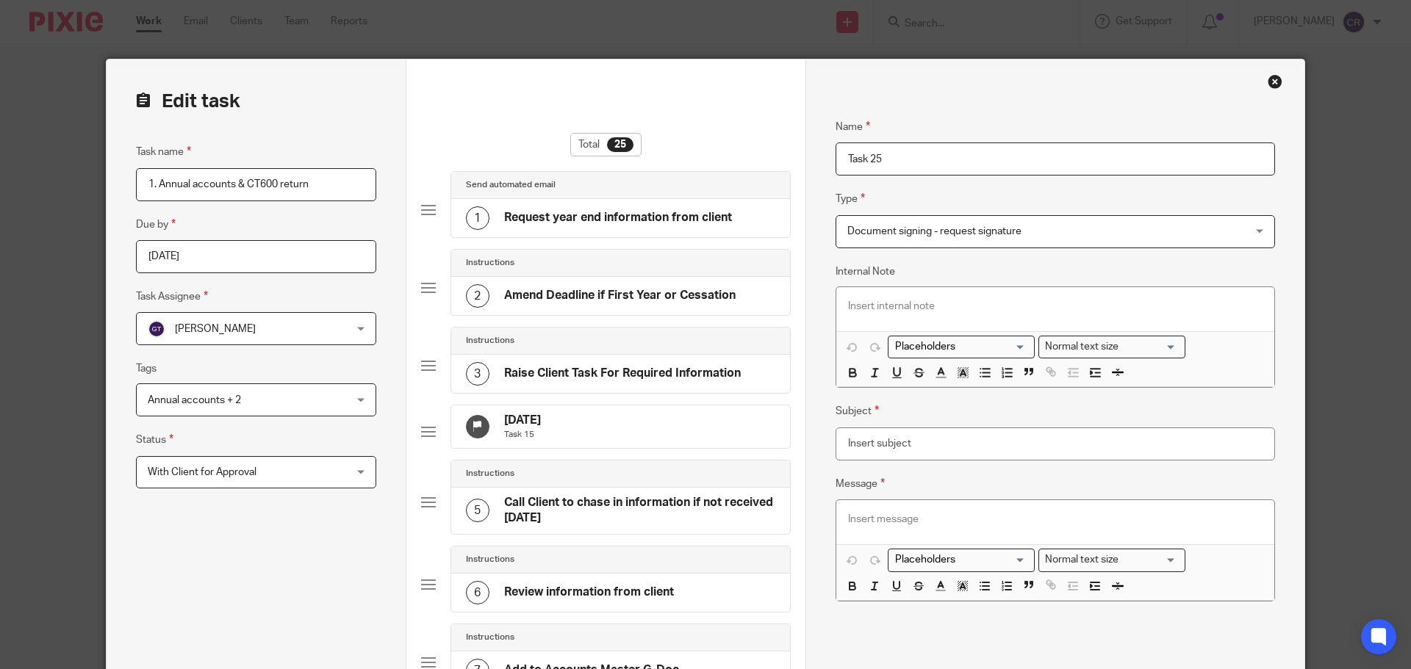
drag, startPoint x: 955, startPoint y: 418, endPoint x: 952, endPoint y: 447, distance: 28.7
click at [955, 422] on div "Subject" at bounding box center [1055, 431] width 439 height 57
click at [952, 447] on input "Subject" at bounding box center [1055, 444] width 439 height 33
type input "-"
click at [893, 522] on p at bounding box center [1055, 519] width 414 height 15
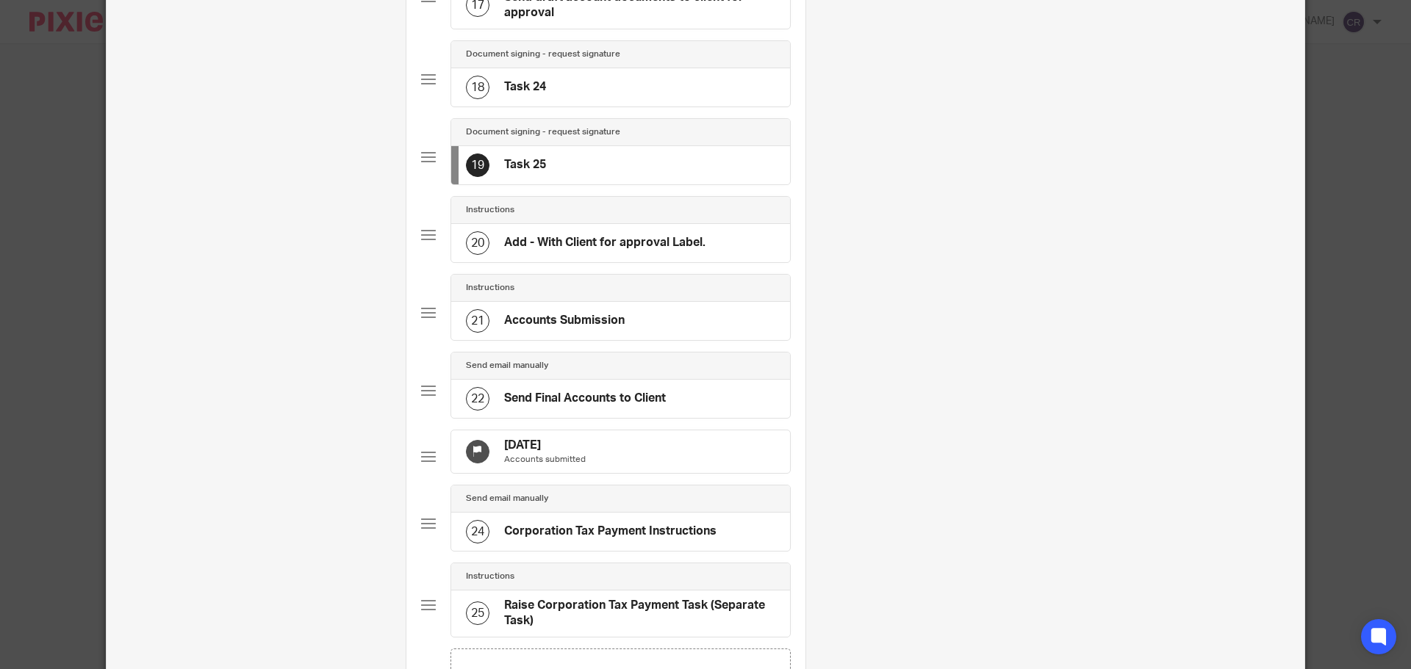
scroll to position [1396, 0]
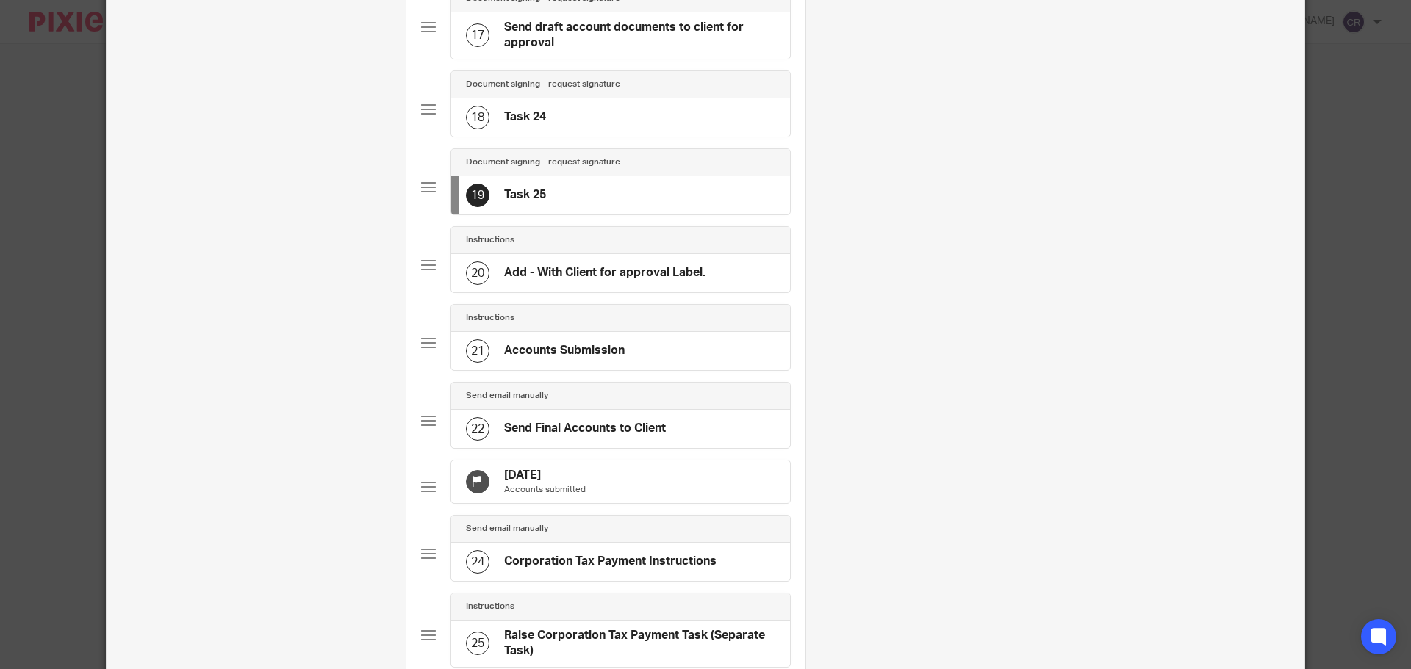
click at [652, 137] on div "18 Task 24" at bounding box center [620, 117] width 339 height 38
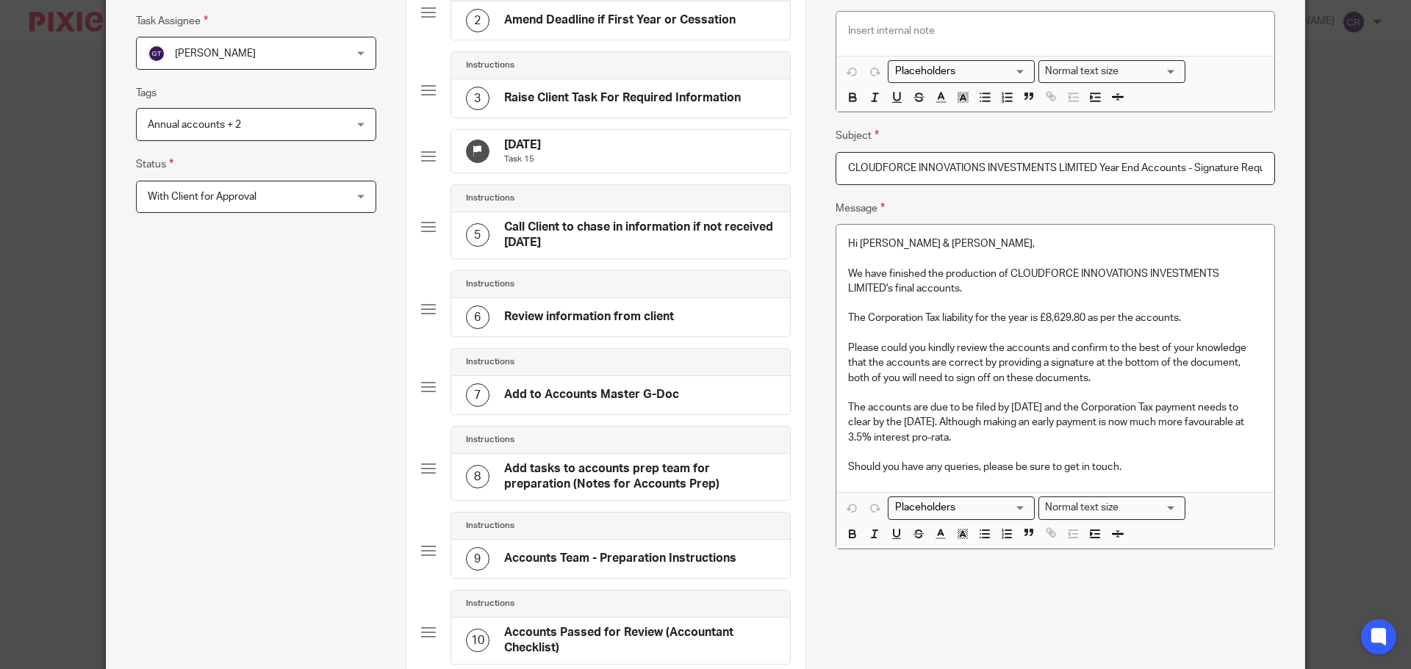
scroll to position [294, 0]
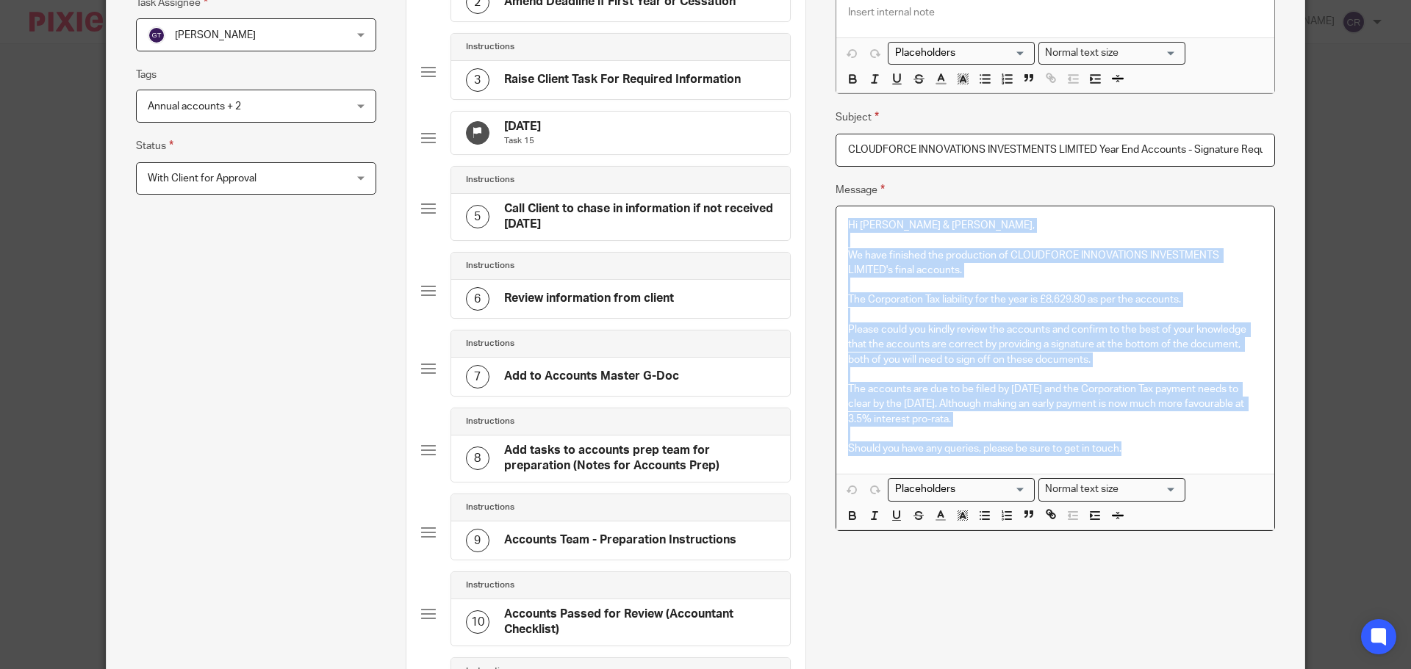
drag, startPoint x: 1138, startPoint y: 450, endPoint x: 818, endPoint y: 216, distance: 397.0
copy div "Hi Sonny & James, We have finished the production of CLOUDFORCE INNOVATIONS INV…"
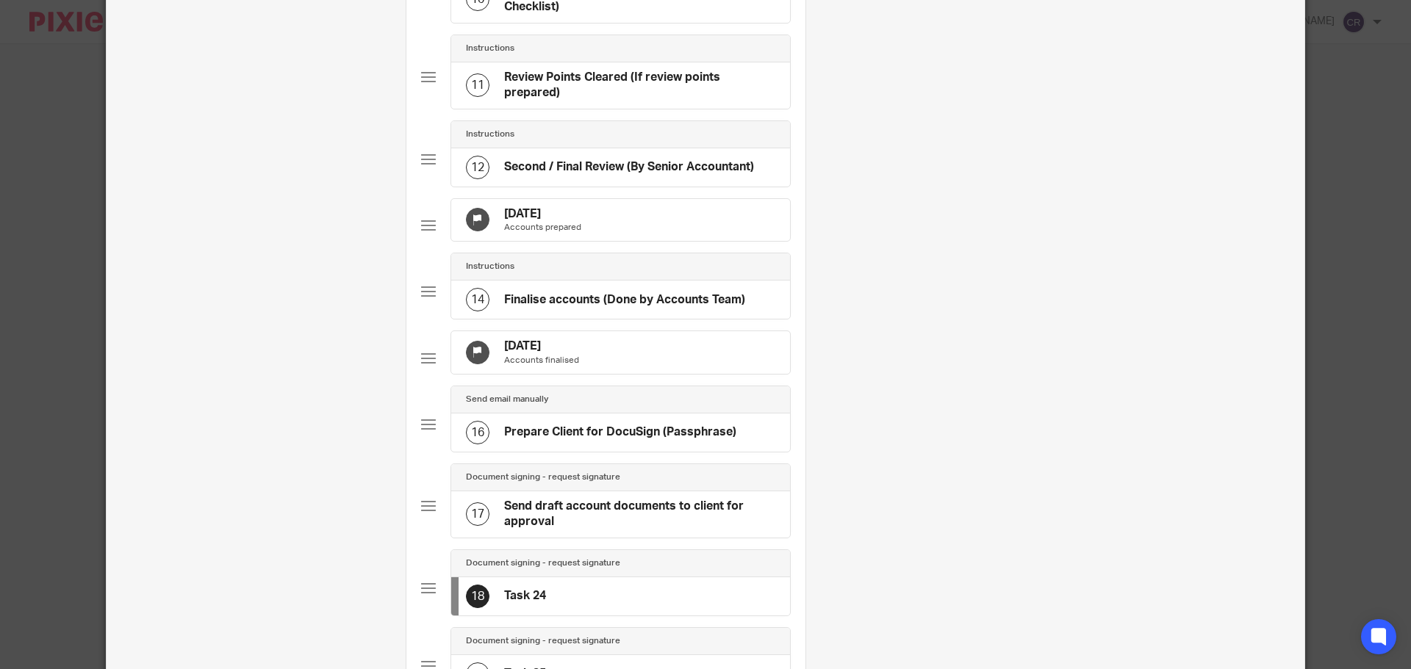
scroll to position [1029, 0]
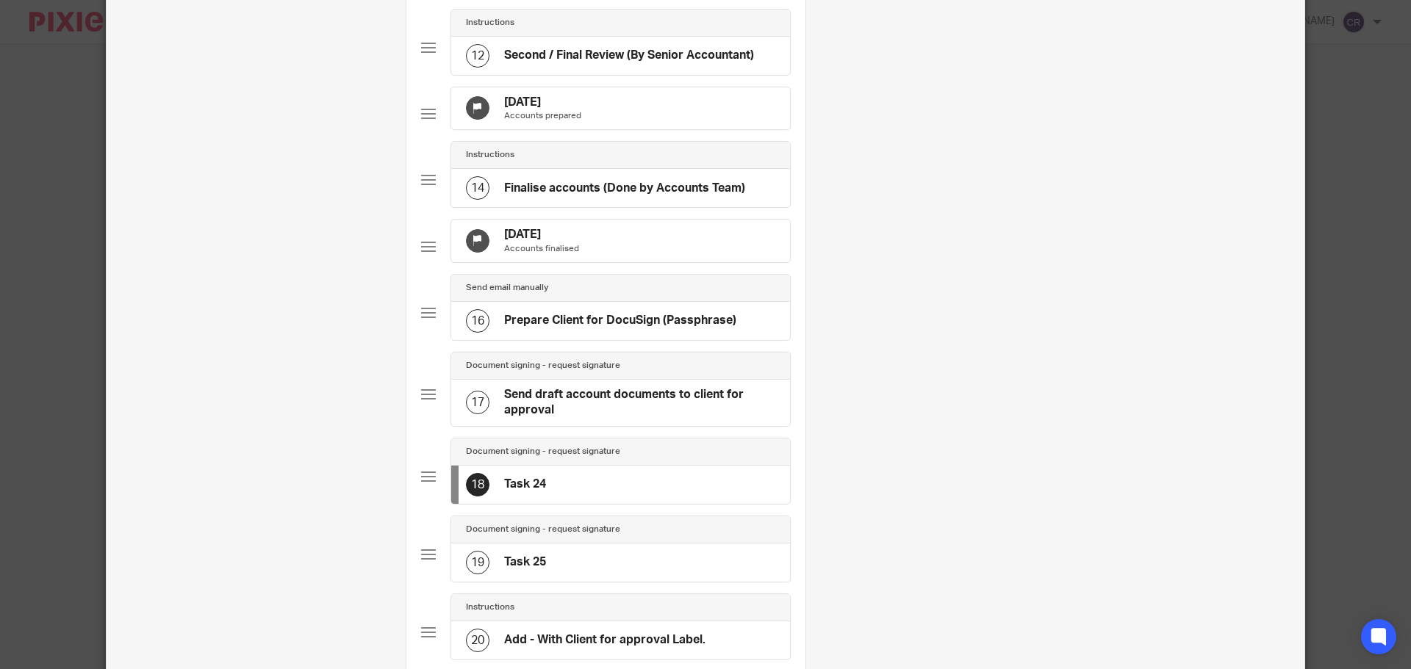
click at [619, 582] on div "19 Task 25" at bounding box center [620, 563] width 339 height 38
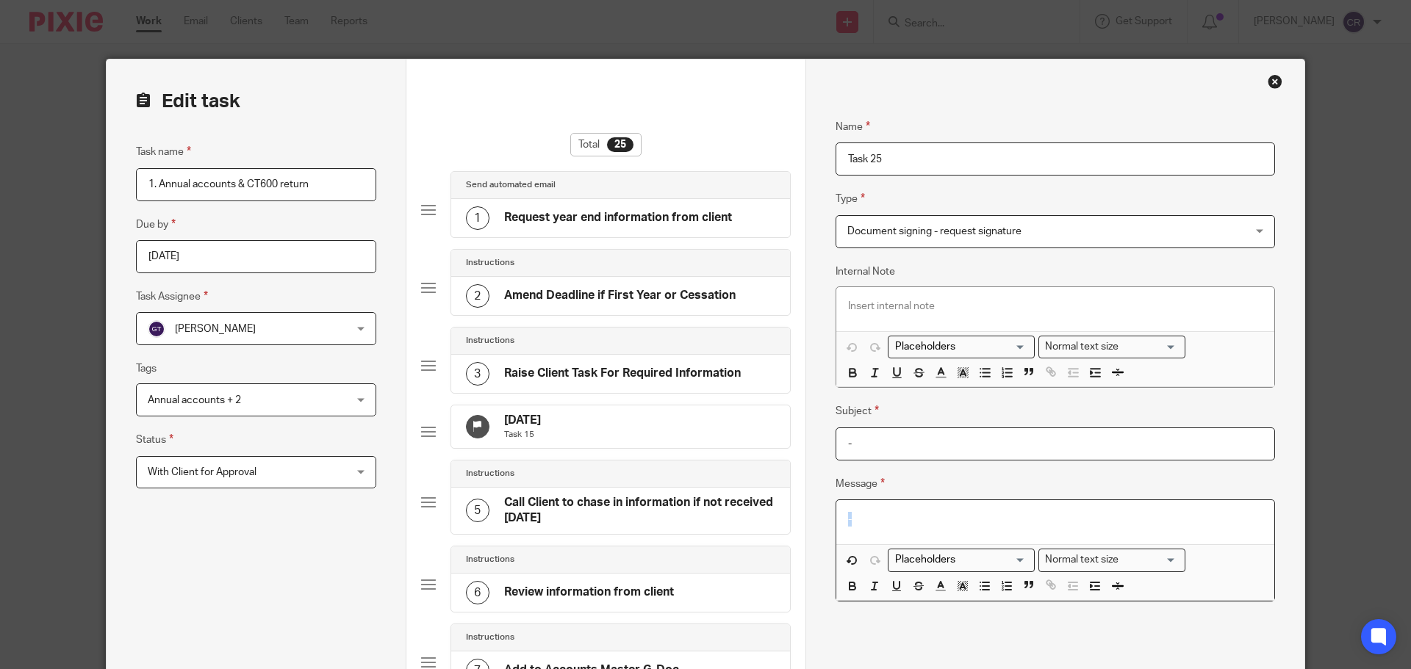
drag, startPoint x: 897, startPoint y: 523, endPoint x: 728, endPoint y: 508, distance: 169.7
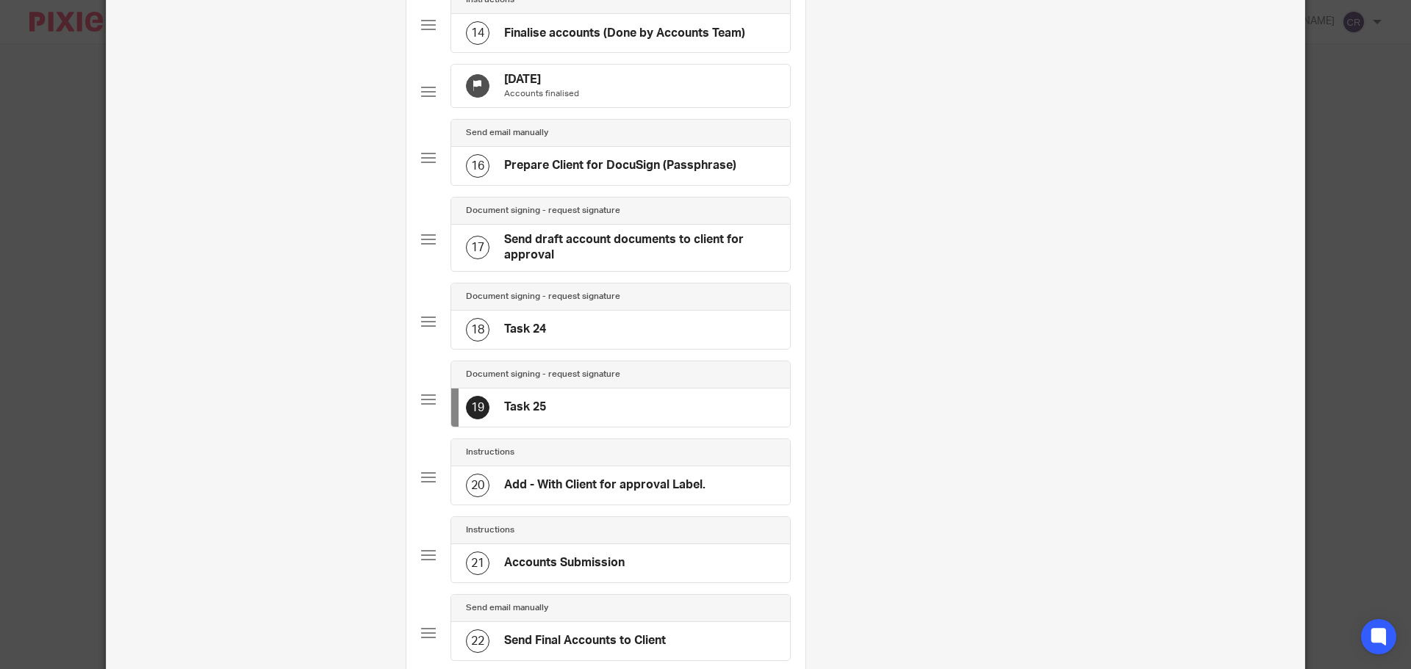
scroll to position [1185, 0]
click at [600, 348] on div "18 Task 24" at bounding box center [620, 329] width 339 height 38
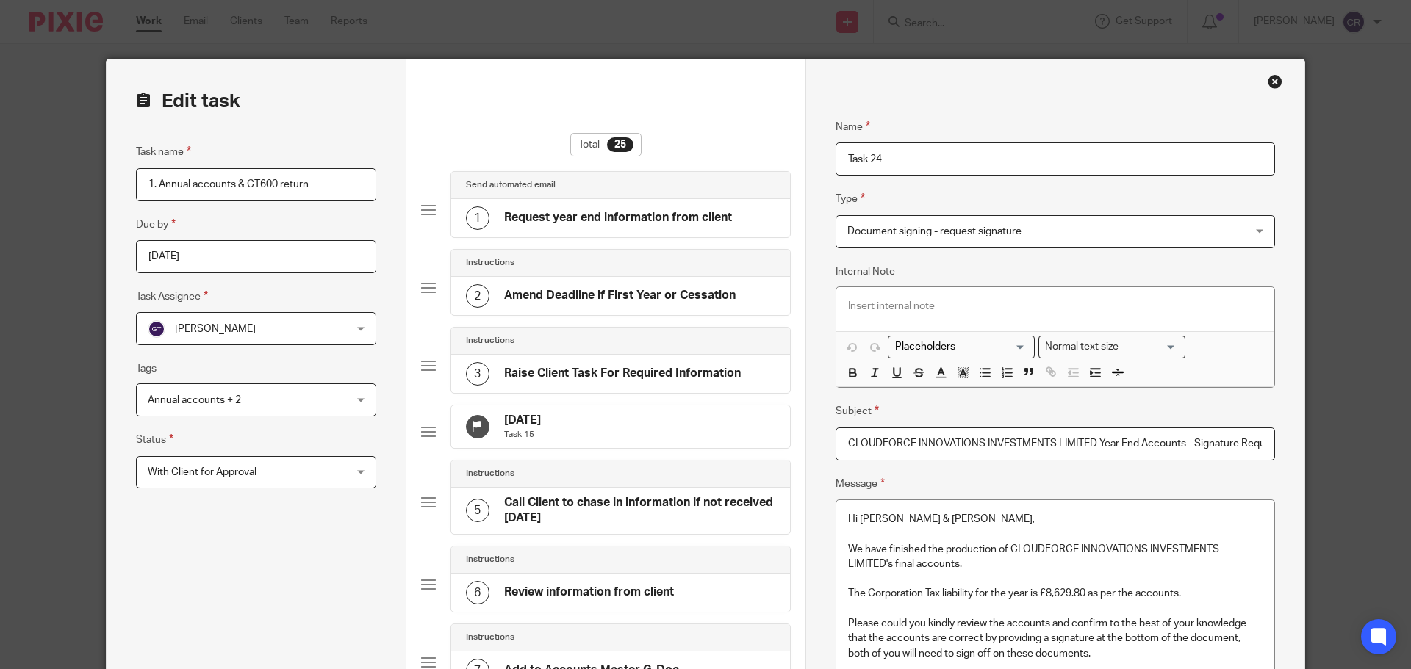
click at [1138, 450] on input "CLOUDFORCE INNOVATIONS INVESTMENTS LIMITED Year End Accounts - Signature Requir…" at bounding box center [1055, 444] width 439 height 33
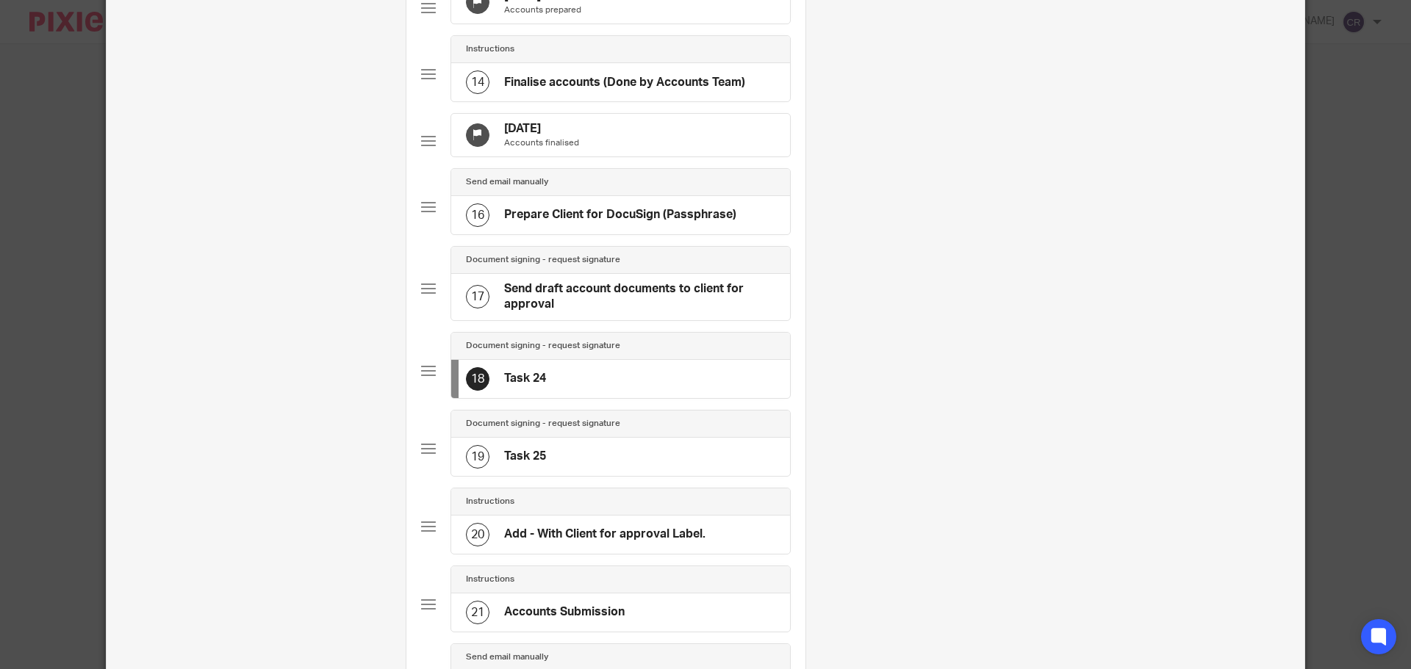
scroll to position [1249, 0]
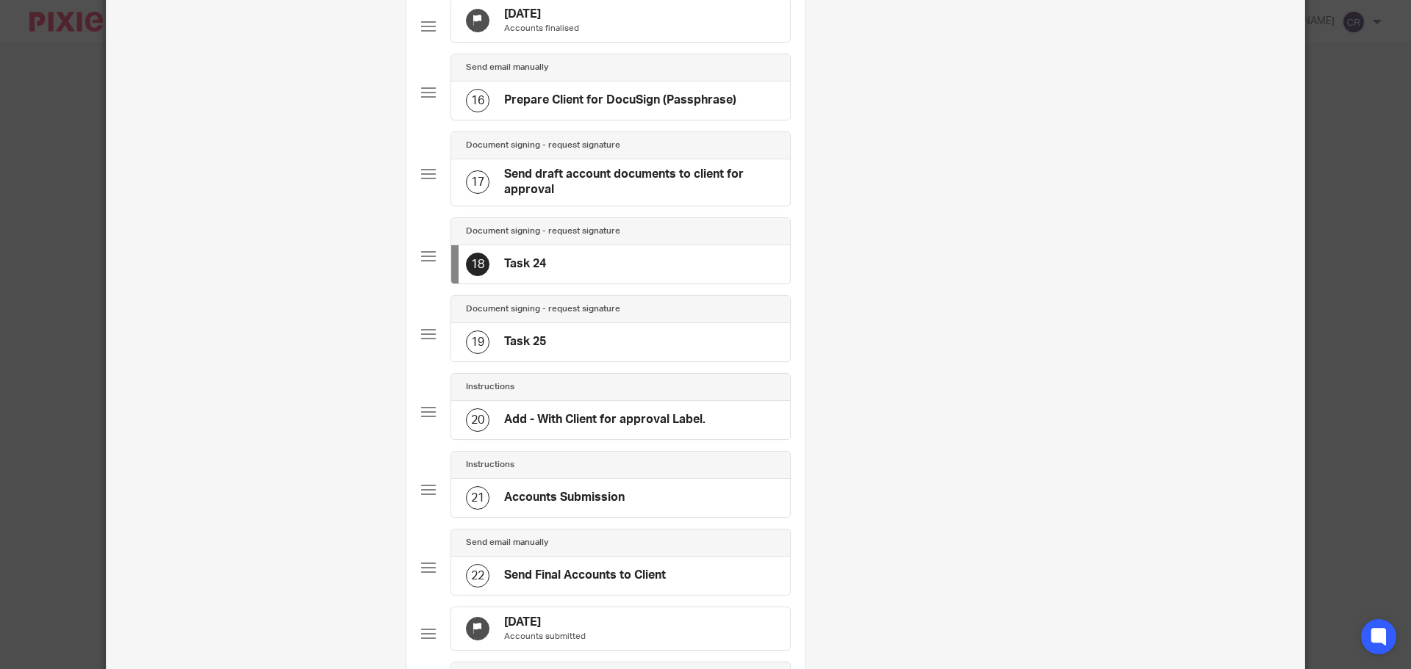
click at [618, 362] on div "19 Task 25" at bounding box center [620, 342] width 339 height 38
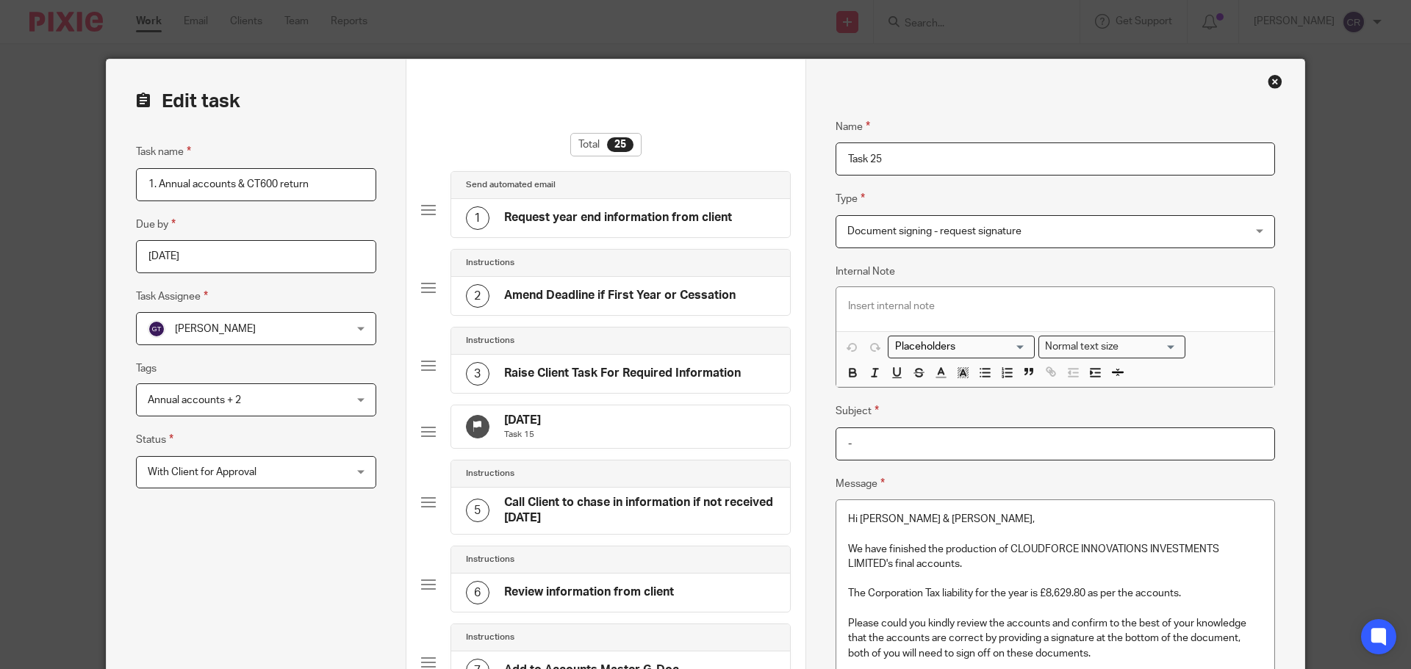
click at [877, 449] on input "-" at bounding box center [1055, 444] width 439 height 33
paste input "CLOUDFORCE INNOVATIONS INVESTMENTS LIMITED Year End Accounts - Signature Requir…"
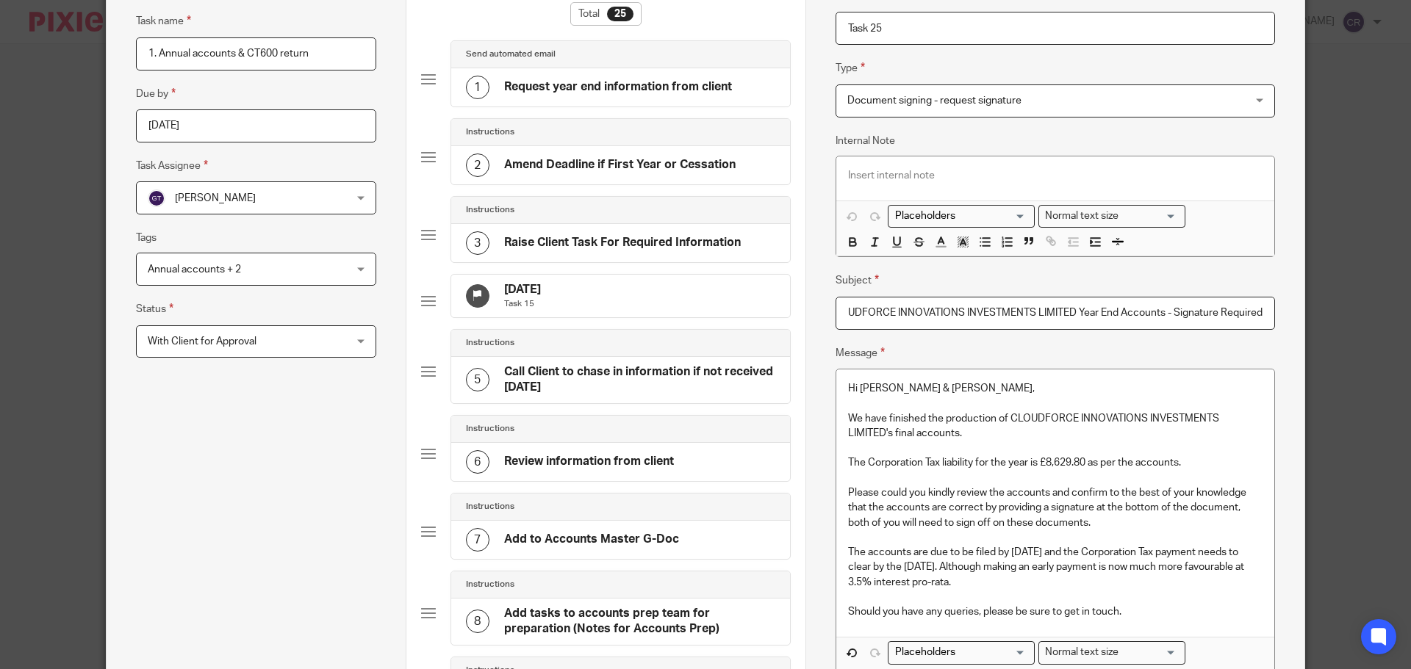
scroll to position [147, 0]
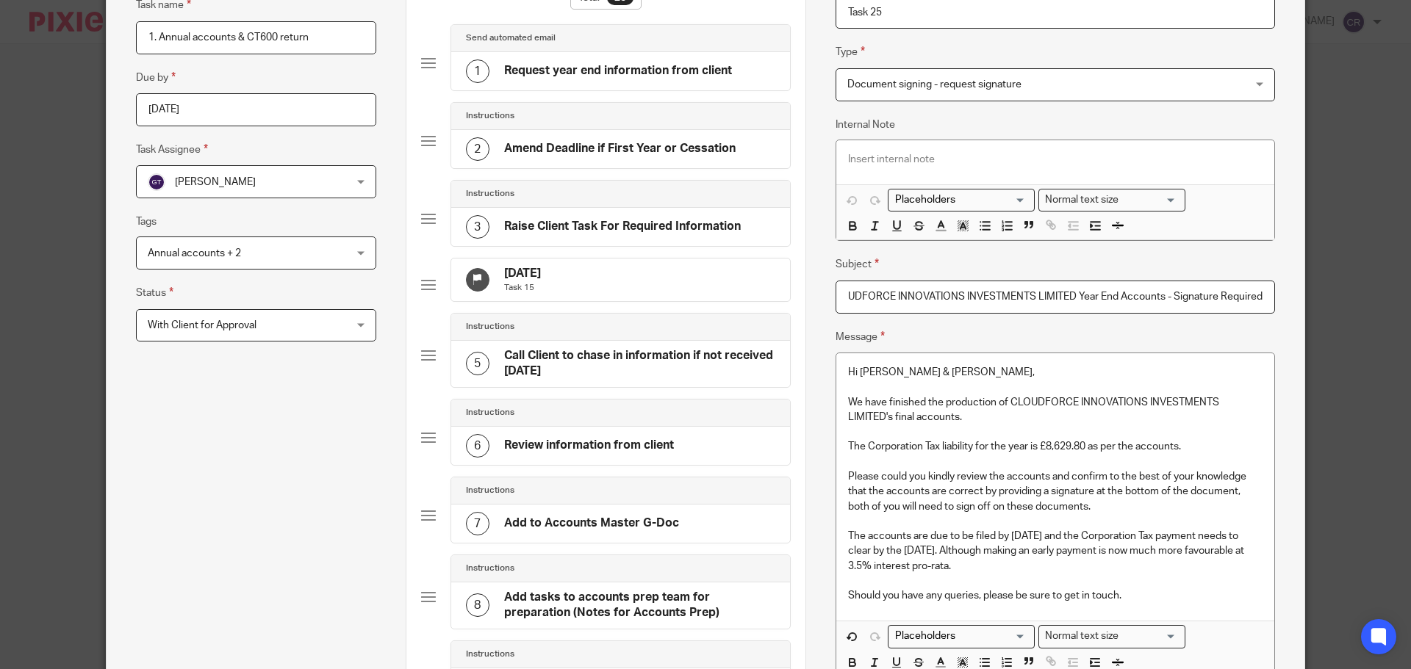
type input "CLOUDFORCE INNOVATIONS INVESTMENTS LIMITED Year End Accounts - Signature Requir…"
click at [949, 456] on p at bounding box center [1055, 462] width 414 height 15
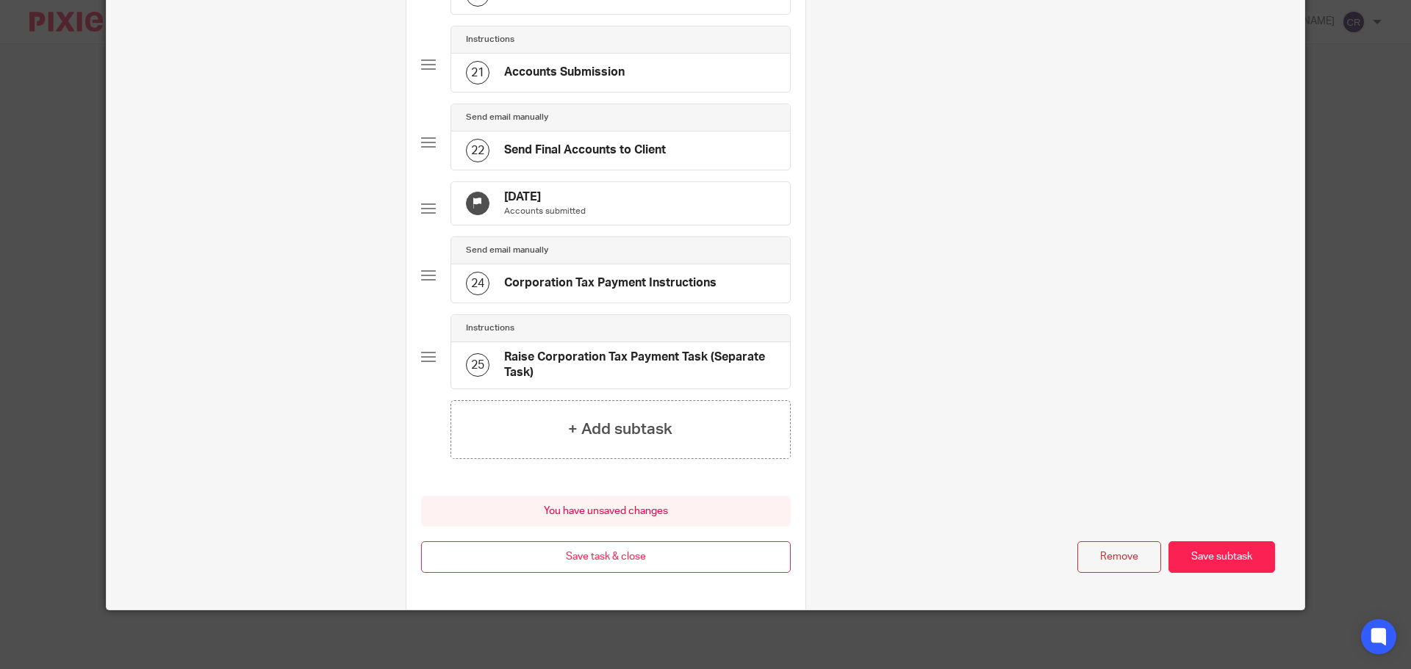
drag, startPoint x: 1207, startPoint y: 550, endPoint x: 1228, endPoint y: 550, distance: 20.6
click at [1207, 550] on button "Save subtask" at bounding box center [1221, 558] width 107 height 32
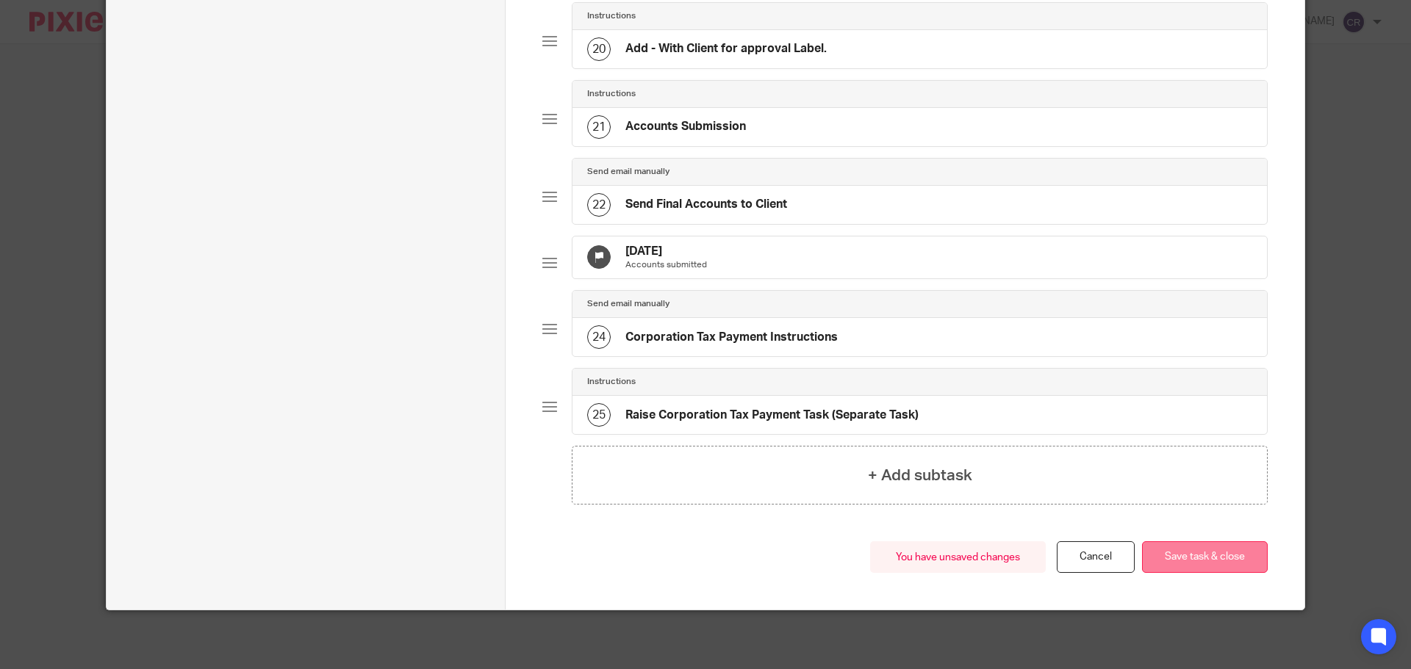
click at [1229, 552] on button "Save task & close" at bounding box center [1205, 558] width 126 height 32
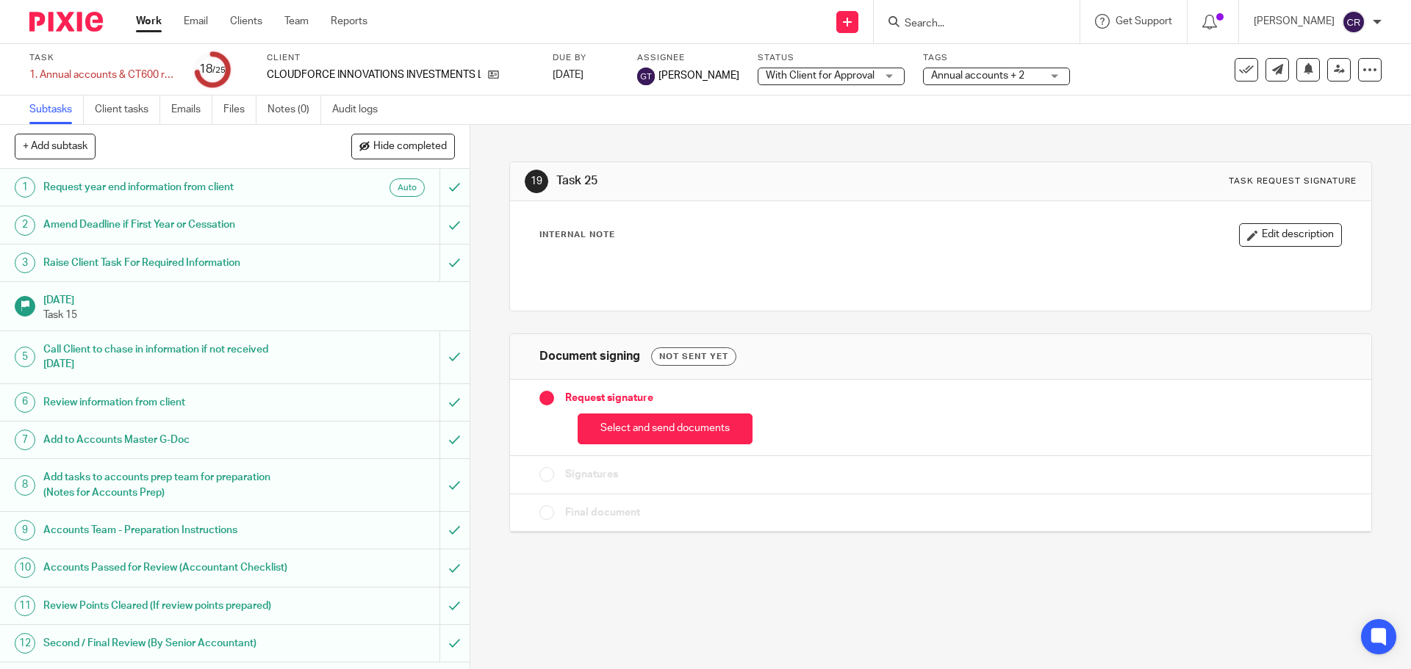
click at [686, 426] on button "Select and send documents" at bounding box center [665, 430] width 175 height 32
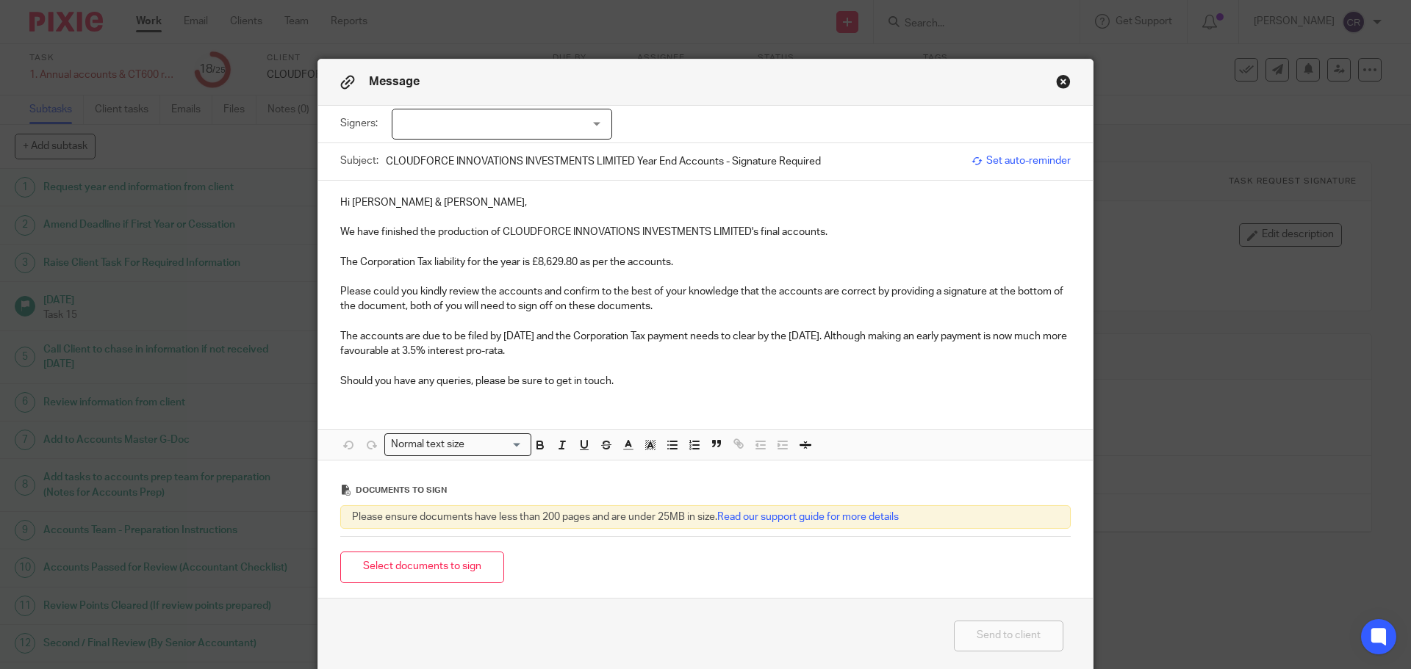
click at [407, 206] on p "Hi [PERSON_NAME] & [PERSON_NAME]," at bounding box center [705, 202] width 730 height 15
click at [409, 200] on p "Hi [PERSON_NAME] & [PERSON_NAME]," at bounding box center [705, 202] width 730 height 15
click at [491, 350] on p "The accounts are due to be filed by [DATE] and the Corporation Tax payment need…" at bounding box center [705, 344] width 730 height 30
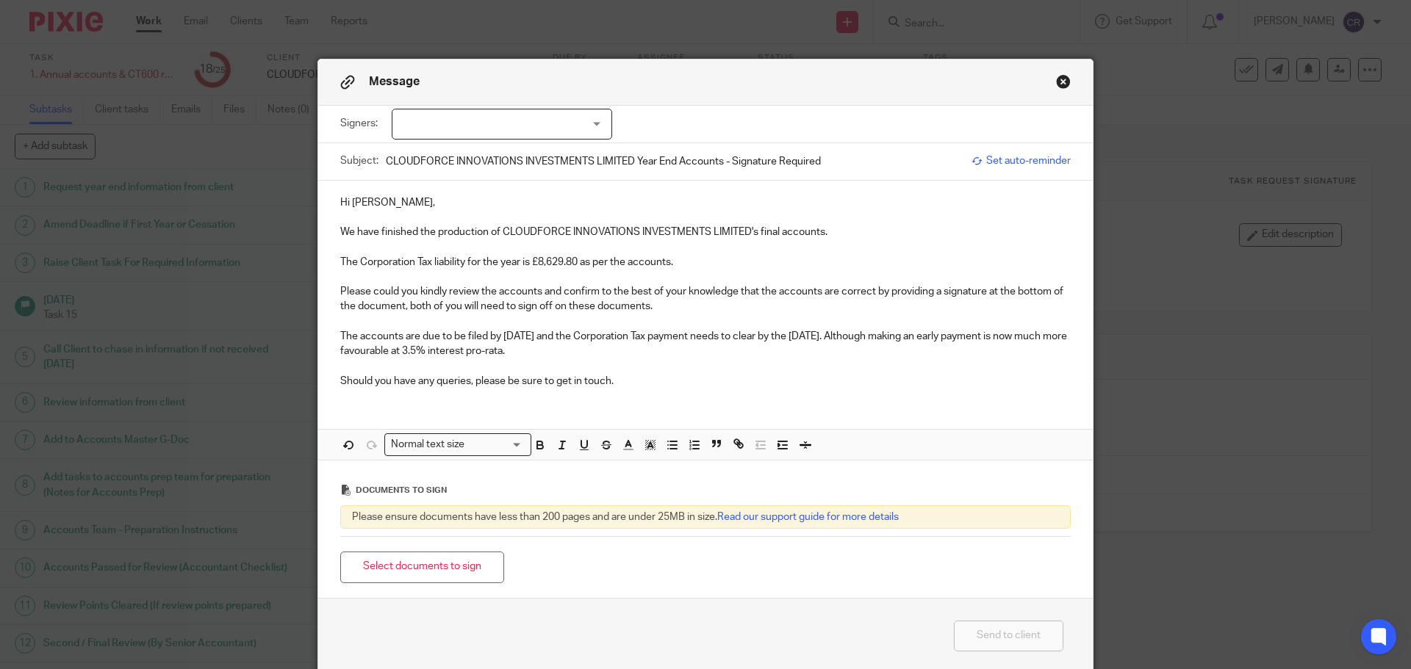
drag, startPoint x: 808, startPoint y: 356, endPoint x: 875, endPoint y: 342, distance: 67.5
click at [875, 342] on p "The accounts are due to be filed by [DATE] and the Corporation Tax payment need…" at bounding box center [705, 344] width 730 height 30
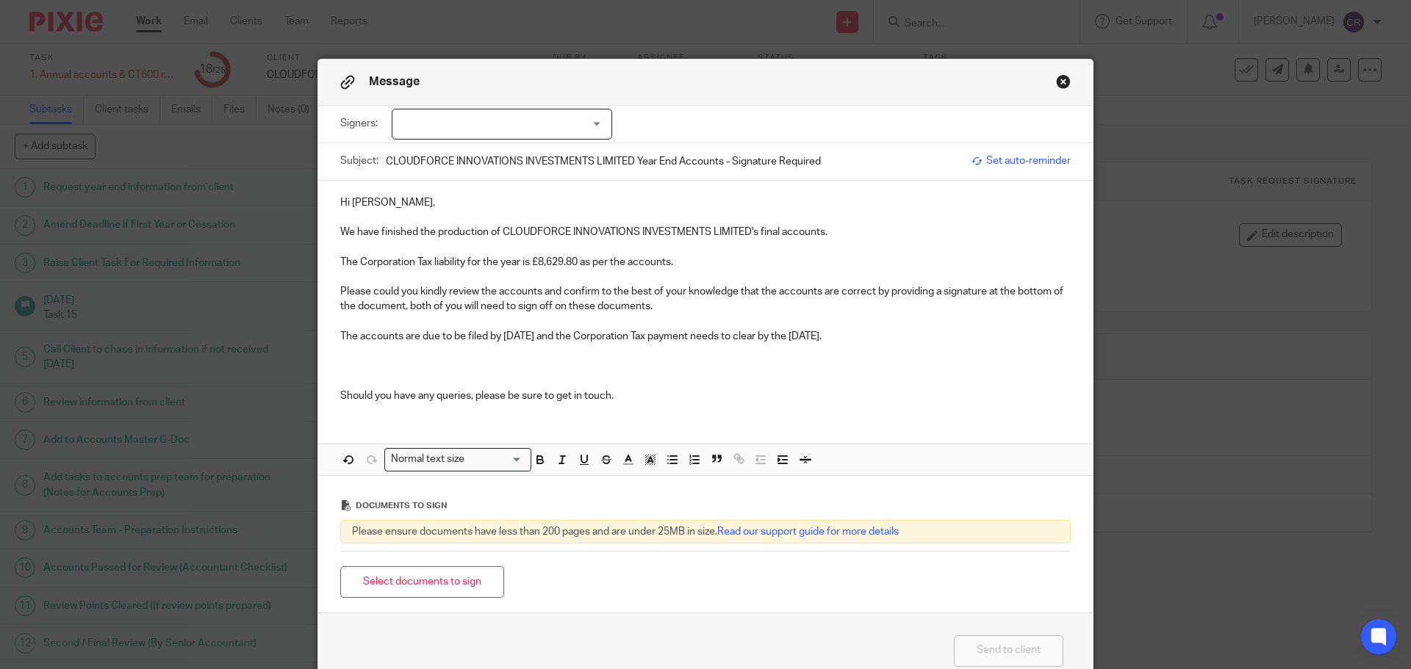
click at [510, 118] on div at bounding box center [502, 124] width 220 height 31
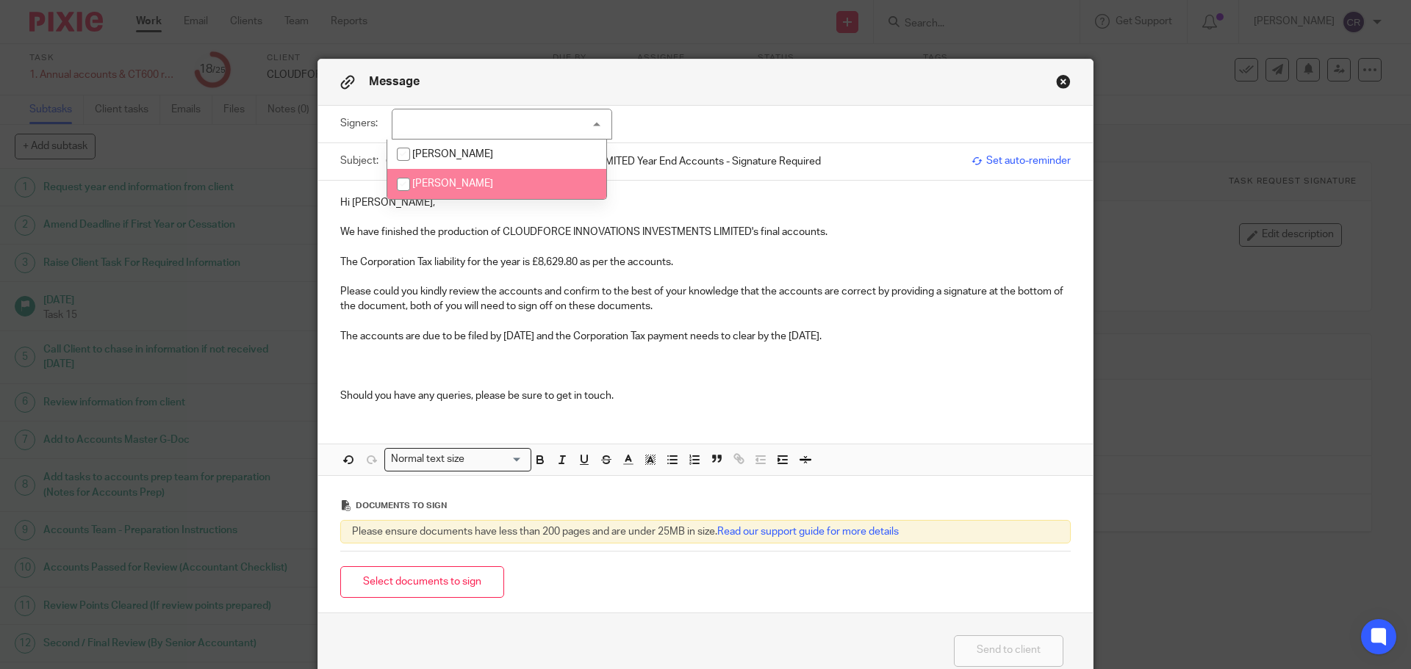
click at [484, 185] on li "[PERSON_NAME]" at bounding box center [496, 184] width 219 height 30
checkbox input "true"
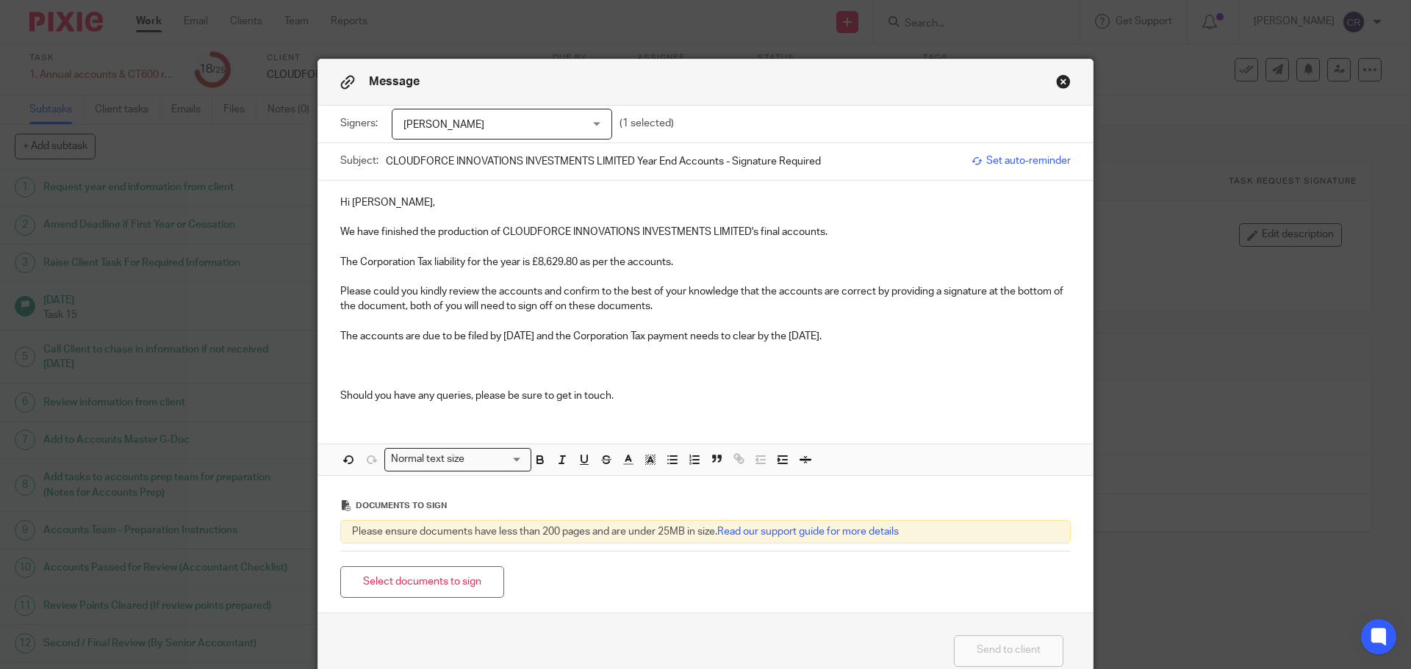
click at [448, 367] on p at bounding box center [705, 366] width 730 height 15
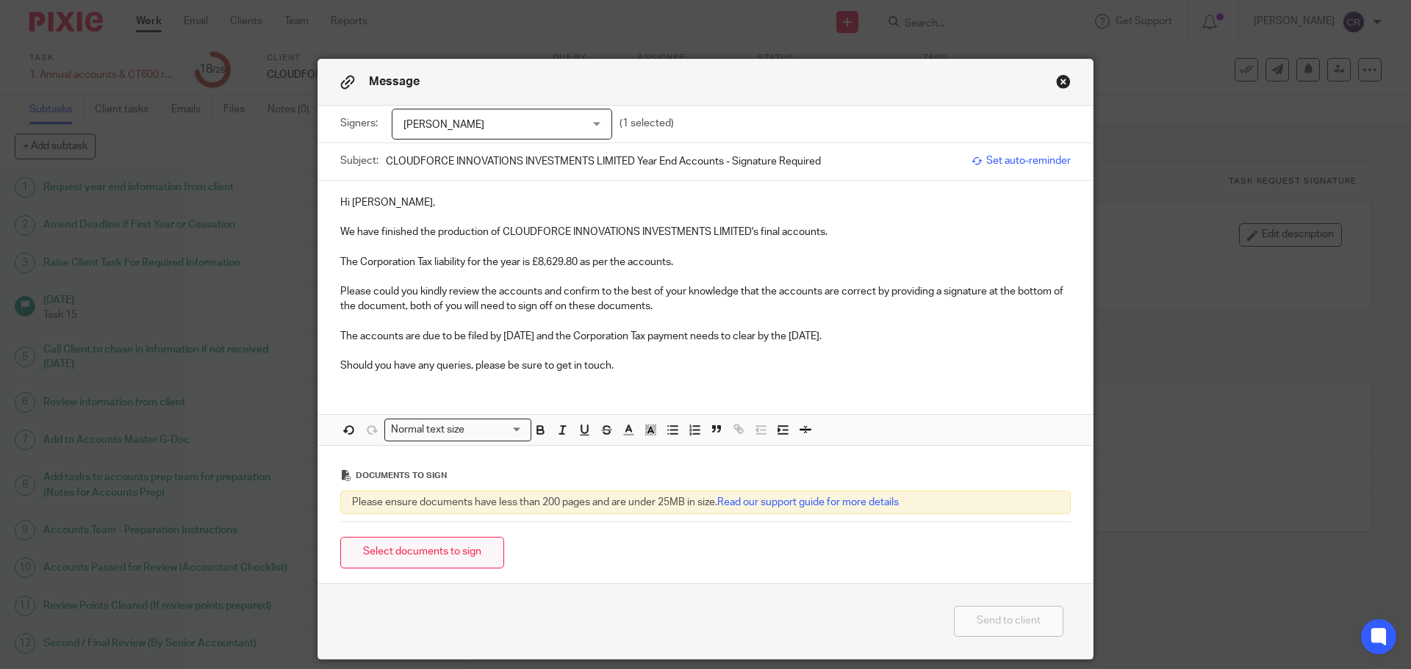
click at [425, 551] on button "Select documents to sign" at bounding box center [422, 553] width 164 height 32
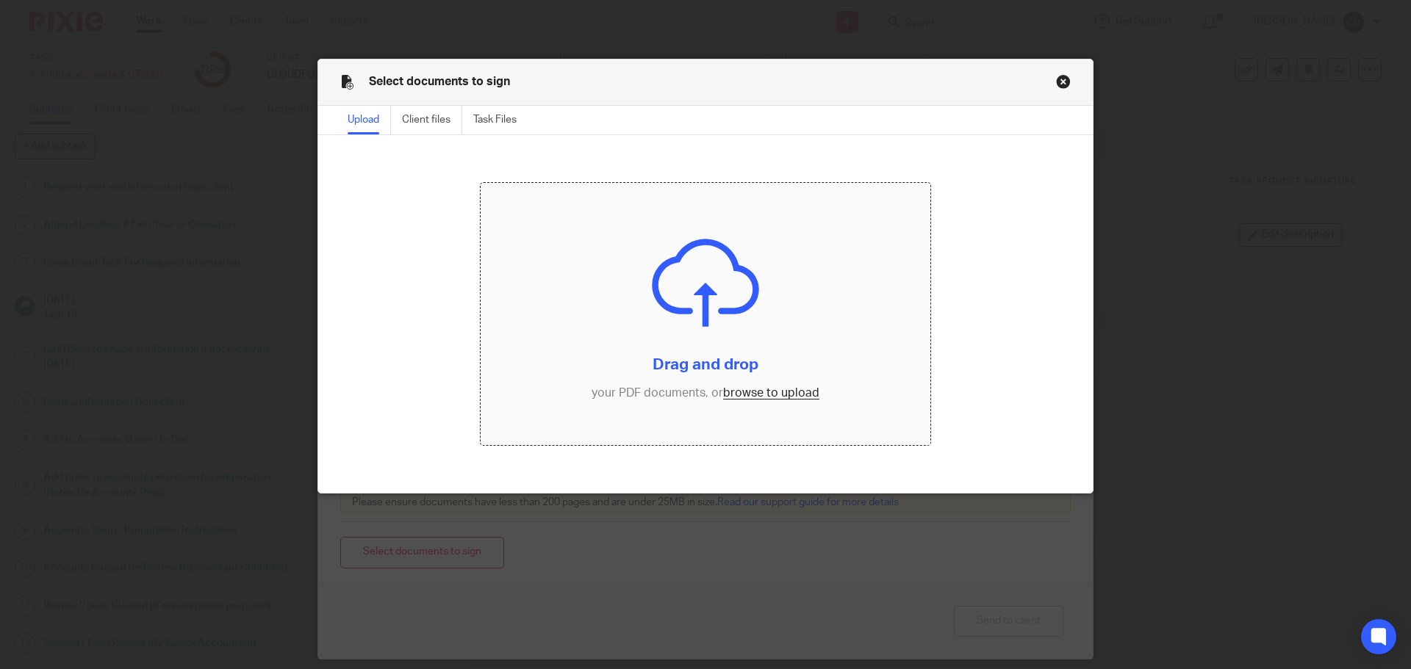
click at [763, 387] on input "file" at bounding box center [706, 314] width 450 height 263
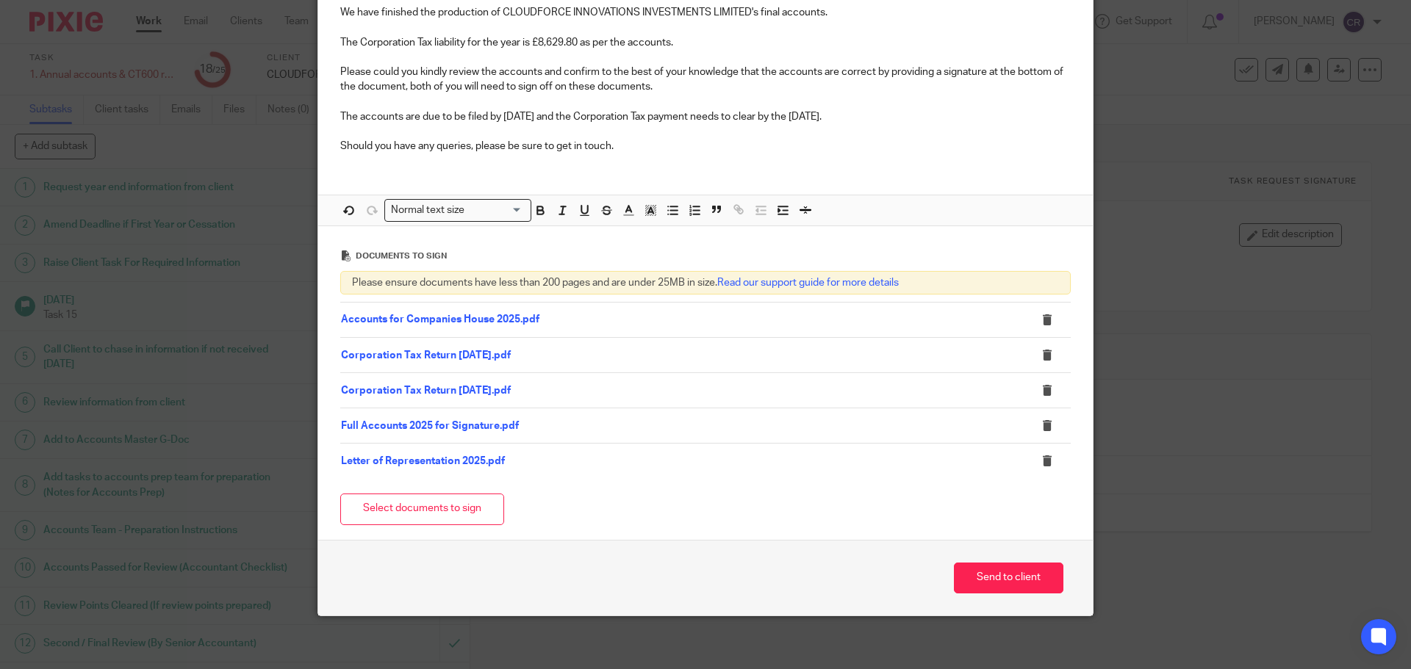
scroll to position [220, 0]
click at [998, 575] on button "Send to client" at bounding box center [1009, 578] width 110 height 32
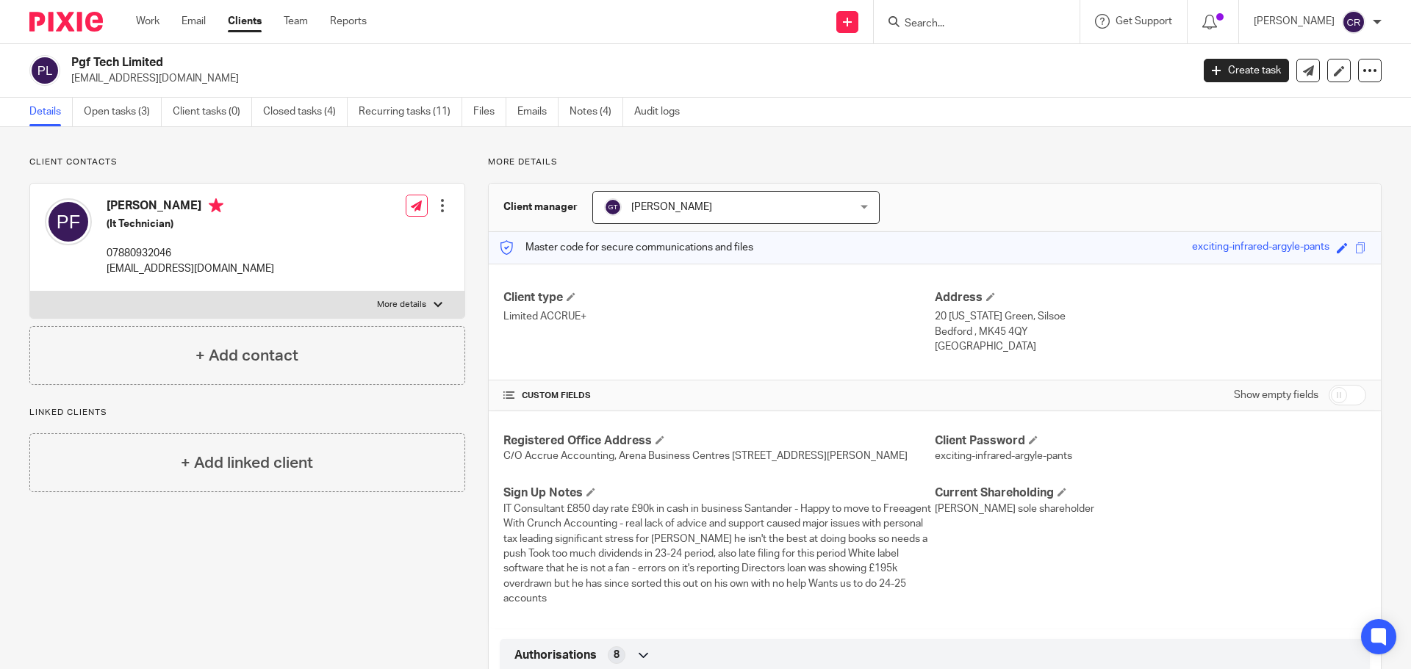
click at [969, 24] on input "Search" at bounding box center [969, 24] width 132 height 13
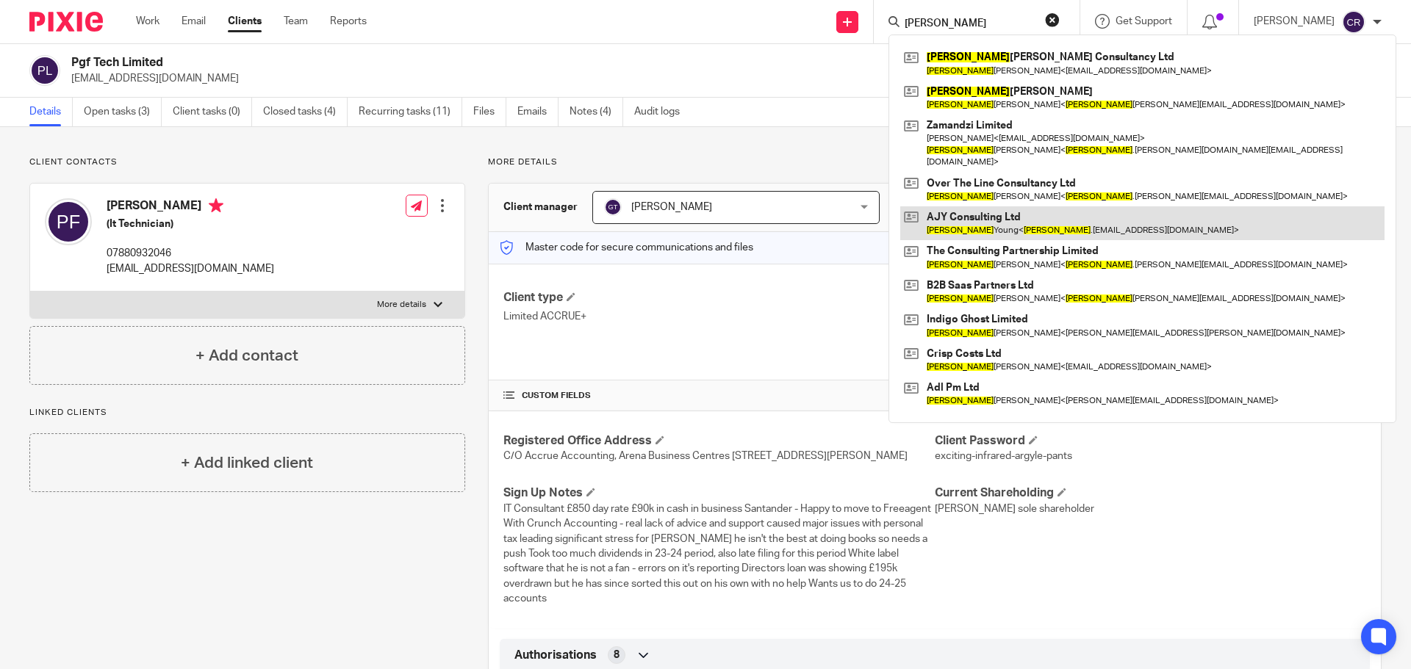
type input "andrew"
click at [996, 216] on link at bounding box center [1142, 224] width 484 height 34
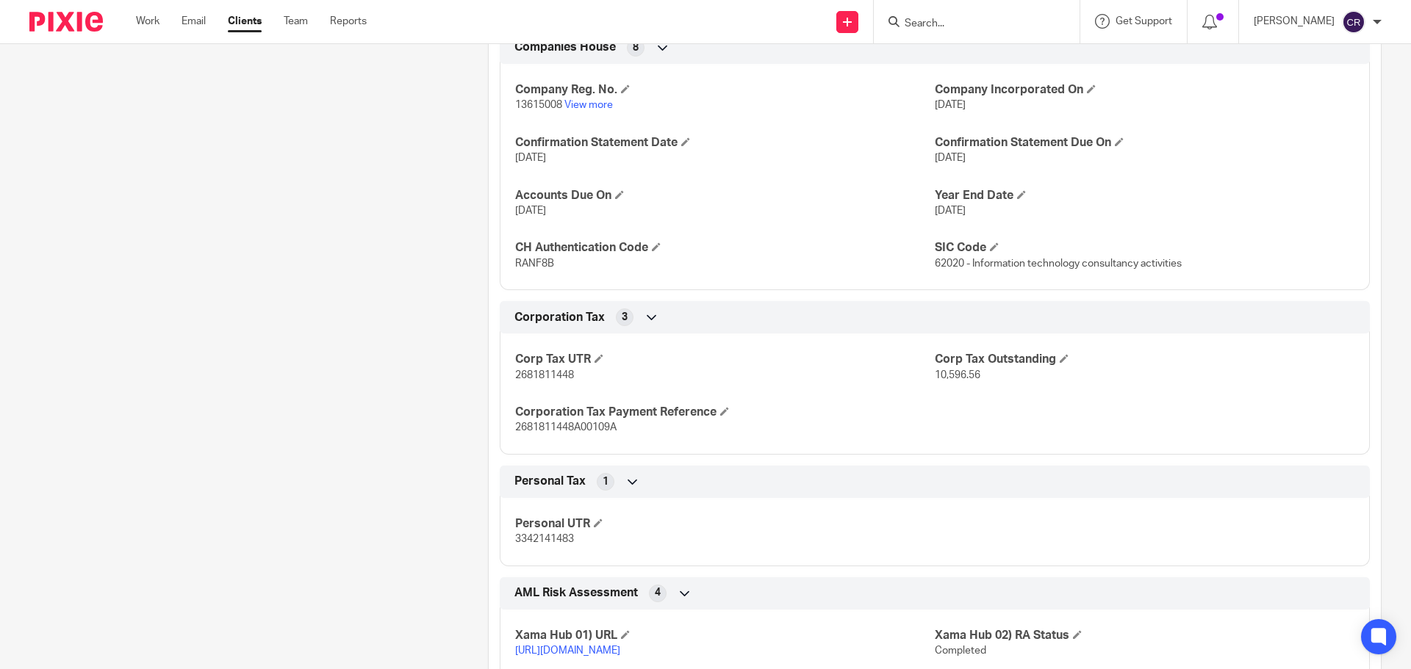
scroll to position [1617, 0]
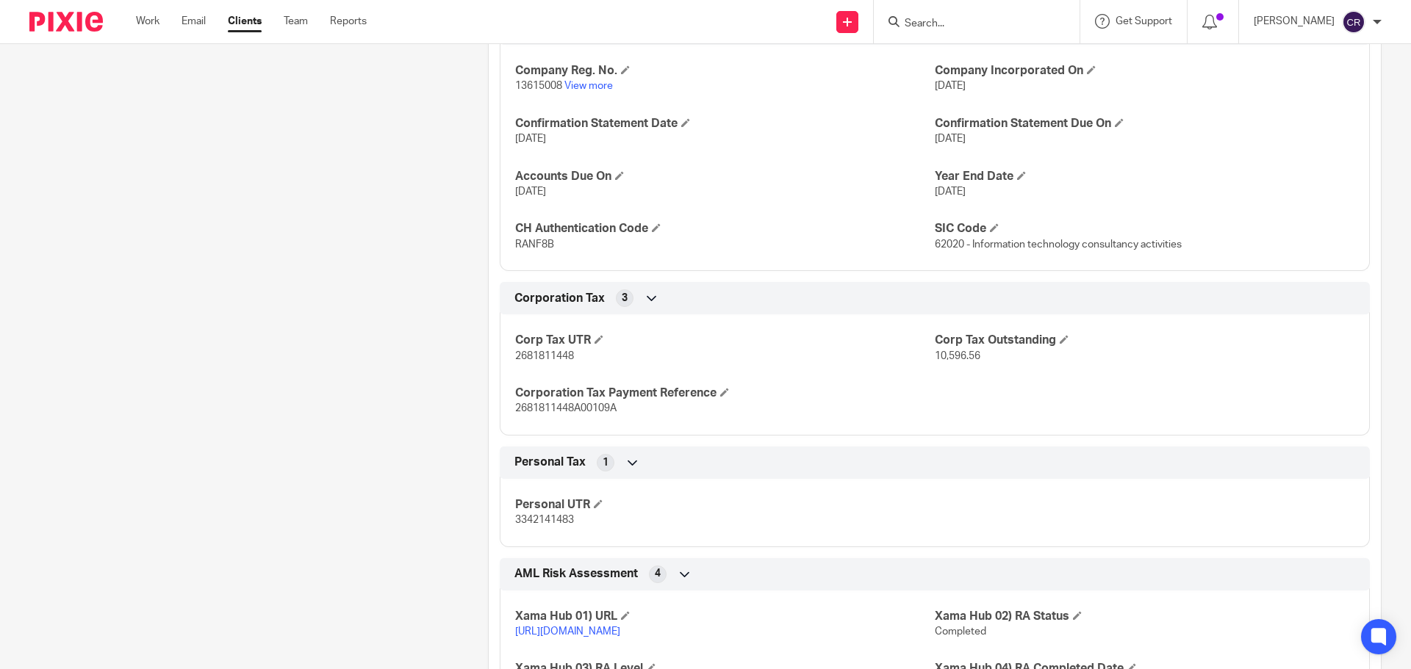
click at [550, 525] on span "3342141483" at bounding box center [544, 520] width 59 height 10
click at [548, 525] on span "3342141483" at bounding box center [544, 520] width 59 height 10
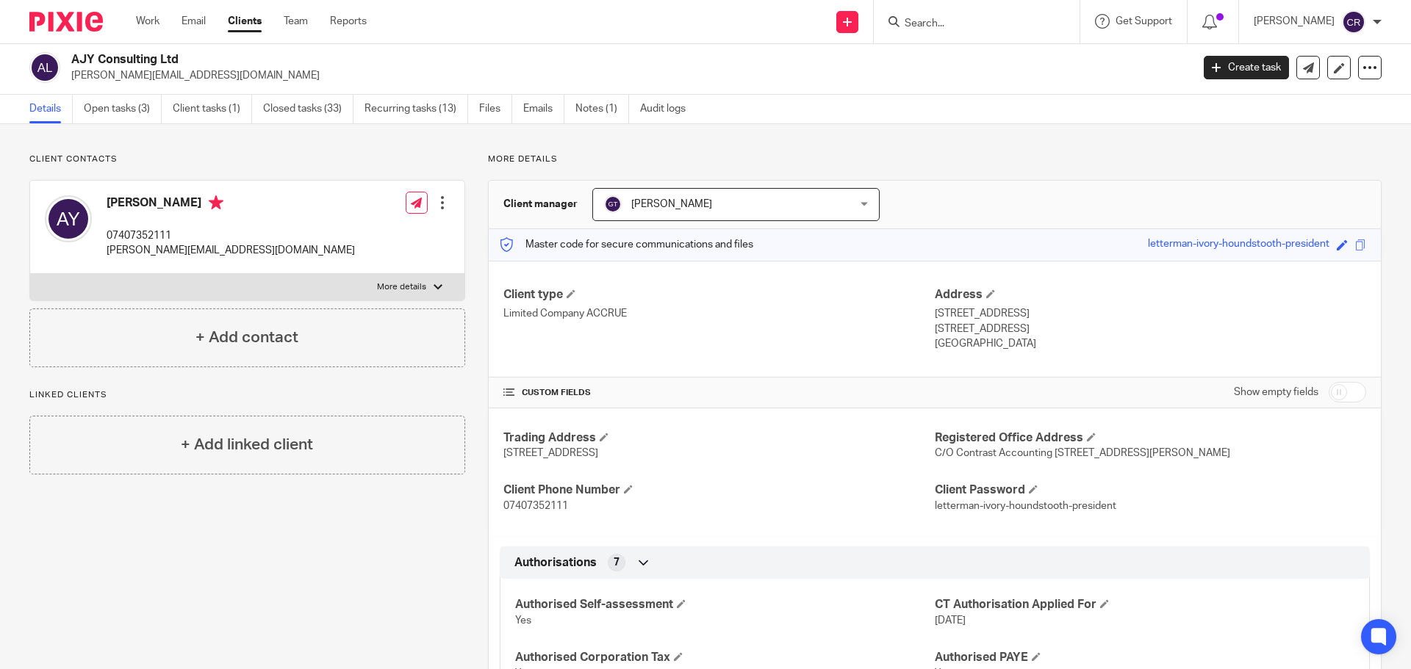
scroll to position [0, 0]
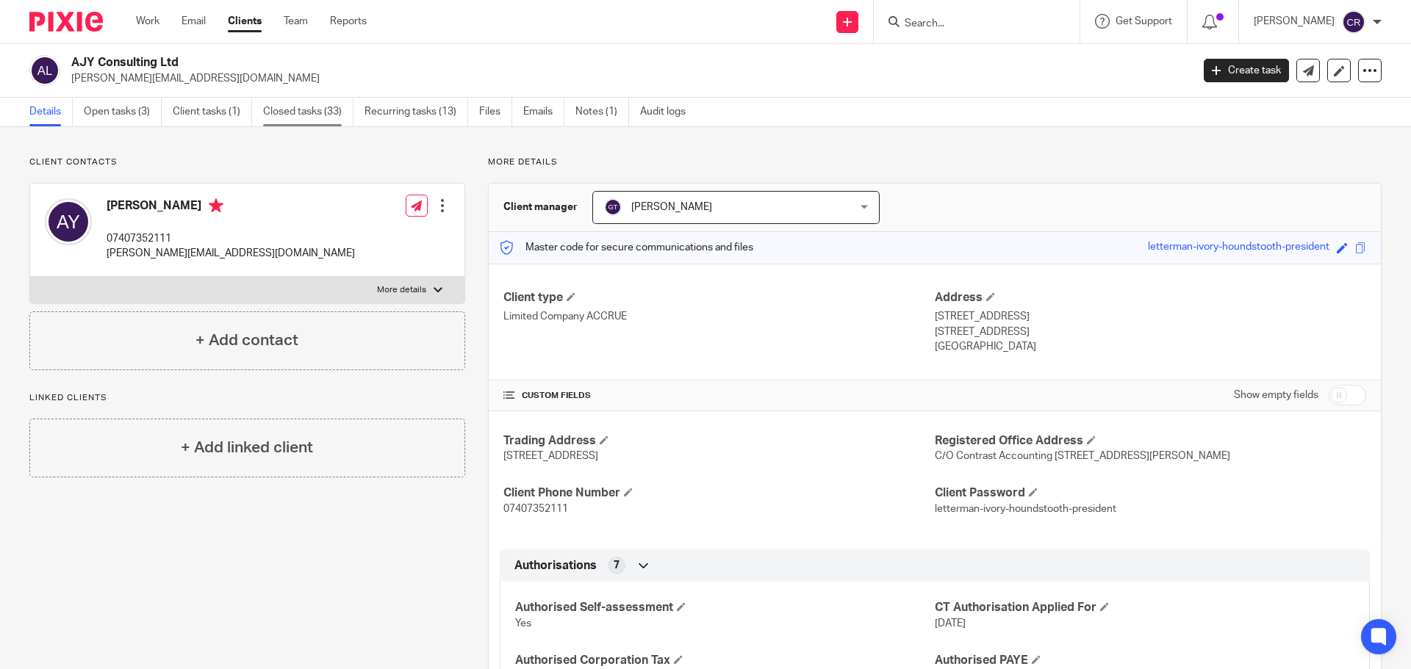
click at [299, 121] on link "Closed tasks (33)" at bounding box center [308, 112] width 90 height 29
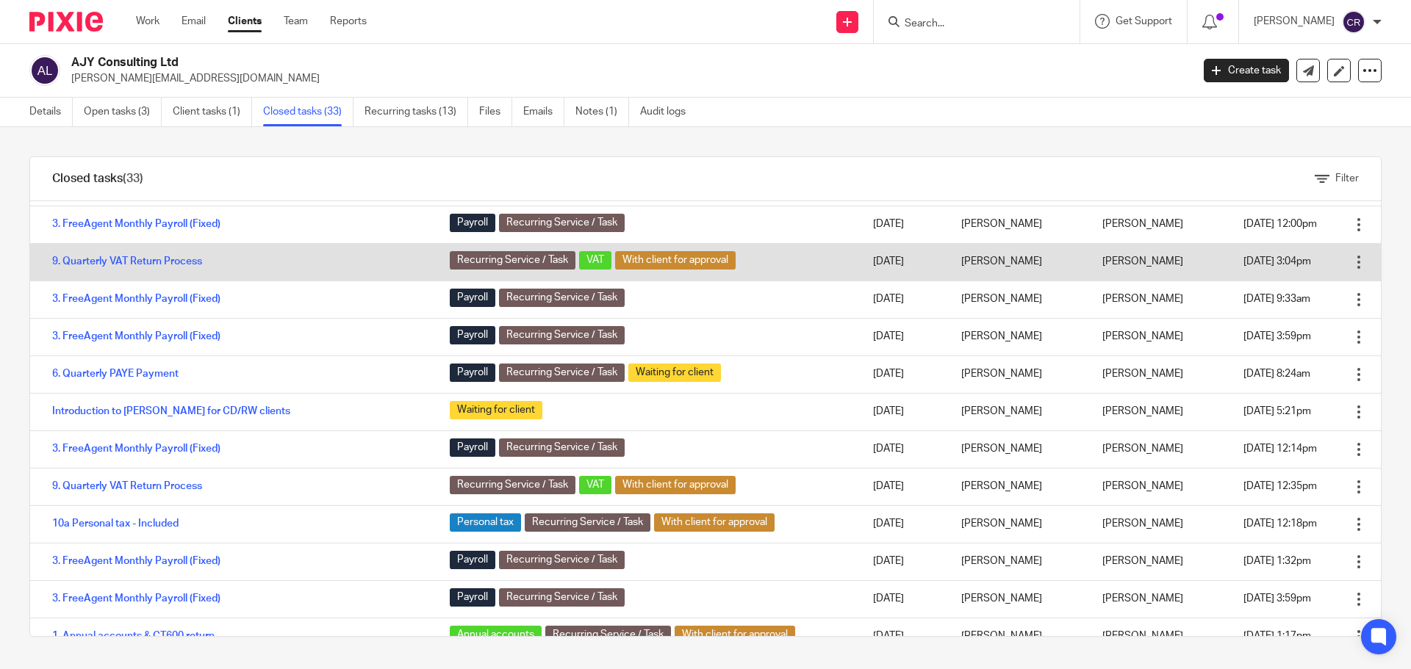
scroll to position [514, 0]
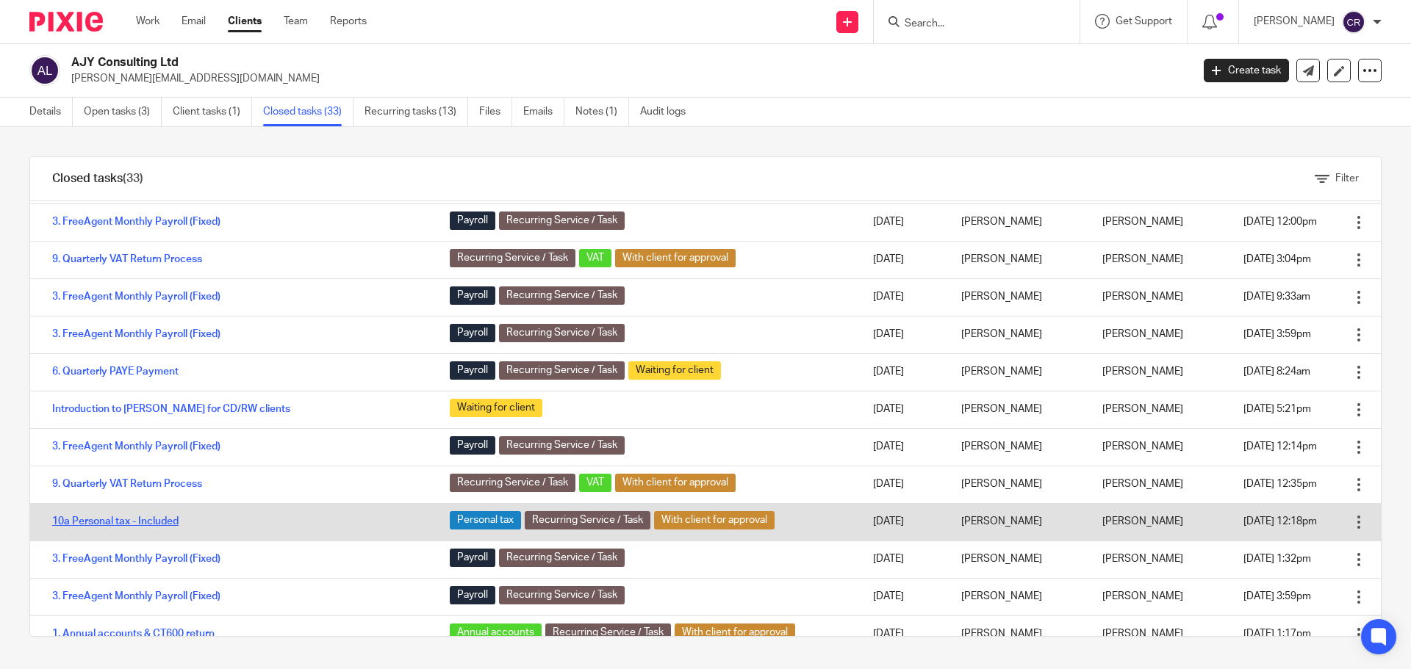
click at [148, 520] on link "10a Personal tax - Included" at bounding box center [115, 522] width 126 height 10
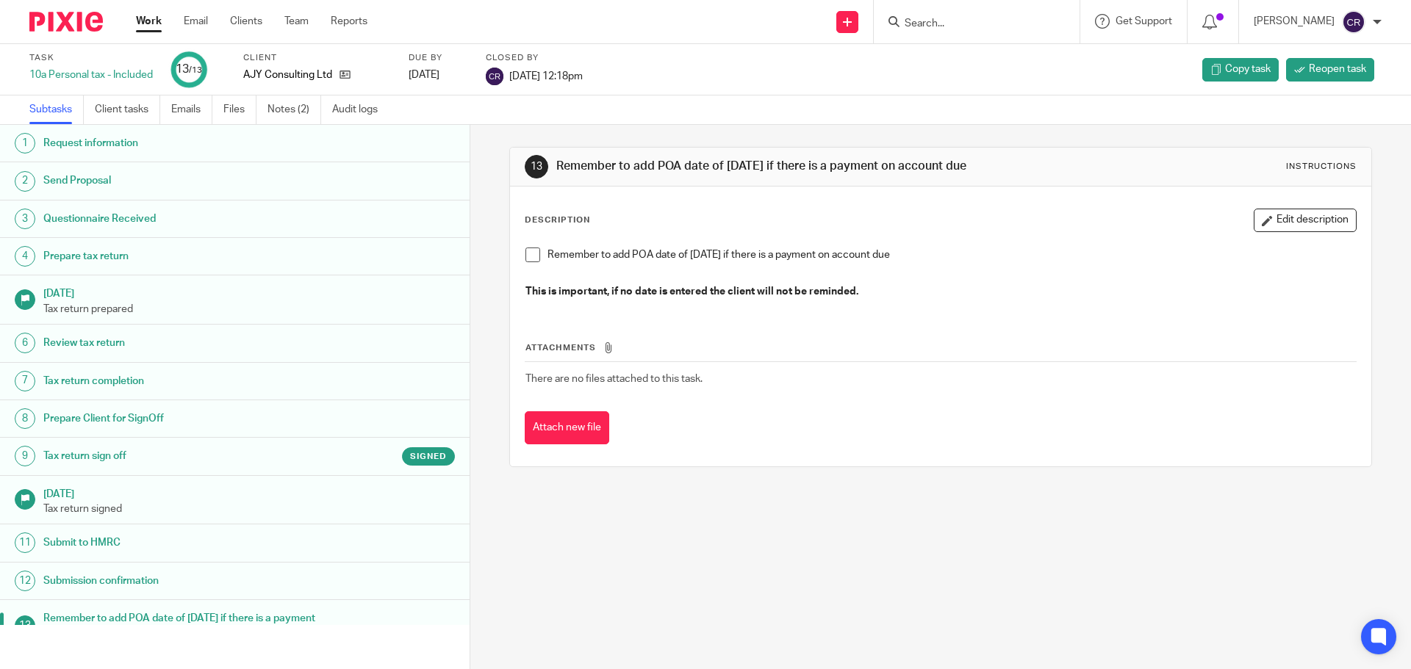
click at [228, 472] on link "9 Tax return sign off Signed" at bounding box center [235, 456] width 470 height 37
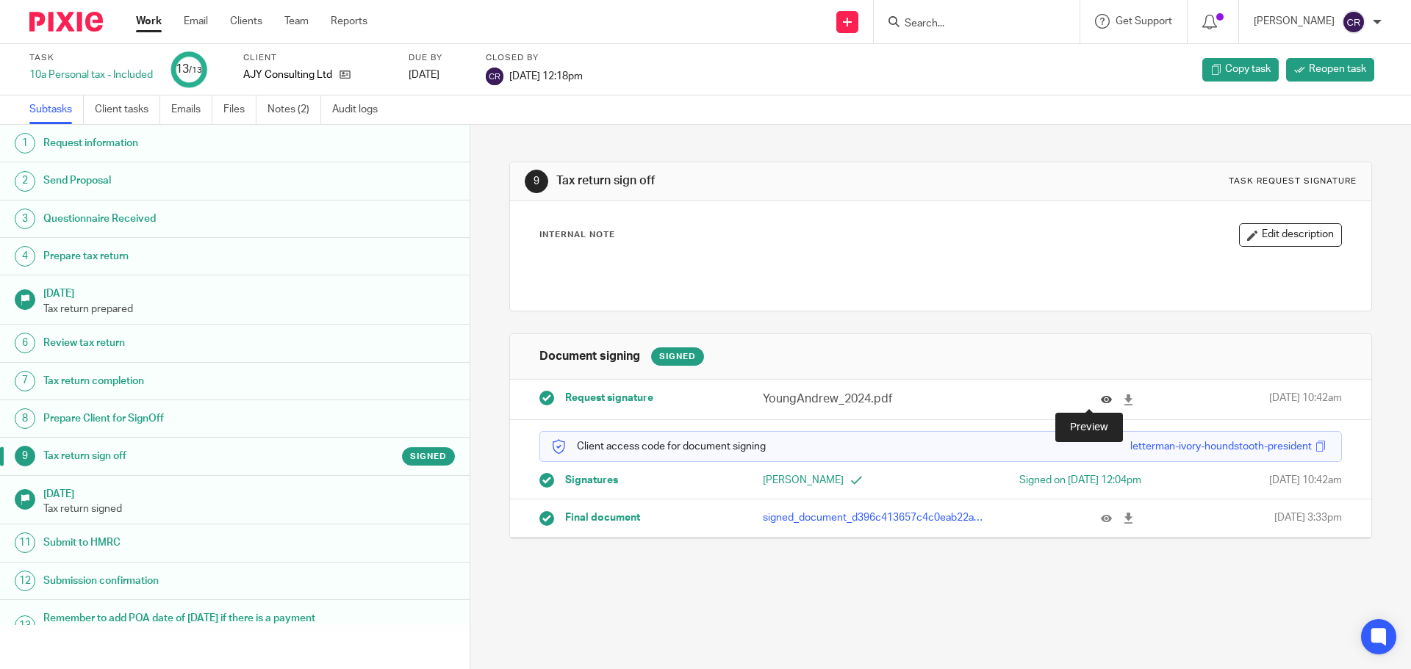
click at [1101, 401] on icon at bounding box center [1106, 400] width 11 height 11
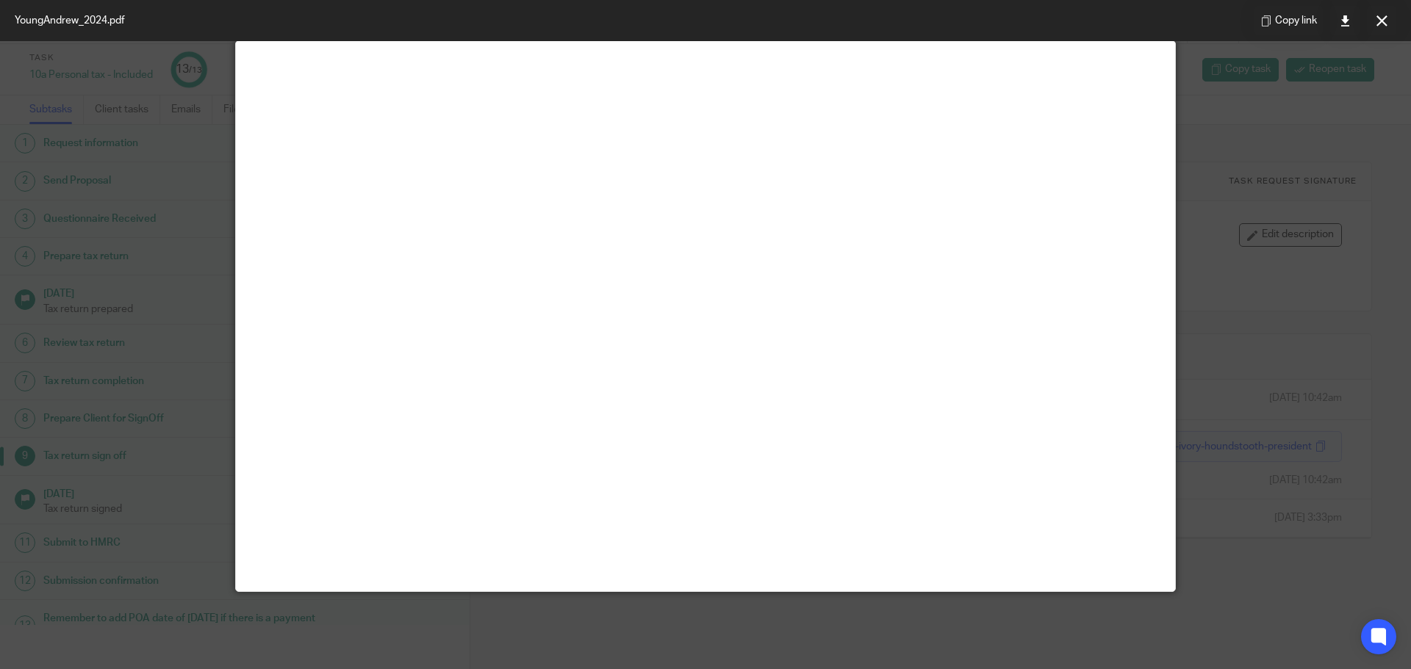
scroll to position [29, 0]
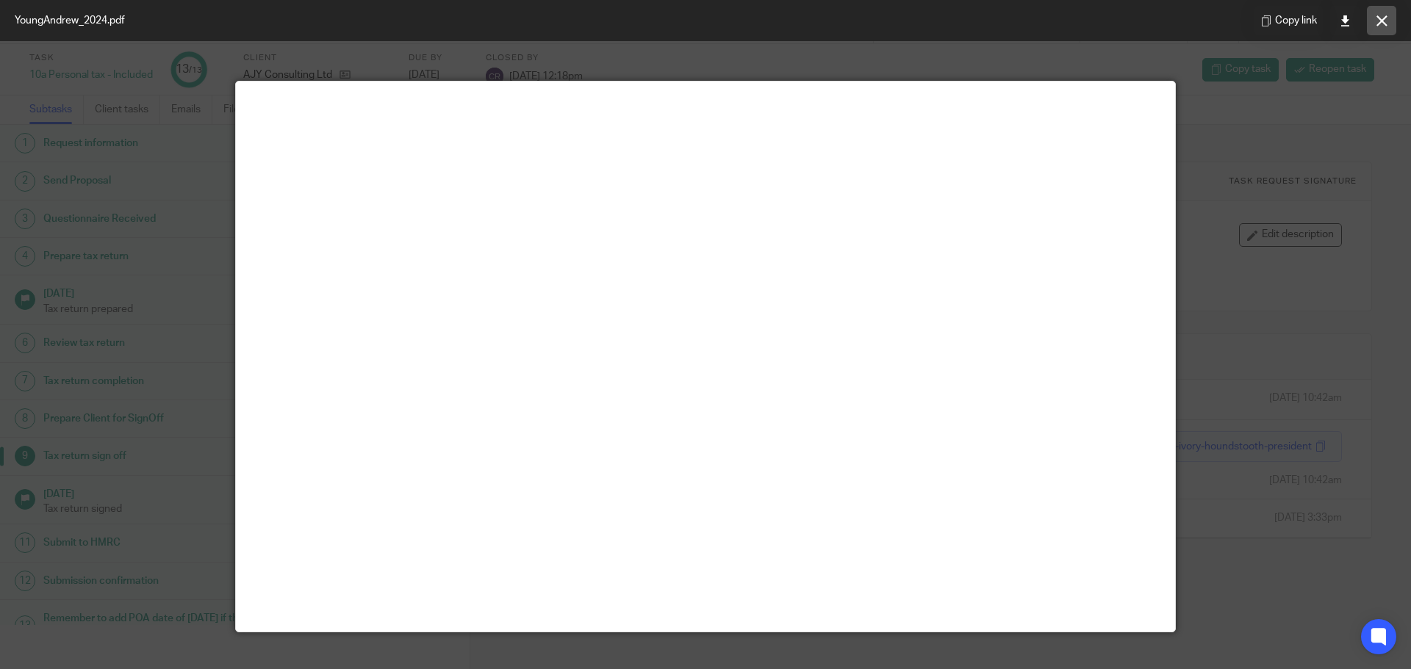
click at [1384, 15] on icon at bounding box center [1381, 20] width 11 height 11
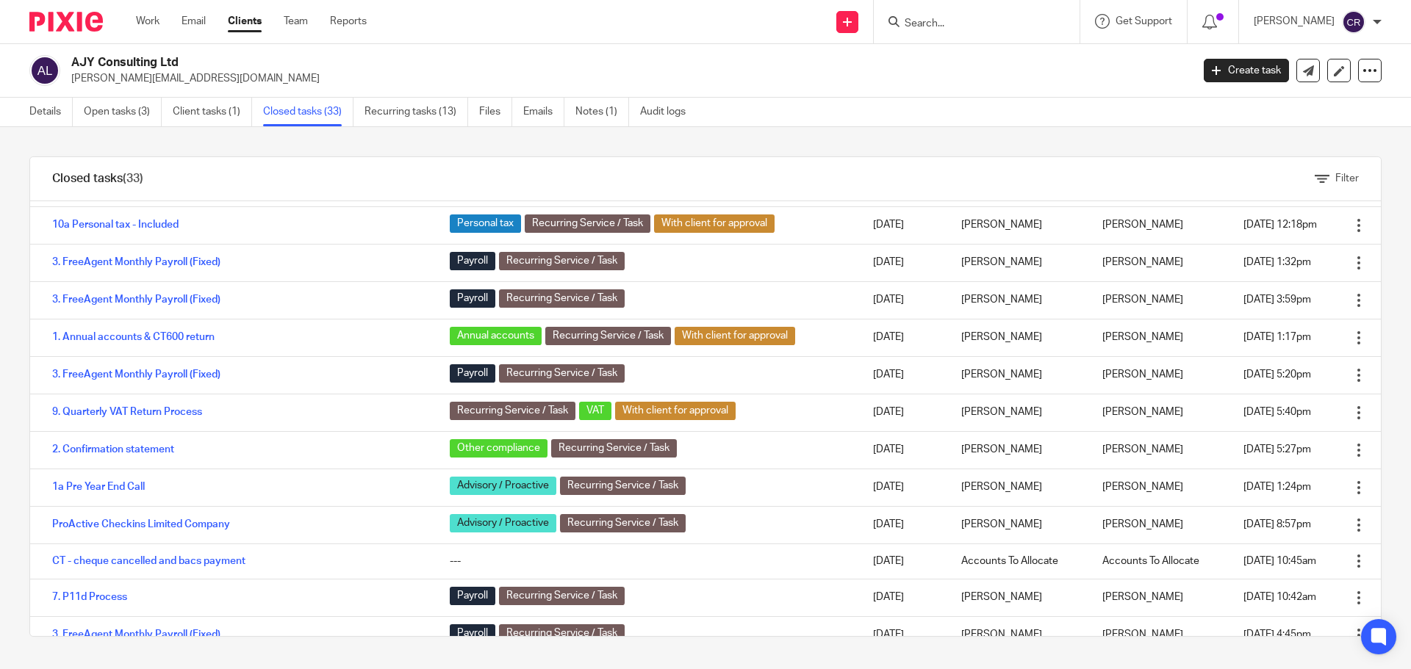
scroll to position [829, 0]
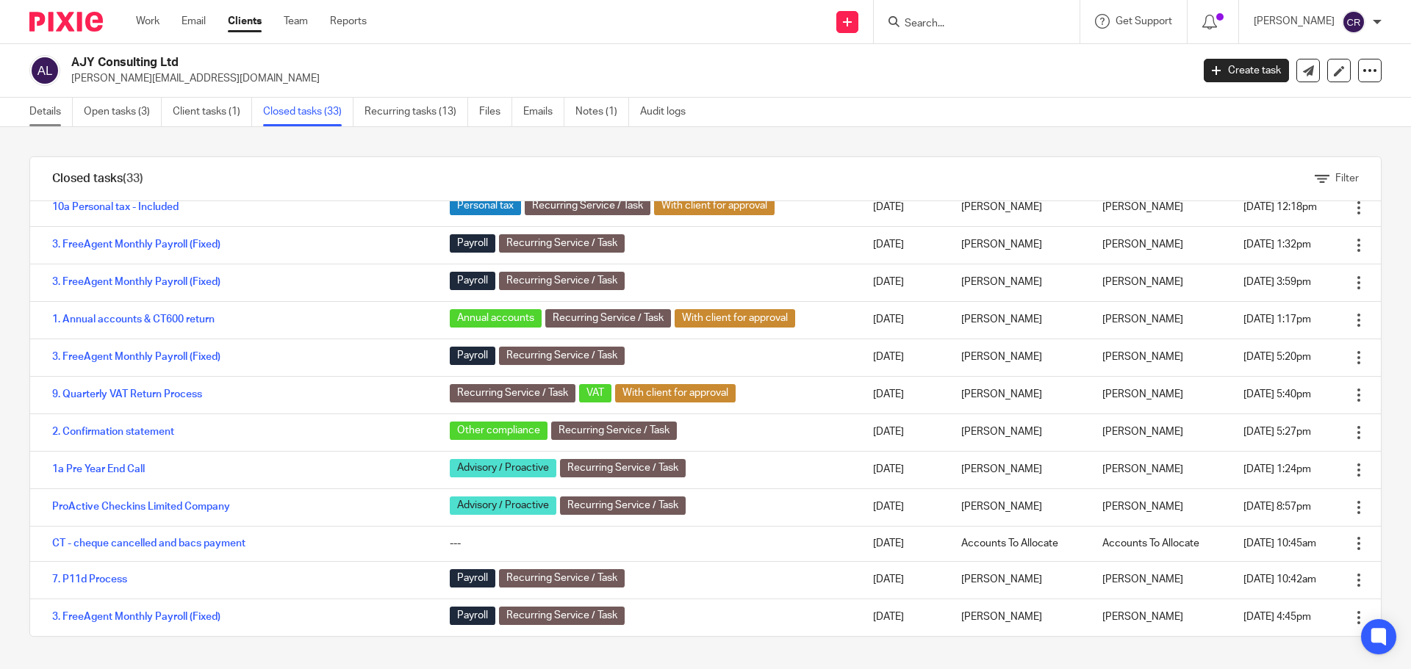
click at [55, 105] on link "Details" at bounding box center [50, 112] width 43 height 29
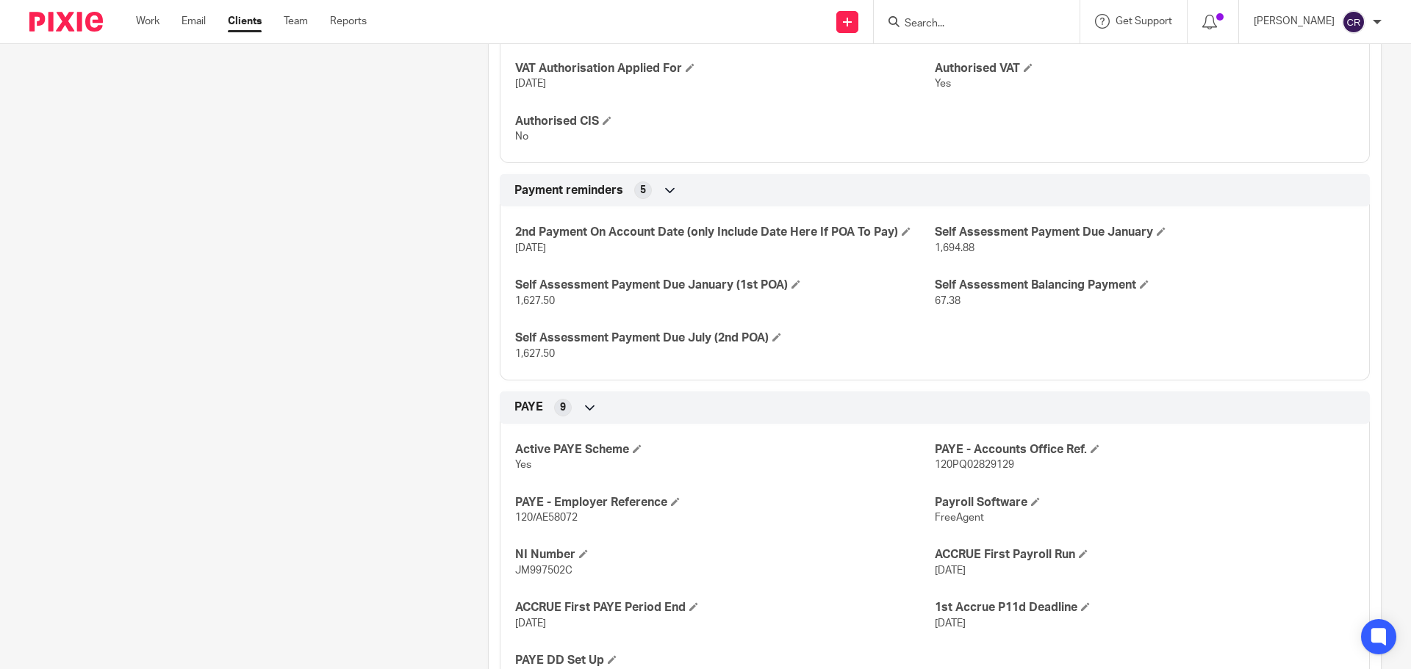
scroll to position [661, 0]
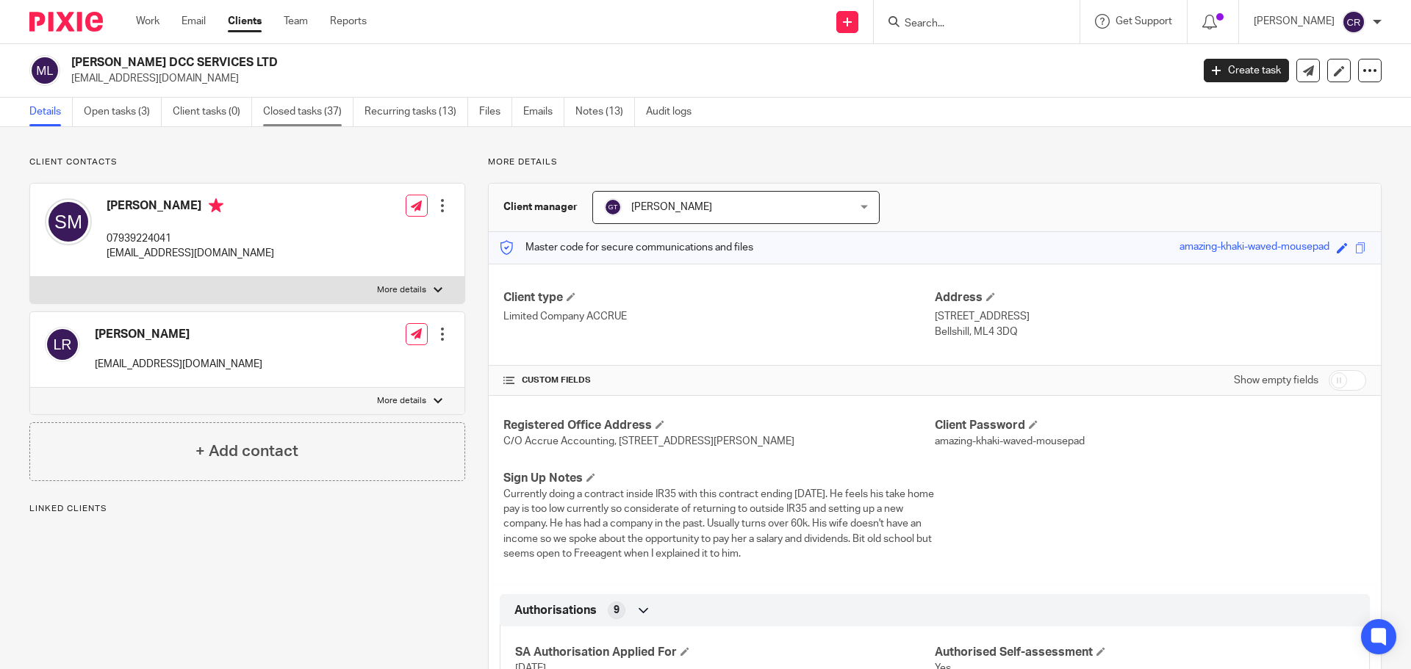
click at [320, 112] on link "Closed tasks (37)" at bounding box center [308, 112] width 90 height 29
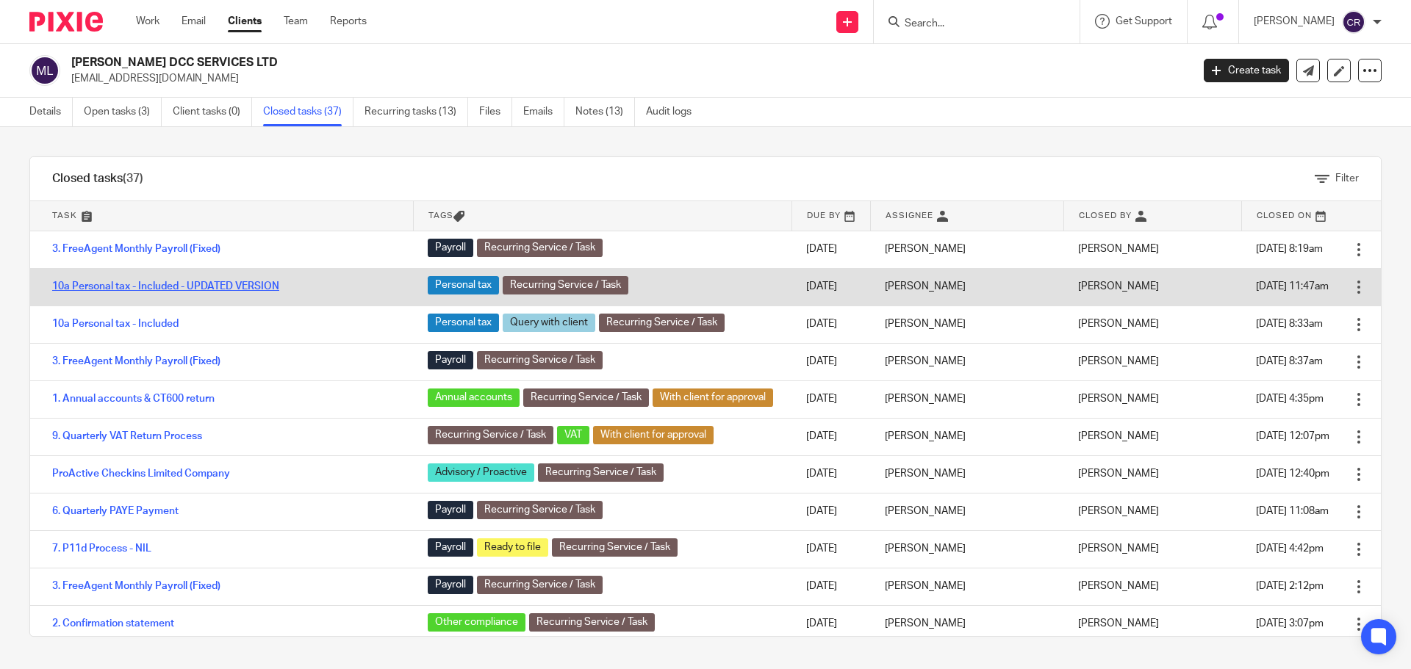
click at [206, 284] on link "10a Personal tax - Included - UPDATED VERSION" at bounding box center [165, 286] width 227 height 10
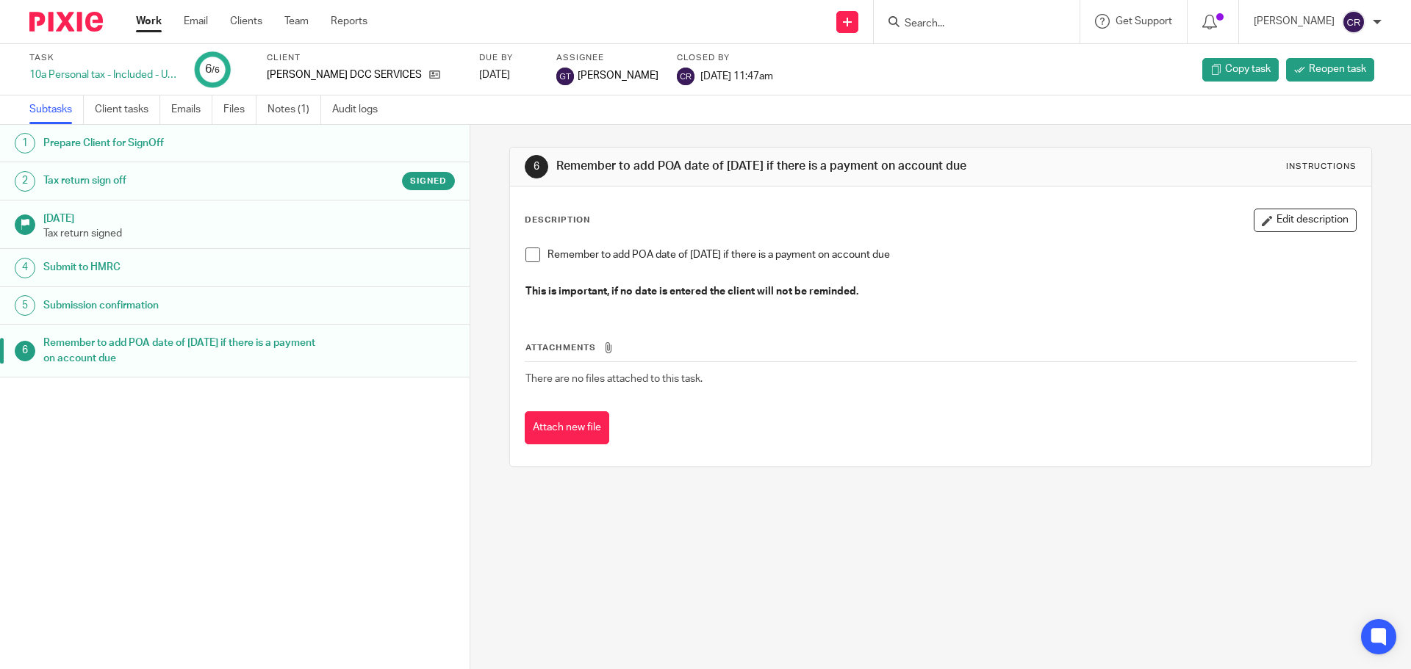
click at [151, 267] on h1 "Submit to HMRC" at bounding box center [180, 267] width 275 height 22
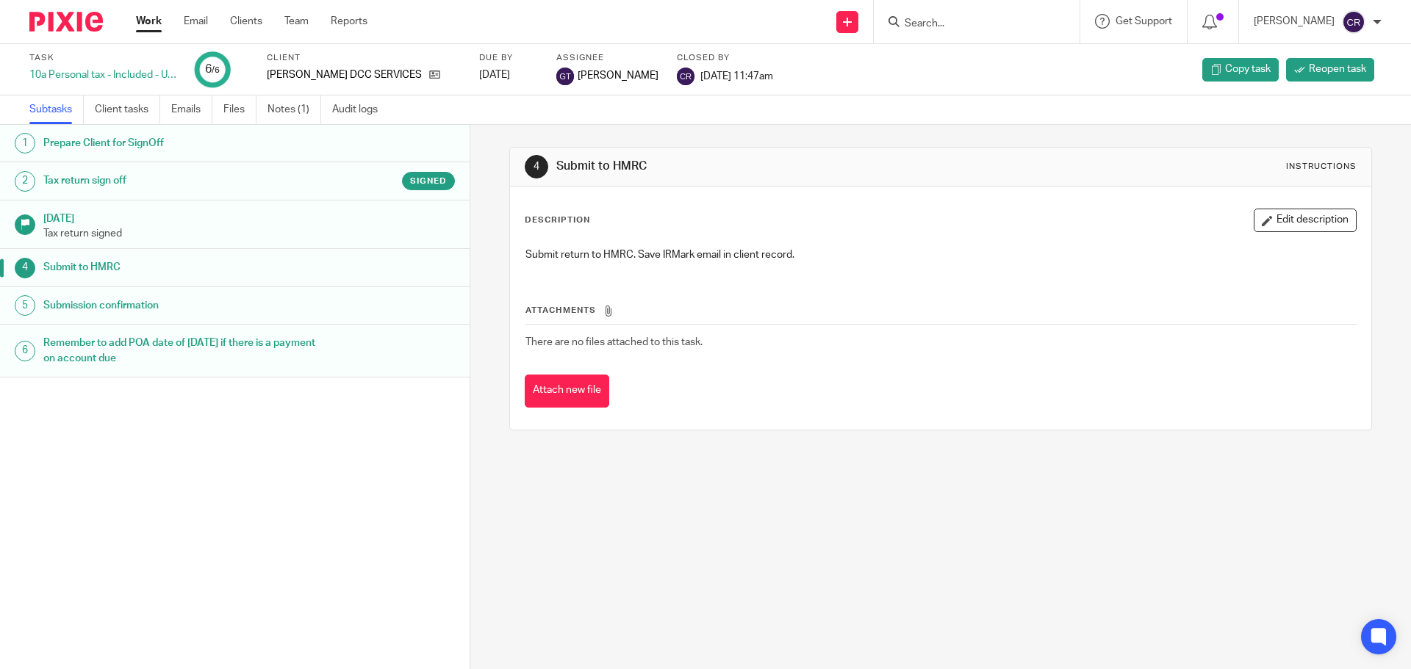
click at [158, 311] on h1 "Submission confirmation" at bounding box center [180, 306] width 275 height 22
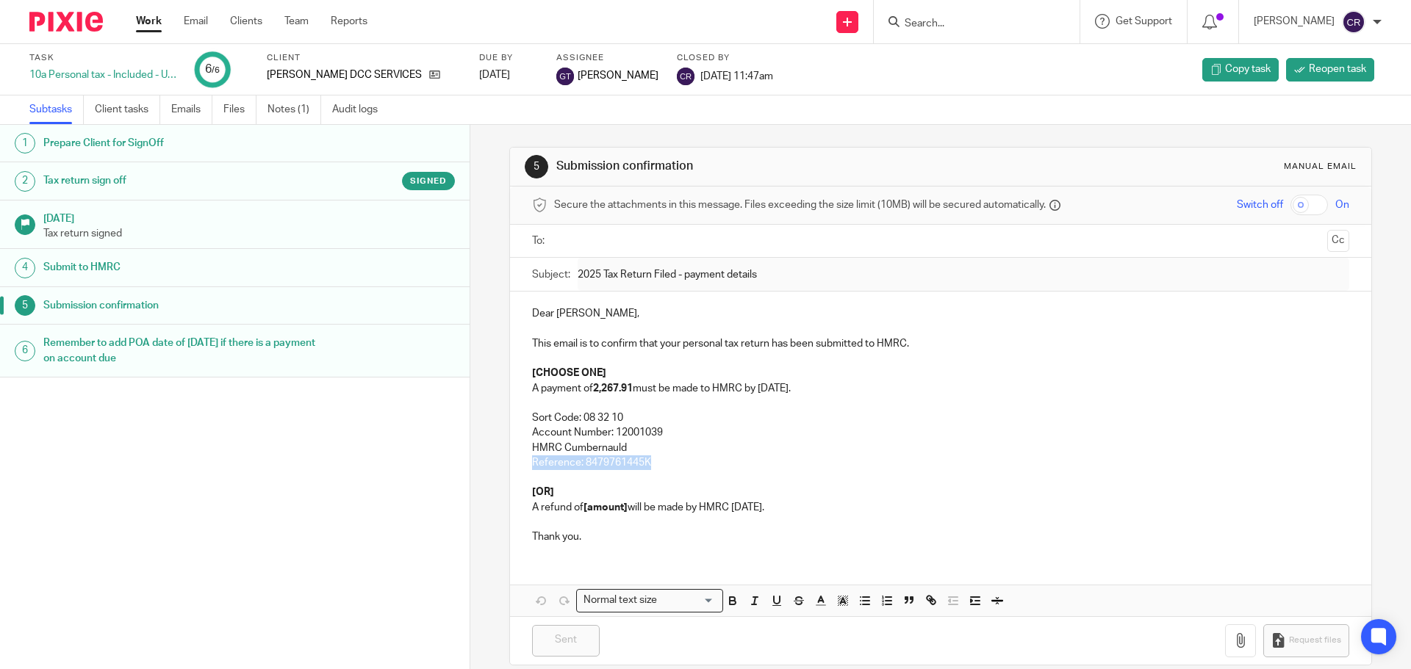
drag, startPoint x: 648, startPoint y: 462, endPoint x: 520, endPoint y: 464, distance: 127.9
click at [520, 464] on div "Dear [PERSON_NAME], This email is to confirm that your personal tax return has …" at bounding box center [940, 424] width 861 height 264
copy p "Reference: 8479761445K"
click at [945, 26] on input "Search" at bounding box center [969, 24] width 132 height 13
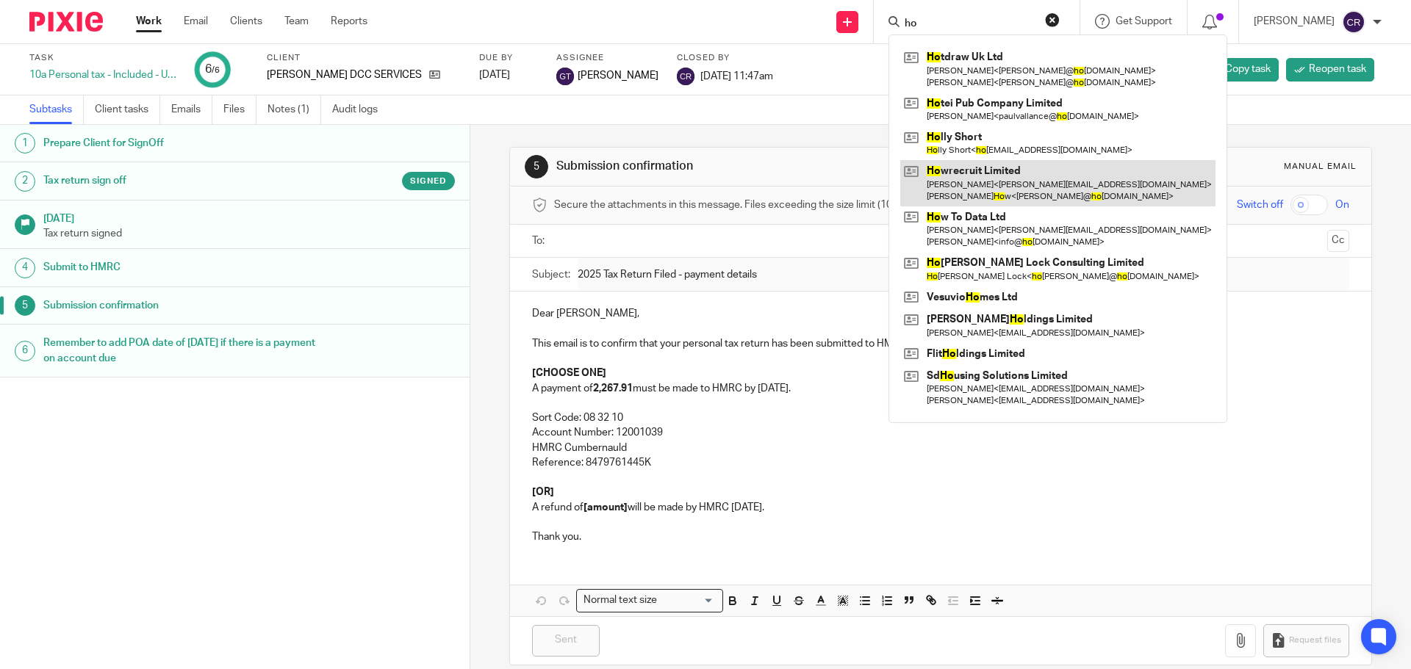
type input "ho"
click at [970, 186] on link at bounding box center [1057, 183] width 315 height 46
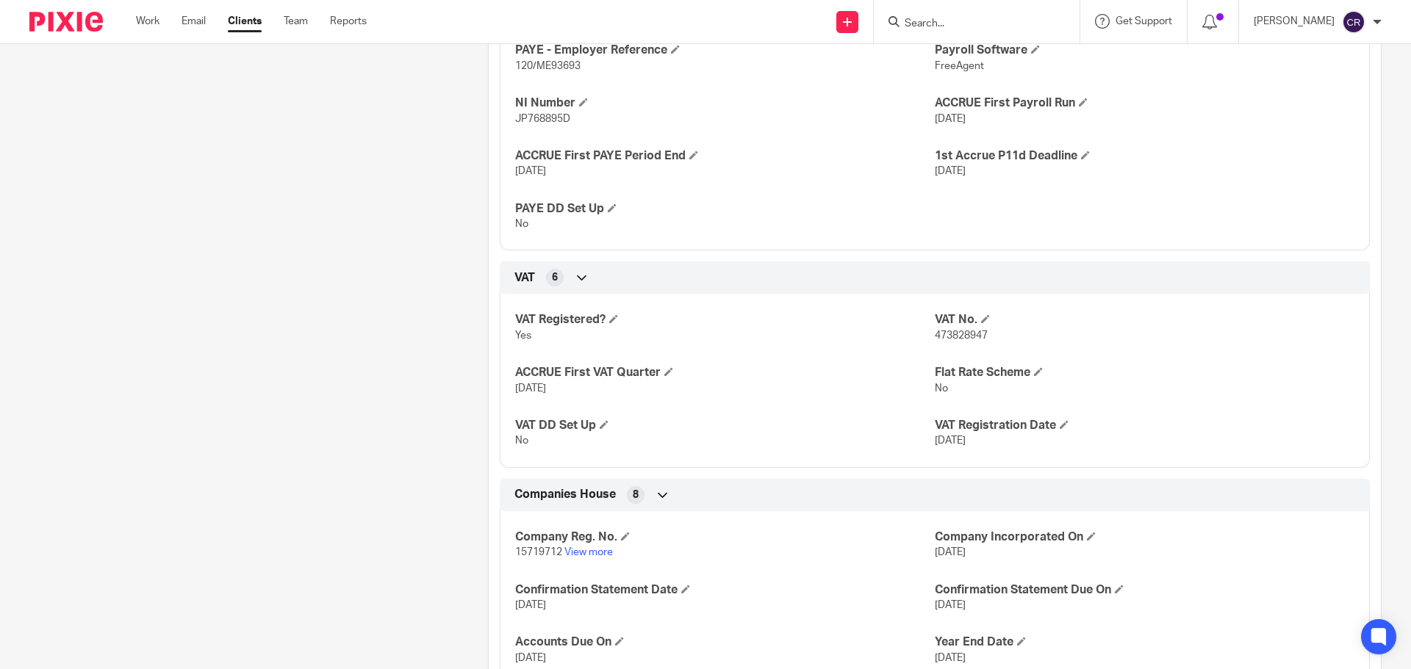
scroll to position [955, 0]
